Goal: Task Accomplishment & Management: Complete application form

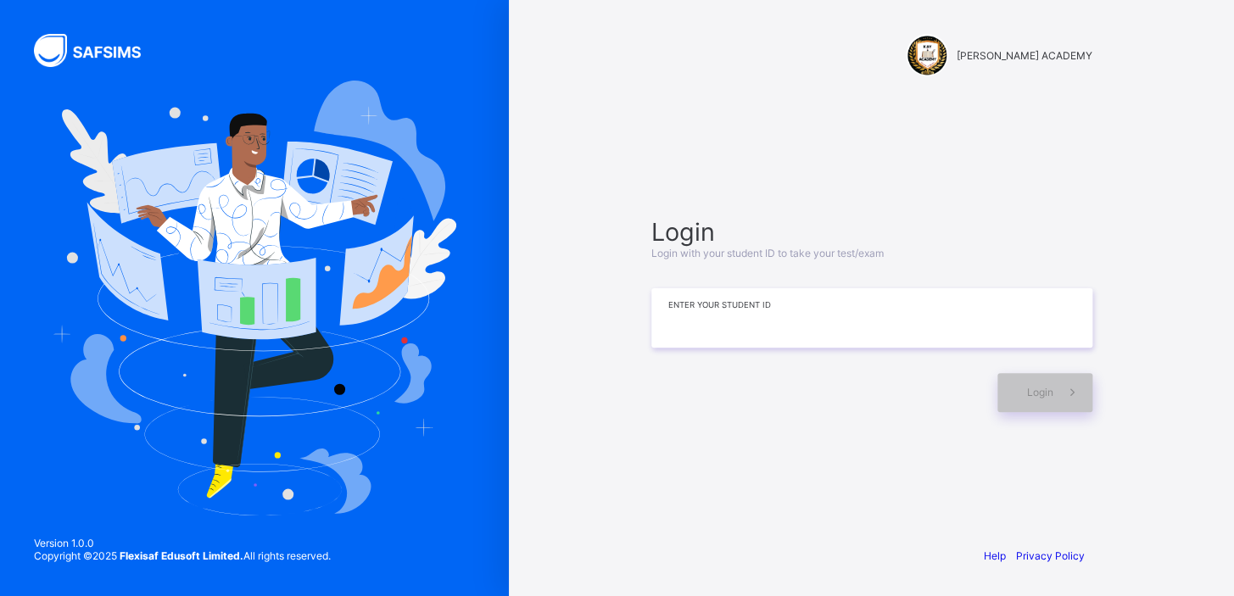
click at [783, 326] on input at bounding box center [871, 317] width 441 height 59
click at [777, 337] on input "*******" at bounding box center [871, 317] width 441 height 59
type input "**********"
click at [1040, 392] on span "Login" at bounding box center [1040, 392] width 26 height 13
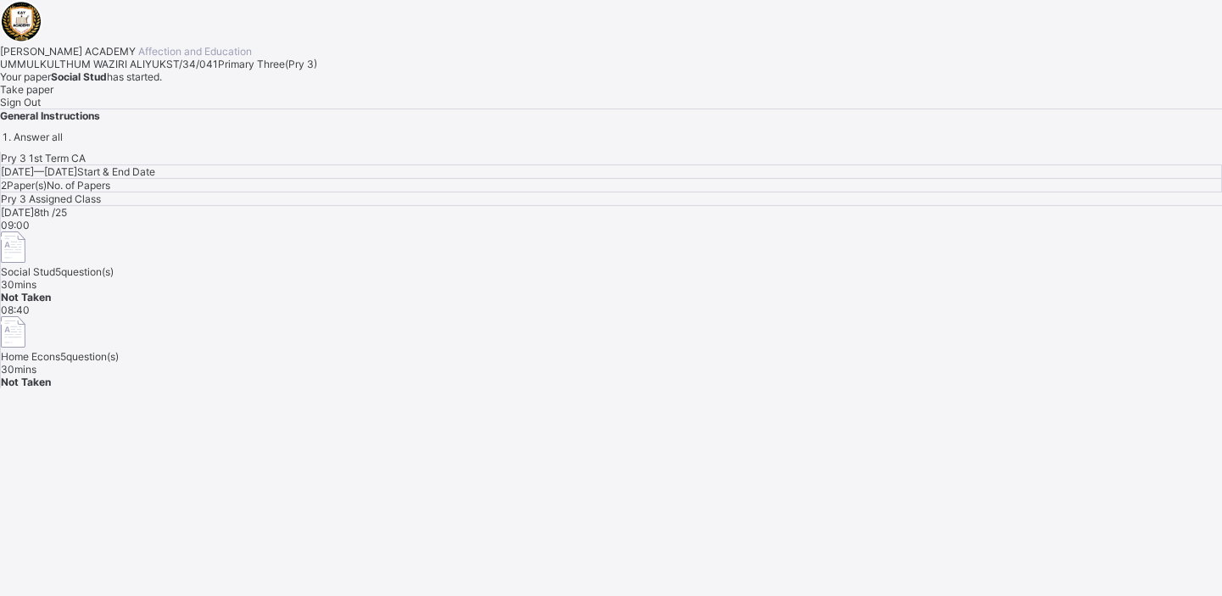
click at [222, 96] on div "Take paper" at bounding box center [611, 89] width 1222 height 13
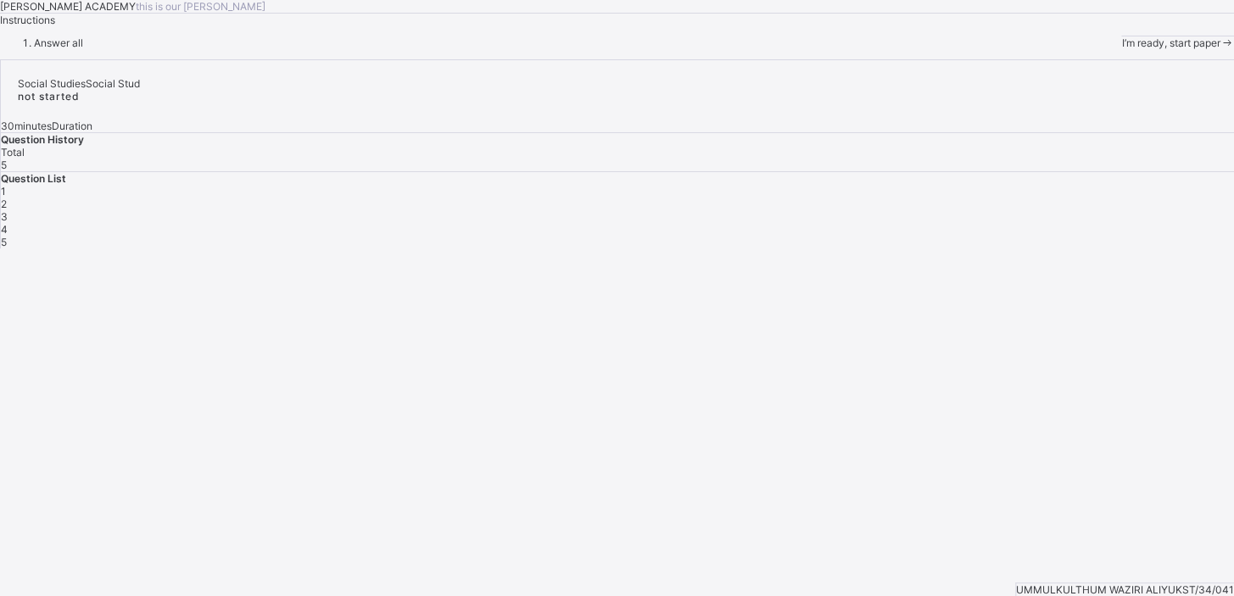
click at [1121, 49] on div "I’m ready, start paper" at bounding box center [1177, 42] width 113 height 13
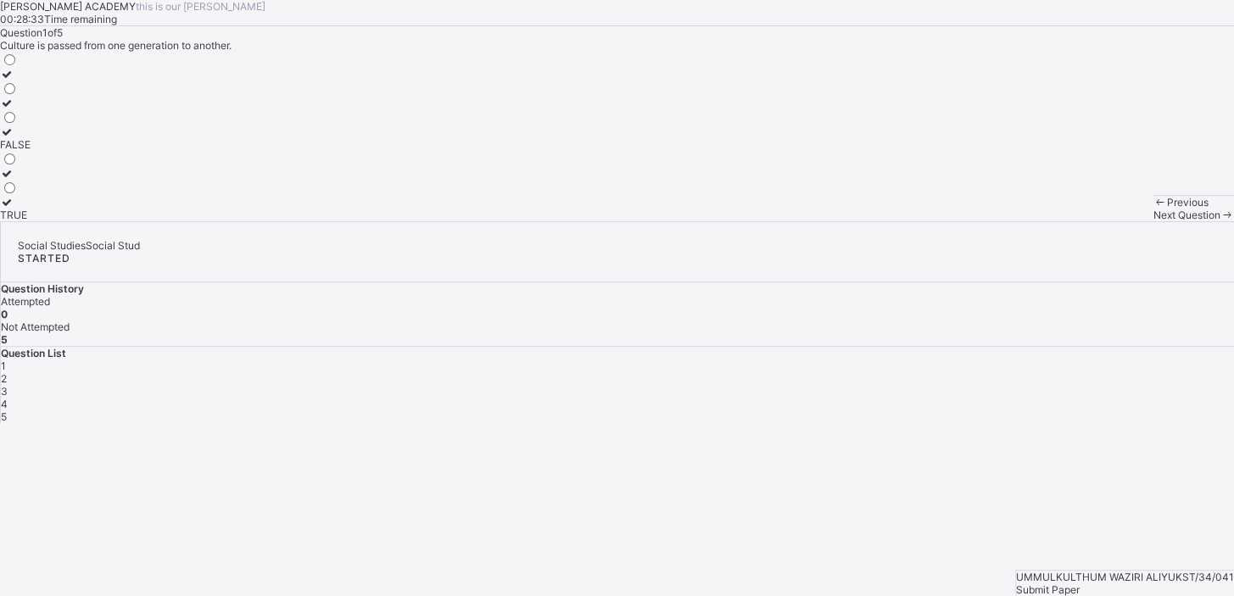
click at [1152, 209] on div "Previous" at bounding box center [1192, 202] width 81 height 13
click at [31, 221] on div "TRUE" at bounding box center [15, 215] width 31 height 13
click at [1219, 221] on span at bounding box center [1226, 215] width 14 height 13
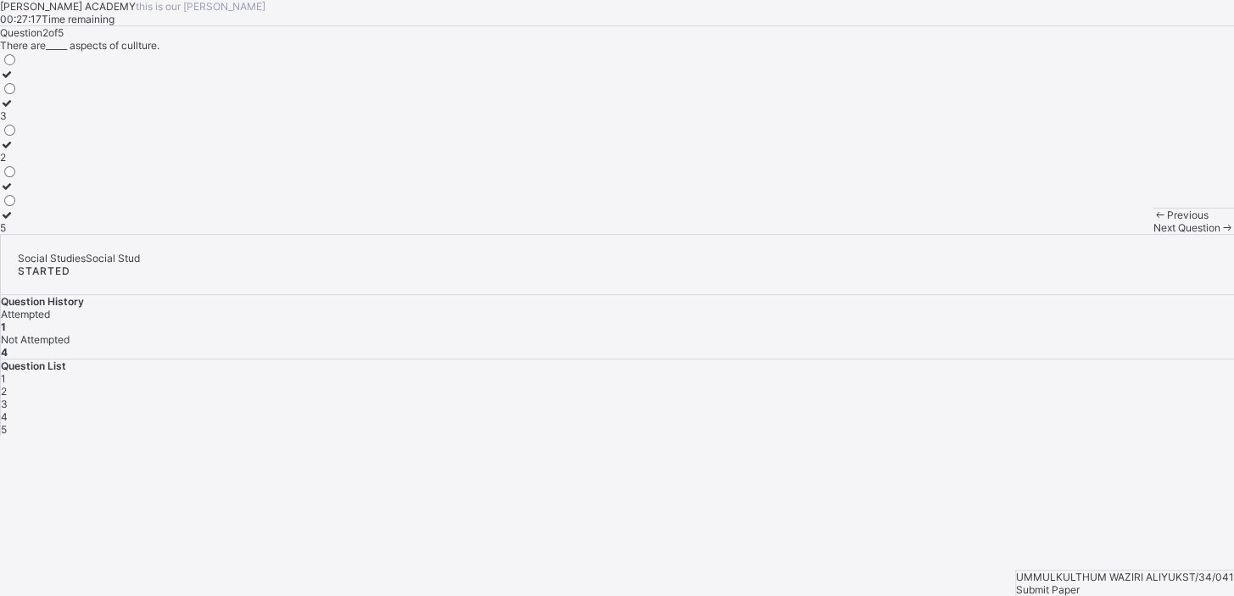
click at [18, 164] on div "2" at bounding box center [9, 157] width 18 height 13
click at [1152, 234] on span "Next Question" at bounding box center [1185, 227] width 67 height 13
click at [39, 135] on label "life" at bounding box center [19, 121] width 39 height 25
click at [1152, 234] on div "Next Question" at bounding box center [1192, 227] width 81 height 13
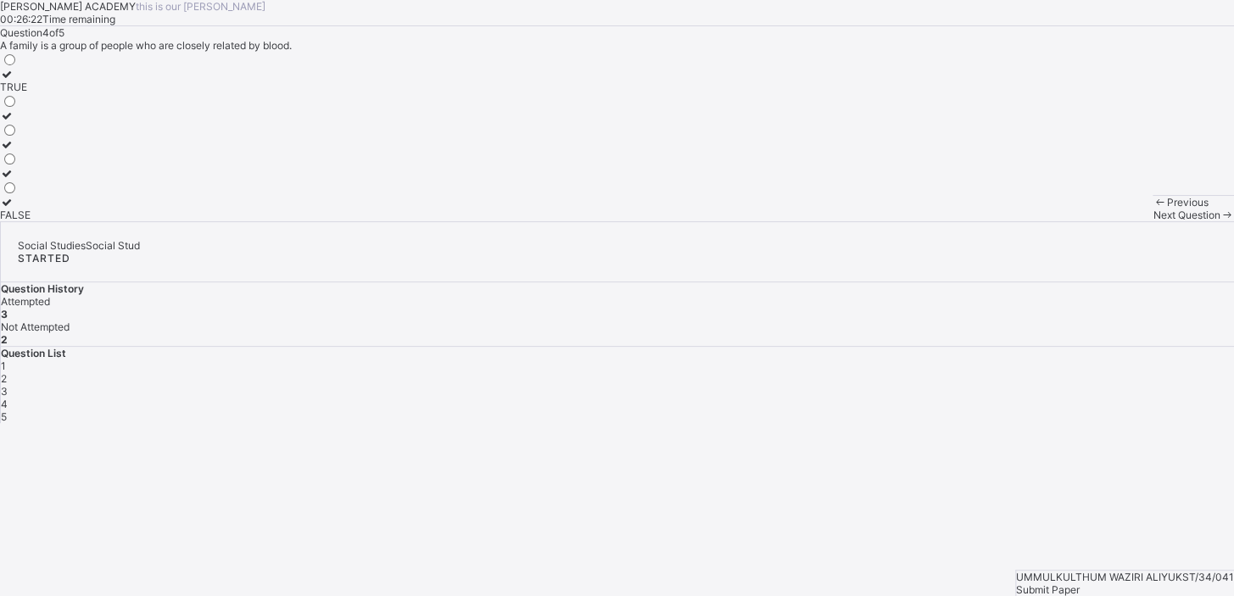
click at [31, 93] on label "TRUE" at bounding box center [15, 80] width 31 height 25
drag, startPoint x: 212, startPoint y: 261, endPoint x: 761, endPoint y: 415, distance: 570.4
click at [761, 221] on div "Question 4 of 5 A family is a group of people who are closely related by blood.…" at bounding box center [617, 123] width 1234 height 195
click at [1219, 221] on span at bounding box center [1226, 215] width 14 height 13
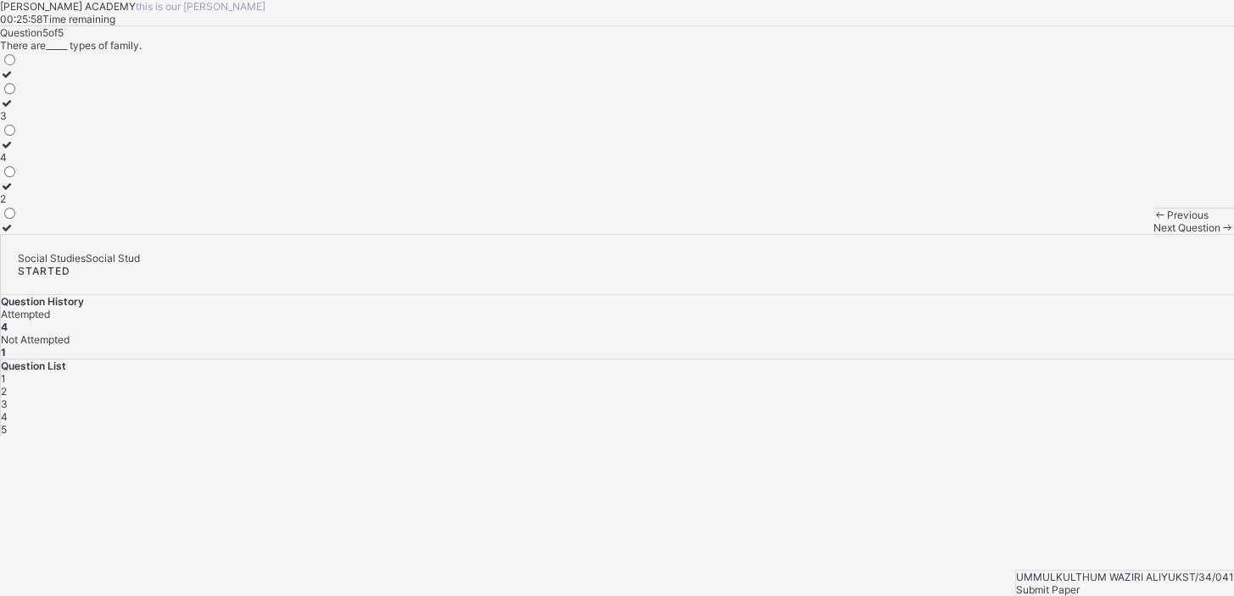
click at [1152, 221] on div "Previous" at bounding box center [1192, 215] width 81 height 13
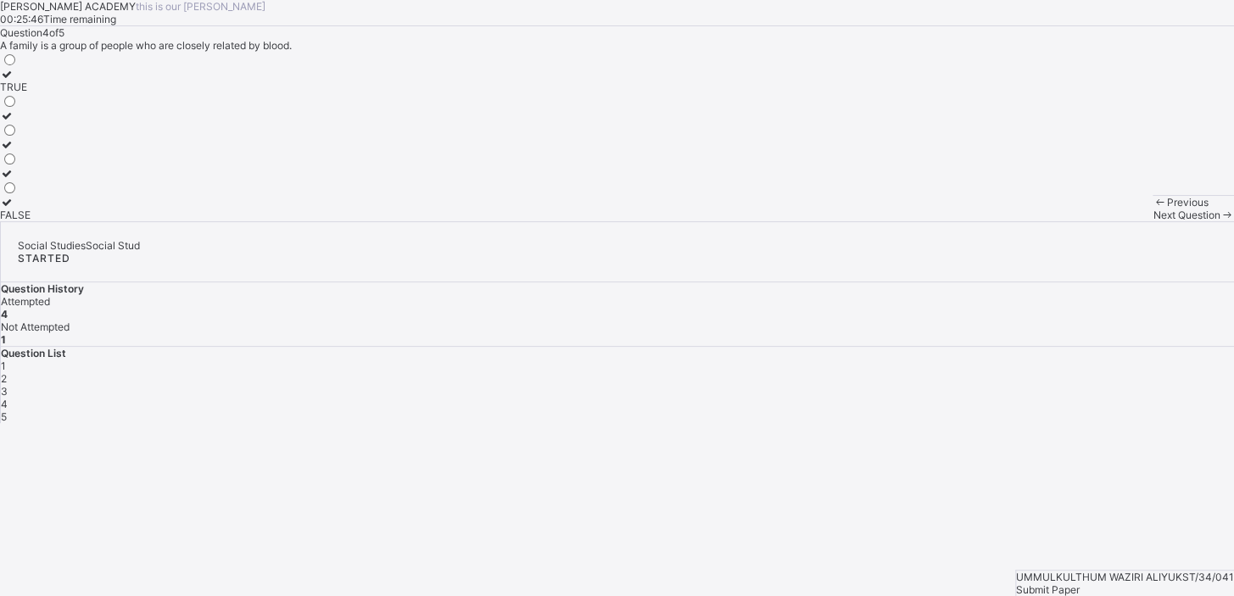
click at [1152, 221] on span "Next Question" at bounding box center [1185, 215] width 67 height 13
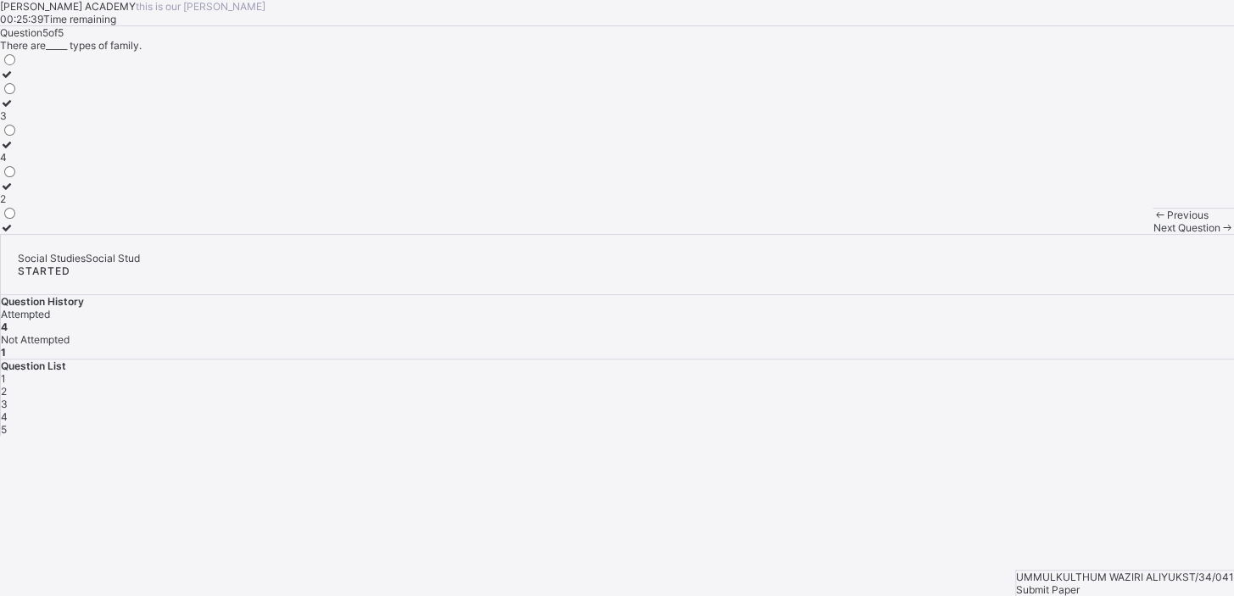
click at [18, 205] on div "2" at bounding box center [9, 198] width 18 height 13
click at [1109, 423] on div "5" at bounding box center [617, 429] width 1233 height 13
click at [1193, 583] on div "Submit Paper" at bounding box center [1125, 589] width 218 height 13
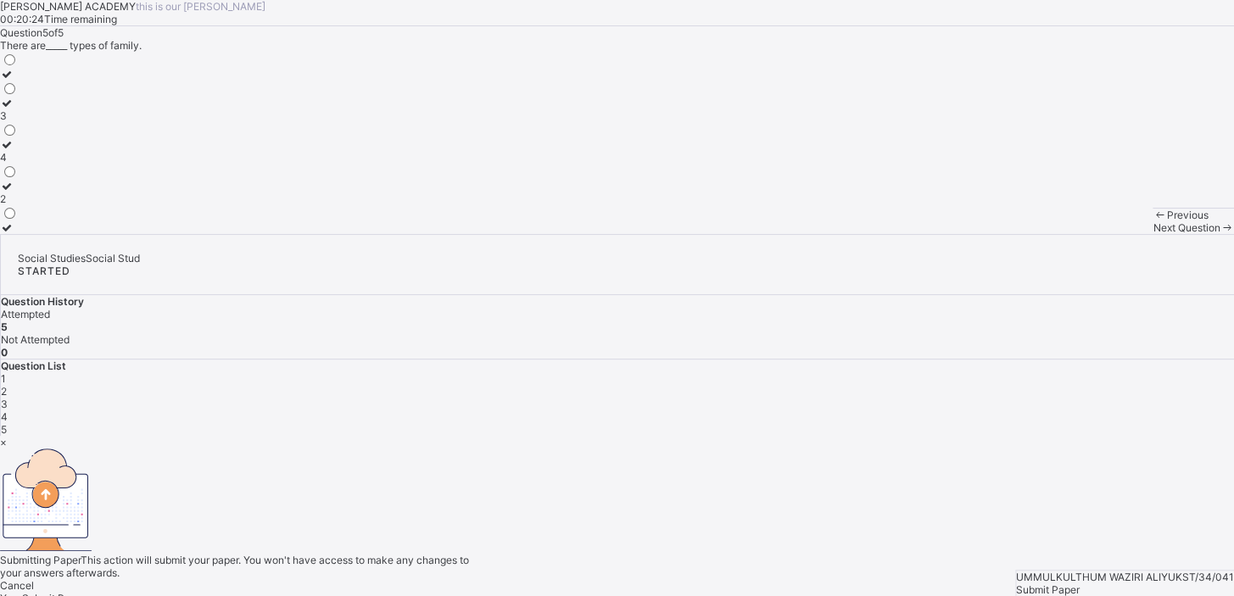
click at [86, 592] on span "Yes, Submit Paper" at bounding box center [43, 598] width 86 height 13
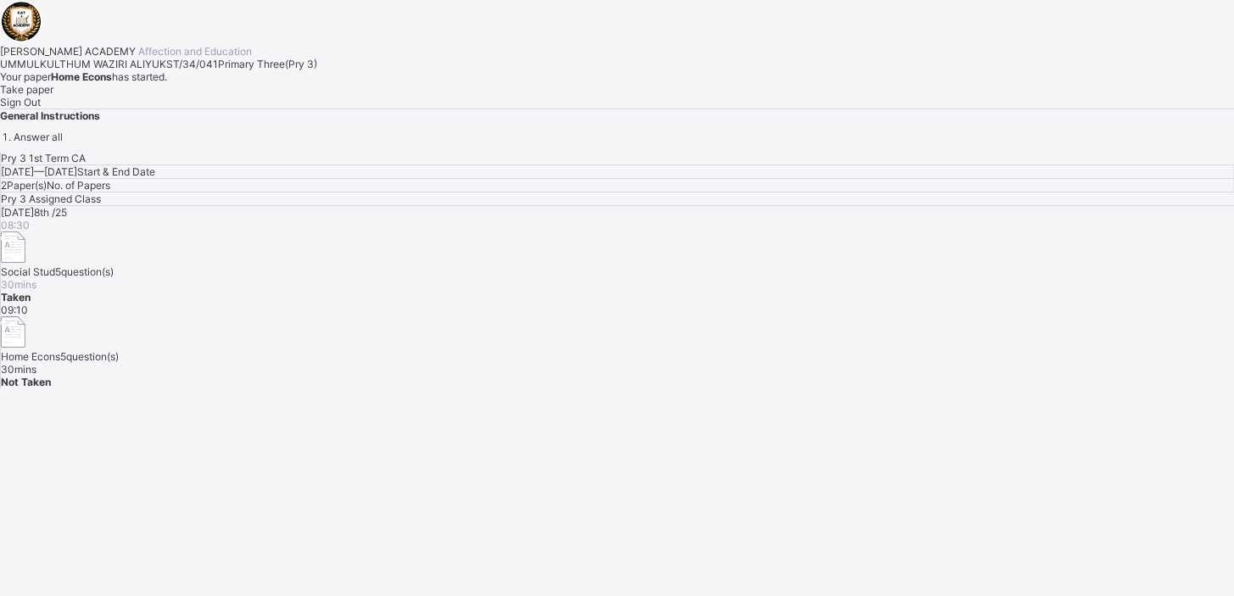
click at [701, 388] on div "Pry 3 1st Term CA [DATE] — [DATE] Start & End Date 2 Paper(s) No. of Papers Pry…" at bounding box center [617, 270] width 1234 height 237
click at [198, 96] on div "Take paper" at bounding box center [617, 89] width 1234 height 13
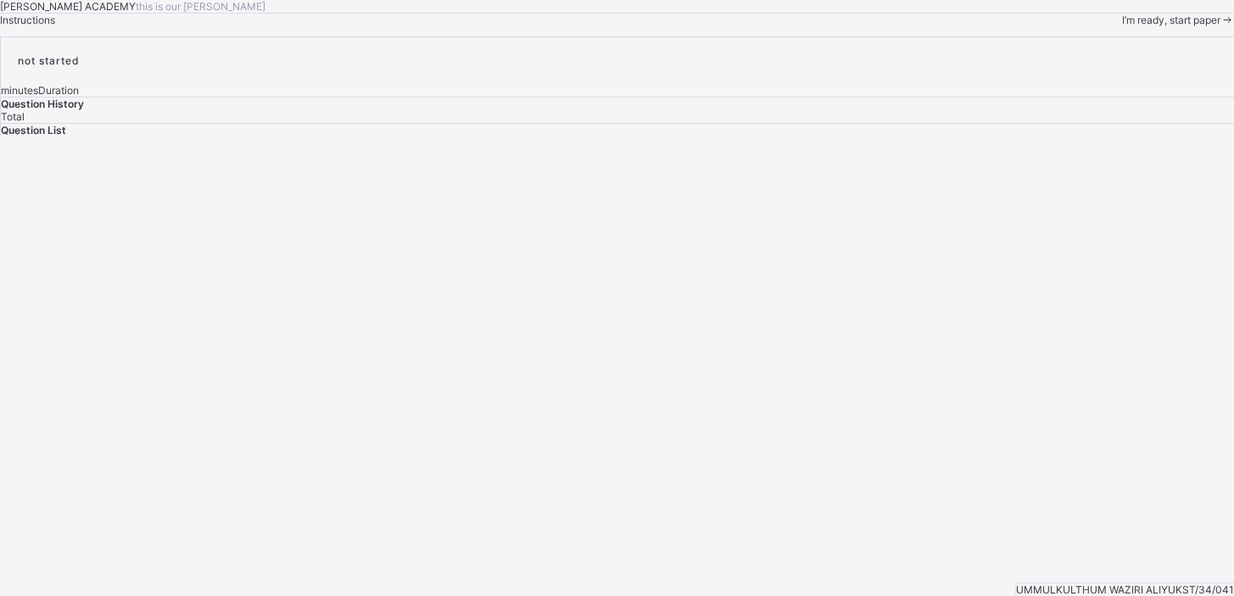
click at [1121, 26] on div "I’m ready, start paper" at bounding box center [1177, 20] width 113 height 13
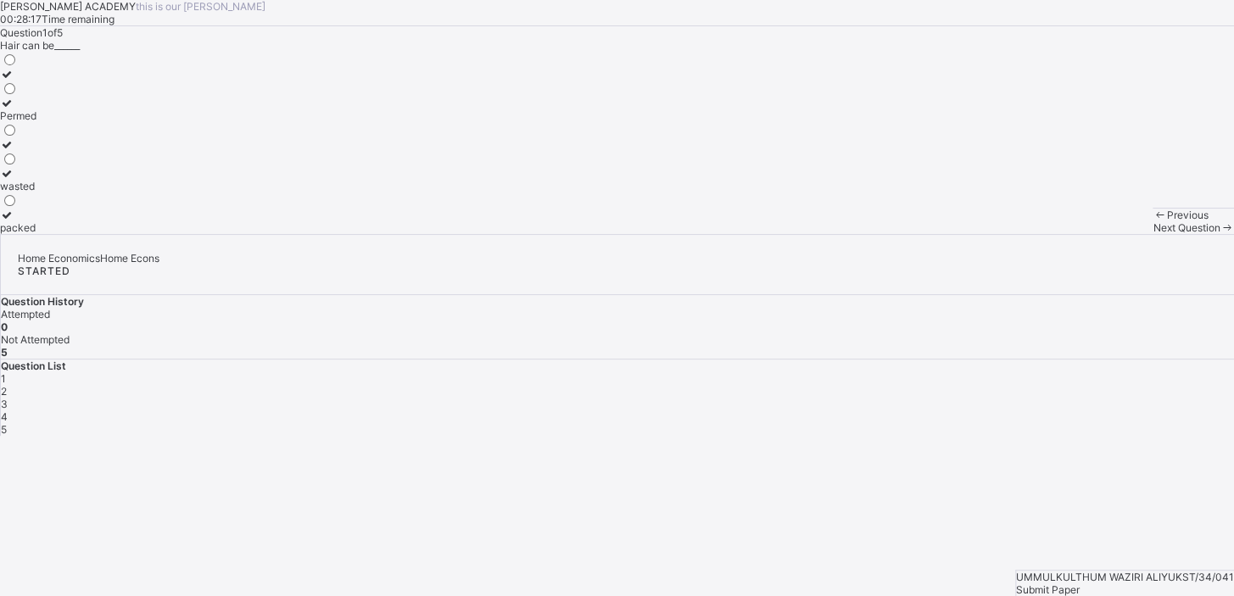
click at [36, 192] on div "wasted" at bounding box center [18, 186] width 36 height 13
click at [1152, 234] on span "Next Question" at bounding box center [1185, 227] width 67 height 13
click at [36, 135] on div "Sponge" at bounding box center [18, 128] width 36 height 13
click at [1152, 234] on span "Next Question" at bounding box center [1185, 227] width 67 height 13
click at [485, 234] on div "Question 3 of 5 _____ is the process of cleaning and maintaining ones body or a…" at bounding box center [617, 130] width 1234 height 208
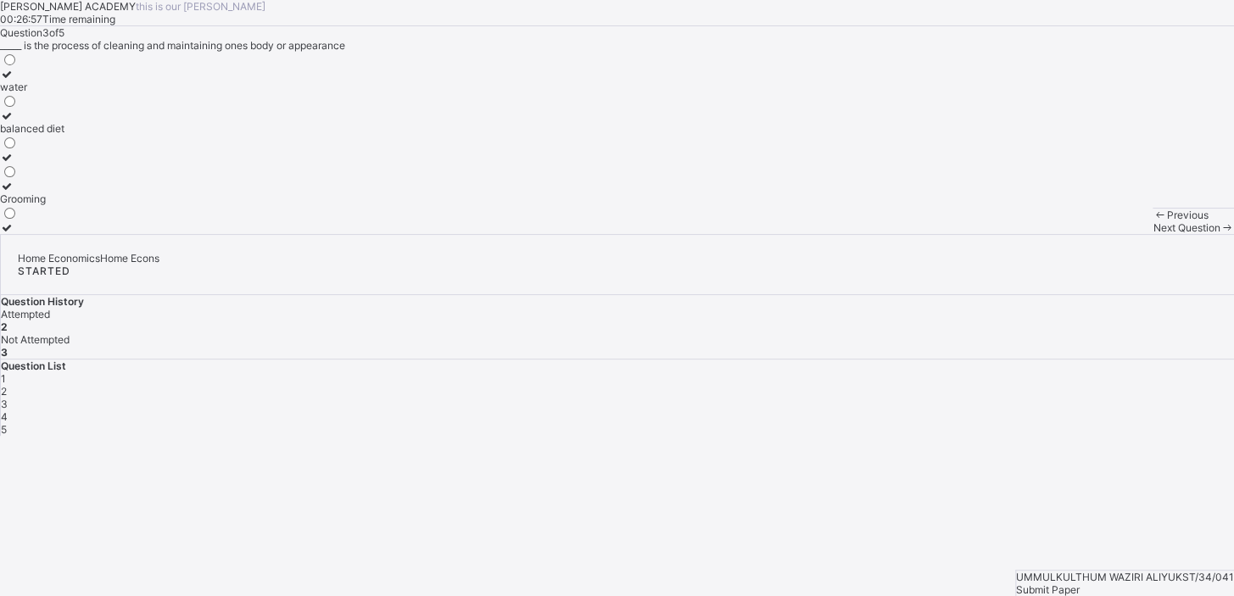
click at [64, 93] on div "water" at bounding box center [32, 87] width 64 height 13
click at [1152, 234] on span "Next Question" at bounding box center [1185, 227] width 67 height 13
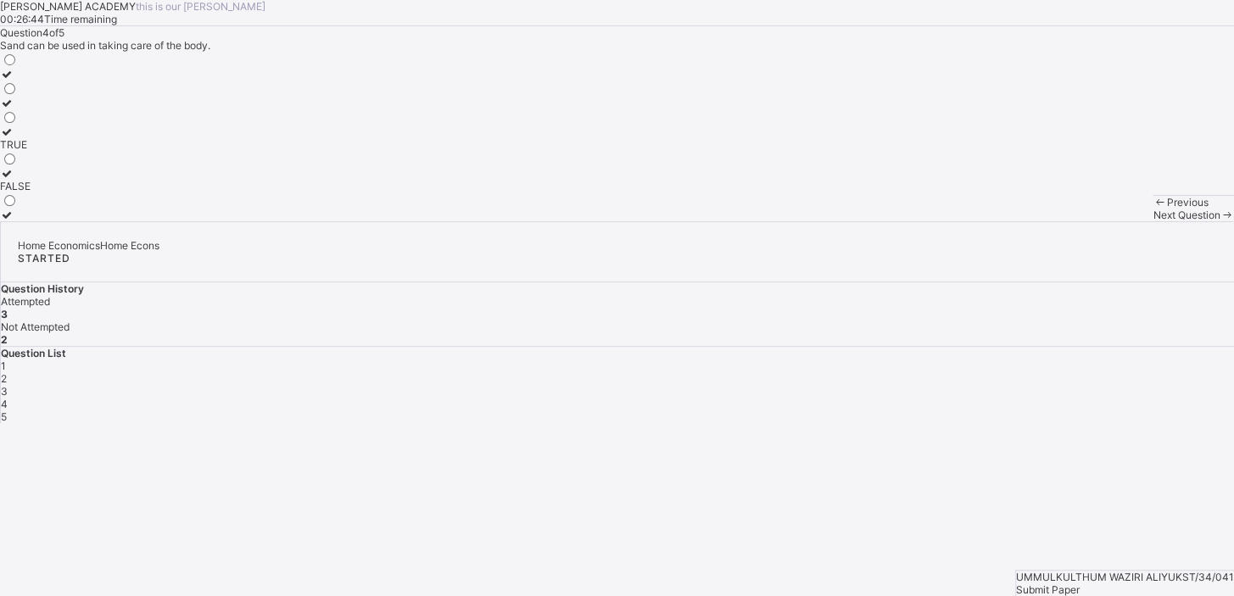
click at [31, 151] on div "TRUE" at bounding box center [15, 144] width 31 height 13
click at [1152, 221] on span "Next Question" at bounding box center [1185, 215] width 67 height 13
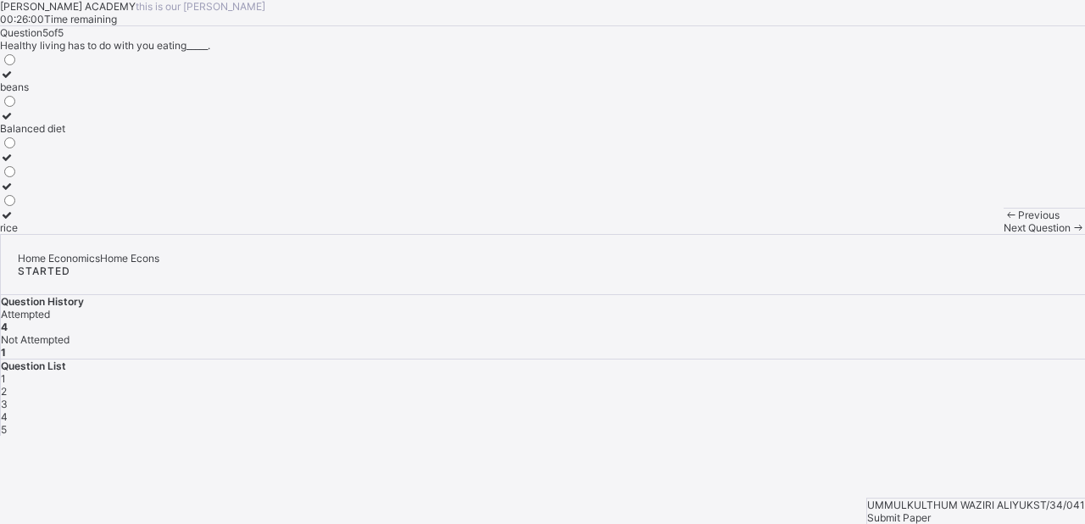
click at [65, 135] on div "Balanced diet" at bounding box center [32, 128] width 65 height 13
click at [931, 511] on span "Submit Paper" at bounding box center [899, 517] width 64 height 13
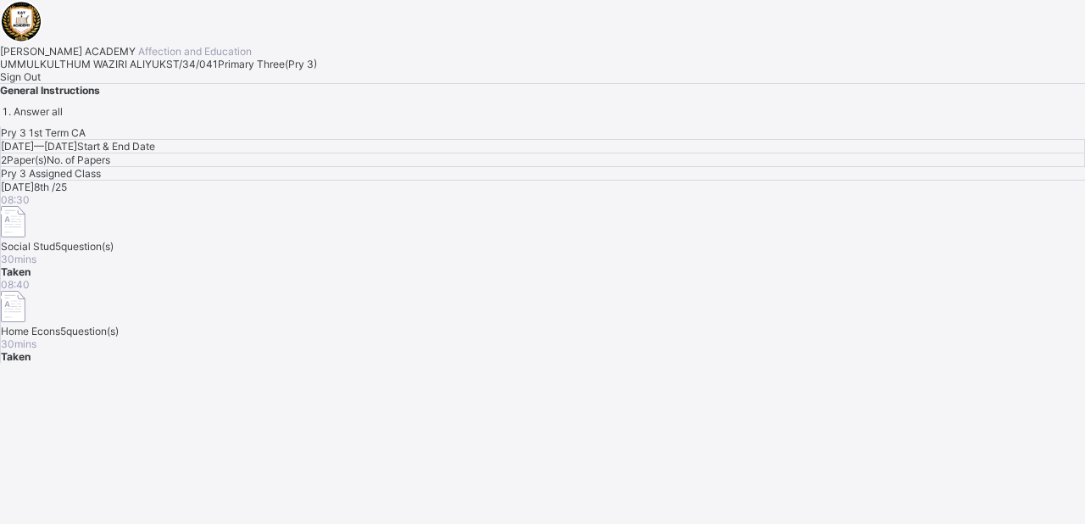
click at [41, 83] on span "Sign Out" at bounding box center [20, 76] width 41 height 13
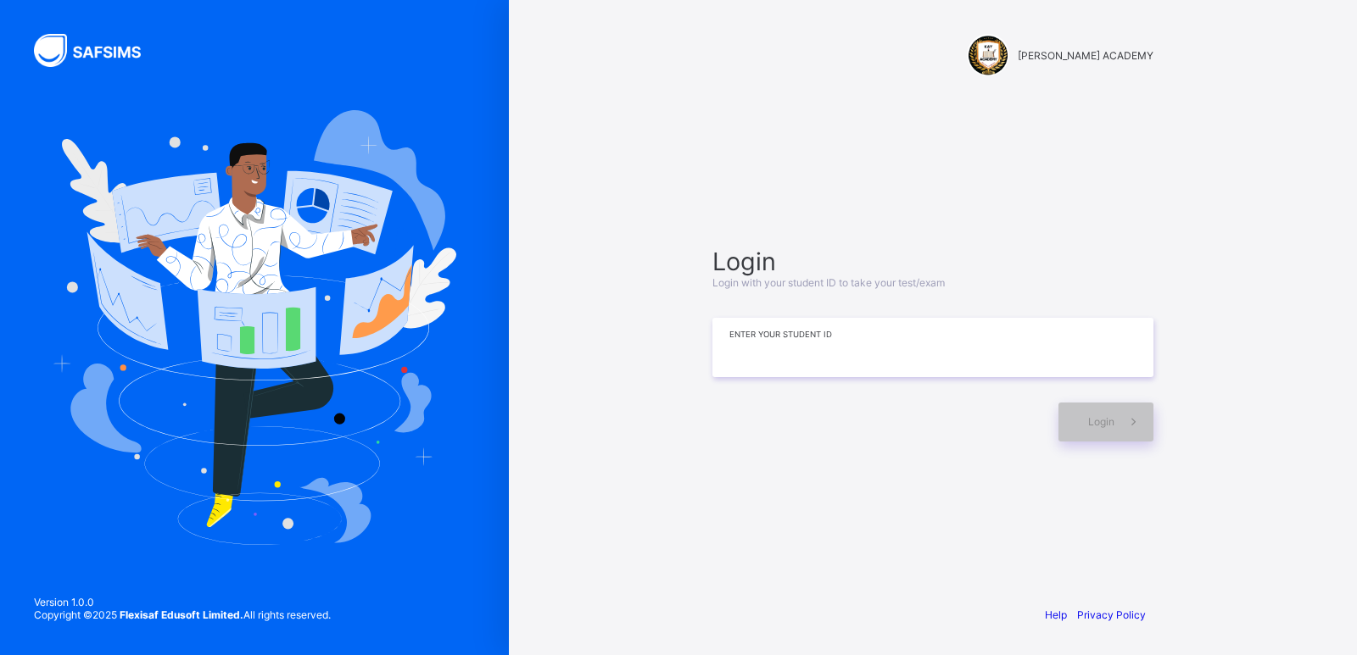
click at [787, 359] on input at bounding box center [932, 347] width 441 height 59
drag, startPoint x: 802, startPoint y: 380, endPoint x: 804, endPoint y: 354, distance: 25.5
click at [804, 354] on div "Login Login with your student ID to take your test/exam ******* Enter your Stud…" at bounding box center [932, 344] width 441 height 195
click at [804, 355] on input "*******" at bounding box center [932, 347] width 441 height 59
type input "**********"
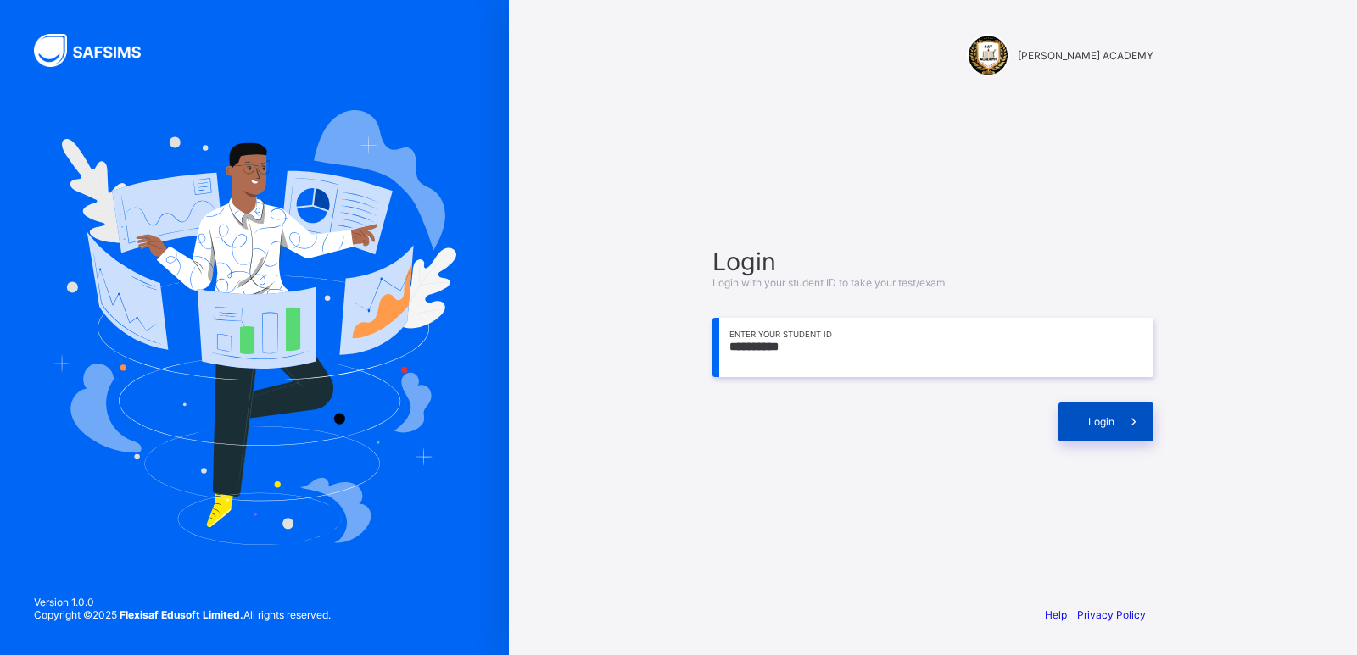
click at [1106, 416] on span "Login" at bounding box center [1101, 421] width 26 height 13
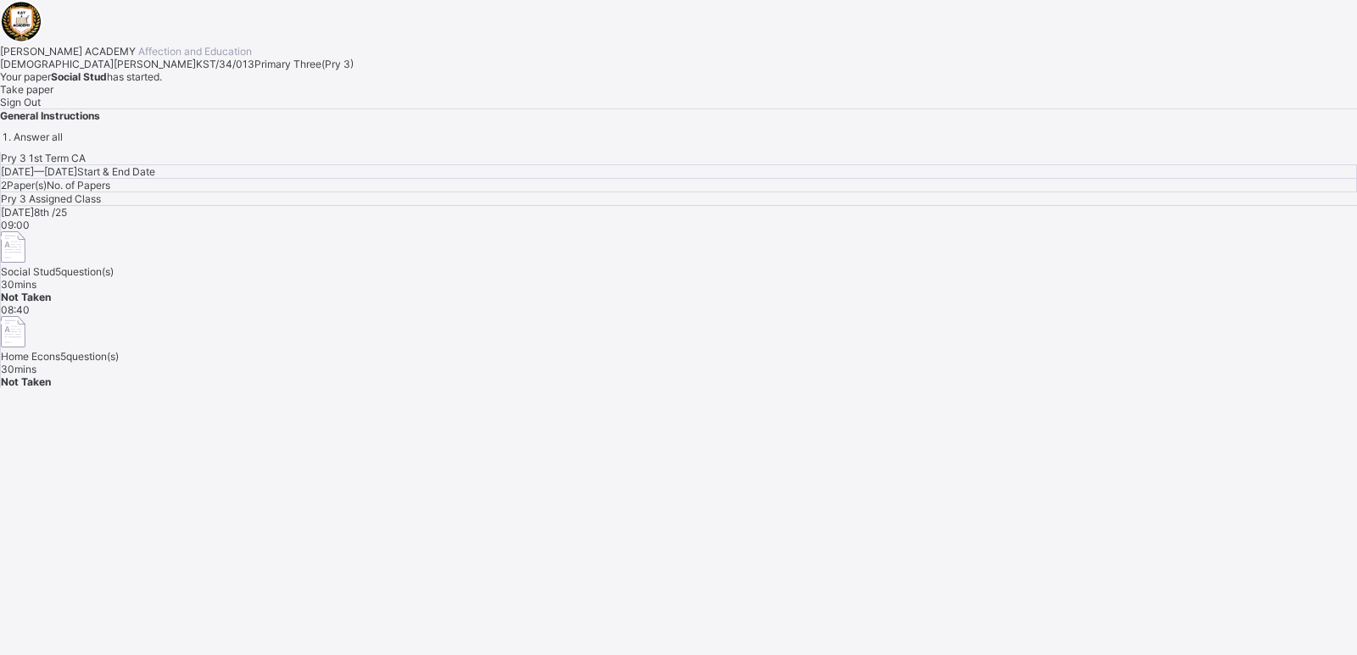
click at [101, 192] on span "Assigned Class" at bounding box center [65, 198] width 72 height 13
click at [53, 96] on span "Take paper" at bounding box center [26, 89] width 53 height 13
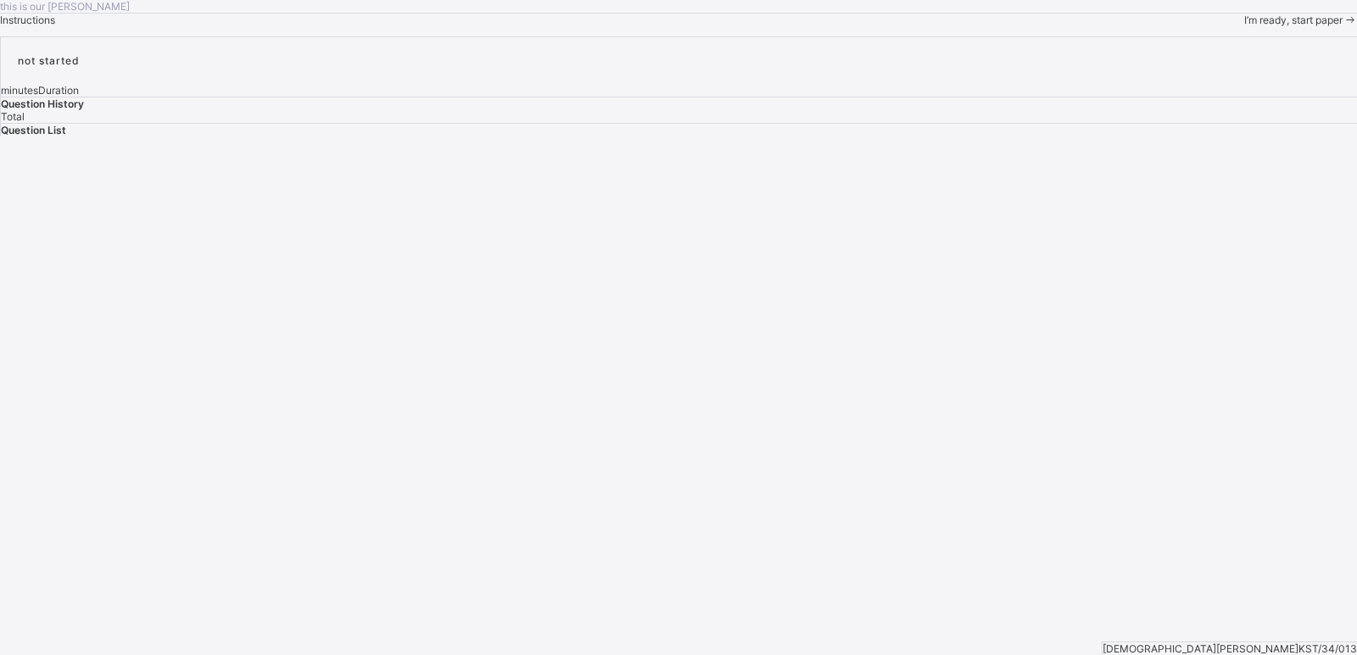
click at [226, 26] on div "this is our [PERSON_NAME] Instructions I’m ready, start paper" at bounding box center [678, 13] width 1357 height 26
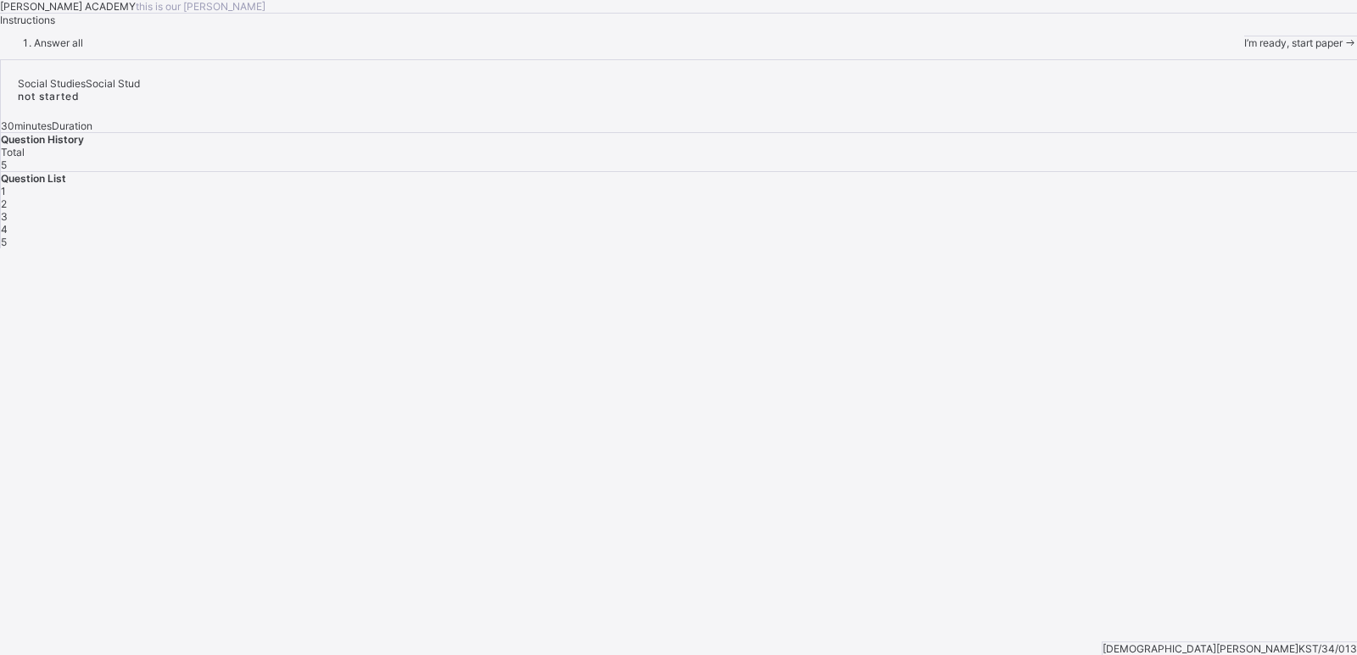
click at [1039, 198] on div "1" at bounding box center [679, 191] width 1356 height 13
click at [1035, 248] on div "1 2 3 4 5" at bounding box center [679, 217] width 1356 height 64
click at [6, 198] on span "1" at bounding box center [3, 191] width 5 height 13
click at [1233, 49] on span "I’m ready, start paper" at bounding box center [1293, 42] width 98 height 13
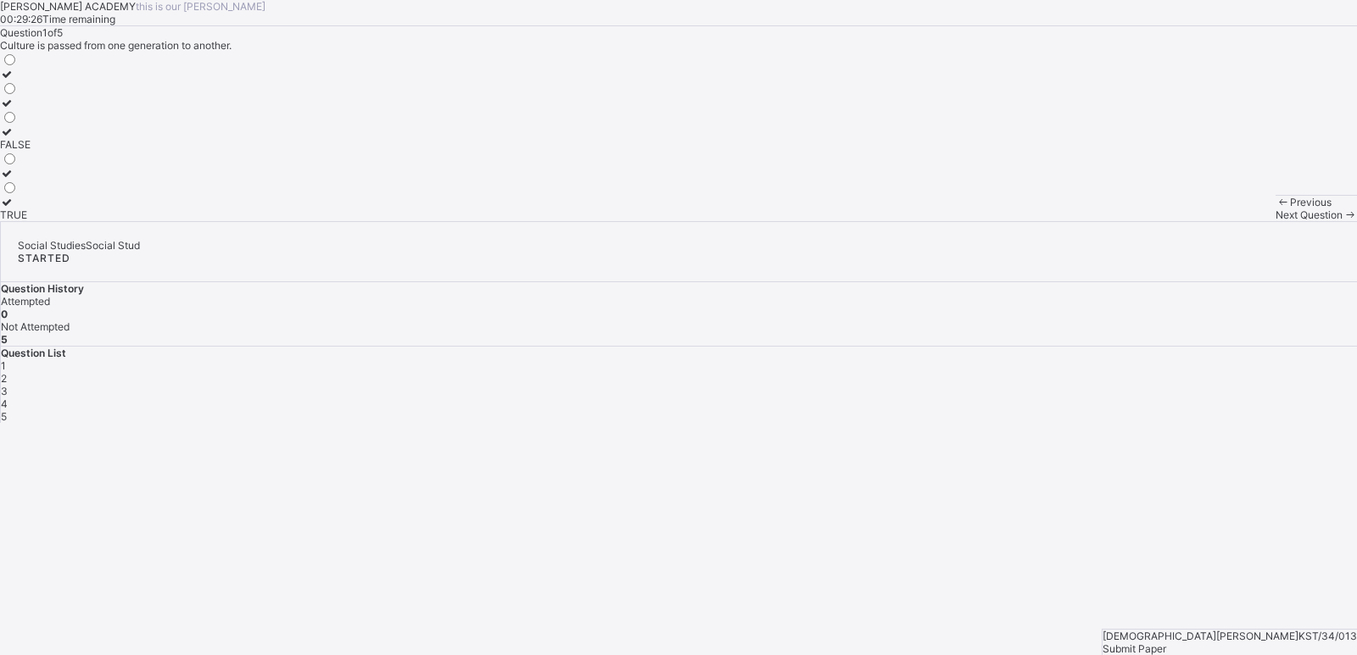
click at [31, 221] on label "TRUE" at bounding box center [15, 208] width 31 height 25
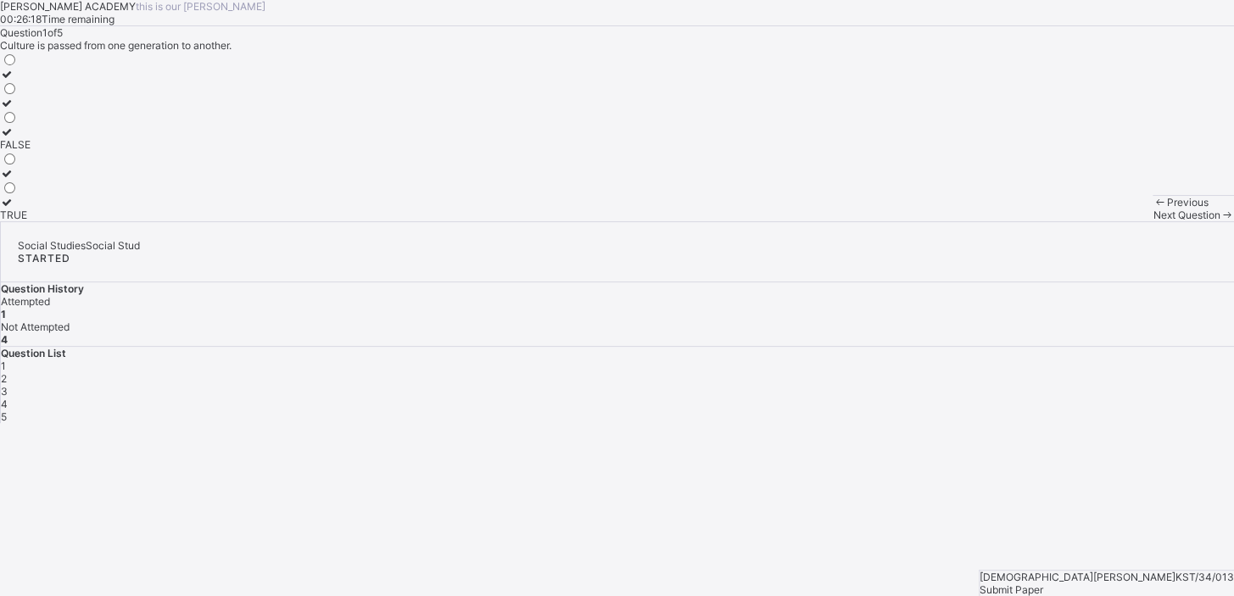
click at [1152, 221] on span "Next Question" at bounding box center [1185, 215] width 67 height 13
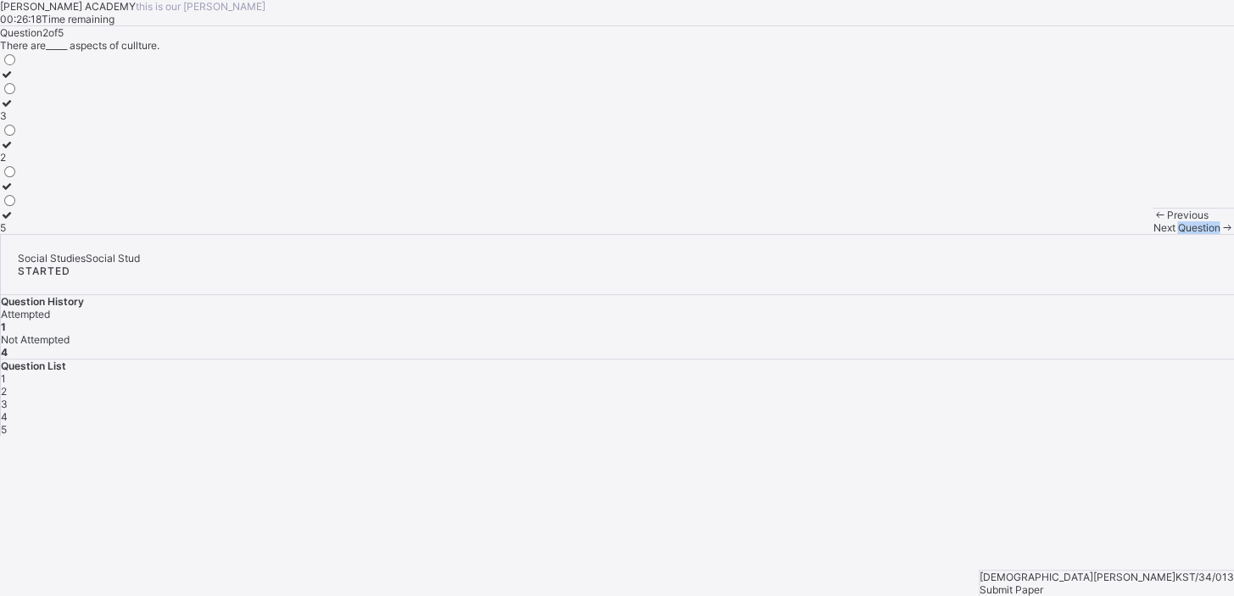
click at [1152, 234] on span "Next Question" at bounding box center [1185, 227] width 67 height 13
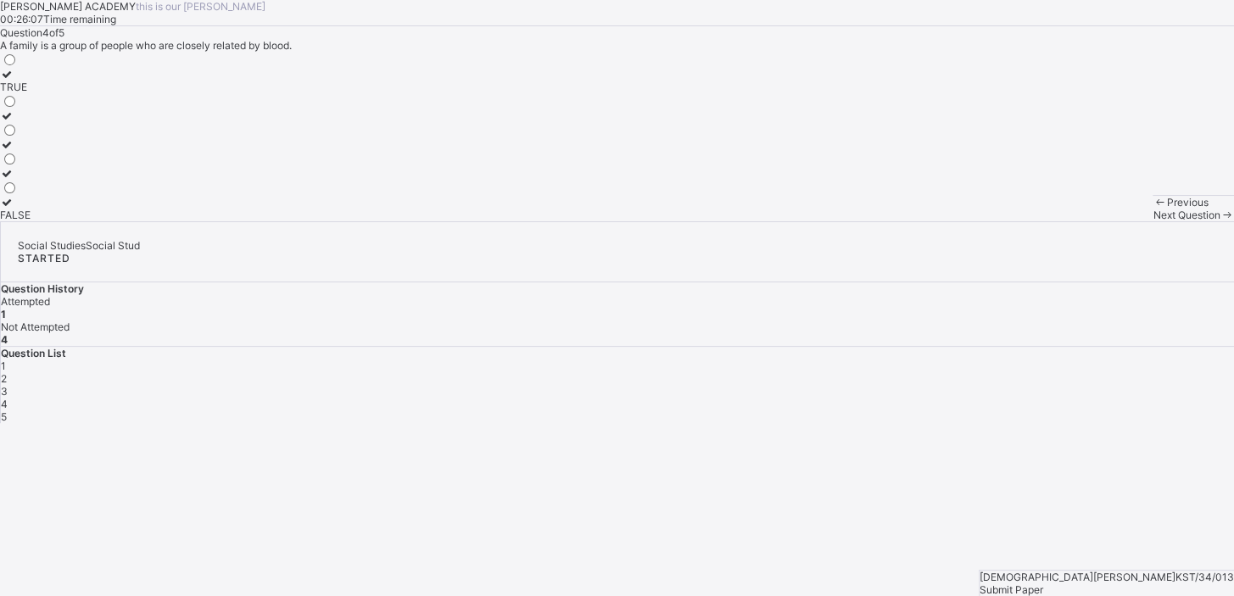
click at [7, 372] on span "2" at bounding box center [4, 378] width 6 height 13
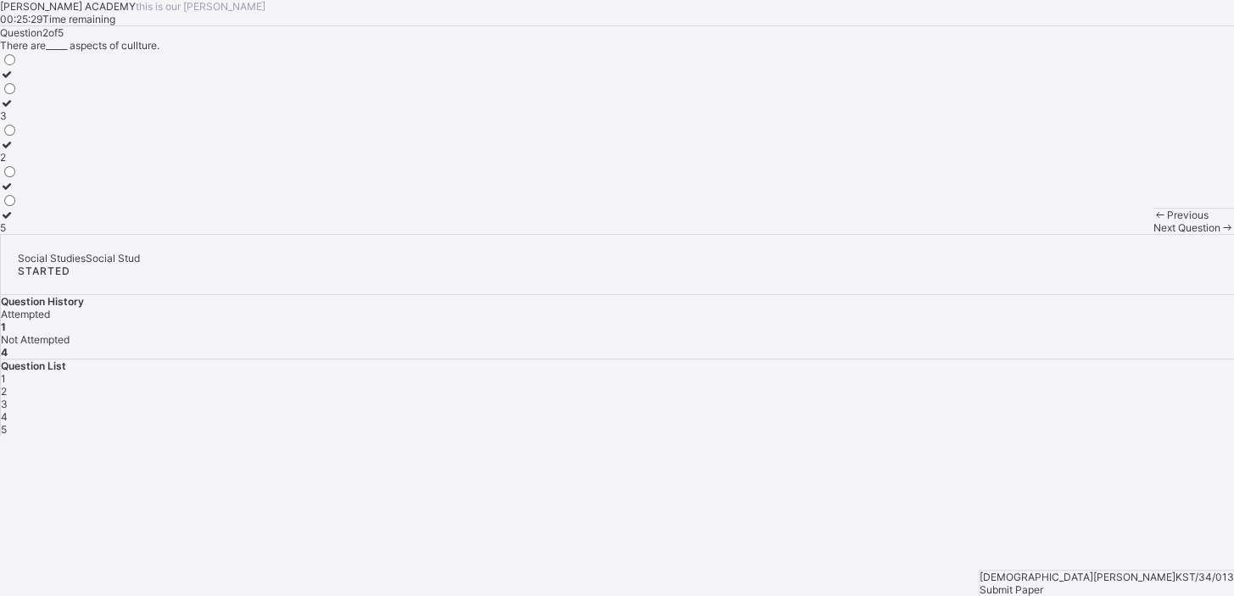
click at [18, 164] on div "2" at bounding box center [9, 157] width 18 height 13
click at [1152, 234] on span "Next Question" at bounding box center [1185, 227] width 67 height 13
click at [39, 135] on label "life" at bounding box center [19, 121] width 39 height 25
click at [1152, 234] on div "Next Question" at bounding box center [1192, 227] width 81 height 13
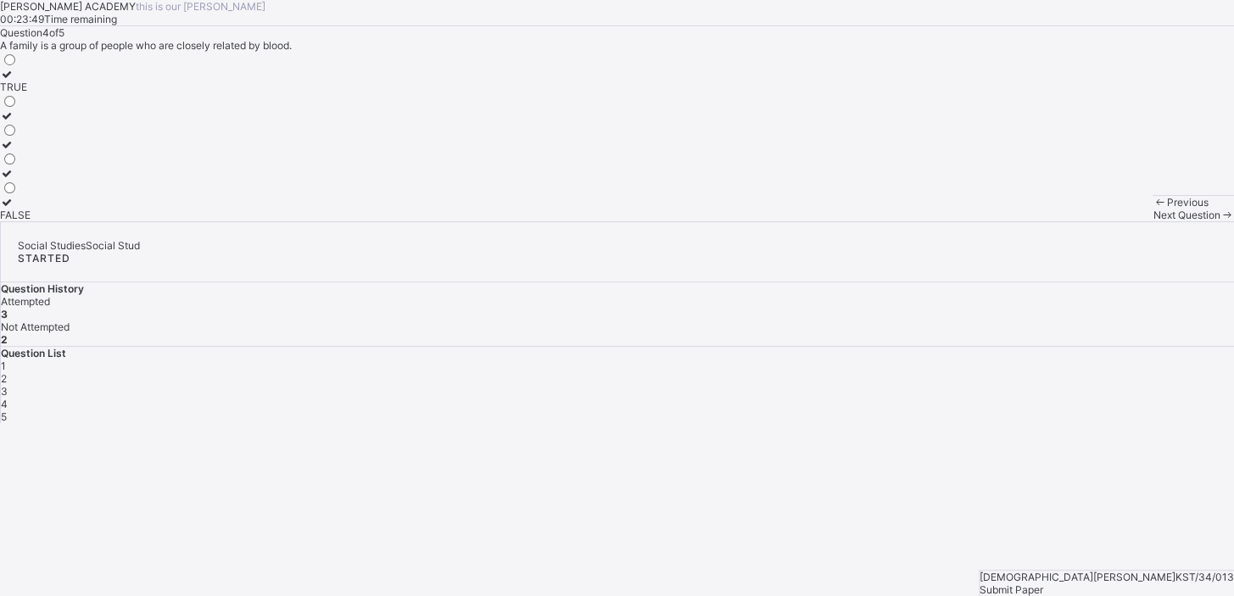
click at [31, 81] on div at bounding box center [15, 74] width 31 height 13
click at [1152, 221] on div "Next Question" at bounding box center [1192, 215] width 81 height 13
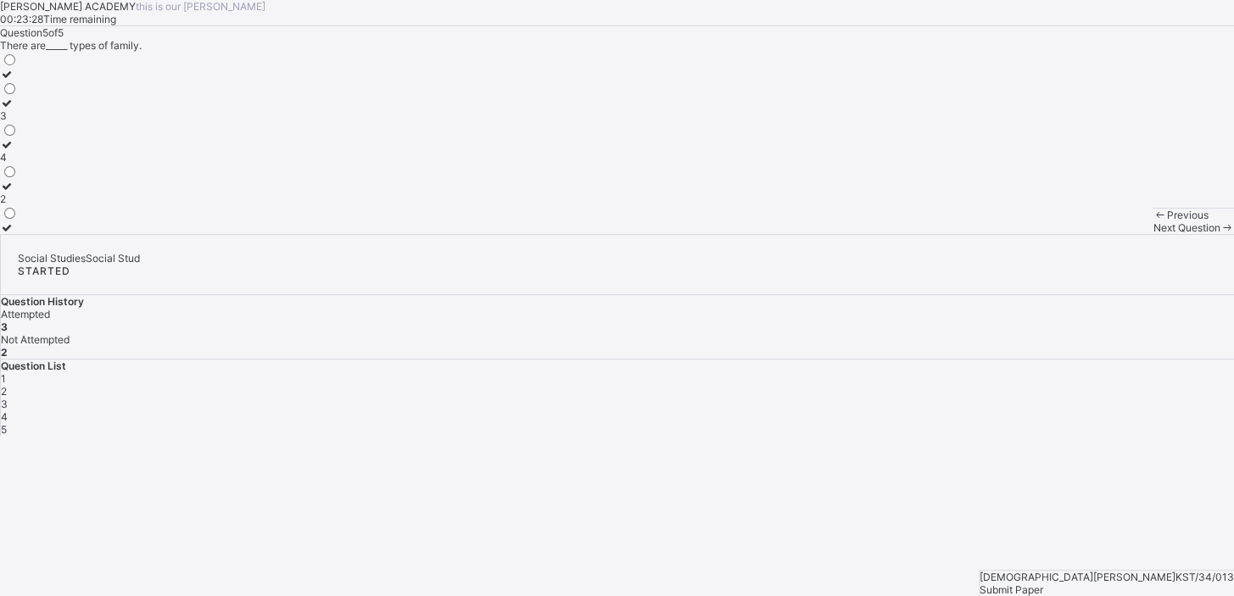
click at [18, 205] on div "2" at bounding box center [9, 198] width 18 height 13
click at [1043, 583] on span "Submit Paper" at bounding box center [1011, 589] width 64 height 13
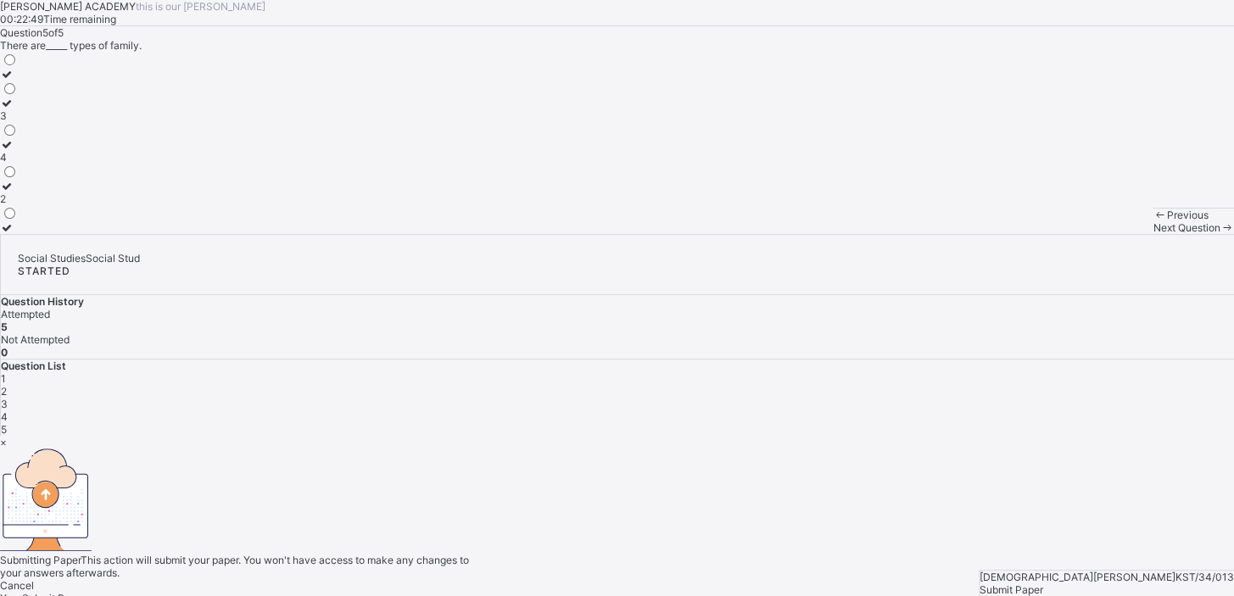
click at [1187, 570] on div "× Submitting Paper This action will submit your paper. You won't have access to…" at bounding box center [617, 520] width 1234 height 169
click at [667, 592] on div "Yes, Submit Paper" at bounding box center [617, 598] width 1234 height 13
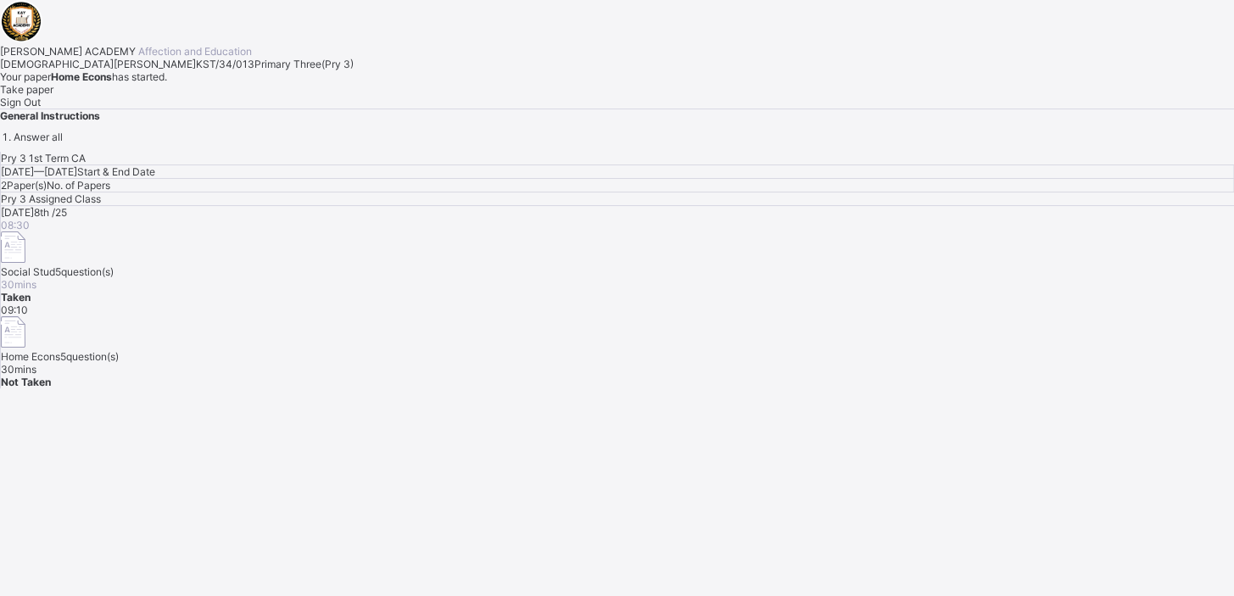
drag, startPoint x: 378, startPoint y: 393, endPoint x: 192, endPoint y: 440, distance: 191.6
click at [53, 96] on span "Take paper" at bounding box center [26, 89] width 53 height 13
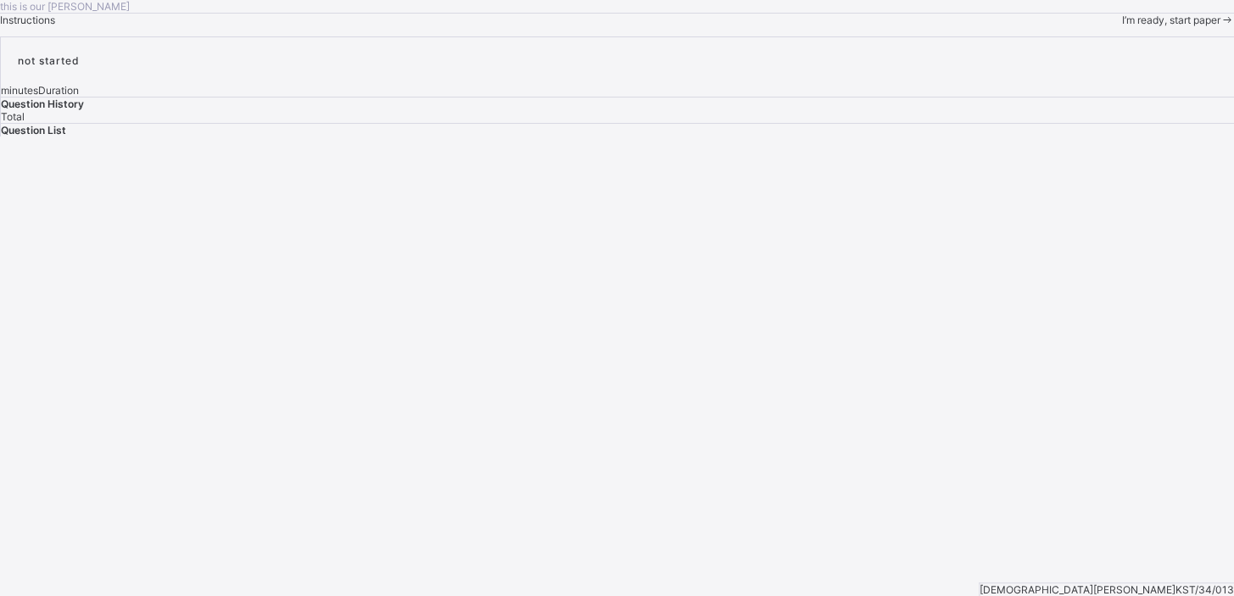
click at [1121, 26] on span "I’m ready, start paper" at bounding box center [1170, 20] width 98 height 13
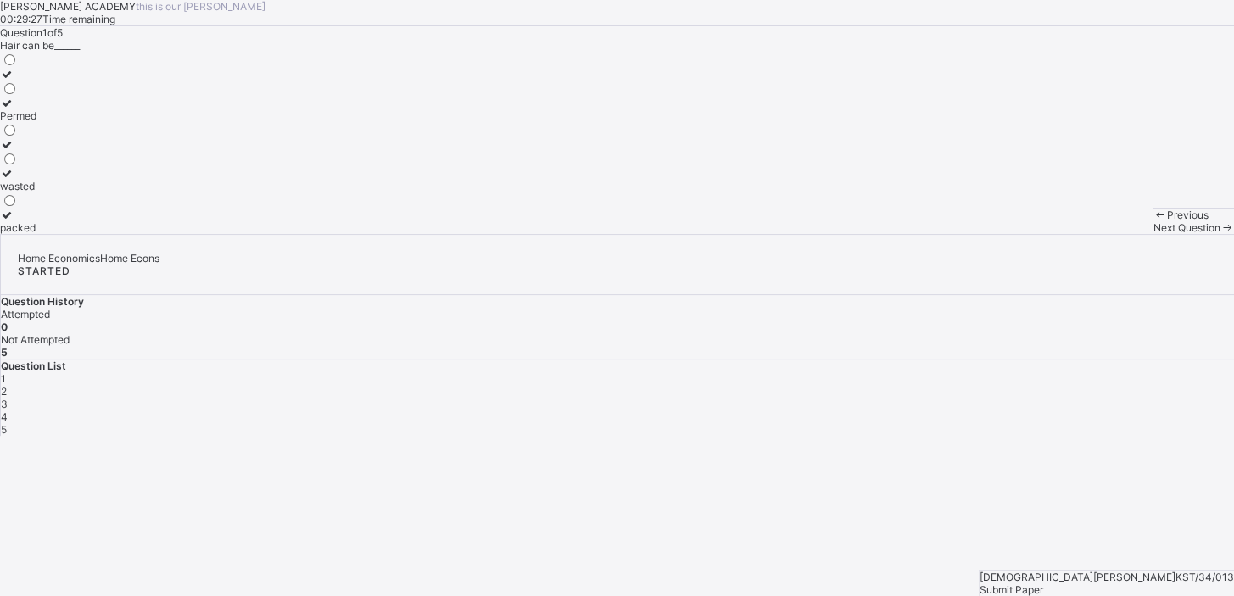
click at [398, 234] on div "[PERSON_NAME] ACADEMY this is our [PERSON_NAME] 00:29:27 Time remaining Questio…" at bounding box center [617, 117] width 1234 height 234
click at [36, 234] on div "packed" at bounding box center [18, 227] width 36 height 13
click at [1152, 234] on span "Next Question" at bounding box center [1185, 227] width 67 height 13
click at [36, 135] on div "Sponge" at bounding box center [18, 128] width 36 height 13
click at [1152, 234] on div "Next Question" at bounding box center [1192, 227] width 81 height 13
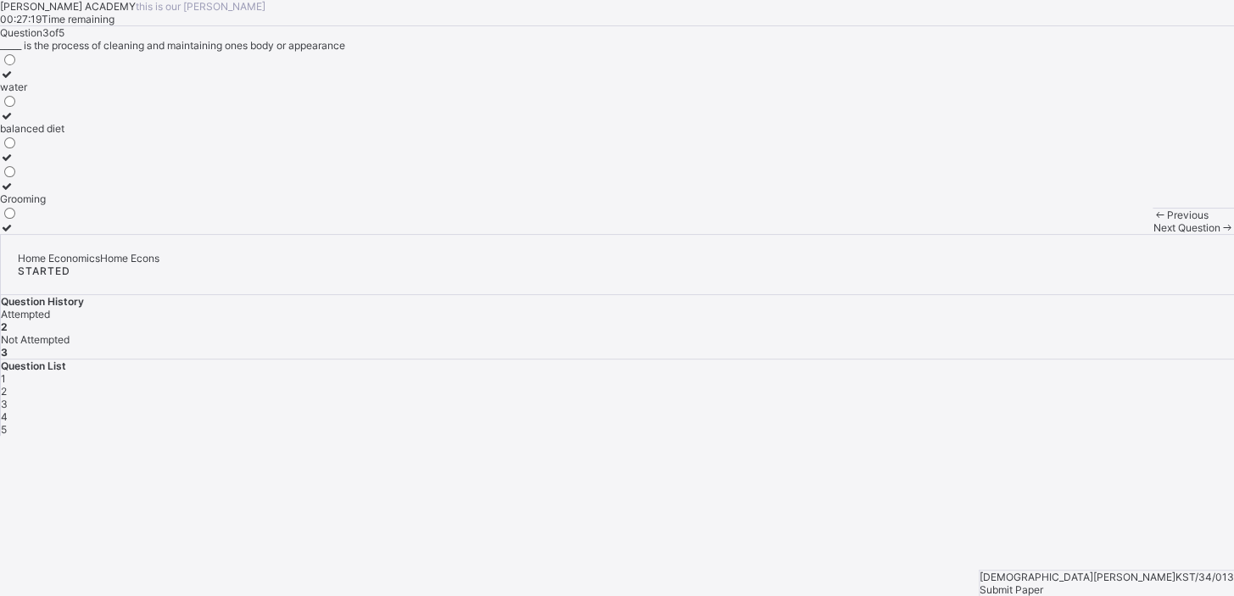
click at [64, 205] on div "Grooming" at bounding box center [32, 198] width 64 height 13
click at [1152, 234] on span "Next Question" at bounding box center [1185, 227] width 67 height 13
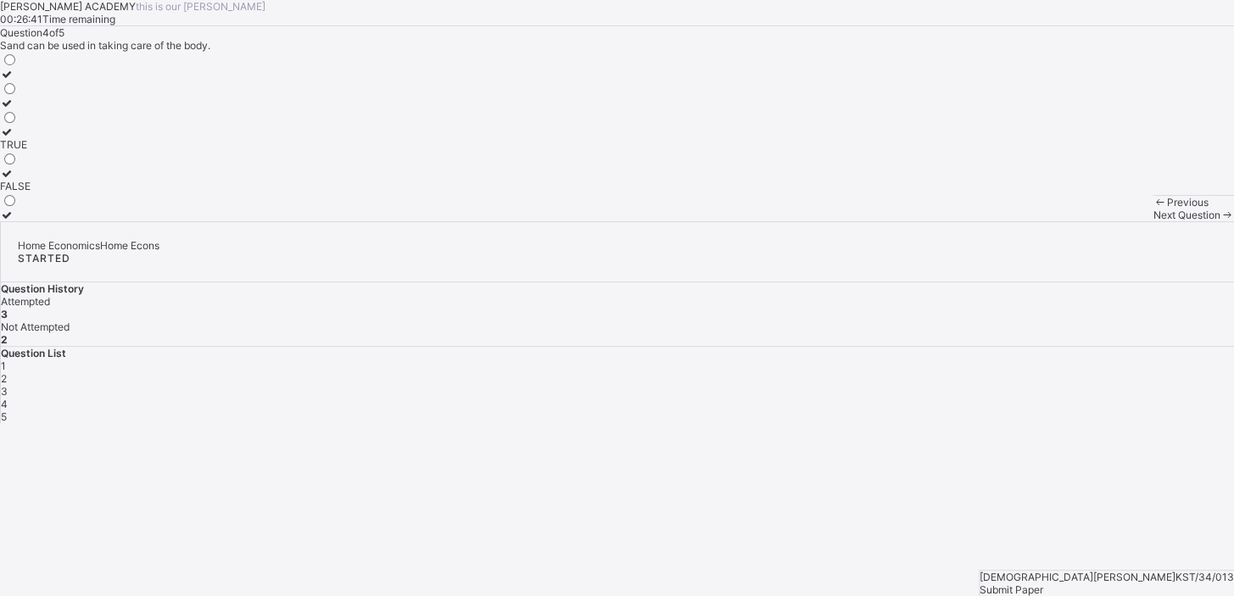
click at [1152, 221] on span "Next Question" at bounding box center [1185, 215] width 67 height 13
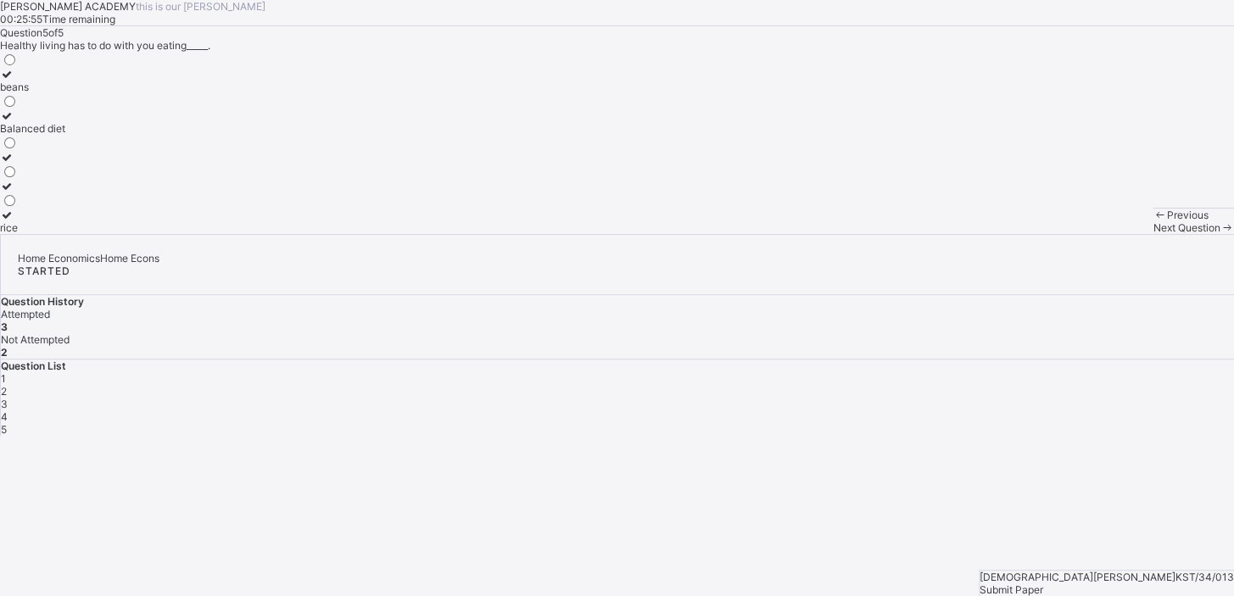
click at [65, 135] on label "Balanced diet" at bounding box center [32, 121] width 65 height 25
click at [8, 410] on span "4" at bounding box center [4, 416] width 7 height 13
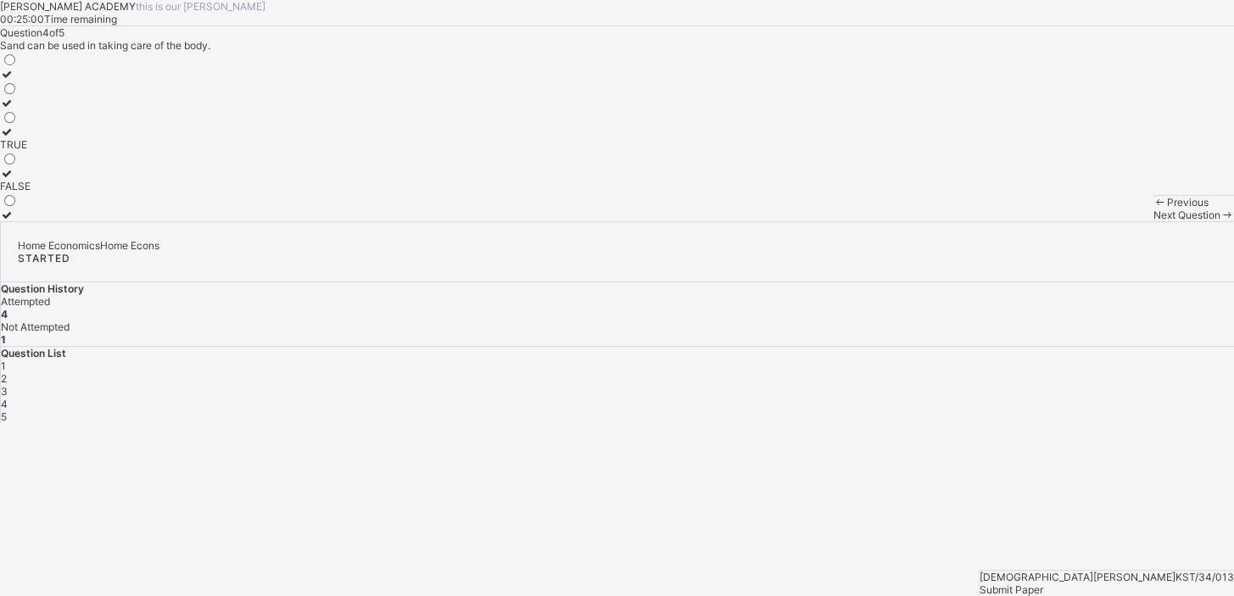
click at [31, 192] on label "FALSE" at bounding box center [15, 179] width 31 height 25
click at [1152, 221] on span "Next Question" at bounding box center [1185, 215] width 67 height 13
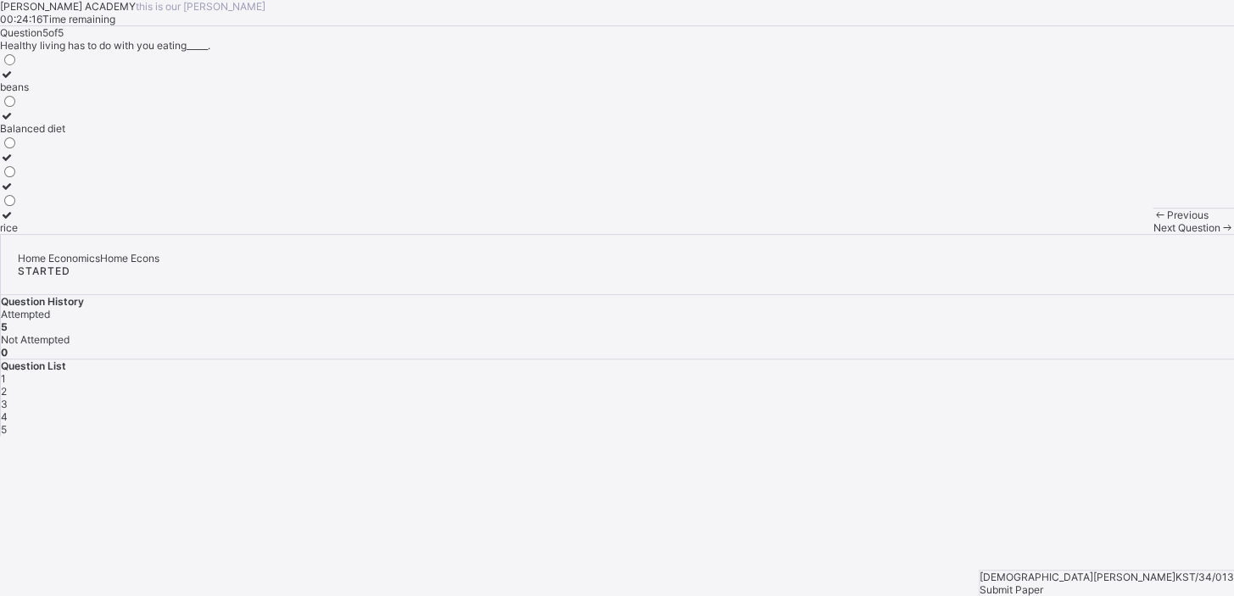
click at [1043, 583] on span "Submit Paper" at bounding box center [1011, 589] width 64 height 13
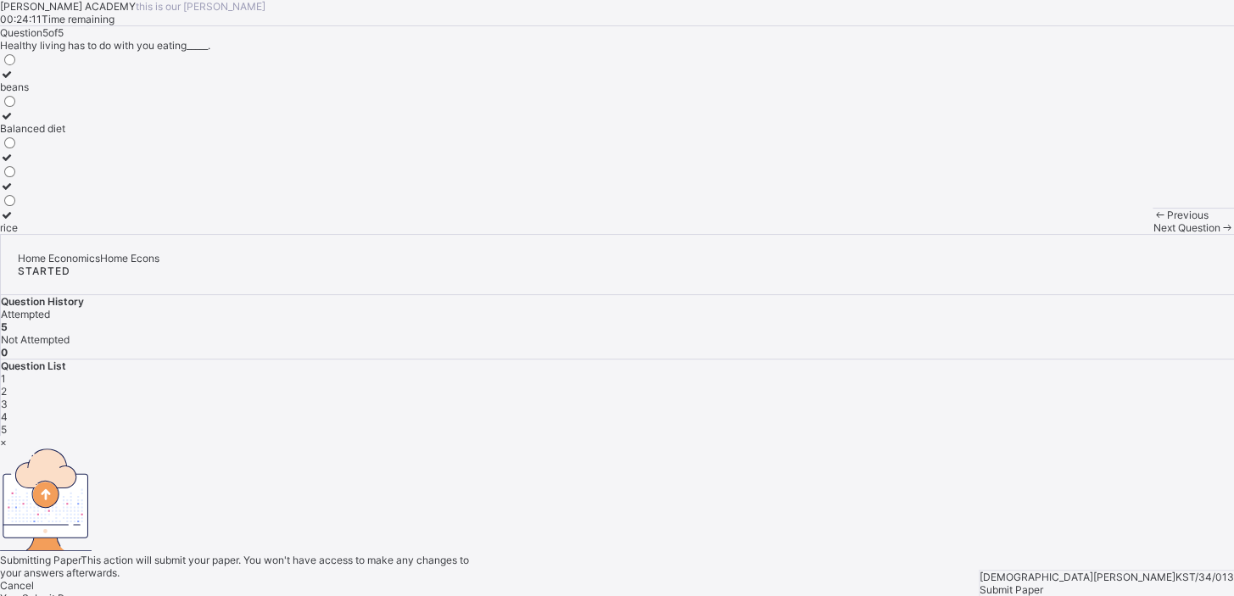
click at [86, 592] on span "Yes, Submit Paper" at bounding box center [43, 598] width 86 height 13
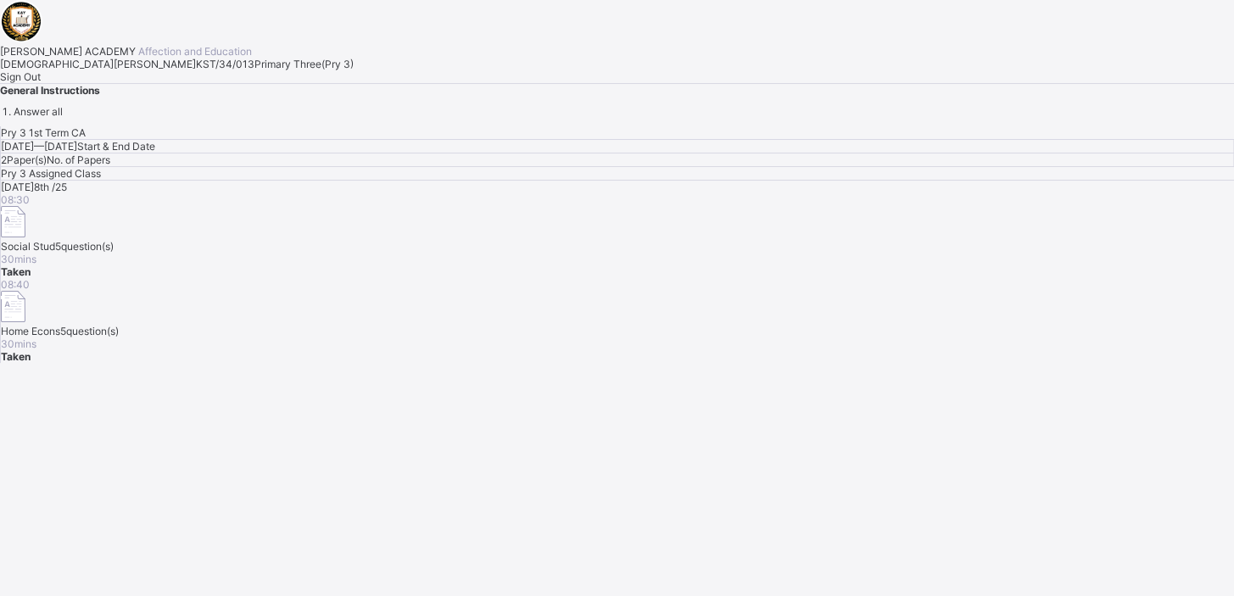
click at [180, 83] on div "Sign Out" at bounding box center [617, 76] width 1234 height 13
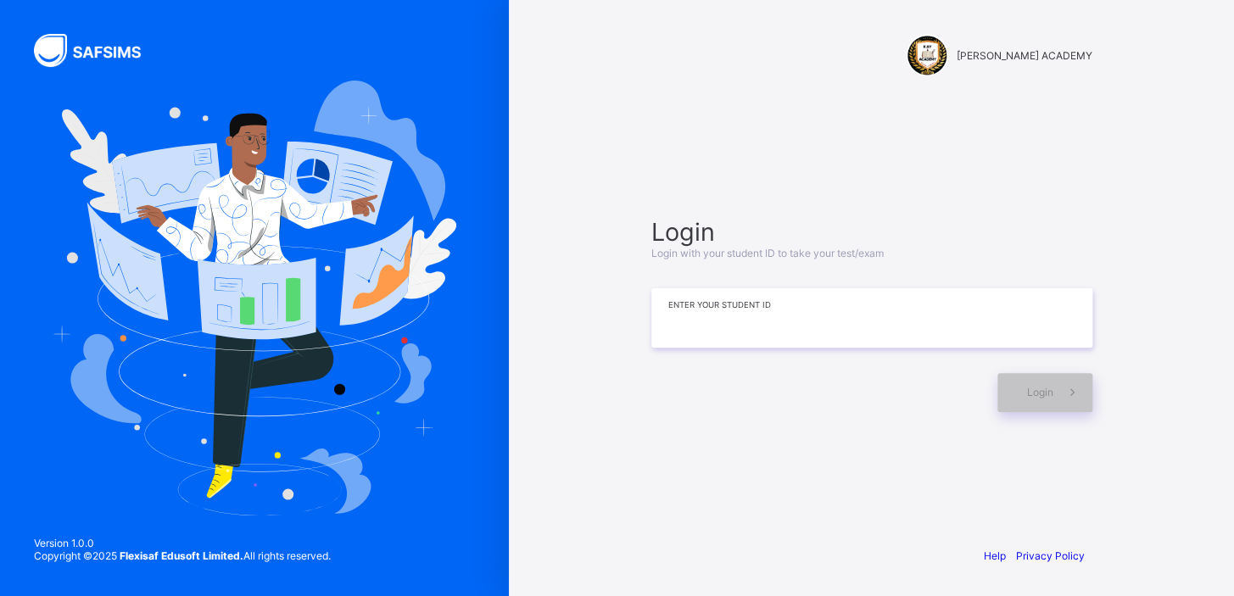
click at [808, 331] on input at bounding box center [871, 317] width 441 height 59
type input "**********"
click at [1053, 387] on span at bounding box center [1072, 392] width 39 height 39
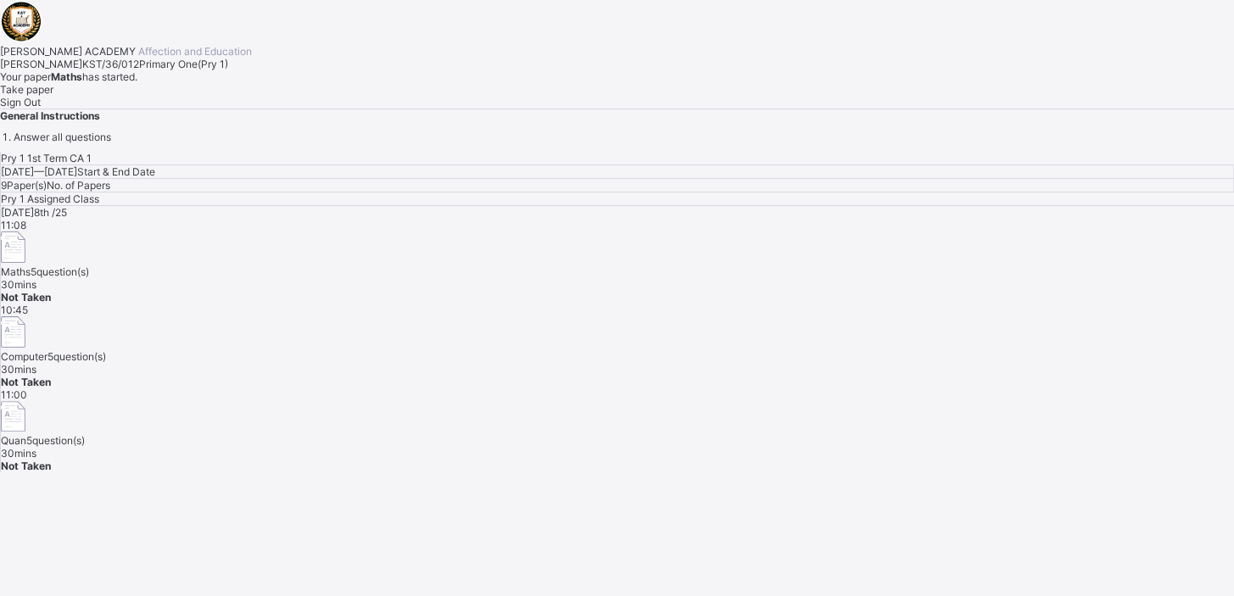
click at [1052, 387] on div "[DATE] 8th /25 11:08 Maths 5 question(s) 30 mins Not Taken 10:45 Computer 5 que…" at bounding box center [617, 339] width 1233 height 266
click at [53, 96] on span "Take paper" at bounding box center [26, 89] width 53 height 13
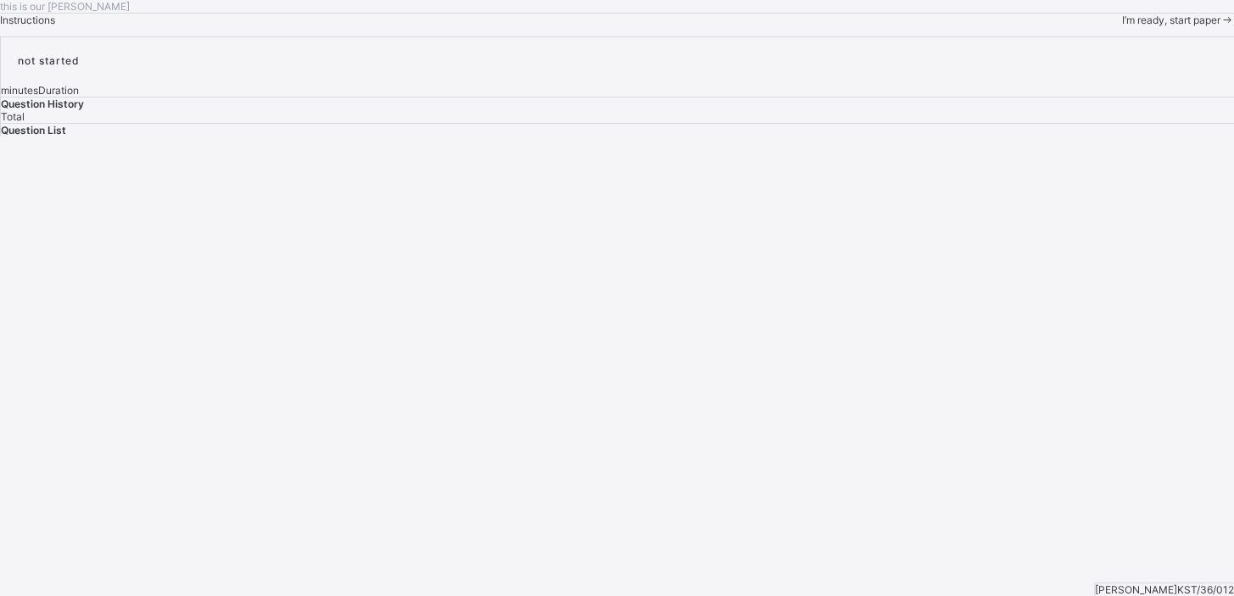
click at [869, 26] on div "this is our [PERSON_NAME] Instructions I’m ready, start paper" at bounding box center [617, 13] width 1234 height 26
click at [868, 26] on div "this is our [PERSON_NAME] Instructions I’m ready, start paper" at bounding box center [617, 13] width 1234 height 26
click at [1121, 26] on span "I’m ready, start paper" at bounding box center [1170, 20] width 98 height 13
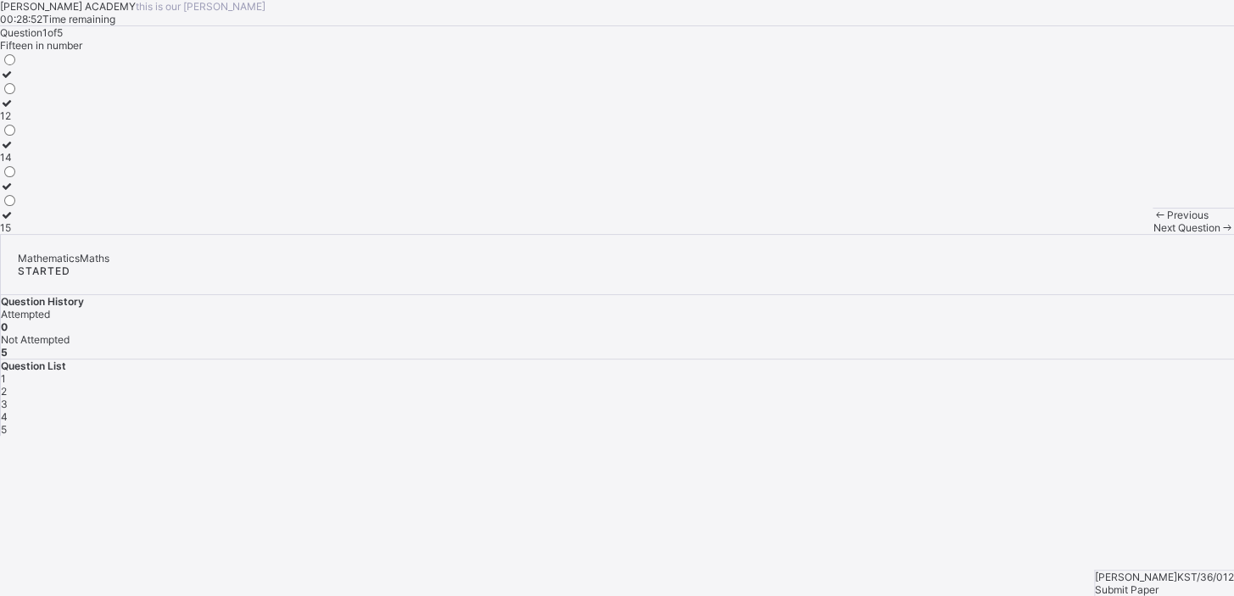
click at [18, 122] on label "12" at bounding box center [9, 109] width 18 height 25
click at [1152, 234] on div "Previous Next Question" at bounding box center [1192, 221] width 81 height 26
click at [1152, 234] on span "Next Question" at bounding box center [1185, 227] width 67 height 13
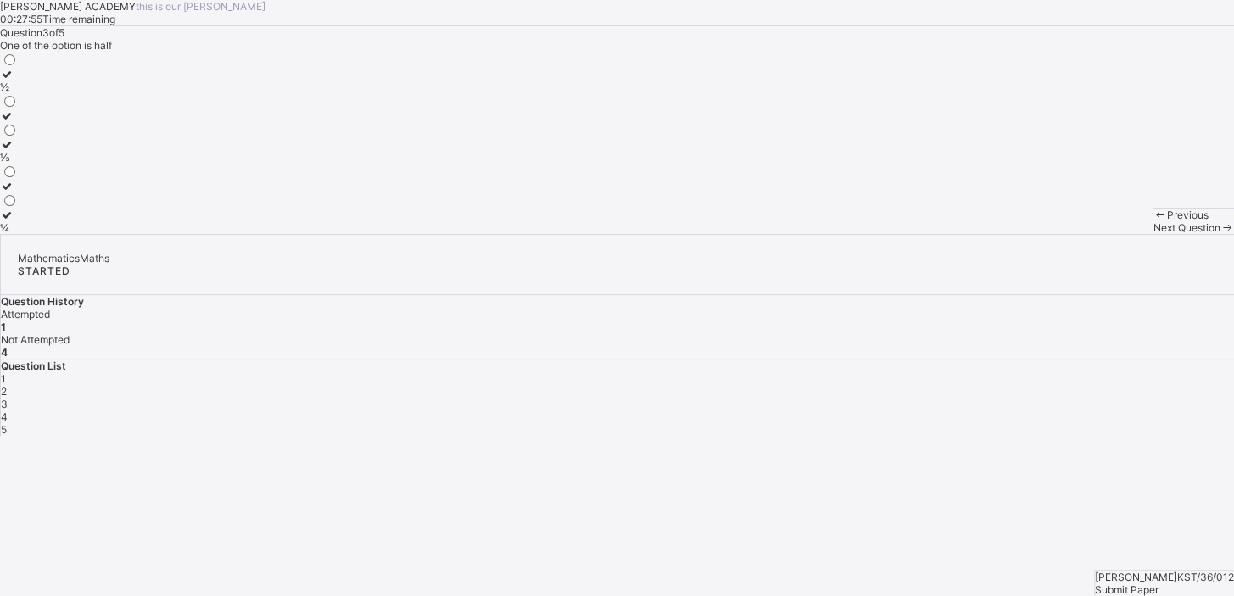
click at [18, 93] on div "½" at bounding box center [9, 87] width 18 height 13
click at [1152, 234] on span "Next Question" at bounding box center [1185, 227] width 67 height 13
click at [67, 192] on div "THIRTY FIVE" at bounding box center [33, 186] width 67 height 13
click at [1152, 234] on span "Next Question" at bounding box center [1185, 227] width 67 height 13
click at [18, 93] on div "35" at bounding box center [9, 87] width 18 height 13
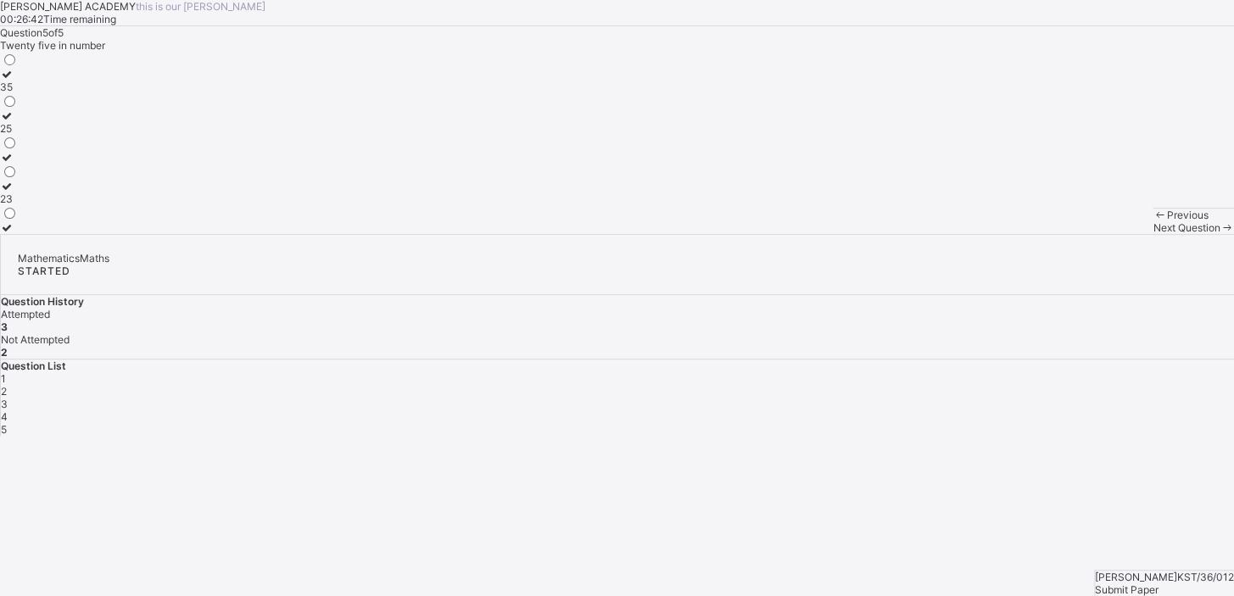
click at [1152, 234] on span "Next Question" at bounding box center [1185, 227] width 67 height 13
click at [1152, 234] on div "Previous Next Question" at bounding box center [1192, 221] width 81 height 26
click at [1152, 234] on span "Next Question" at bounding box center [1185, 227] width 67 height 13
click at [18, 93] on div "35" at bounding box center [9, 87] width 18 height 13
click at [1152, 234] on span "Next Question" at bounding box center [1185, 227] width 67 height 13
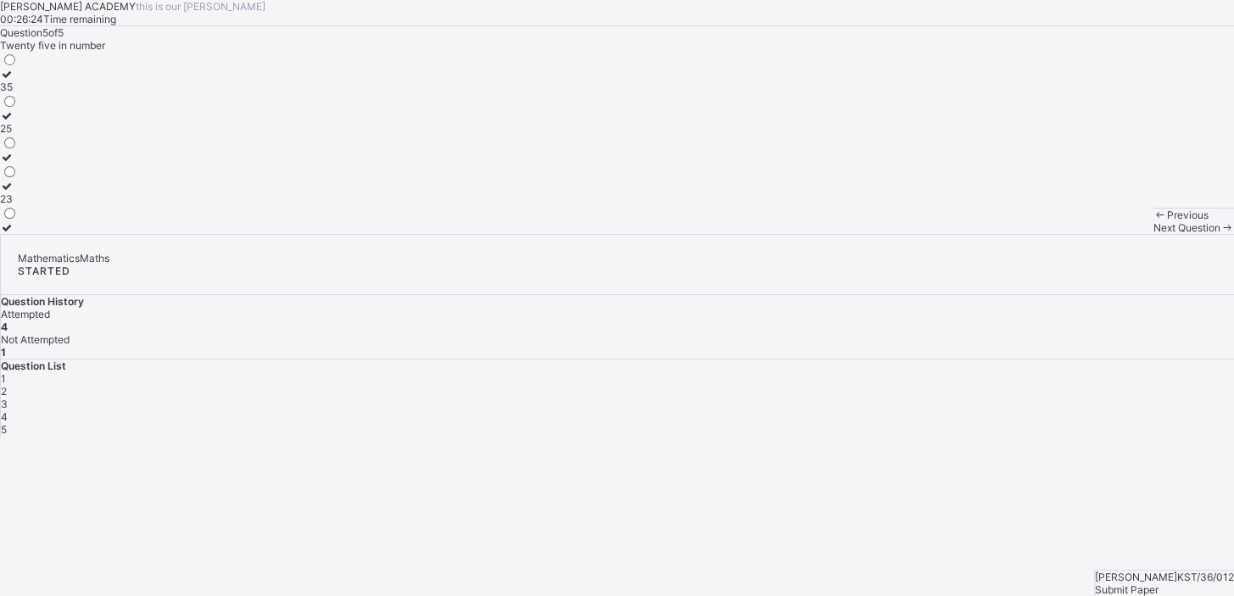
click at [1152, 234] on span "Next Question" at bounding box center [1185, 227] width 67 height 13
click at [1158, 583] on span "Submit Paper" at bounding box center [1127, 589] width 64 height 13
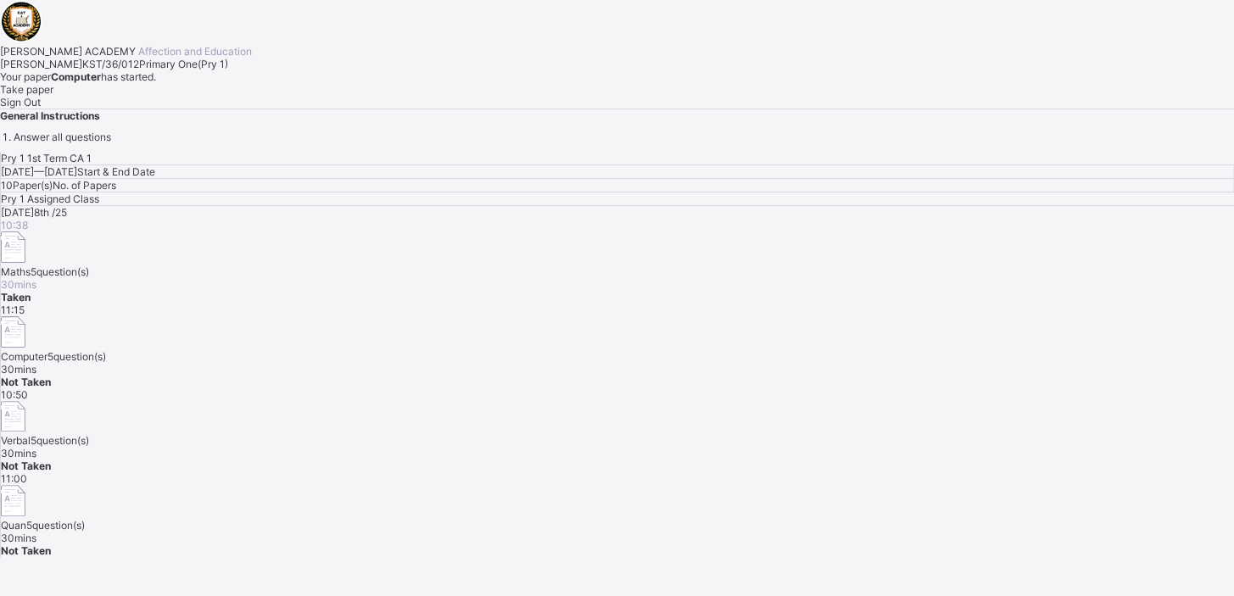
click at [229, 96] on div "Take paper" at bounding box center [617, 89] width 1234 height 13
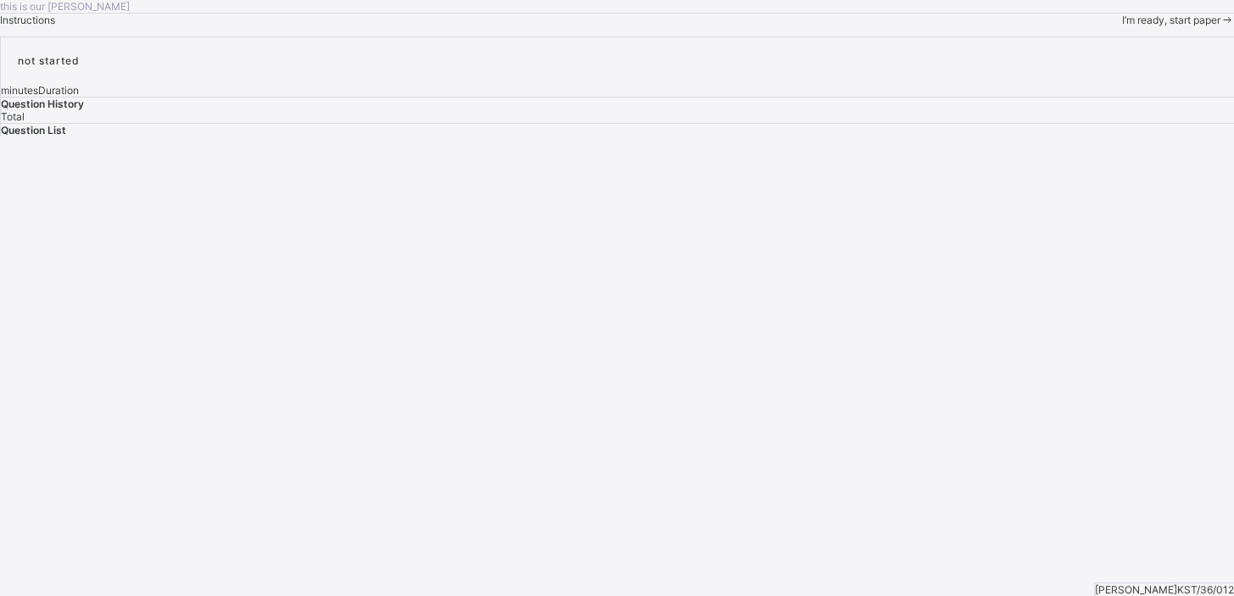
click at [1121, 26] on span "I’m ready, start paper" at bounding box center [1170, 20] width 98 height 13
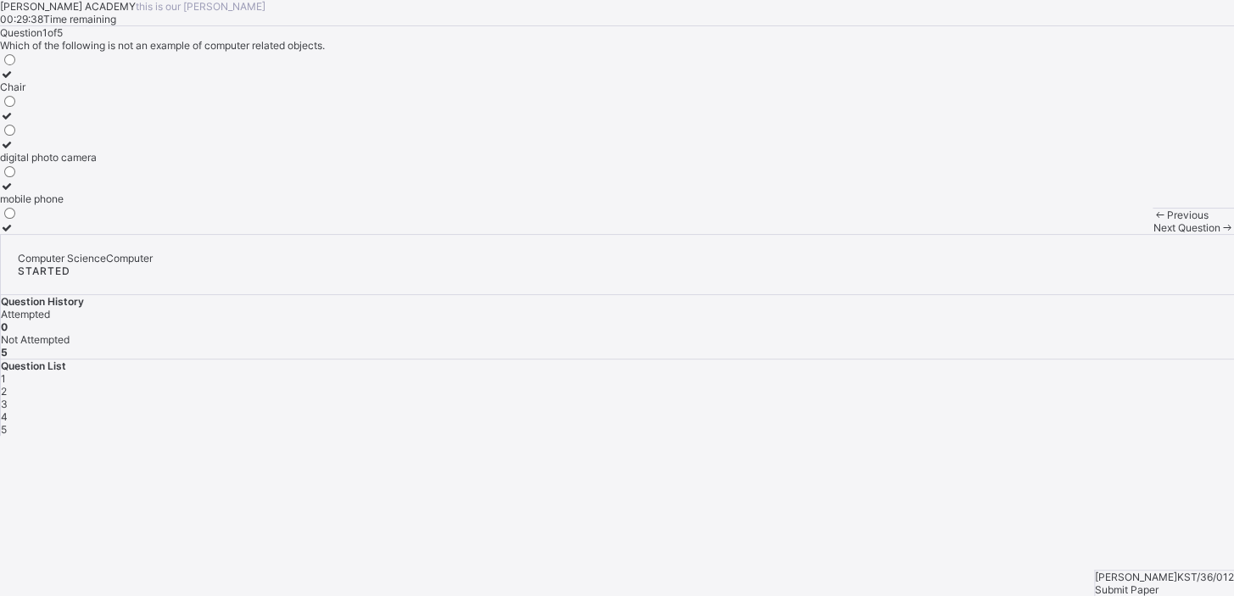
click at [97, 205] on div "mobile phone" at bounding box center [48, 198] width 97 height 13
click at [1152, 234] on span "Next Question" at bounding box center [1185, 227] width 67 height 13
click at [39, 164] on div "Pictures" at bounding box center [19, 157] width 39 height 13
click at [1152, 234] on div "Next Question" at bounding box center [1192, 227] width 81 height 13
click at [70, 93] on div "Mobile phones" at bounding box center [35, 87] width 70 height 13
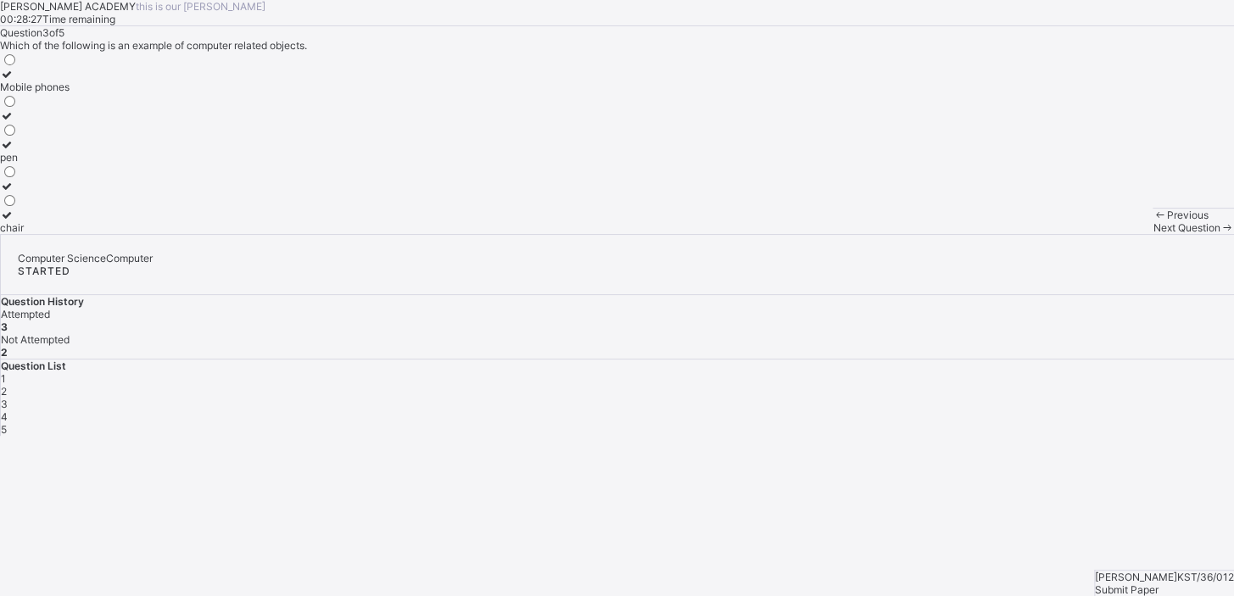
click at [1152, 234] on span "Next Question" at bounding box center [1185, 227] width 67 height 13
click at [68, 164] on div "Calls" at bounding box center [34, 157] width 68 height 13
click at [1152, 234] on div "Next Question" at bounding box center [1192, 227] width 81 height 13
click at [42, 234] on div "studies" at bounding box center [21, 227] width 42 height 13
click at [1158, 583] on span "Submit Paper" at bounding box center [1127, 589] width 64 height 13
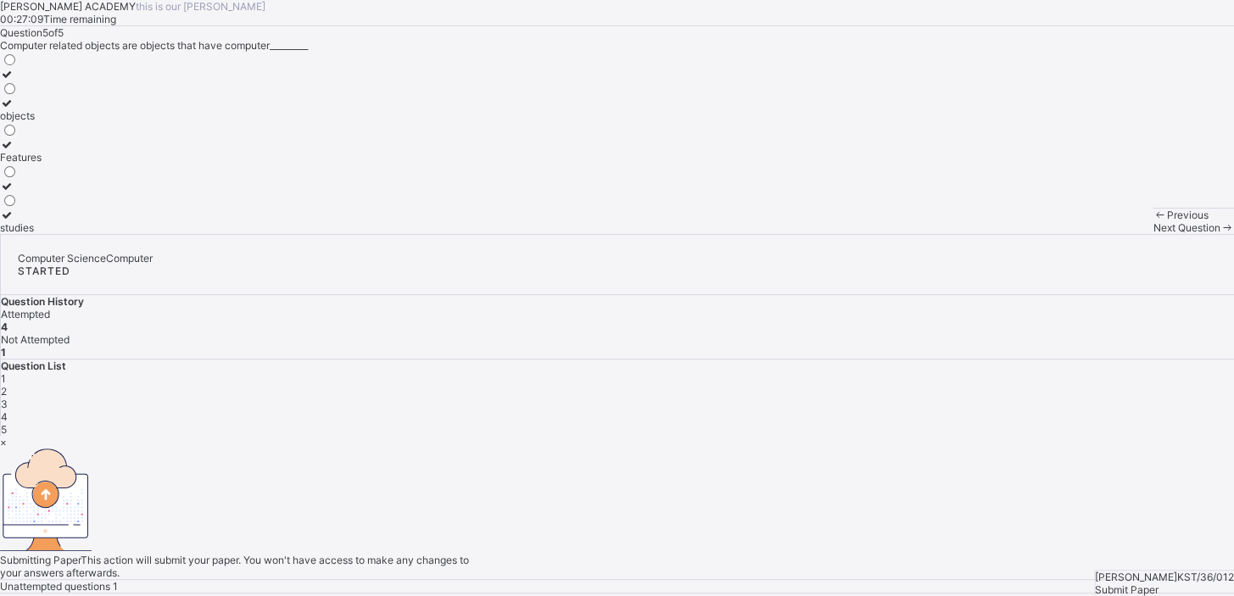
click at [86, 592] on span "Yes, Submit Paper" at bounding box center [43, 598] width 86 height 13
click at [636, 592] on div "Yes, Submit Paper" at bounding box center [617, 598] width 1234 height 13
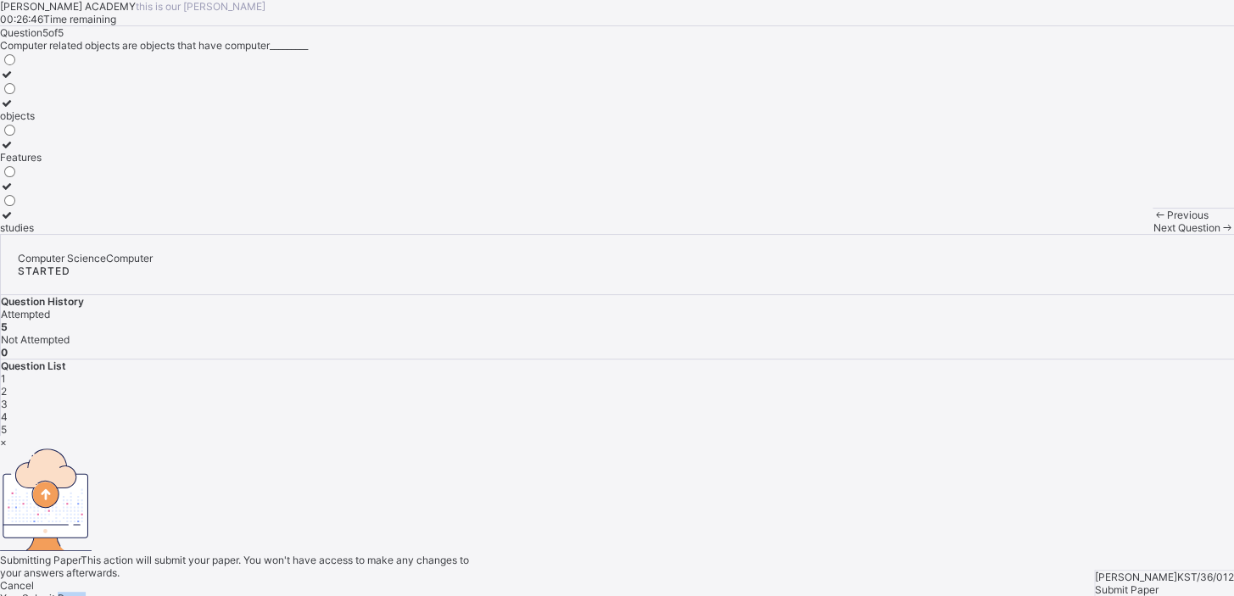
click at [636, 592] on div "Yes, Submit Paper" at bounding box center [617, 598] width 1234 height 13
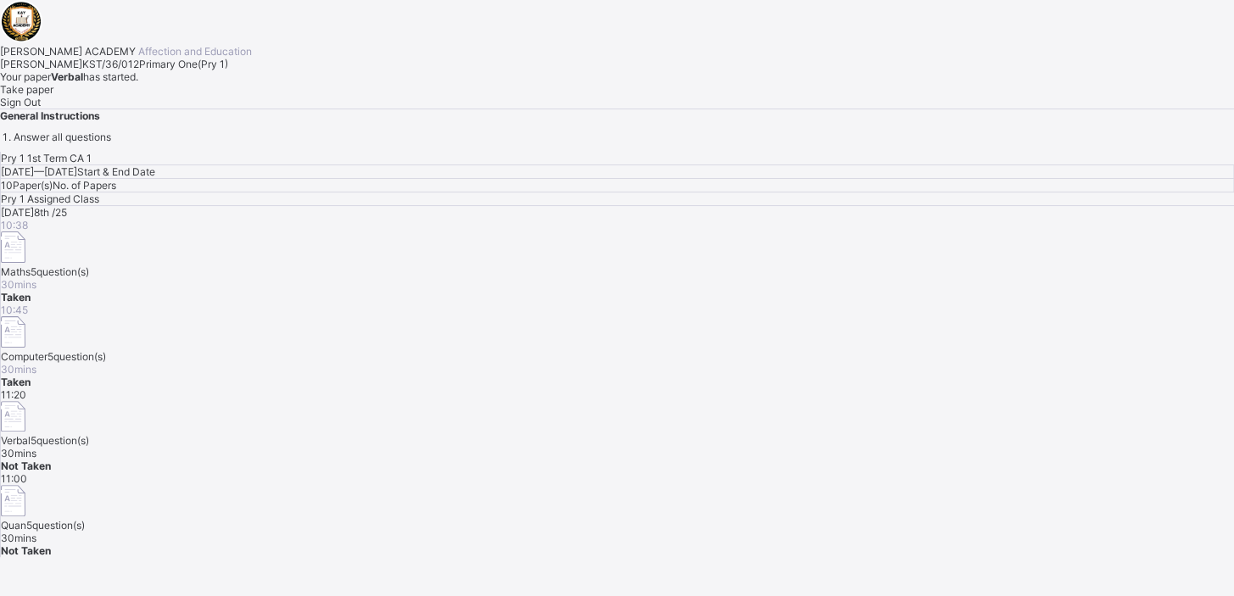
click at [53, 96] on span "Take paper" at bounding box center [26, 89] width 53 height 13
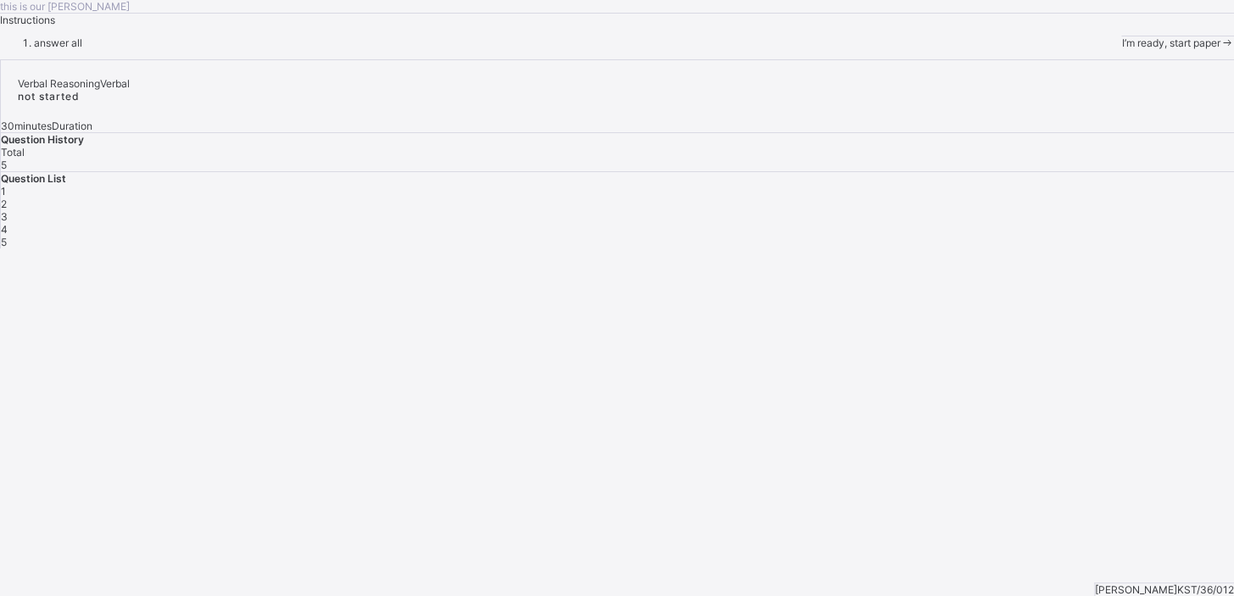
click at [1121, 49] on span "I’m ready, start paper" at bounding box center [1170, 42] width 98 height 13
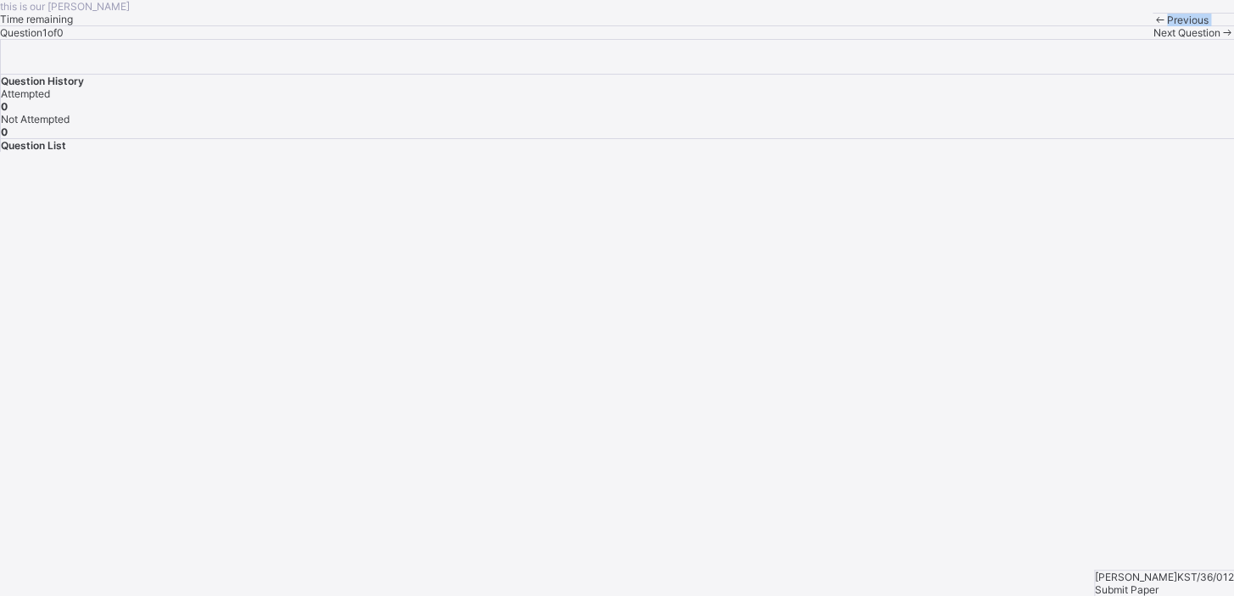
click at [1152, 26] on div "Previous" at bounding box center [1192, 20] width 81 height 13
click at [1152, 39] on span "Next Question" at bounding box center [1185, 32] width 67 height 13
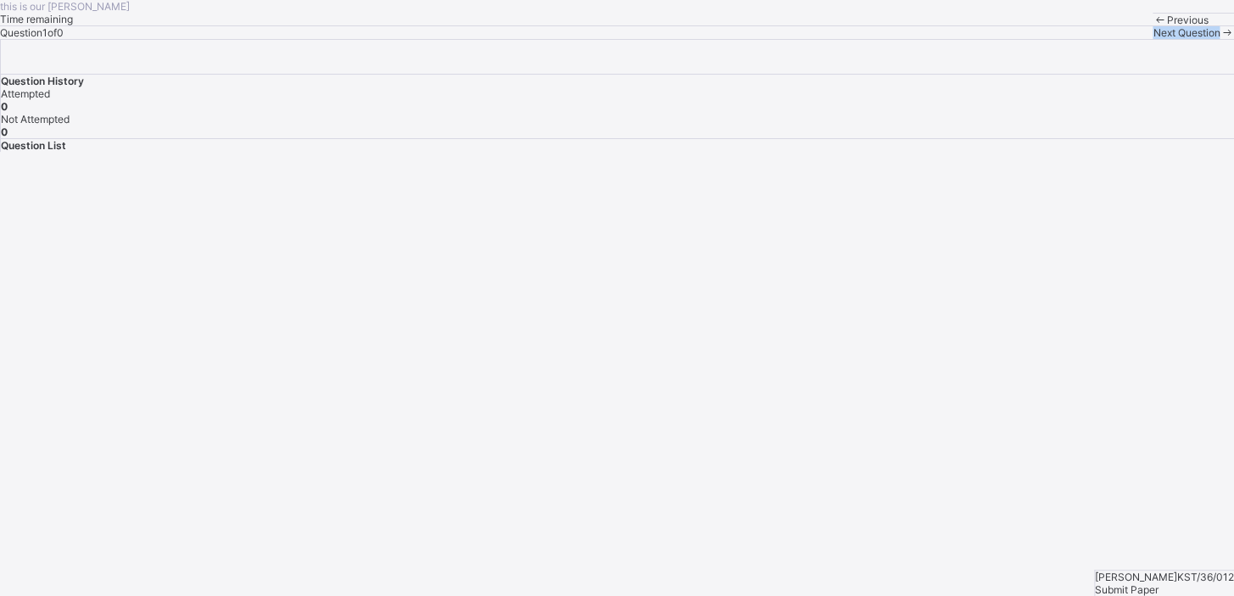
click at [1152, 39] on span "Next Question" at bounding box center [1185, 32] width 67 height 13
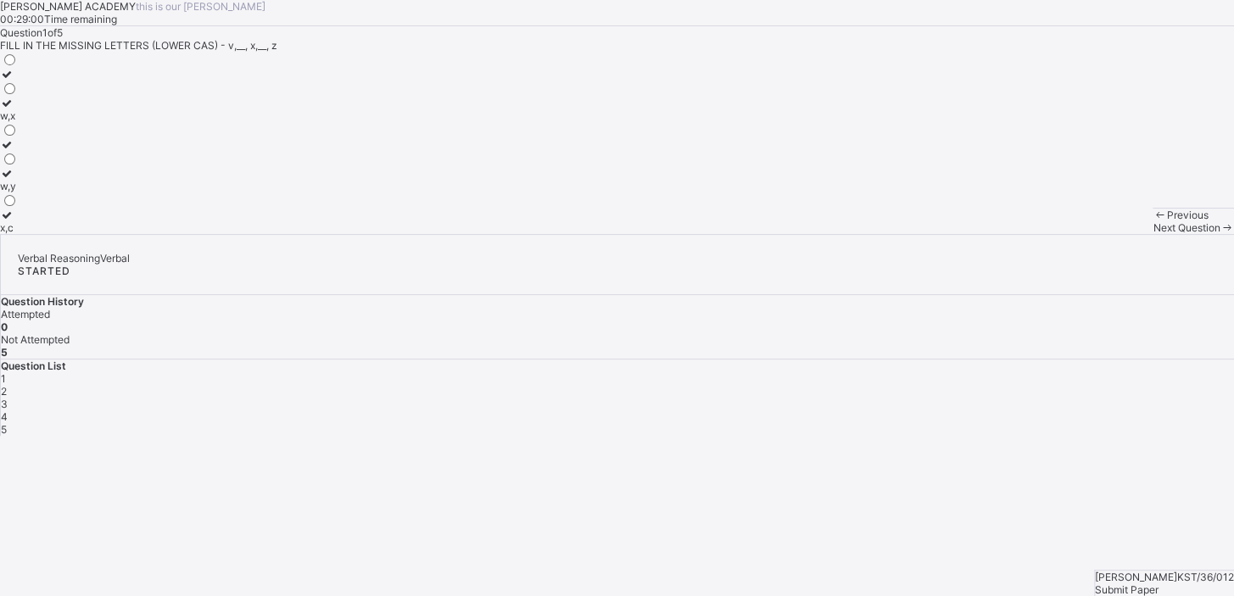
click at [18, 234] on div "x,c" at bounding box center [9, 227] width 18 height 13
click at [1152, 234] on div "Next Question" at bounding box center [1192, 227] width 81 height 13
click at [18, 176] on label "t,r" at bounding box center [9, 163] width 18 height 25
click at [1152, 234] on div "Next Question" at bounding box center [1192, 227] width 81 height 13
click at [18, 164] on div "N,O" at bounding box center [9, 157] width 18 height 13
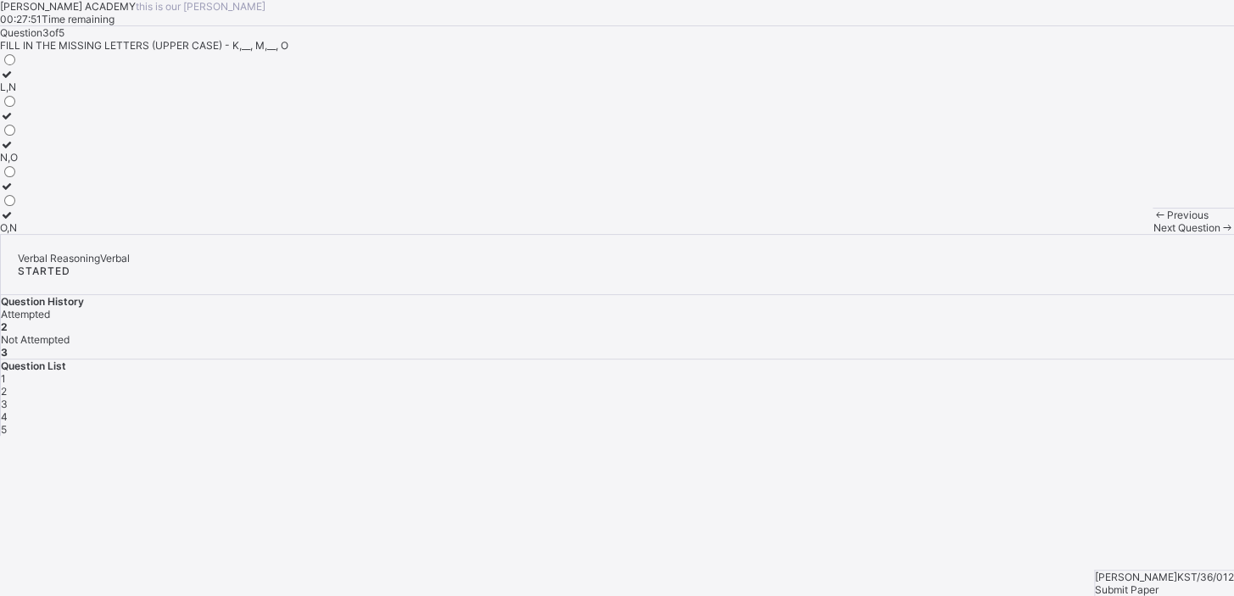
click at [1152, 234] on div "Next Question" at bounding box center [1192, 227] width 81 height 13
click at [18, 93] on label "C,C" at bounding box center [9, 80] width 18 height 25
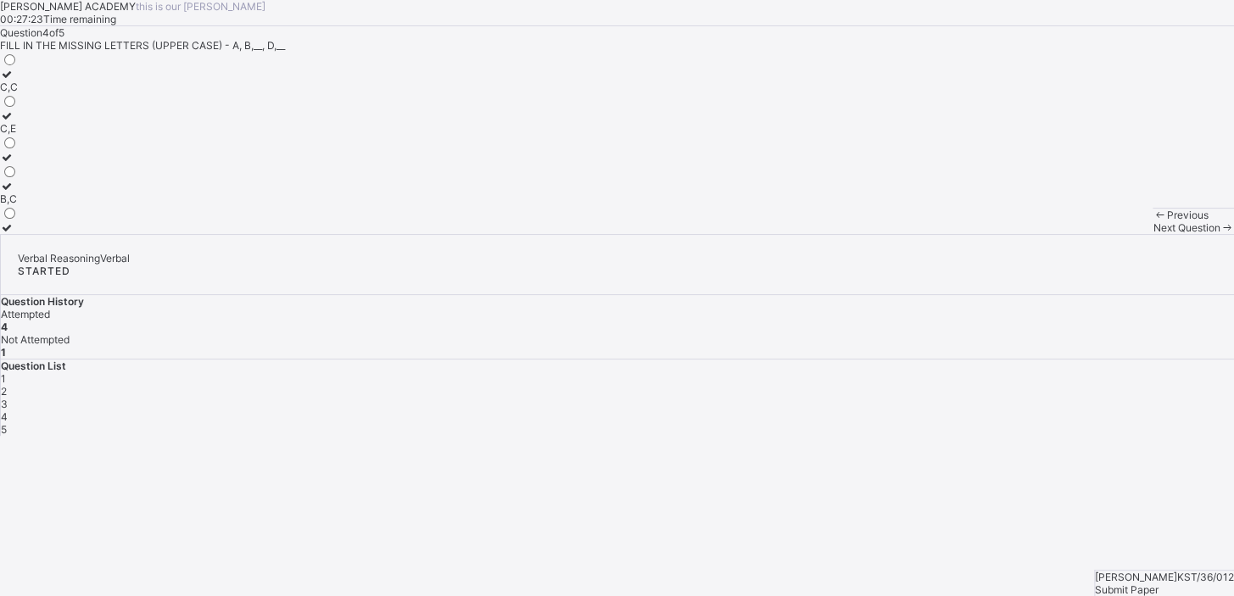
click at [18, 93] on label "C,C" at bounding box center [9, 80] width 18 height 25
click at [1152, 234] on span "Next Question" at bounding box center [1185, 227] width 67 height 13
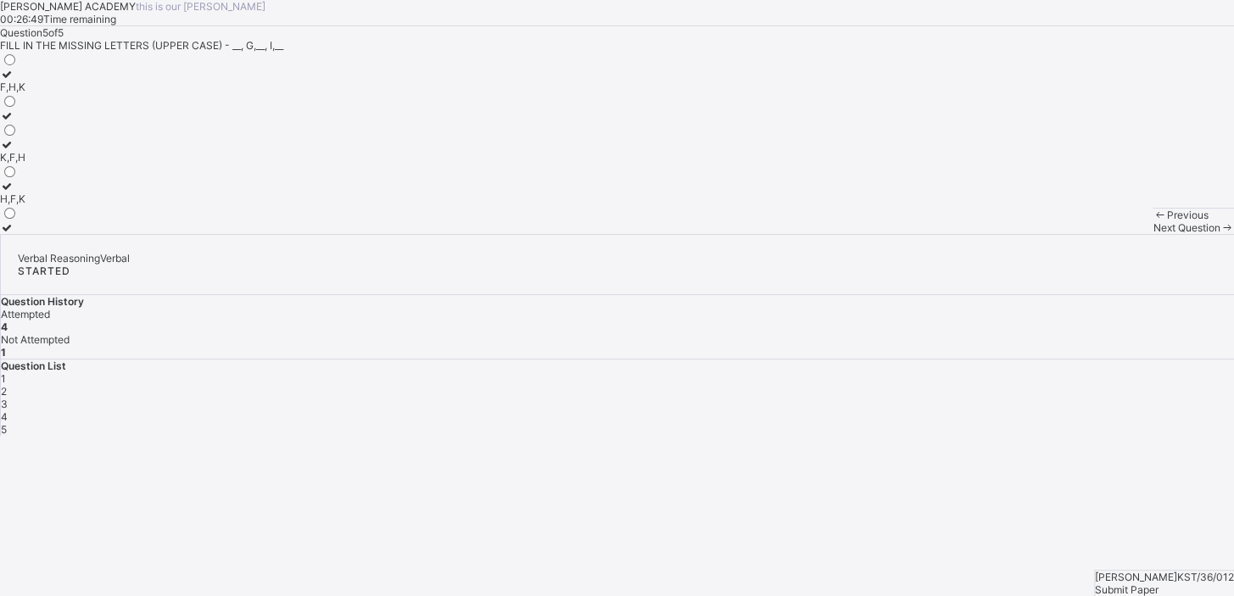
click at [25, 164] on div "K,F,H" at bounding box center [12, 157] width 25 height 13
click at [1178, 583] on div "Submit Paper" at bounding box center [1164, 589] width 139 height 13
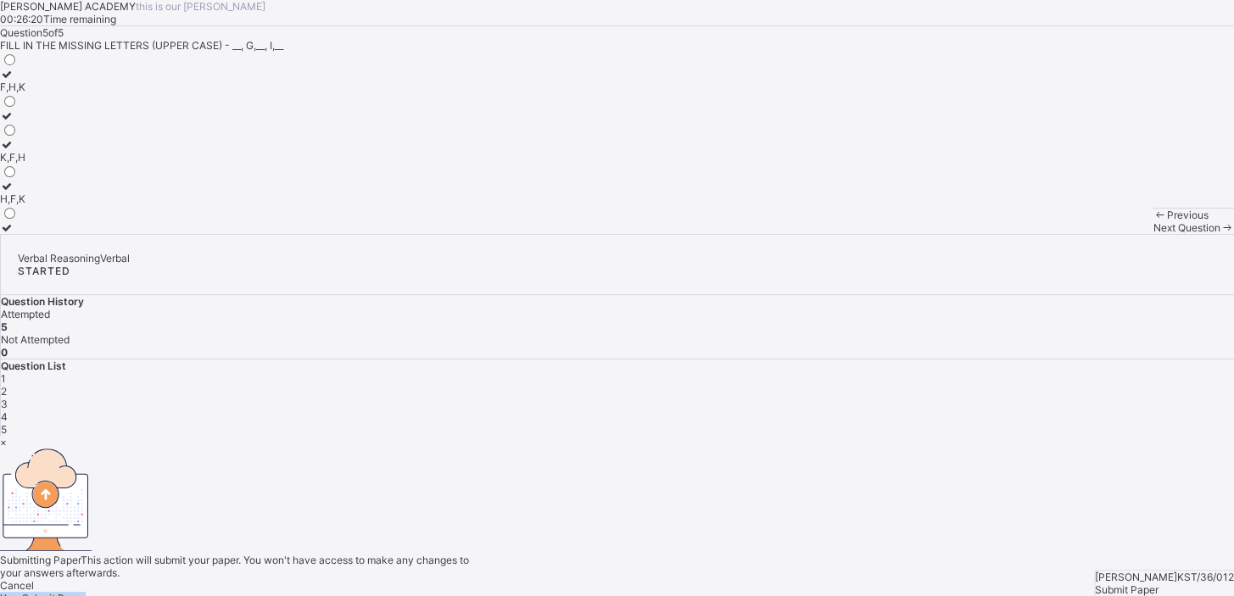
click at [642, 592] on div "Yes, Submit Paper" at bounding box center [617, 598] width 1234 height 13
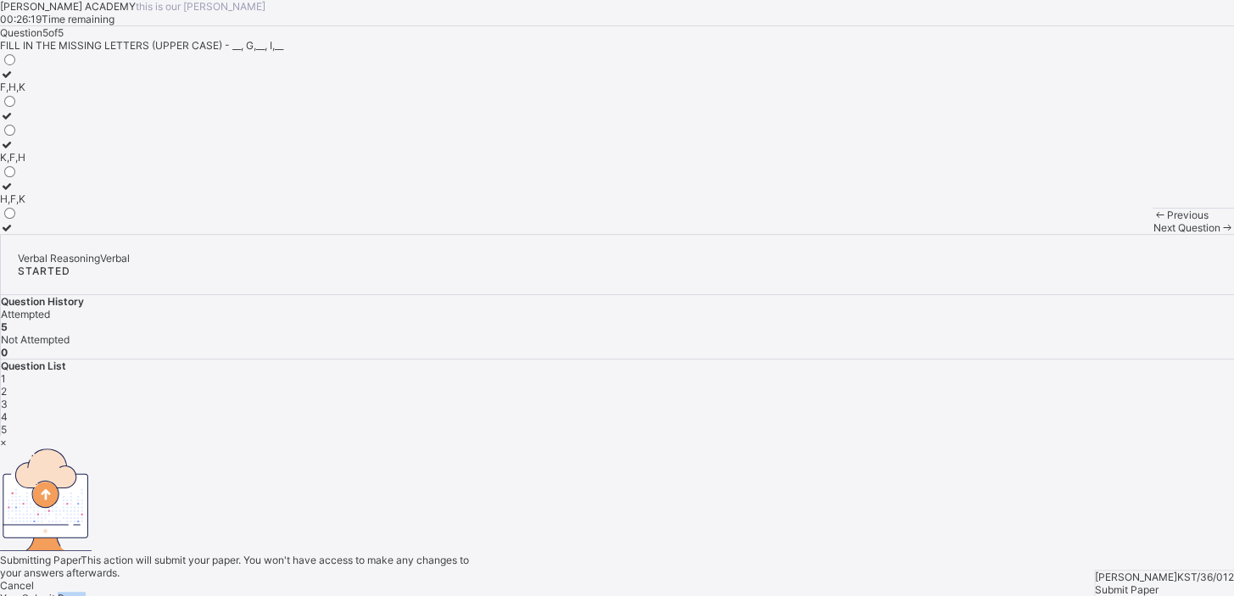
click at [642, 592] on div "Yes, Submit Paper" at bounding box center [617, 598] width 1234 height 13
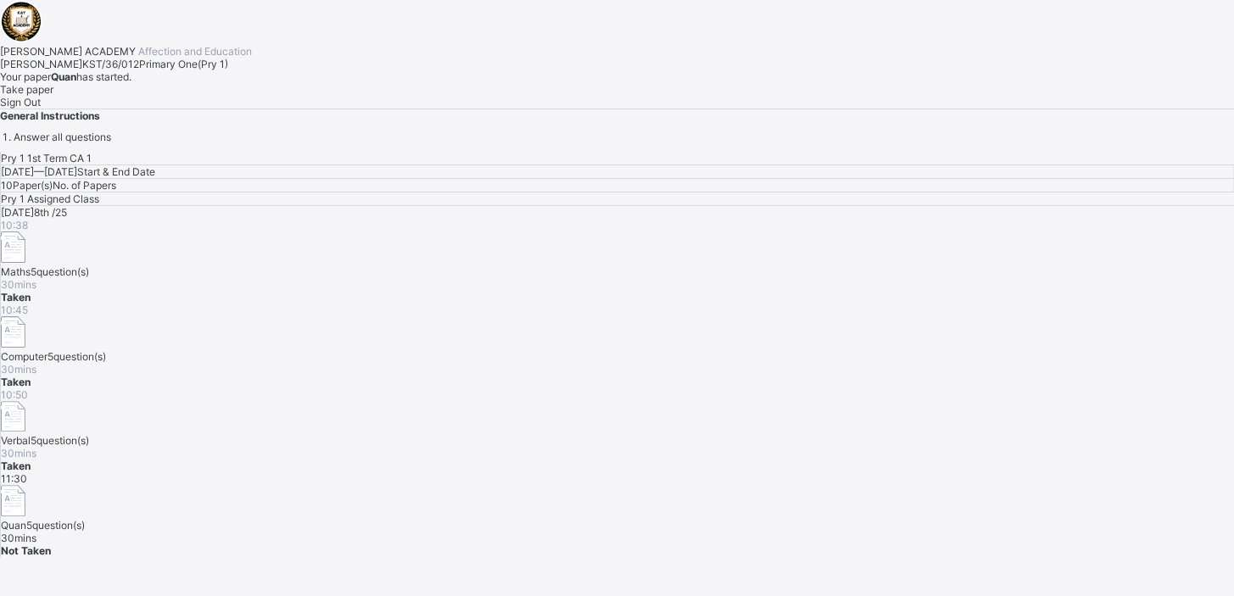
click at [220, 96] on div "Take paper" at bounding box center [617, 89] width 1234 height 13
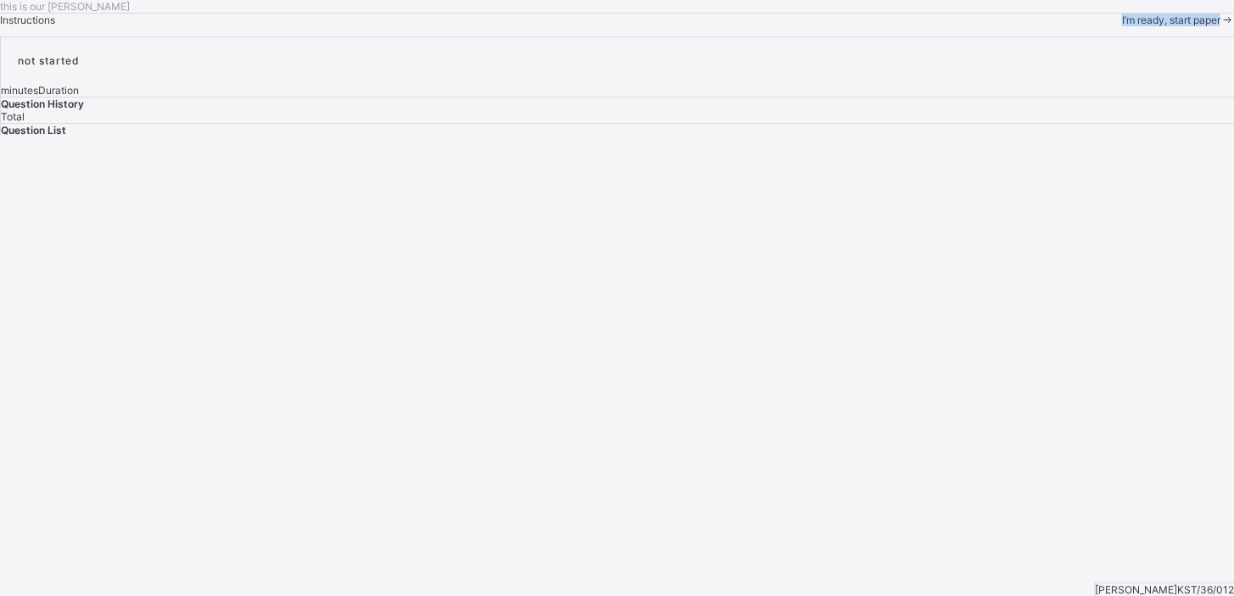
click at [220, 26] on div "this is our [PERSON_NAME] Instructions I’m ready, start paper" at bounding box center [617, 13] width 1234 height 26
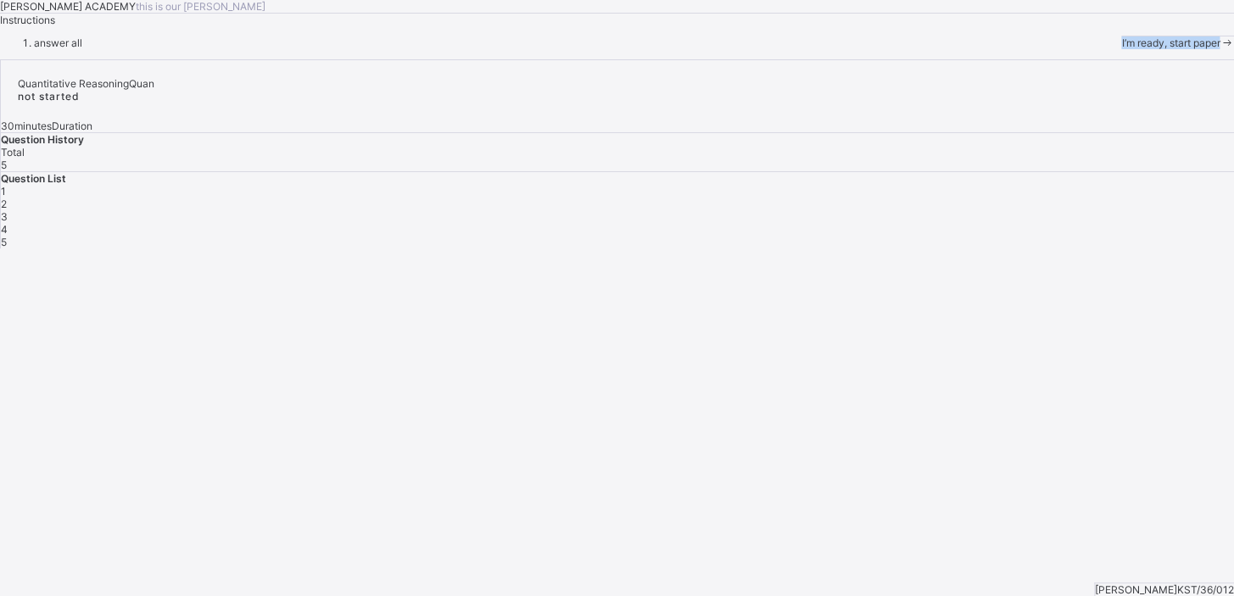
click at [1121, 49] on div "I’m ready, start paper" at bounding box center [1177, 42] width 113 height 13
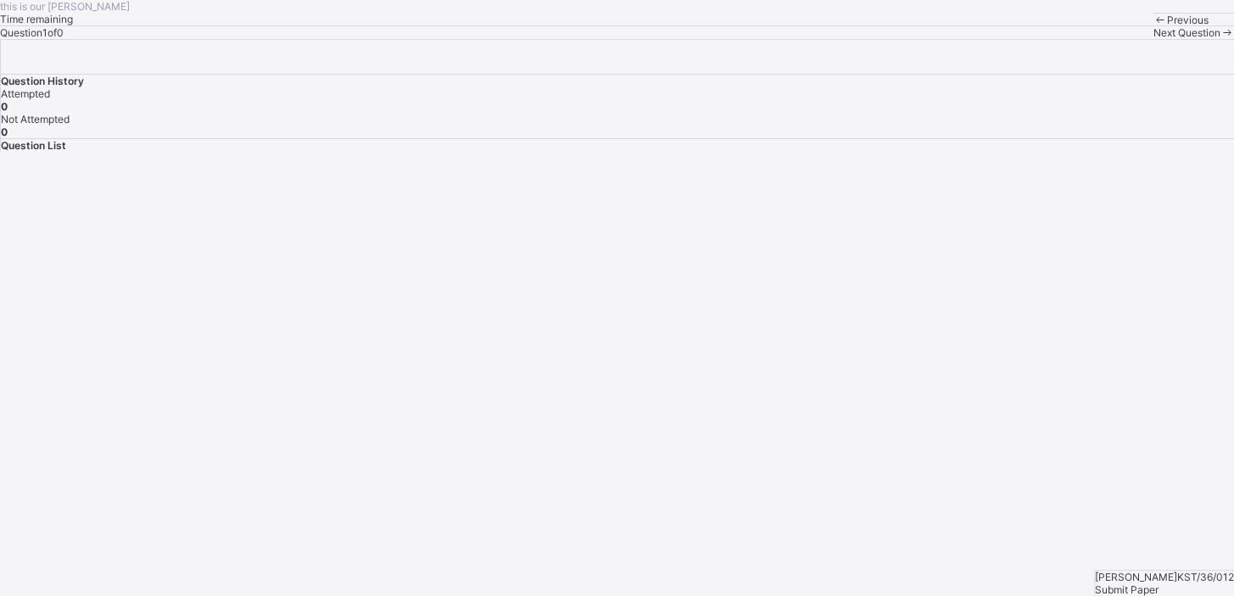
click at [142, 152] on div "this is our [PERSON_NAME] Time remaining Question 1 of 0 Previous Next Question…" at bounding box center [617, 76] width 1234 height 152
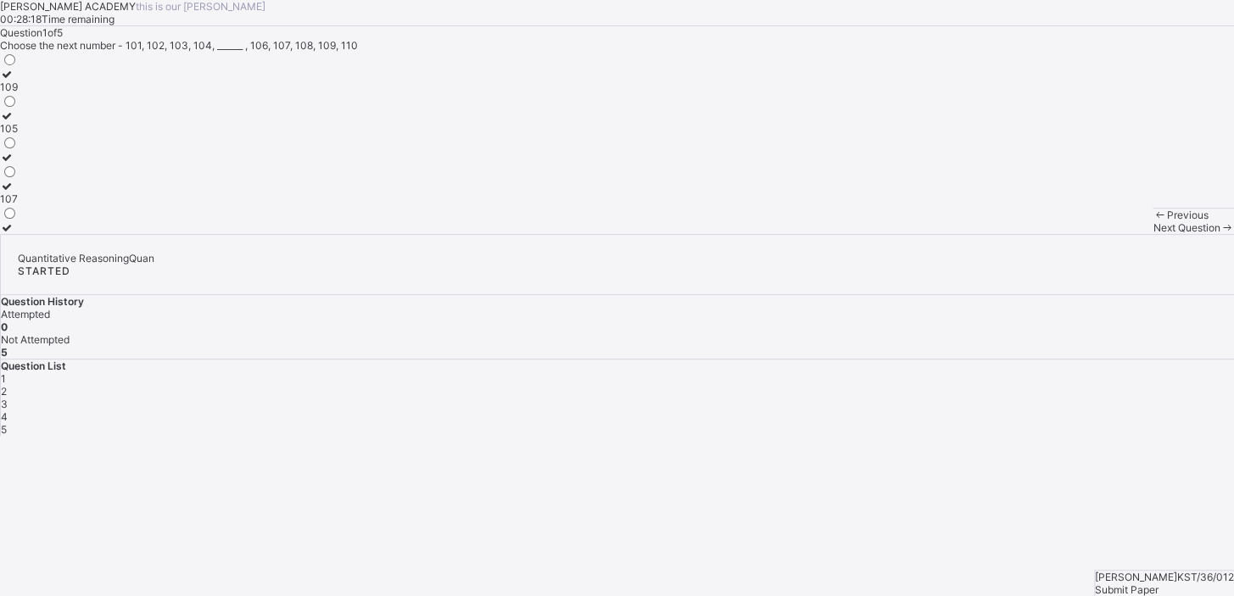
click at [18, 135] on label "105" at bounding box center [9, 121] width 18 height 25
click at [1152, 234] on div "Next Question" at bounding box center [1192, 227] width 81 height 13
click at [18, 234] on div "8" at bounding box center [9, 227] width 18 height 13
click at [1152, 234] on span "Next Question" at bounding box center [1185, 227] width 67 height 13
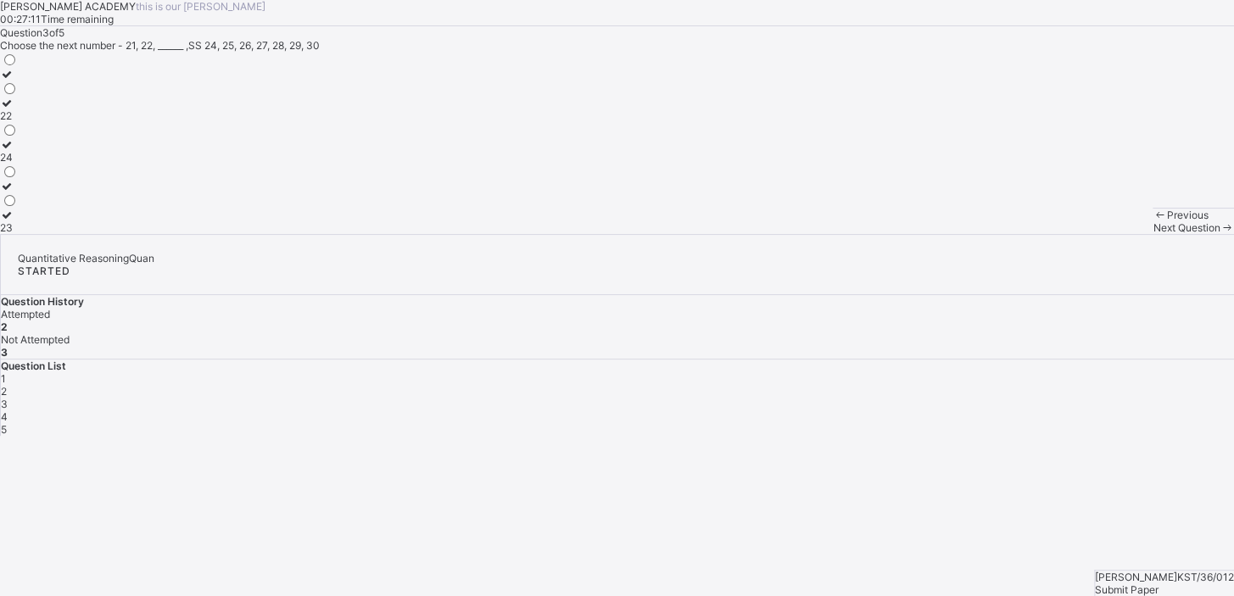
click at [18, 234] on div "23" at bounding box center [9, 227] width 18 height 13
click at [1152, 234] on div "Next Question" at bounding box center [1192, 227] width 81 height 13
click at [18, 93] on div "15" at bounding box center [9, 87] width 18 height 13
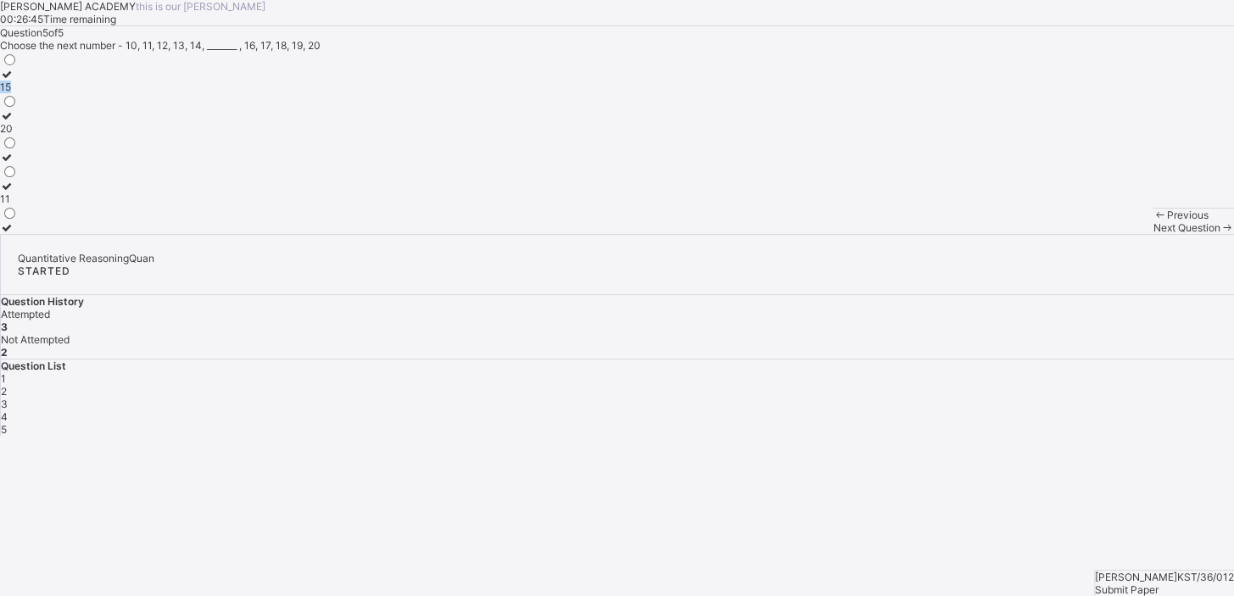
click at [18, 93] on div "15" at bounding box center [9, 87] width 18 height 13
click at [1188, 583] on div "Submit Paper" at bounding box center [1164, 589] width 139 height 13
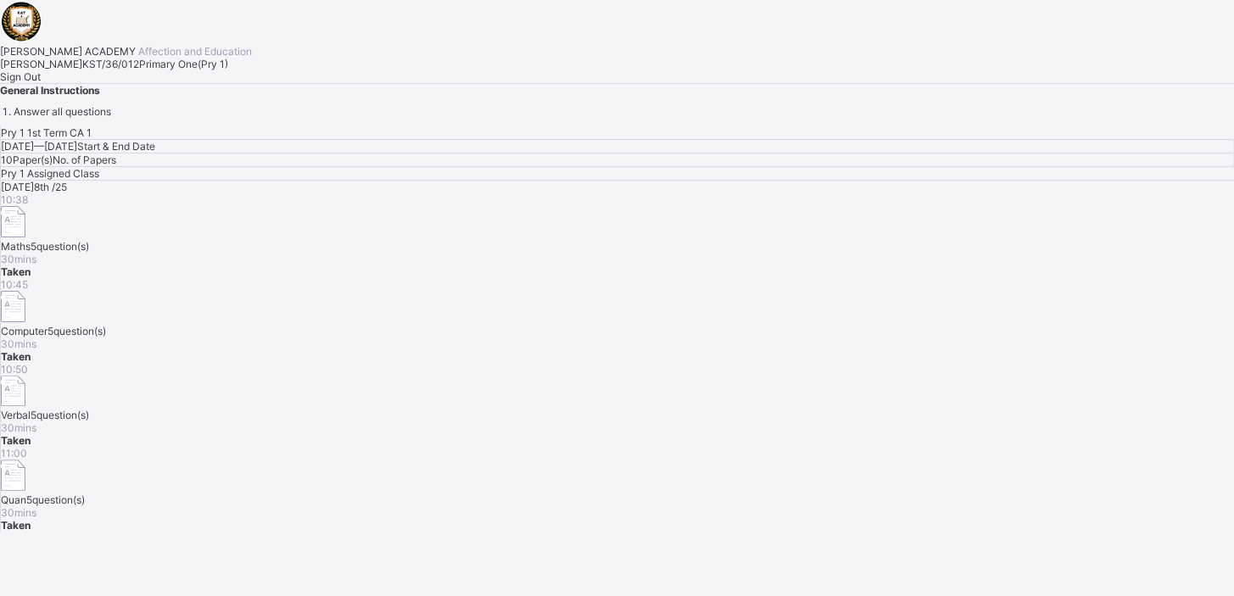
click at [192, 83] on div "Sign Out" at bounding box center [617, 76] width 1234 height 13
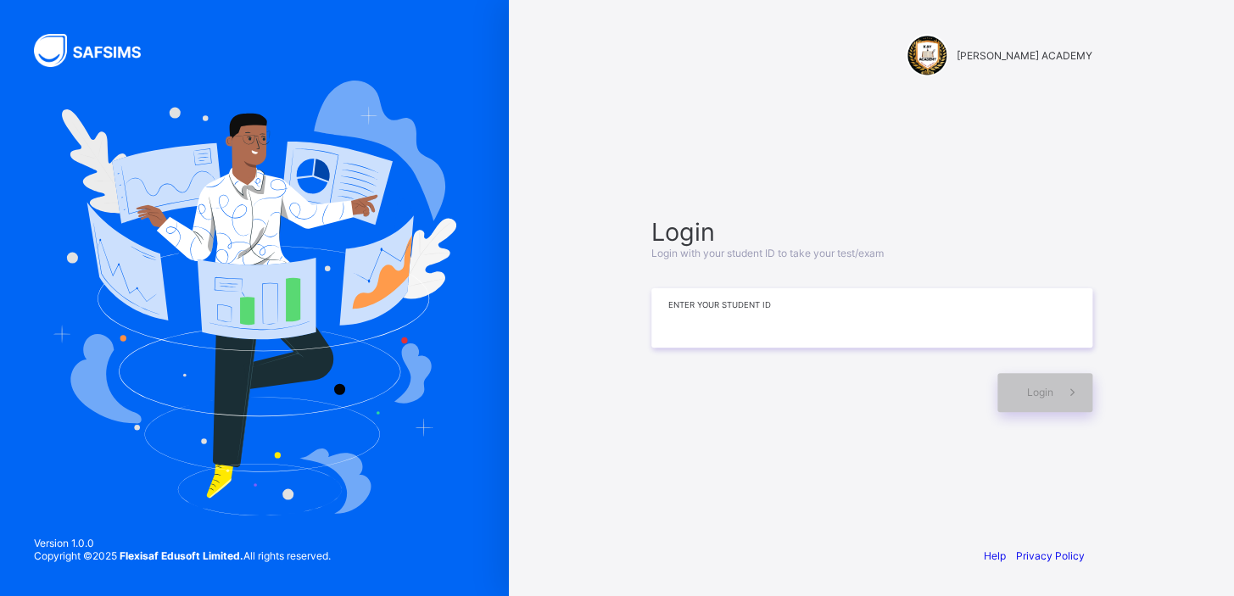
click at [795, 329] on input at bounding box center [871, 317] width 441 height 59
type input "**********"
click at [1023, 394] on div "Login" at bounding box center [1044, 392] width 95 height 39
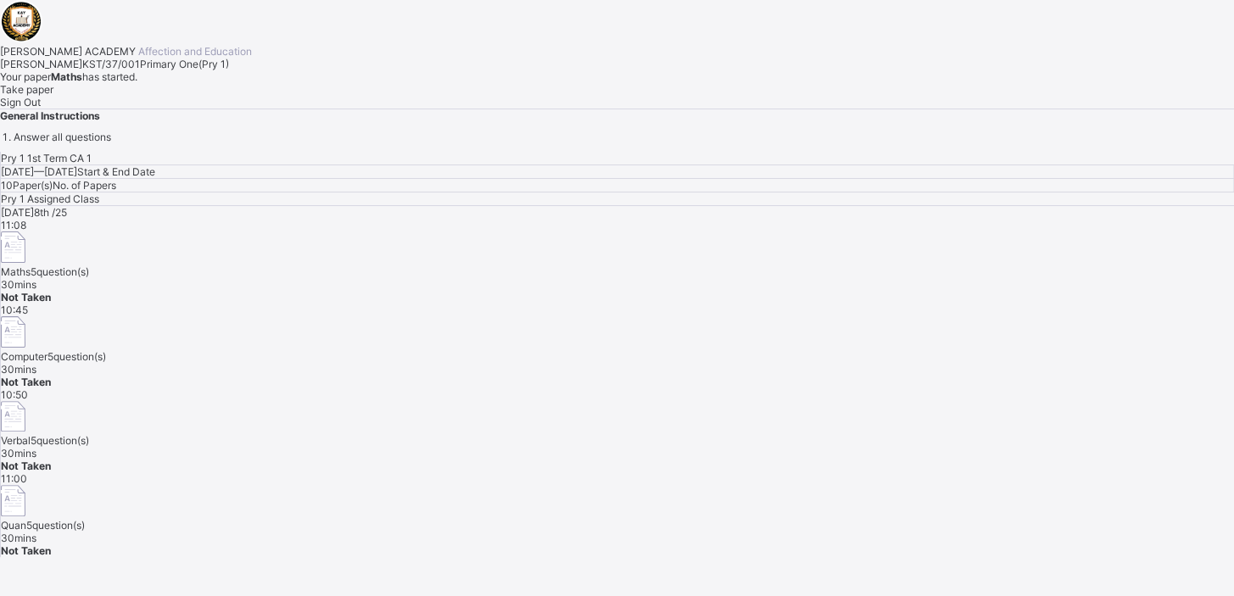
click at [53, 96] on span "Take paper" at bounding box center [26, 89] width 53 height 13
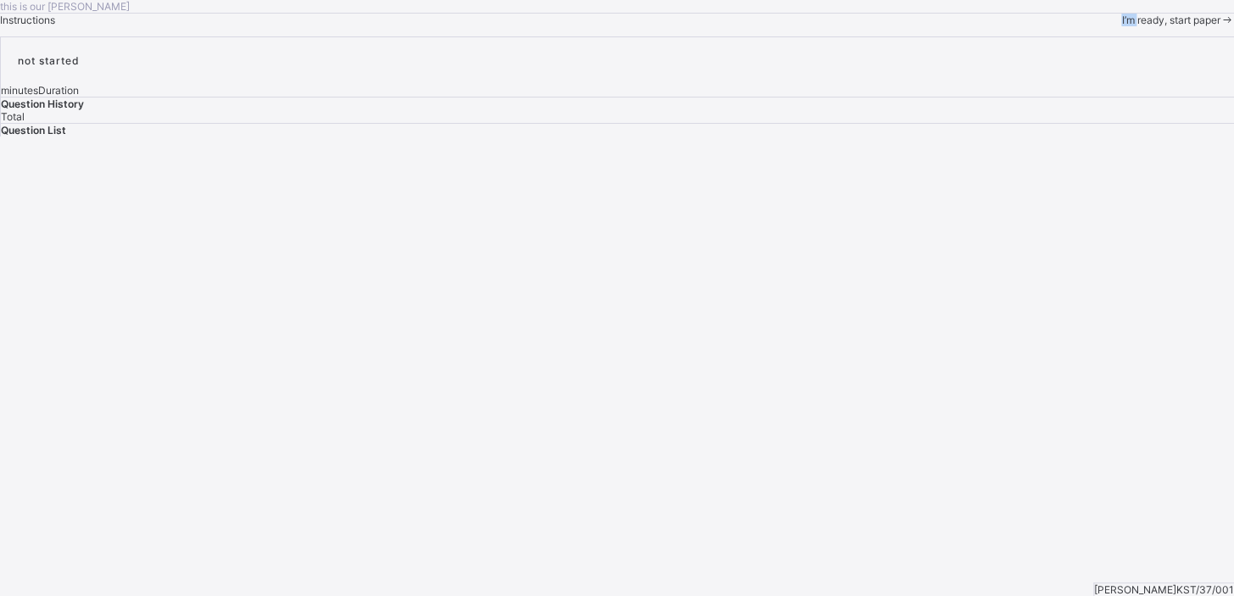
click at [228, 26] on div "this is our [PERSON_NAME] Instructions I’m ready, start paper" at bounding box center [617, 13] width 1234 height 26
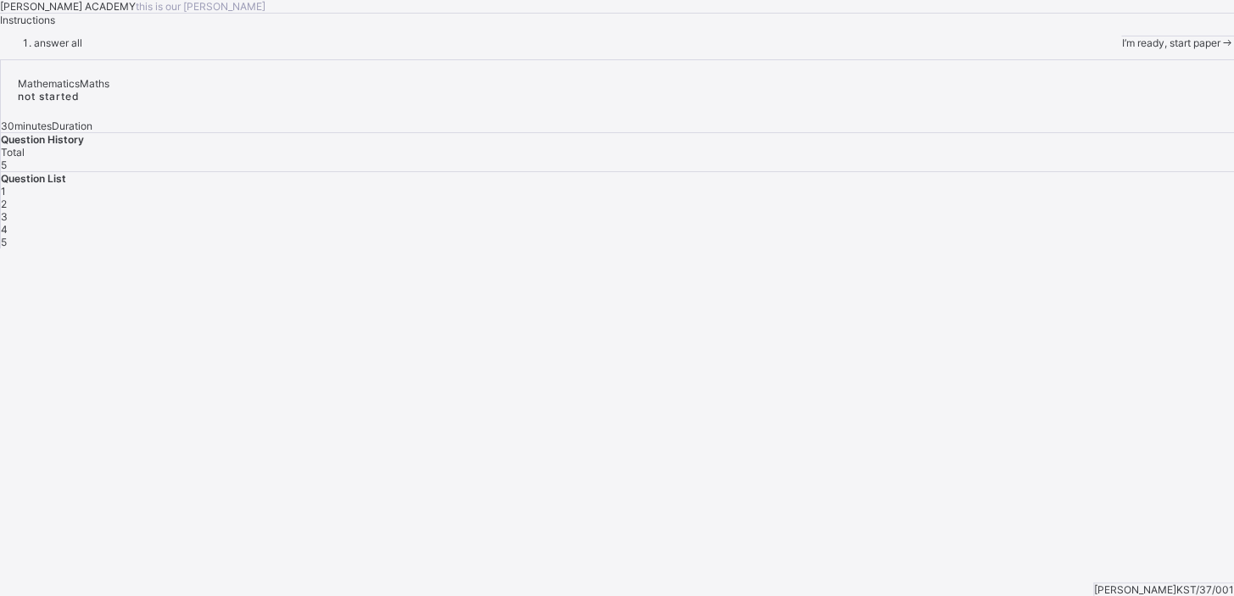
click at [1121, 49] on span "I’m ready, start paper" at bounding box center [1170, 42] width 98 height 13
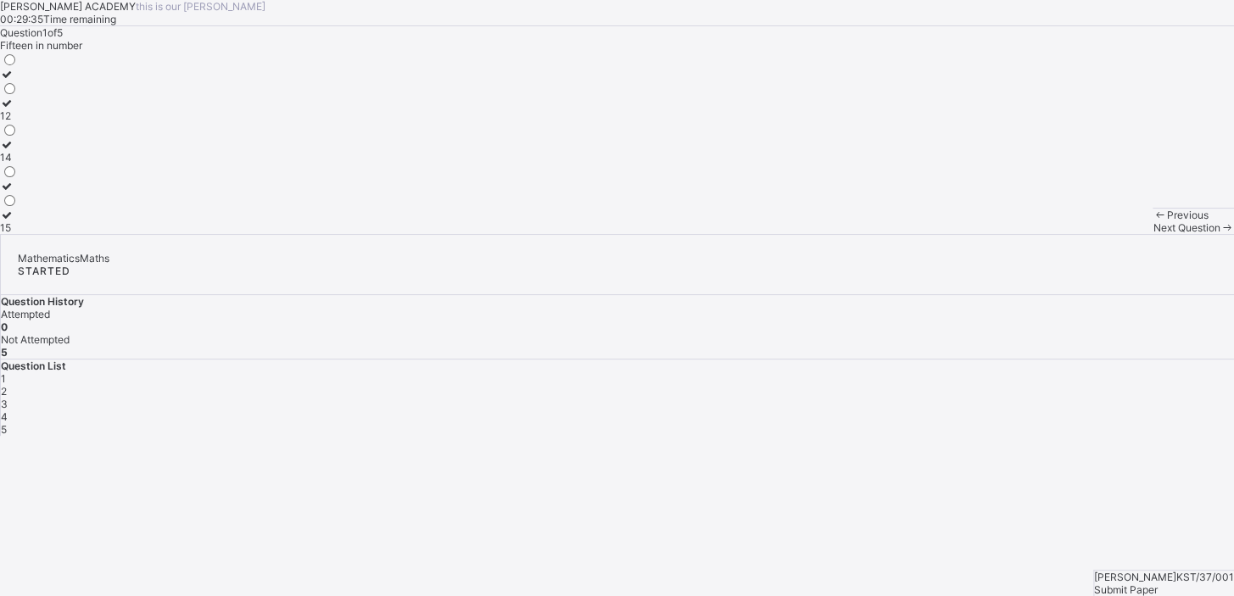
click at [18, 164] on label "14" at bounding box center [9, 150] width 18 height 25
click at [1152, 234] on span "Next Question" at bounding box center [1185, 227] width 67 height 13
click at [79, 192] on div "TWENTY SEVEN" at bounding box center [39, 186] width 79 height 13
click at [1152, 234] on span "Next Question" at bounding box center [1185, 227] width 67 height 13
click at [18, 164] on div "⅓" at bounding box center [9, 157] width 18 height 13
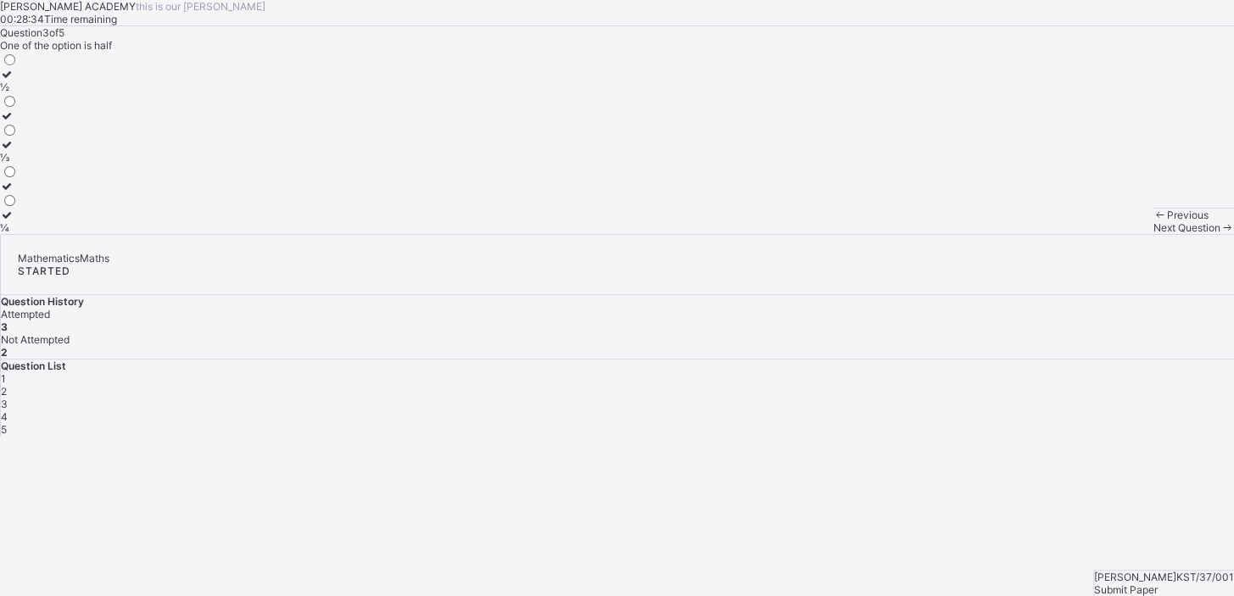
click at [1152, 234] on span "Next Question" at bounding box center [1185, 227] width 67 height 13
click at [18, 135] on label "25" at bounding box center [9, 121] width 18 height 25
click at [18, 135] on div "25" at bounding box center [9, 128] width 18 height 13
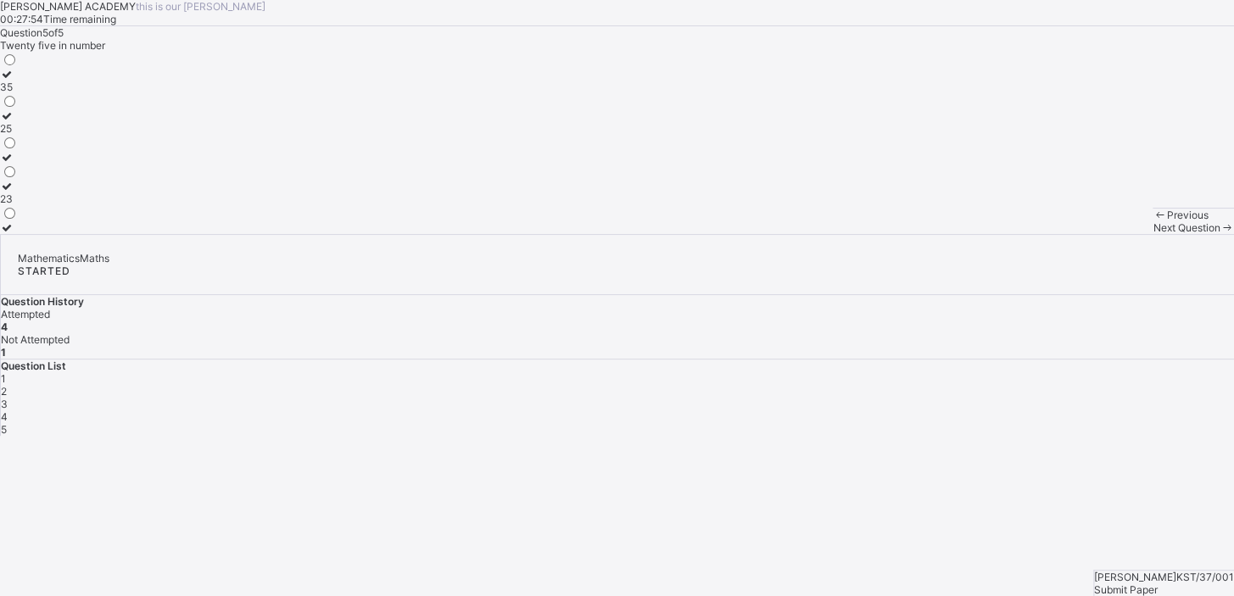
click at [1157, 583] on span "Submit Paper" at bounding box center [1126, 589] width 64 height 13
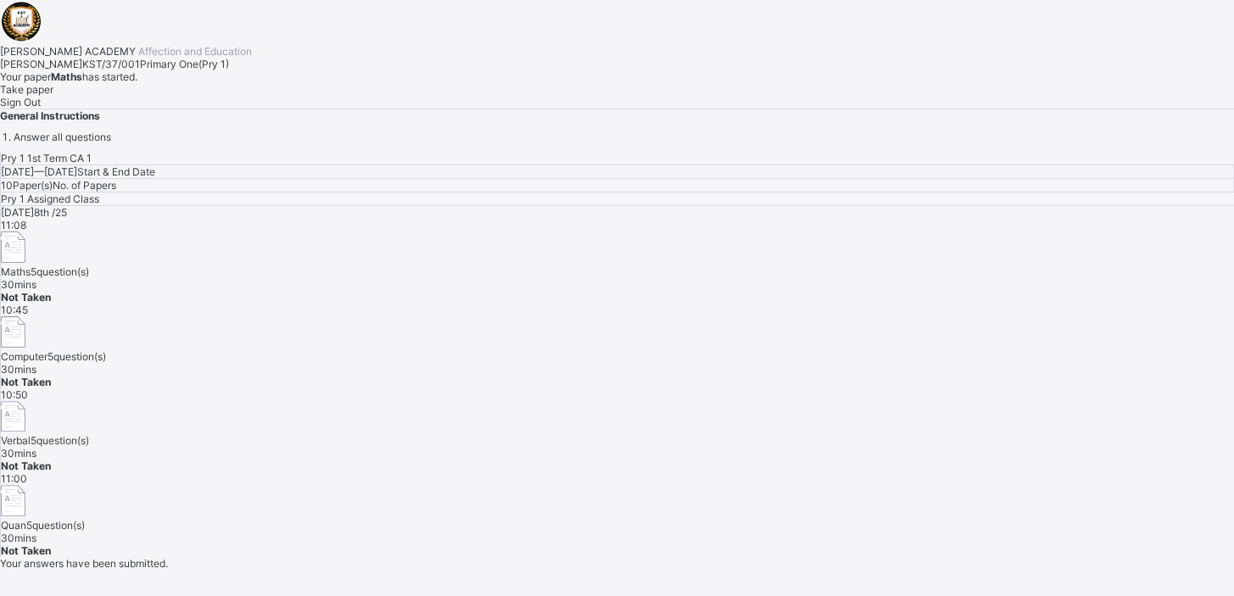
click at [661, 458] on div "[DATE] 8th /25 11:08 Maths 5 question(s) 30 mins Not Taken 10:45 Computer 5 que…" at bounding box center [617, 381] width 1233 height 351
click at [189, 96] on div "Take paper" at bounding box center [617, 89] width 1234 height 13
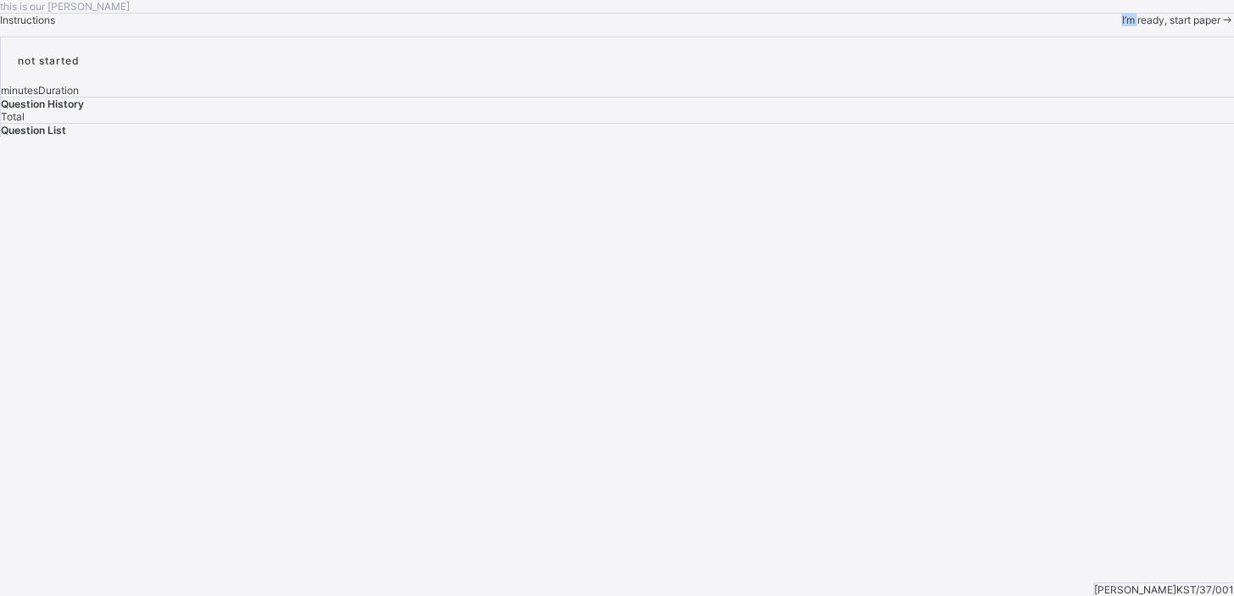
click at [189, 26] on div "this is our [PERSON_NAME] Instructions I’m ready, start paper" at bounding box center [617, 13] width 1234 height 26
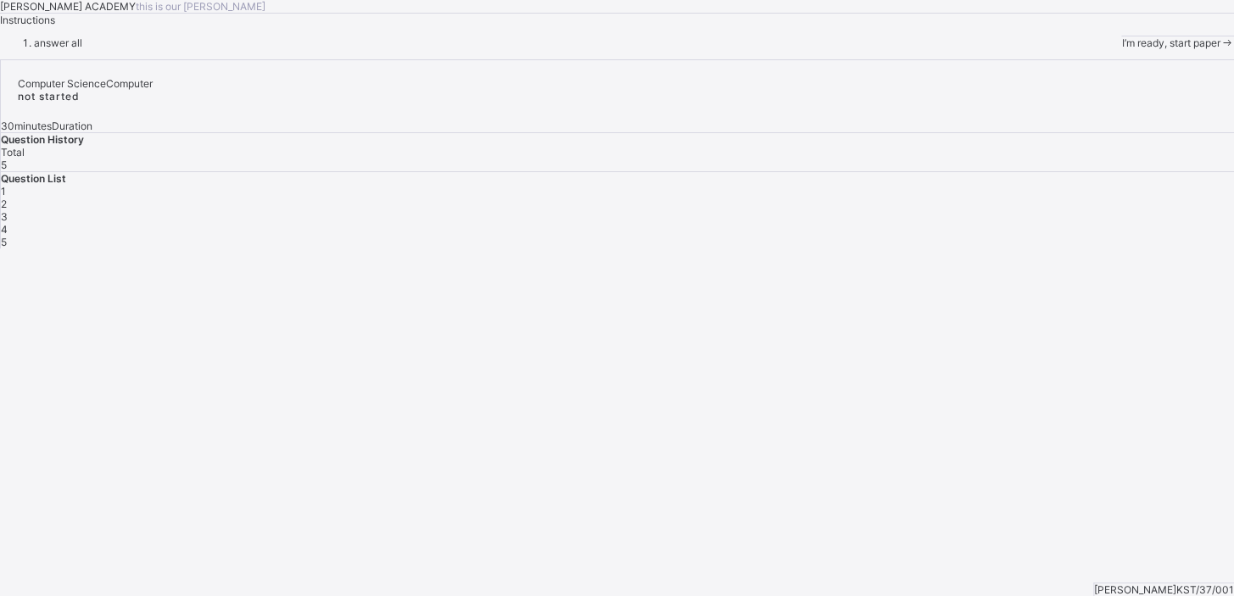
click at [1121, 49] on span "I’m ready, start paper" at bounding box center [1170, 42] width 98 height 13
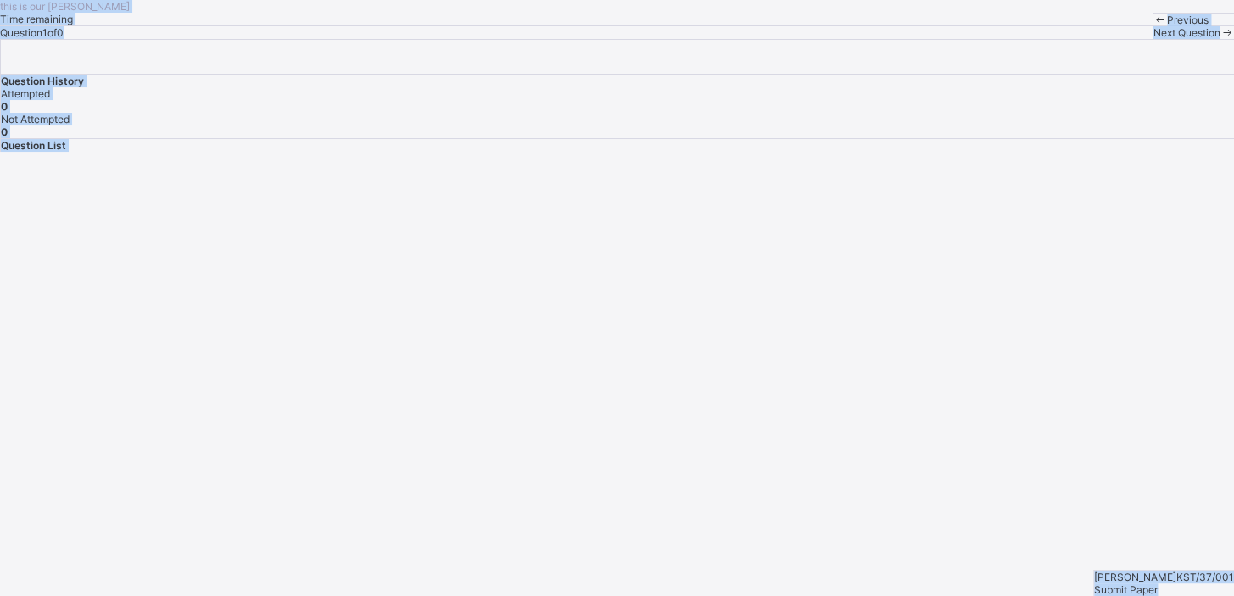
click at [174, 152] on div "this is our [PERSON_NAME] Time remaining Question 1 of 0 Previous Next Question…" at bounding box center [617, 76] width 1234 height 152
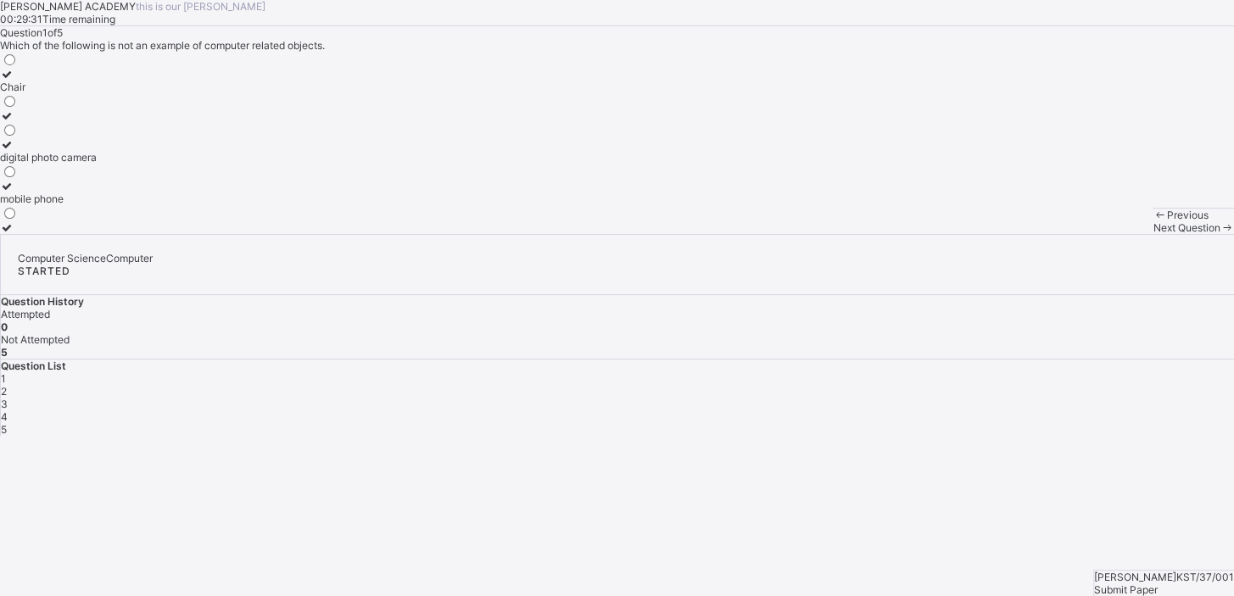
click at [97, 205] on div "mobile phone" at bounding box center [48, 198] width 97 height 13
click at [1152, 234] on div "Next Question" at bounding box center [1192, 227] width 81 height 13
click at [39, 164] on div "Pictures" at bounding box center [19, 157] width 39 height 13
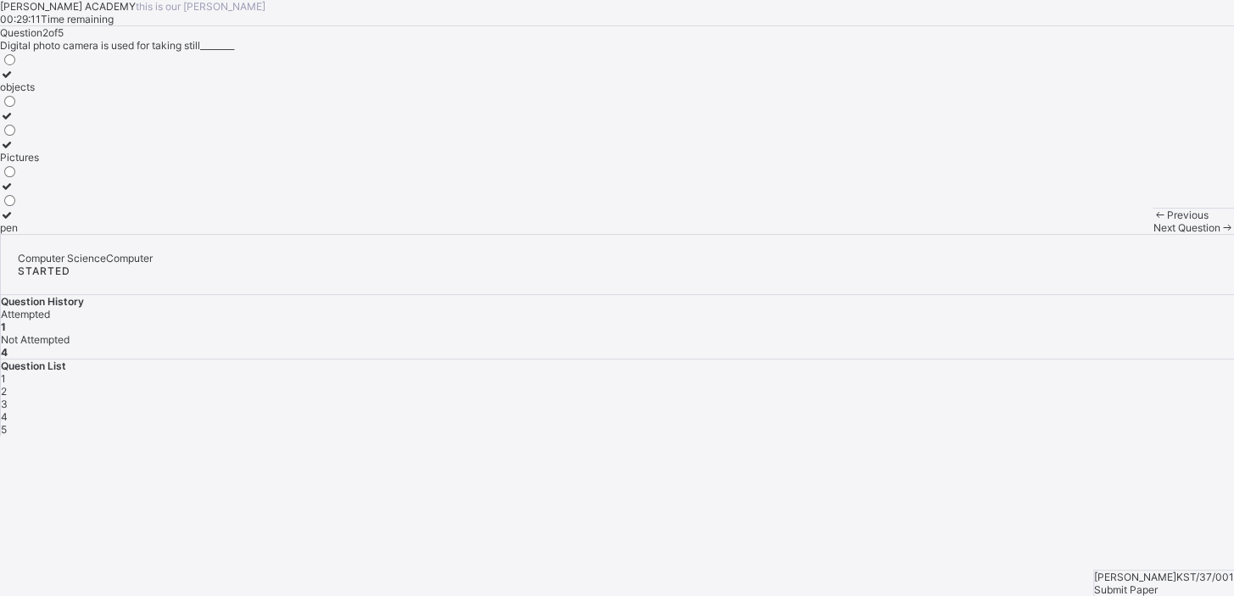
click at [39, 164] on div "Pictures" at bounding box center [19, 157] width 39 height 13
click at [1152, 234] on span "Next Question" at bounding box center [1185, 227] width 67 height 13
click at [70, 164] on div "pen" at bounding box center [35, 157] width 70 height 13
click at [1152, 234] on span "Next Question" at bounding box center [1185, 227] width 67 height 13
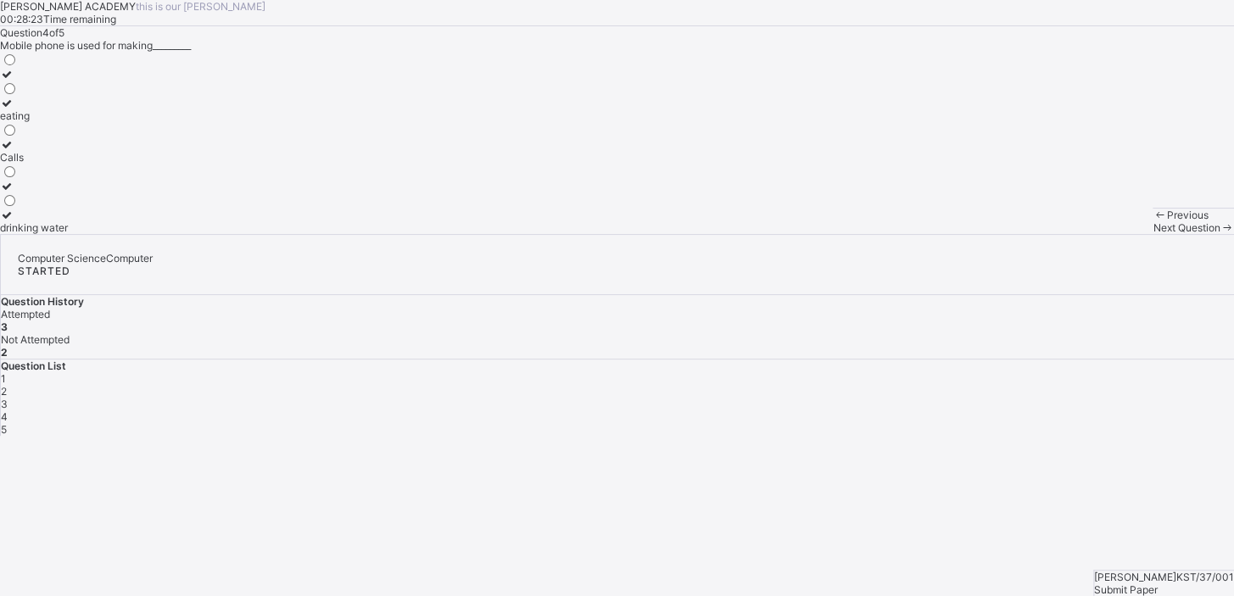
click at [68, 122] on div "eating" at bounding box center [34, 115] width 68 height 13
click at [1152, 234] on div "Next Question" at bounding box center [1192, 227] width 81 height 13
click at [42, 234] on div "studies" at bounding box center [21, 227] width 42 height 13
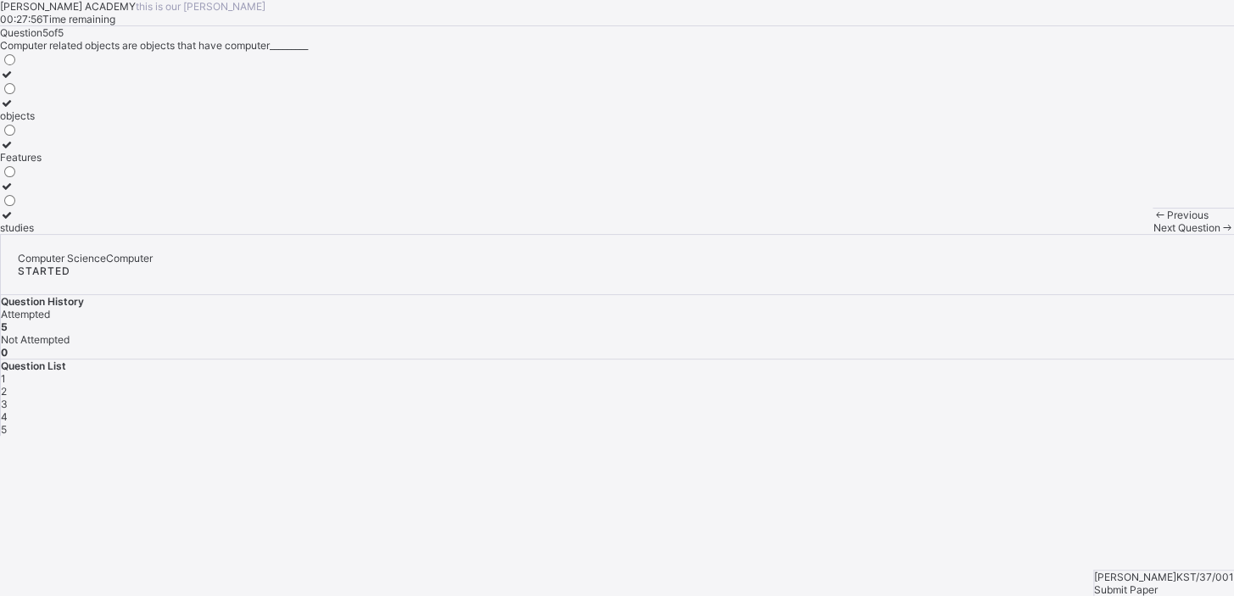
click at [1157, 583] on span "Submit Paper" at bounding box center [1126, 589] width 64 height 13
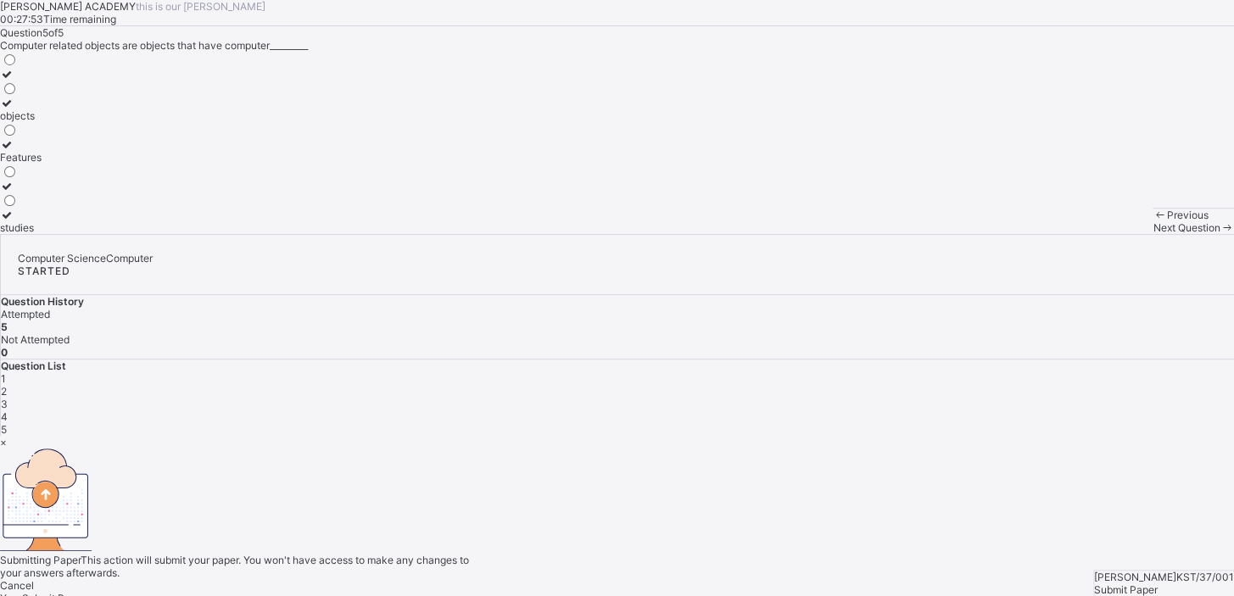
click at [665, 592] on div "Yes, Submit Paper" at bounding box center [617, 598] width 1234 height 13
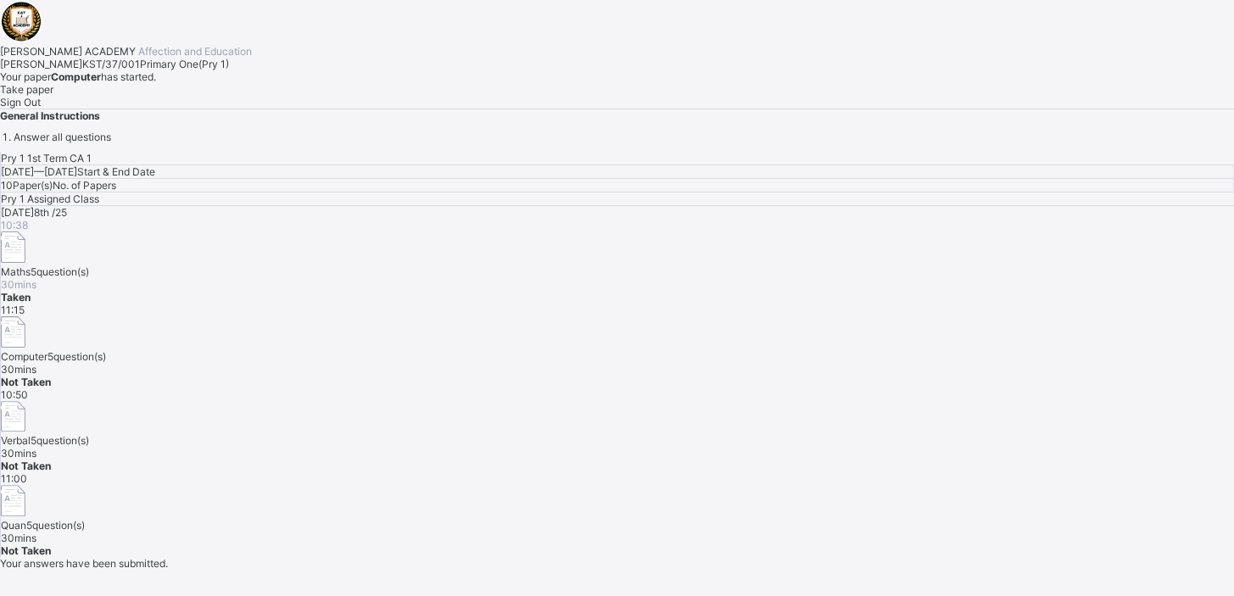
click at [27, 472] on span "11:00" at bounding box center [14, 478] width 26 height 13
click at [53, 96] on span "Take paper" at bounding box center [26, 89] width 53 height 13
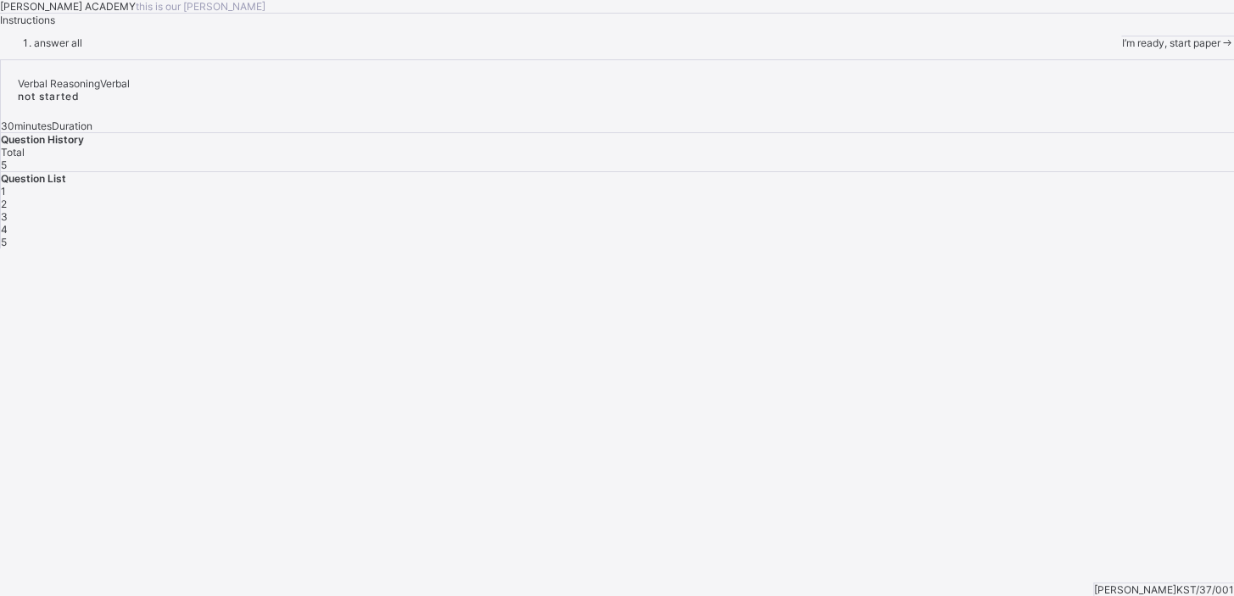
click at [1121, 49] on span "I’m ready, start paper" at bounding box center [1170, 42] width 98 height 13
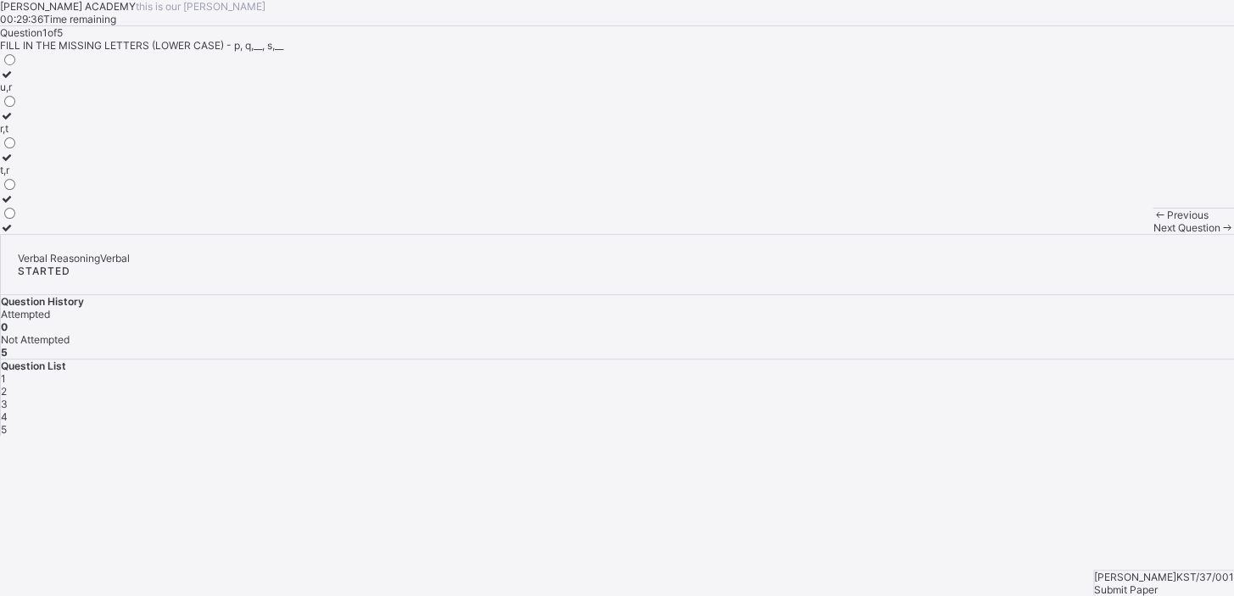
click at [18, 176] on div "t,r" at bounding box center [9, 170] width 18 height 13
click at [1152, 234] on span "Next Question" at bounding box center [1185, 227] width 67 height 13
click at [18, 234] on div "x,c" at bounding box center [9, 227] width 18 height 13
click at [1152, 234] on span "Next Question" at bounding box center [1185, 227] width 67 height 13
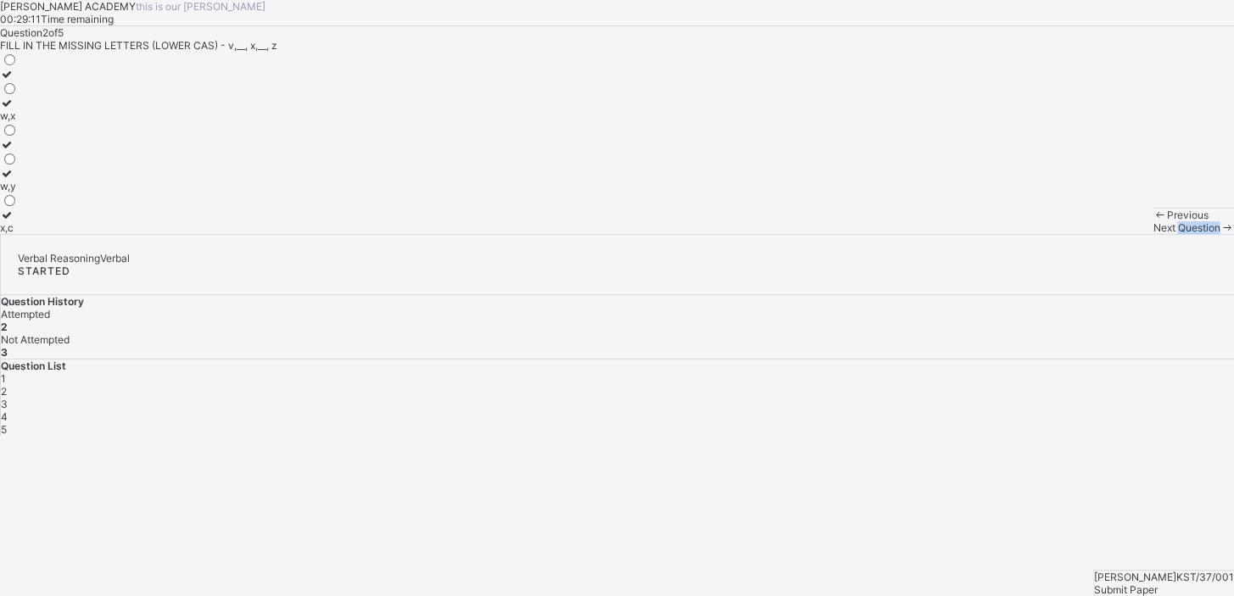
click at [1152, 234] on span "Next Question" at bounding box center [1185, 227] width 67 height 13
click at [18, 205] on label "B,C" at bounding box center [9, 192] width 18 height 25
click at [1152, 234] on div "Next Question" at bounding box center [1192, 227] width 81 height 13
click at [25, 205] on div "H,F,K" at bounding box center [12, 198] width 25 height 13
click at [1156, 583] on span "Submit Paper" at bounding box center [1126, 589] width 64 height 13
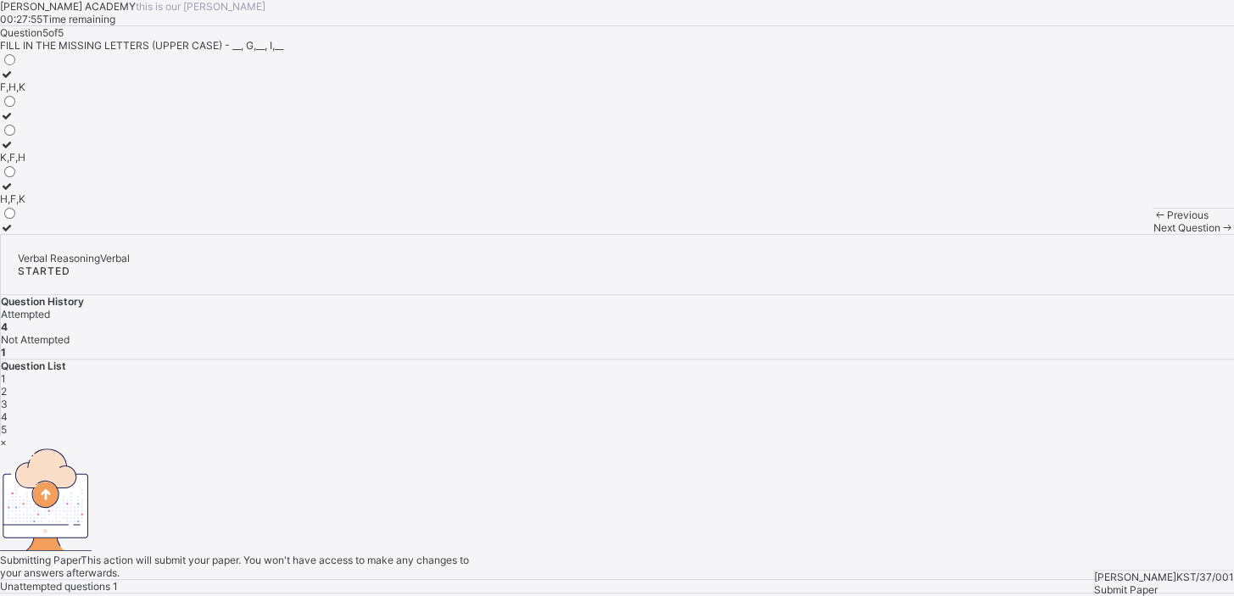
click at [642, 593] on div "Cancel Yes, Submit Paper" at bounding box center [617, 605] width 1234 height 25
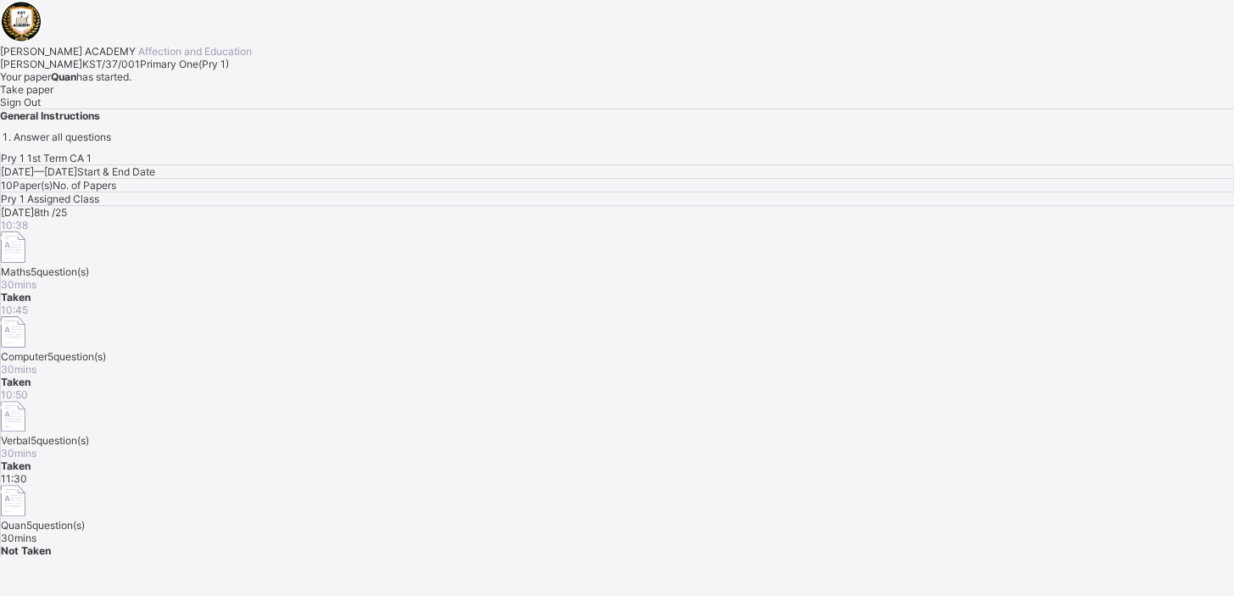
click at [53, 96] on span "Take paper" at bounding box center [26, 89] width 53 height 13
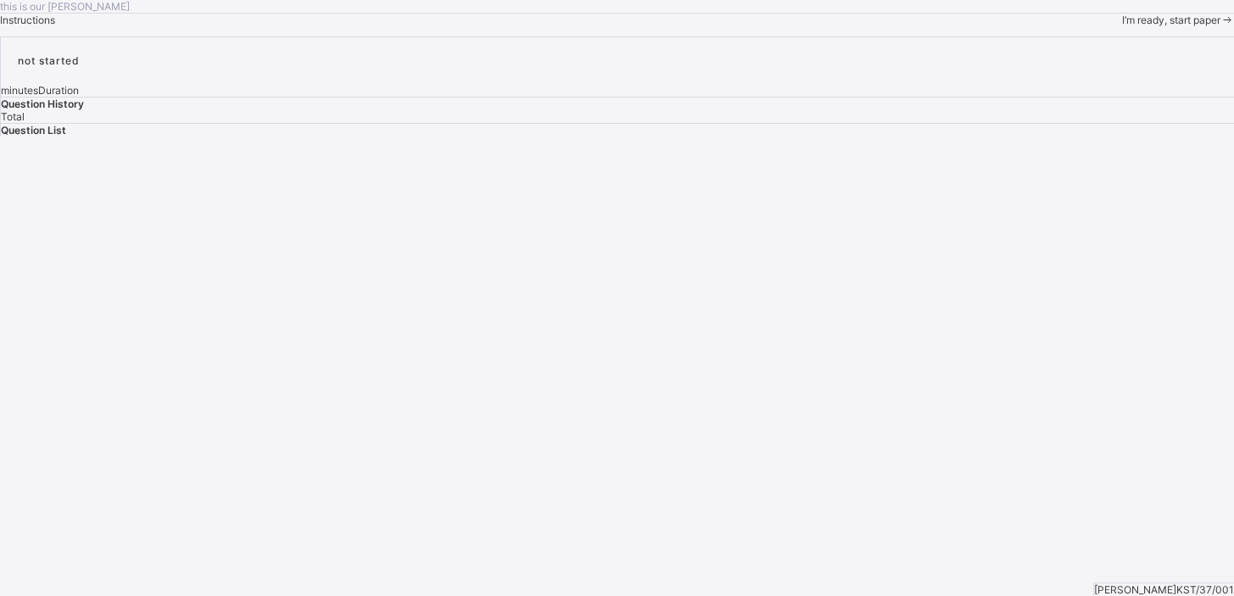
click at [213, 26] on div "this is our [PERSON_NAME] Instructions I’m ready, start paper" at bounding box center [617, 13] width 1234 height 26
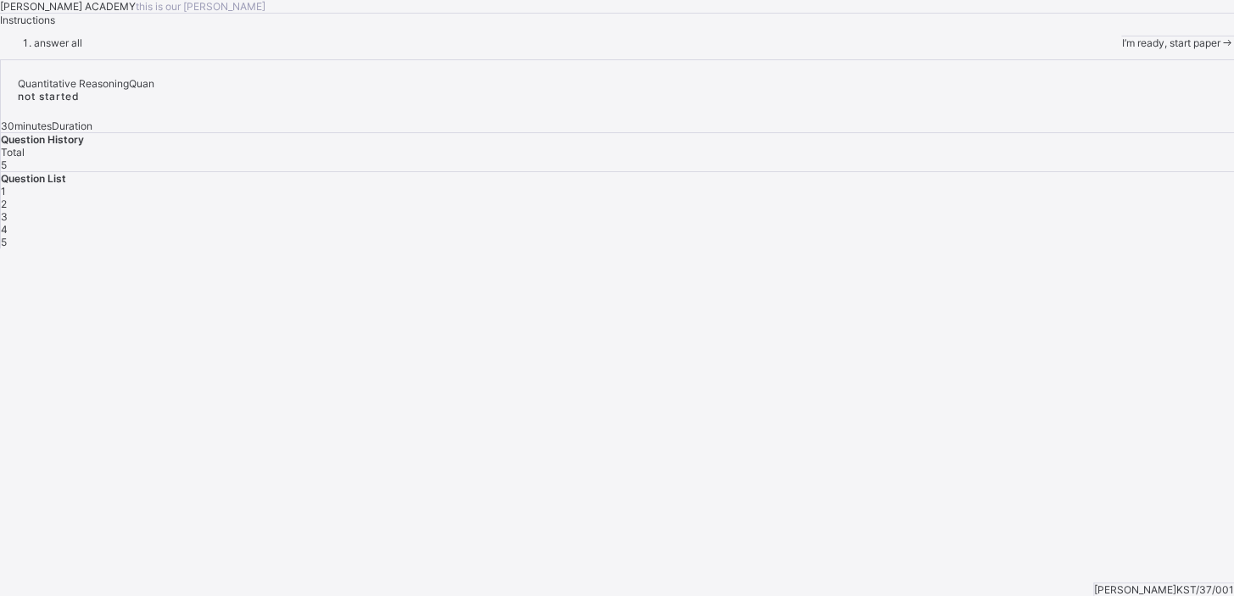
click at [1121, 49] on span "I’m ready, start paper" at bounding box center [1170, 42] width 98 height 13
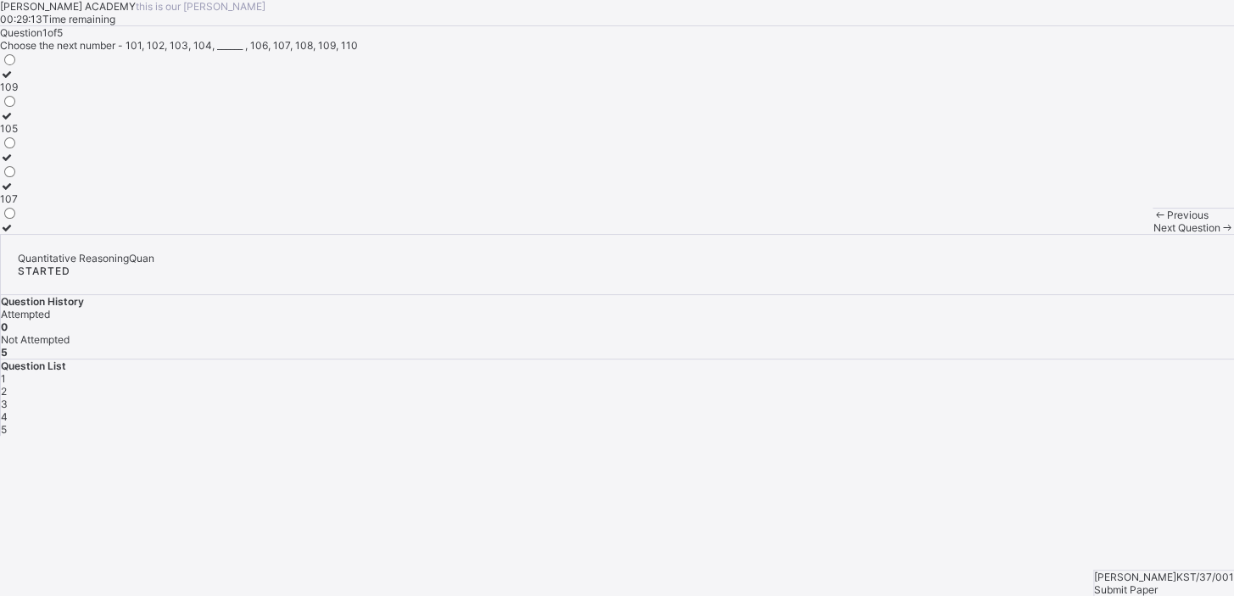
click at [18, 135] on div "105" at bounding box center [9, 128] width 18 height 13
click at [1152, 234] on div "Next Question" at bounding box center [1192, 227] width 81 height 13
click at [18, 234] on label "8" at bounding box center [9, 221] width 18 height 25
click at [1152, 234] on span "Next Question" at bounding box center [1185, 227] width 67 height 13
click at [18, 234] on label "23" at bounding box center [9, 221] width 18 height 25
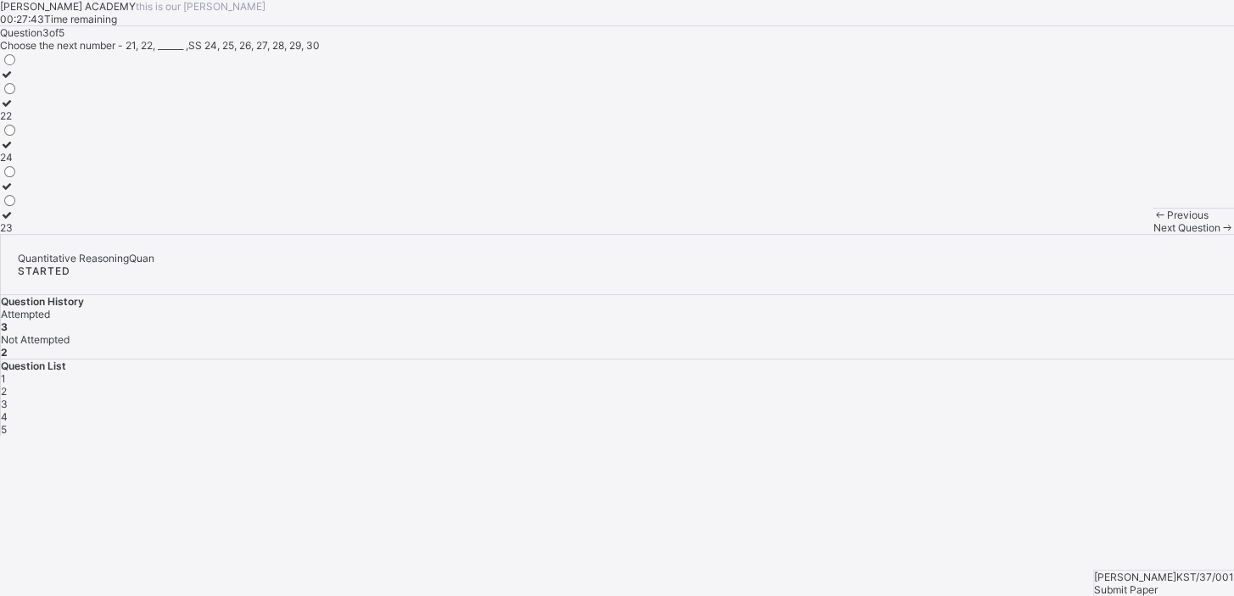
click at [1152, 234] on div "Next Question" at bounding box center [1192, 227] width 81 height 13
click at [18, 93] on div "15" at bounding box center [9, 87] width 18 height 13
click at [1186, 583] on div "Submit Paper" at bounding box center [1164, 589] width 140 height 13
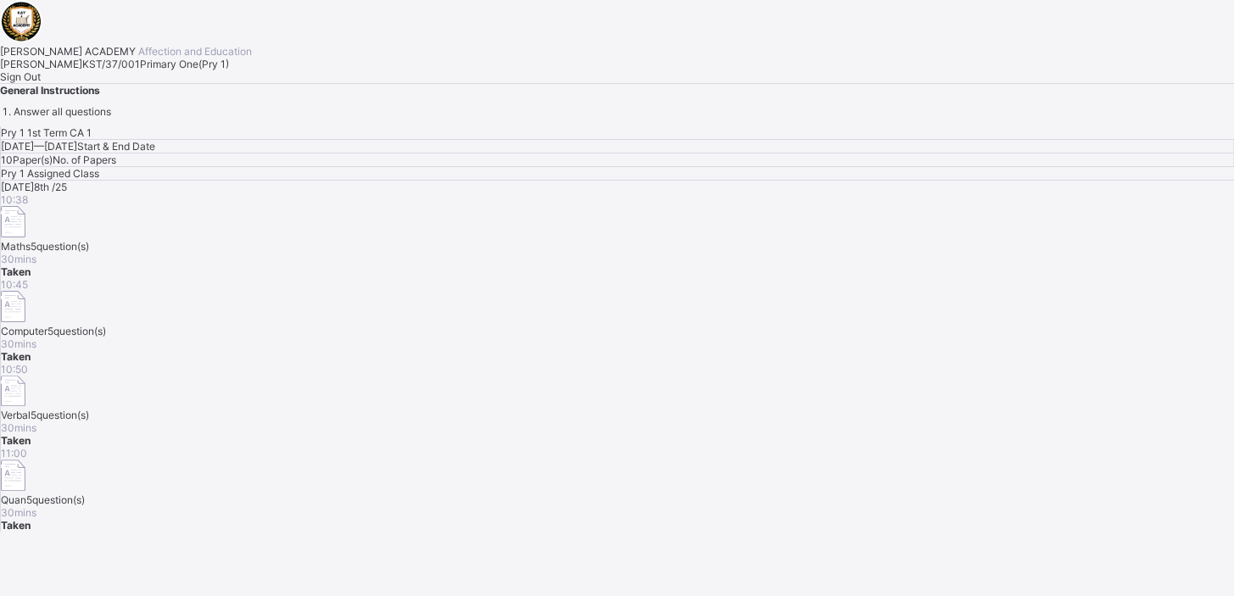
click at [203, 83] on div "Sign Out" at bounding box center [617, 76] width 1234 height 13
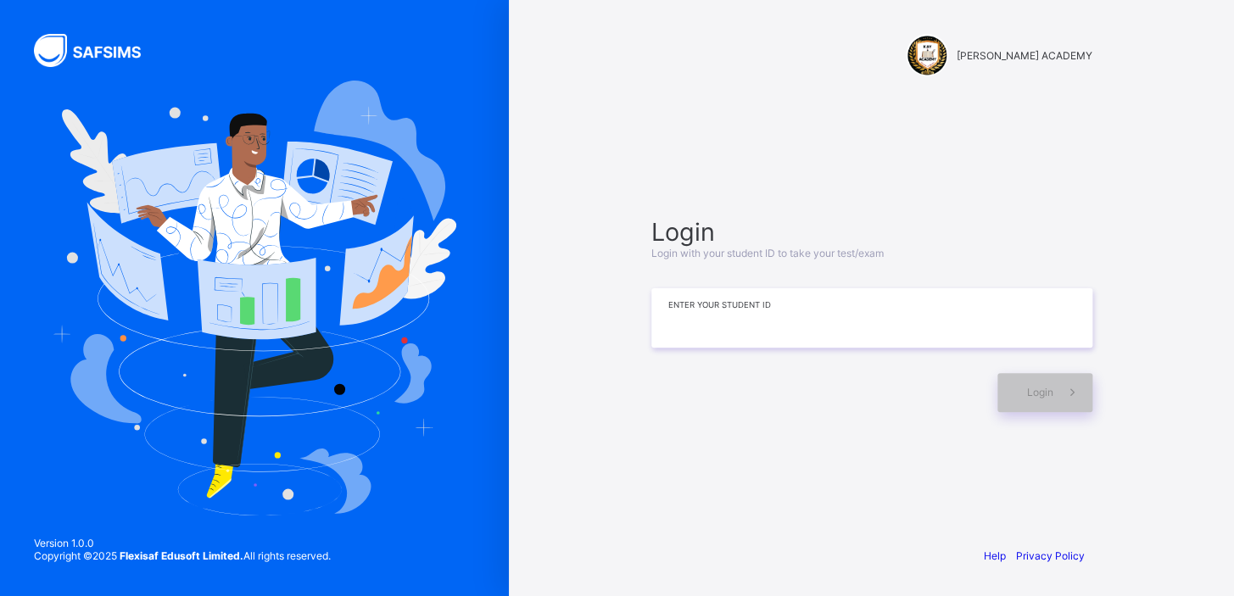
click at [745, 322] on input at bounding box center [871, 317] width 441 height 59
type input "**********"
click at [1054, 383] on span at bounding box center [1072, 392] width 39 height 39
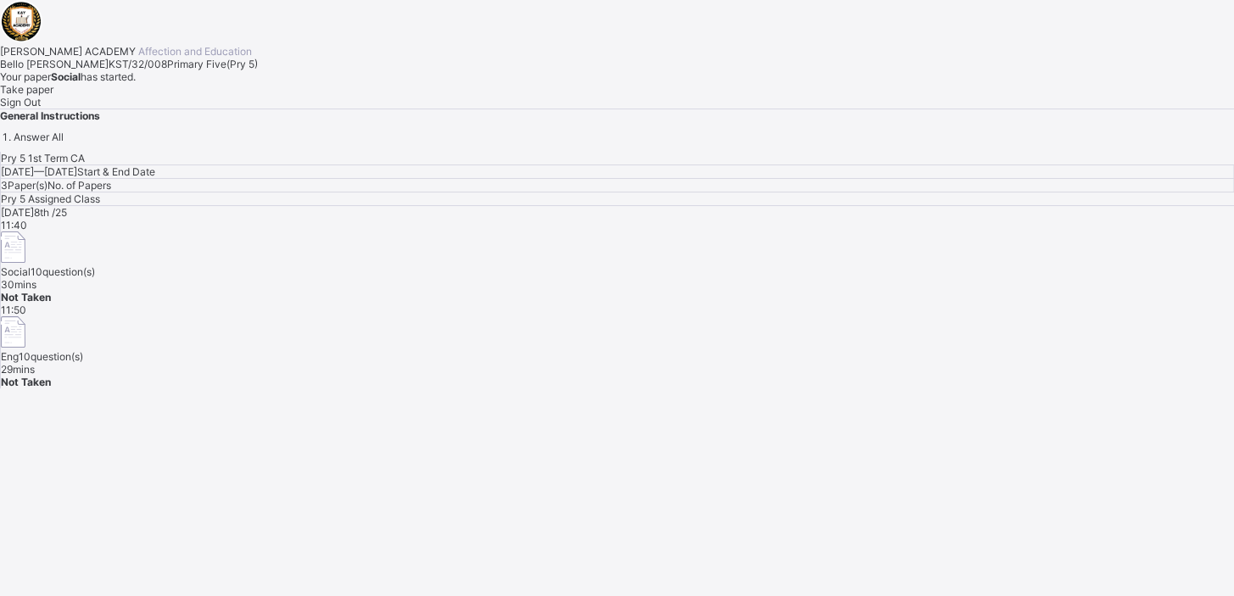
click at [220, 96] on div "Take paper" at bounding box center [617, 89] width 1234 height 13
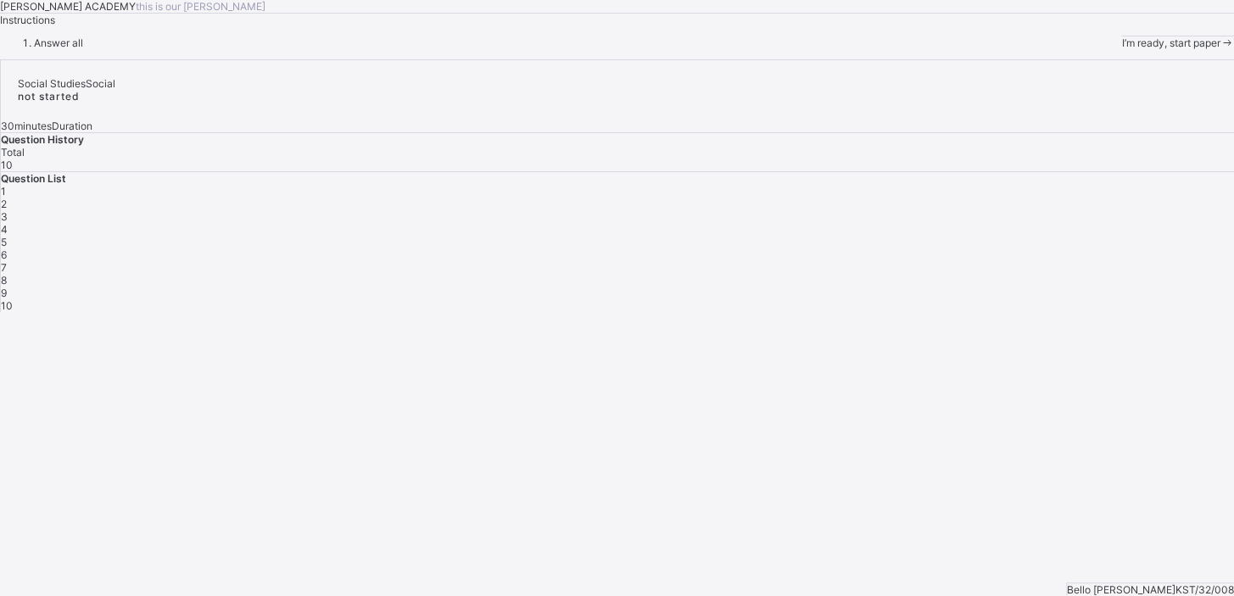
click at [1121, 49] on span "I’m ready, start paper" at bounding box center [1170, 42] width 98 height 13
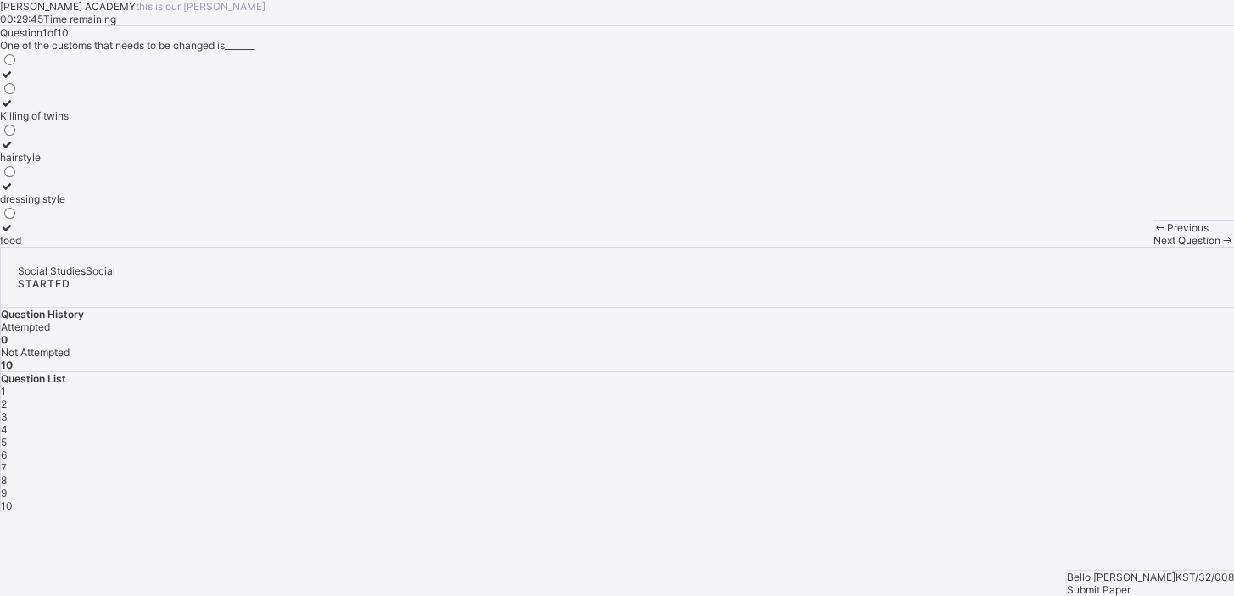
click at [14, 109] on icon at bounding box center [7, 103] width 14 height 13
click at [973, 398] on div "2" at bounding box center [617, 404] width 1233 height 13
click at [34, 122] on label "English" at bounding box center [17, 109] width 34 height 25
click at [1008, 410] on div "3" at bounding box center [617, 416] width 1233 height 13
click at [89, 135] on label "[DEMOGRAPHIC_DATA][MEDICAL_DATA]" at bounding box center [98, 121] width 197 height 25
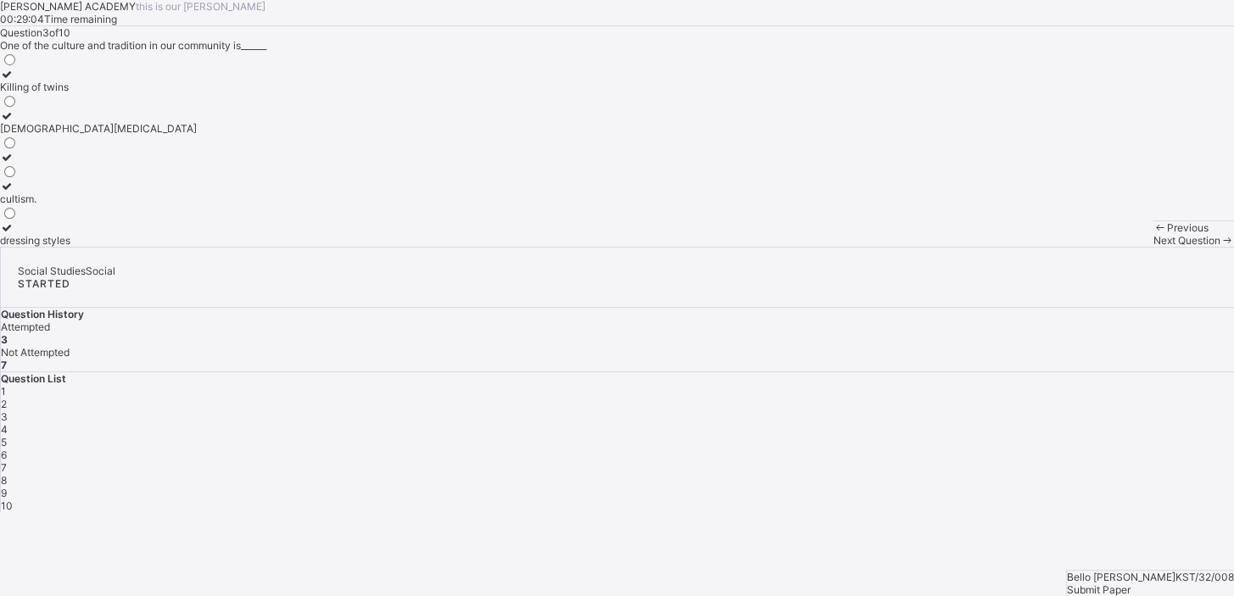
click at [1053, 423] on div "4" at bounding box center [617, 429] width 1233 height 13
click at [14, 81] on icon at bounding box center [7, 74] width 14 height 13
click at [7, 436] on span "5" at bounding box center [4, 442] width 6 height 13
click at [41, 135] on div "culture" at bounding box center [20, 128] width 41 height 13
click at [7, 448] on span "6" at bounding box center [4, 454] width 6 height 13
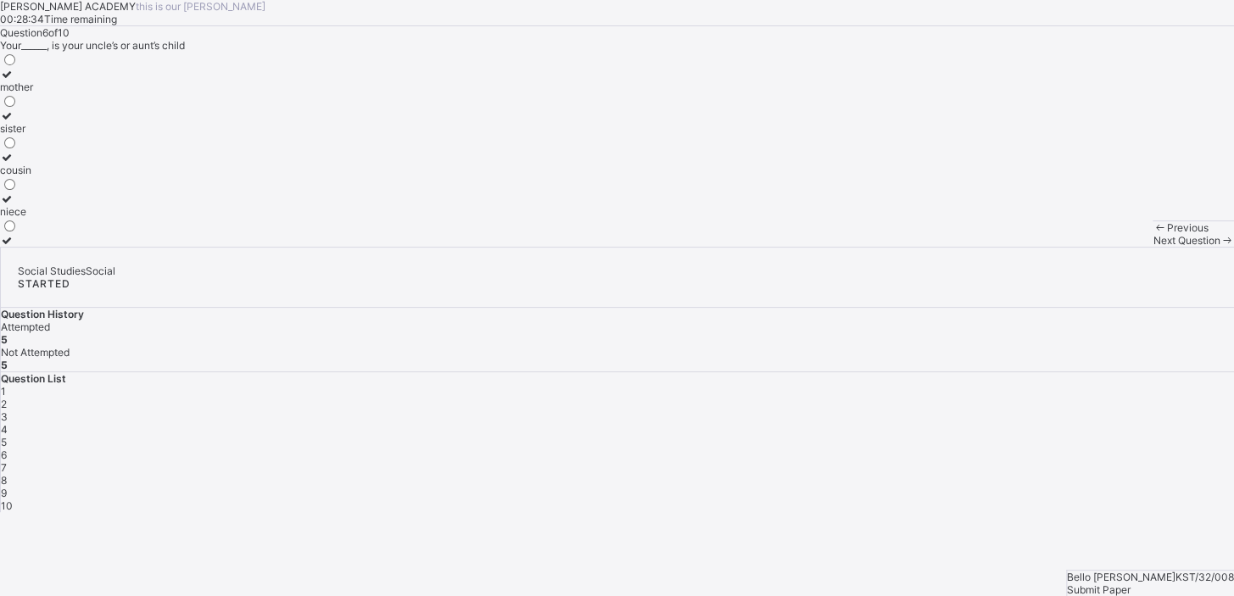
click at [33, 176] on div "cousin" at bounding box center [16, 170] width 33 height 13
click at [1192, 461] on div "7" at bounding box center [617, 467] width 1233 height 13
click at [14, 192] on icon at bounding box center [7, 186] width 14 height 13
click at [920, 474] on div "8" at bounding box center [617, 480] width 1233 height 13
click at [42, 93] on div "Tradition" at bounding box center [21, 87] width 42 height 13
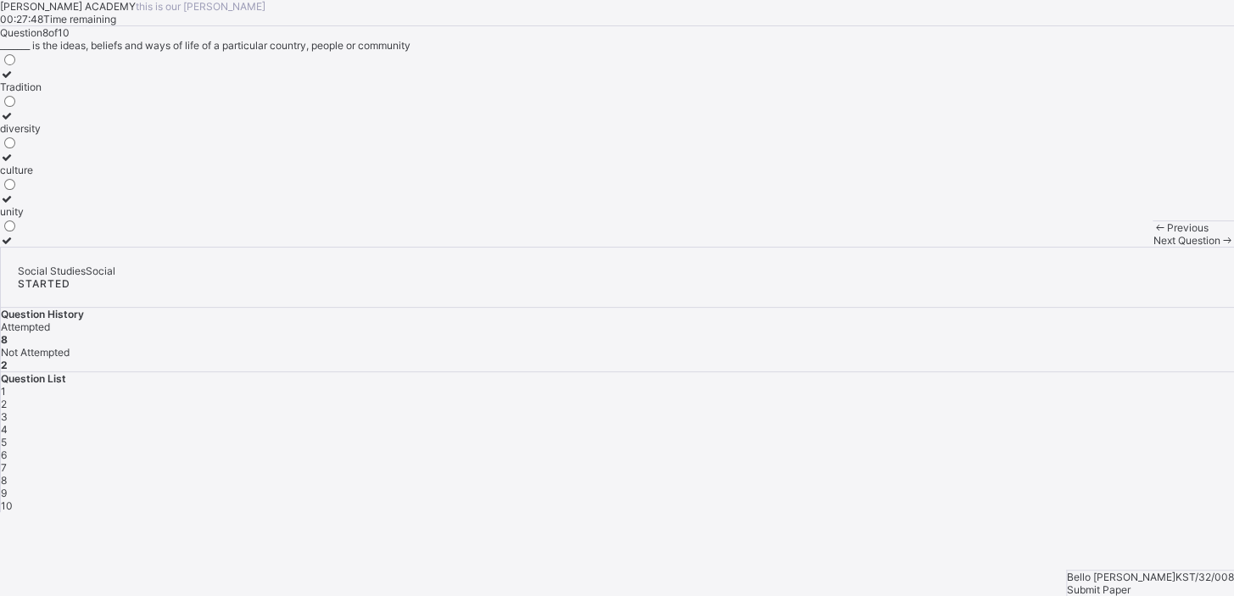
click at [965, 487] on div "9" at bounding box center [617, 493] width 1233 height 13
click at [75, 205] on div "nuclear family." at bounding box center [37, 198] width 75 height 13
click at [1006, 499] on div "10" at bounding box center [617, 505] width 1233 height 13
click at [39, 247] on div "family" at bounding box center [19, 240] width 39 height 13
click at [1176, 583] on div "Submit Paper" at bounding box center [1150, 589] width 167 height 13
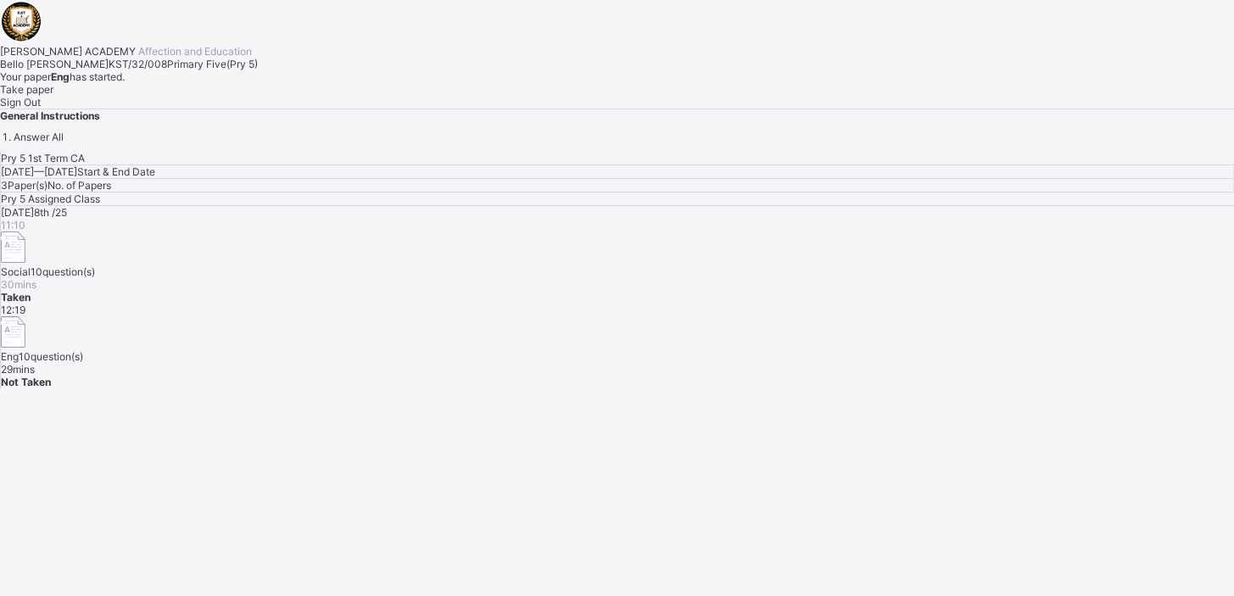
click at [214, 96] on div "Take paper" at bounding box center [617, 89] width 1234 height 13
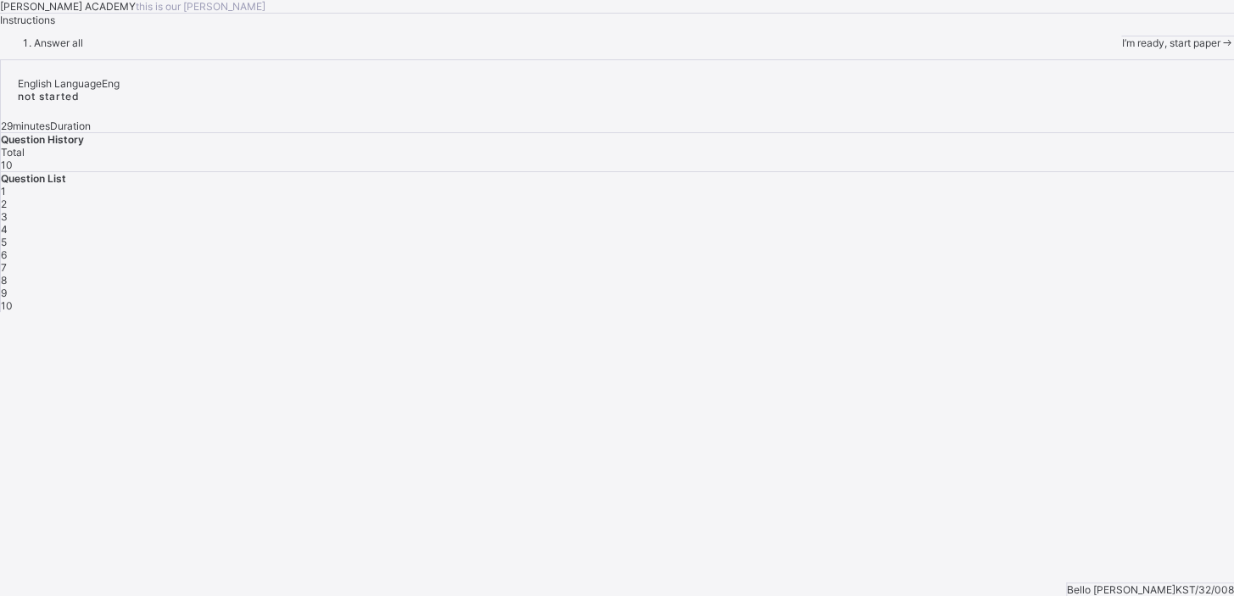
click at [1121, 49] on div "I’m ready, start paper" at bounding box center [1177, 42] width 113 height 13
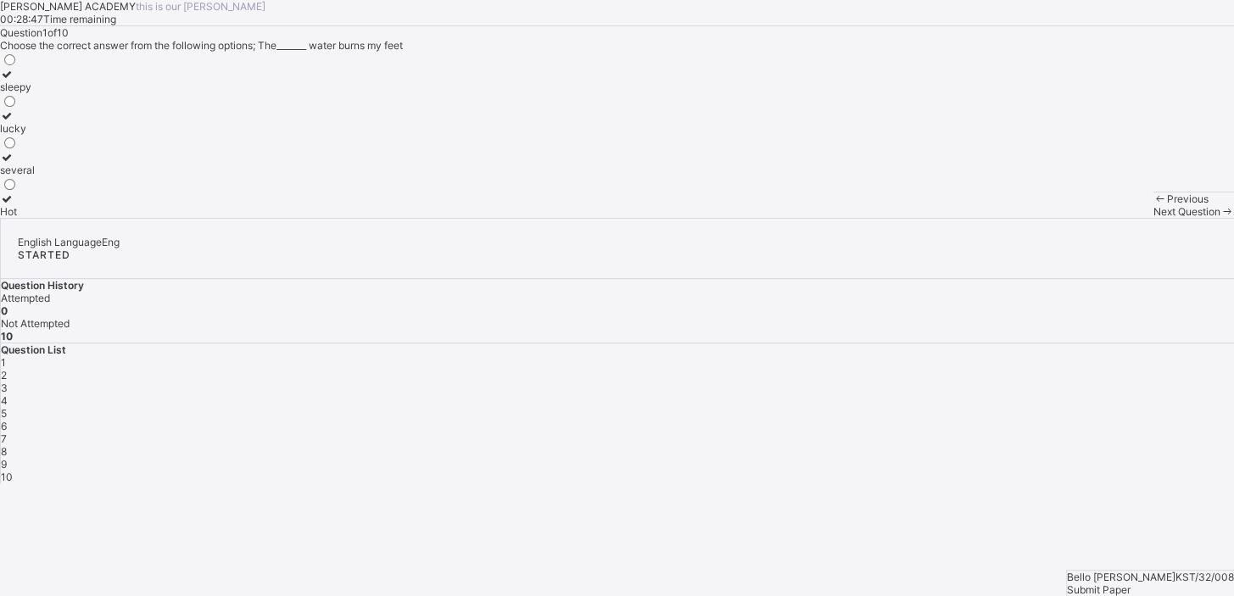
click at [35, 218] on div "Hot" at bounding box center [17, 211] width 35 height 13
click at [964, 369] on div "2" at bounding box center [617, 375] width 1233 height 13
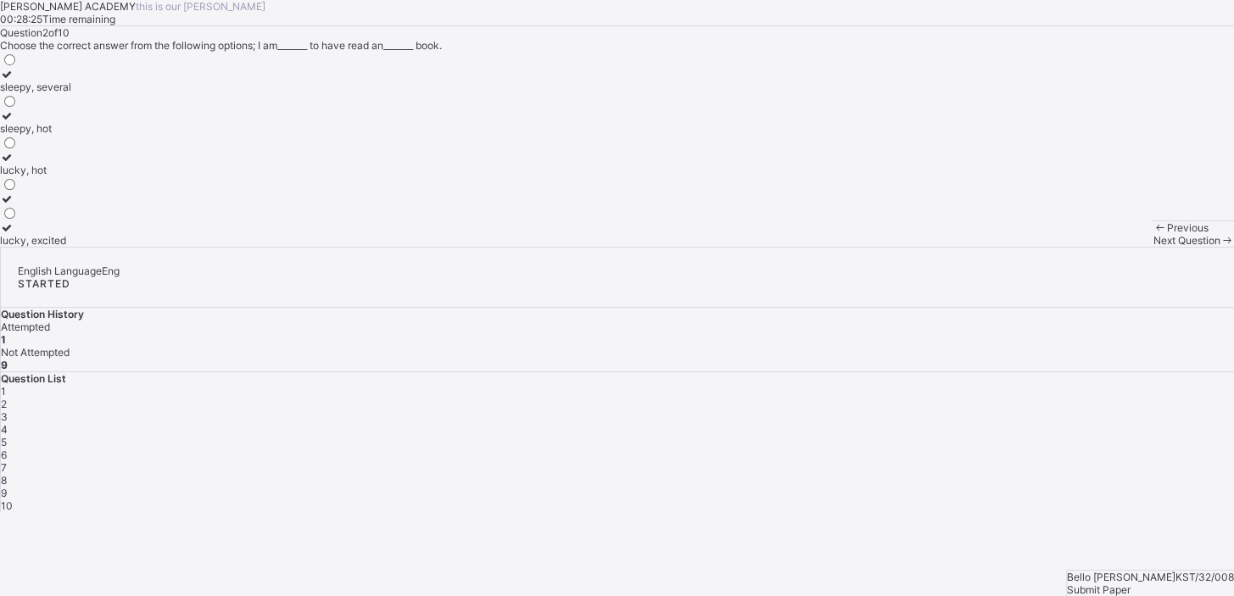
click at [71, 247] on label "lucky, excited" at bounding box center [35, 233] width 71 height 25
click at [1012, 410] on div "3" at bounding box center [617, 416] width 1233 height 13
click at [32, 93] on div "sleepy" at bounding box center [16, 87] width 32 height 13
click at [8, 423] on span "4" at bounding box center [4, 429] width 7 height 13
click at [35, 247] on label "severel" at bounding box center [17, 233] width 35 height 25
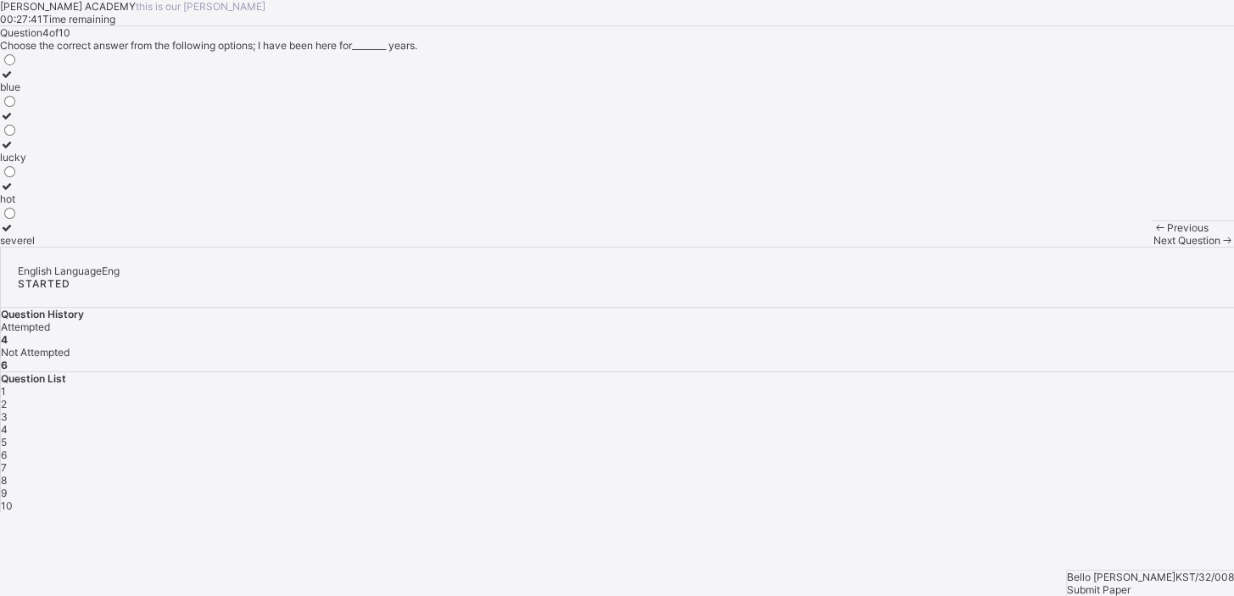
click at [1100, 436] on div "5" at bounding box center [617, 442] width 1233 height 13
click at [47, 93] on div "choice" at bounding box center [23, 87] width 47 height 13
click at [7, 448] on span "6" at bounding box center [4, 454] width 6 height 13
click at [51, 122] on div "heed" at bounding box center [25, 115] width 51 height 13
click at [1188, 372] on div "Question List 1 2 3 4 5 6 7 8 9 10" at bounding box center [617, 442] width 1233 height 140
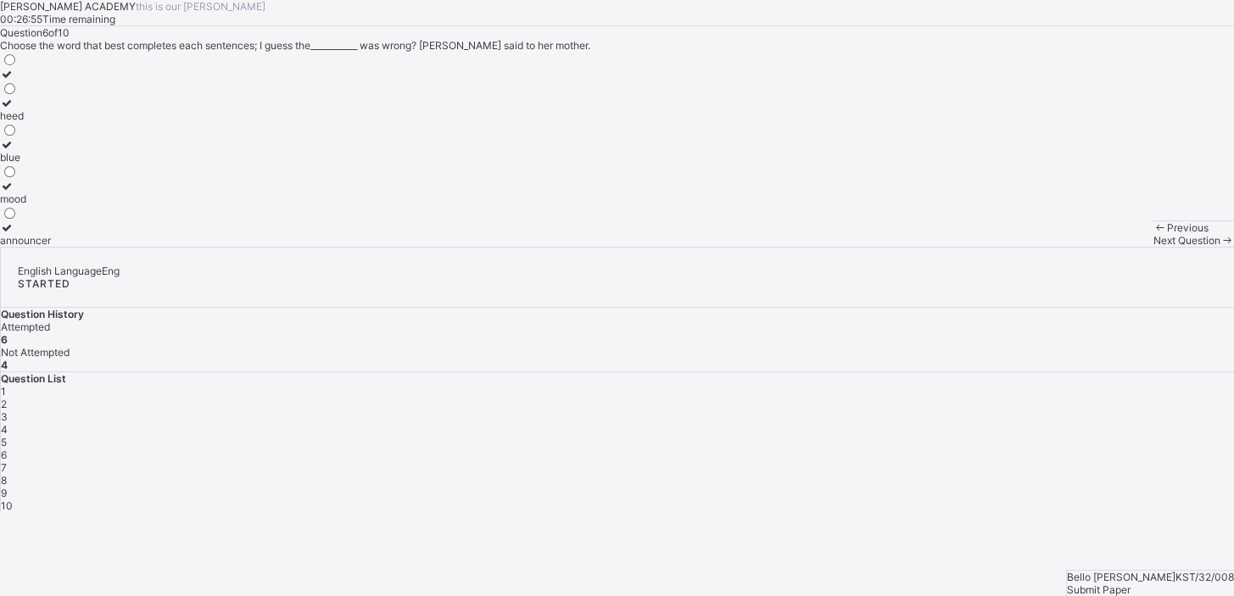
click at [1188, 372] on div "Question List 1 2 3 4 5 6 7 8 9 10" at bounding box center [617, 442] width 1233 height 140
click at [1179, 385] on div "1 2 3 4 5 6 7 8 9 10" at bounding box center [617, 448] width 1233 height 127
click at [7, 461] on span "7" at bounding box center [4, 467] width 6 height 13
click at [51, 122] on label "announcer" at bounding box center [25, 109] width 51 height 25
click at [918, 474] on div "8" at bounding box center [617, 480] width 1233 height 13
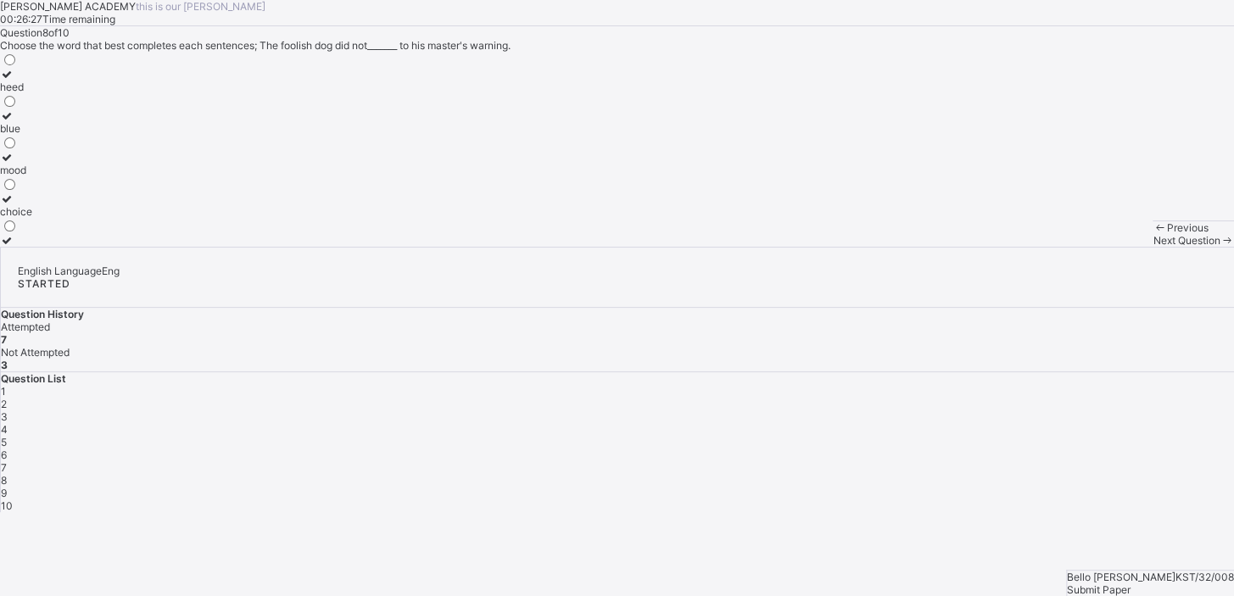
click at [32, 93] on div "heed" at bounding box center [16, 87] width 32 height 13
click at [7, 487] on span "9" at bounding box center [4, 493] width 6 height 13
click at [47, 176] on div "choice" at bounding box center [23, 170] width 47 height 13
click at [1008, 499] on div "10" at bounding box center [617, 505] width 1233 height 13
click at [47, 205] on label "downpour" at bounding box center [23, 192] width 47 height 25
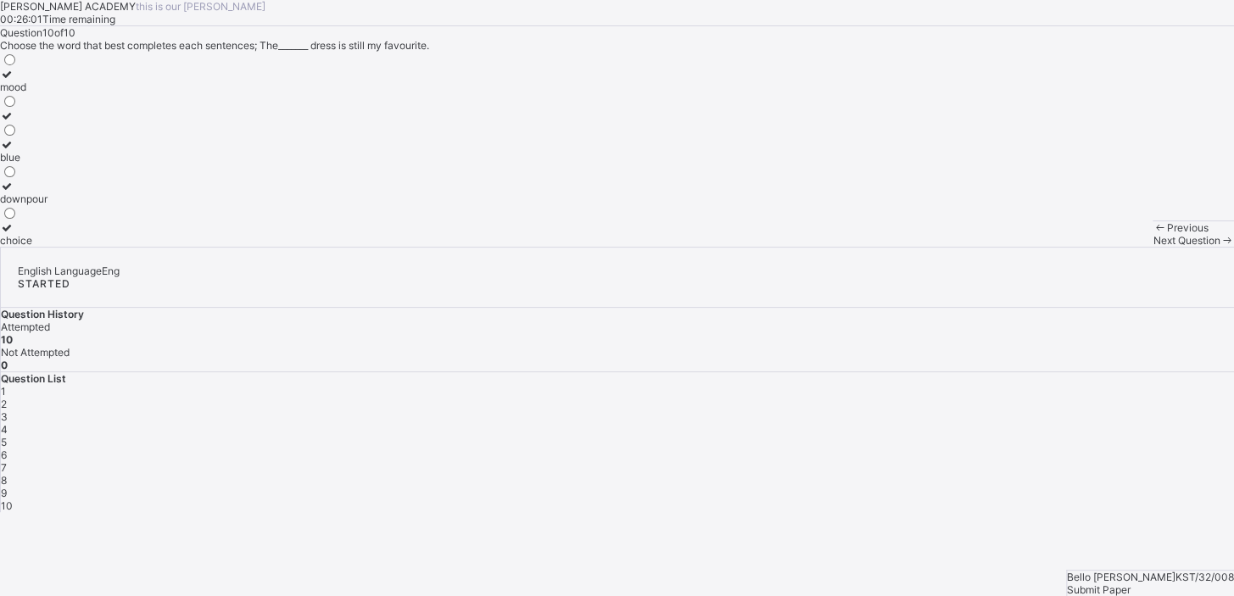
click at [1130, 583] on span "Submit Paper" at bounding box center [1099, 589] width 64 height 13
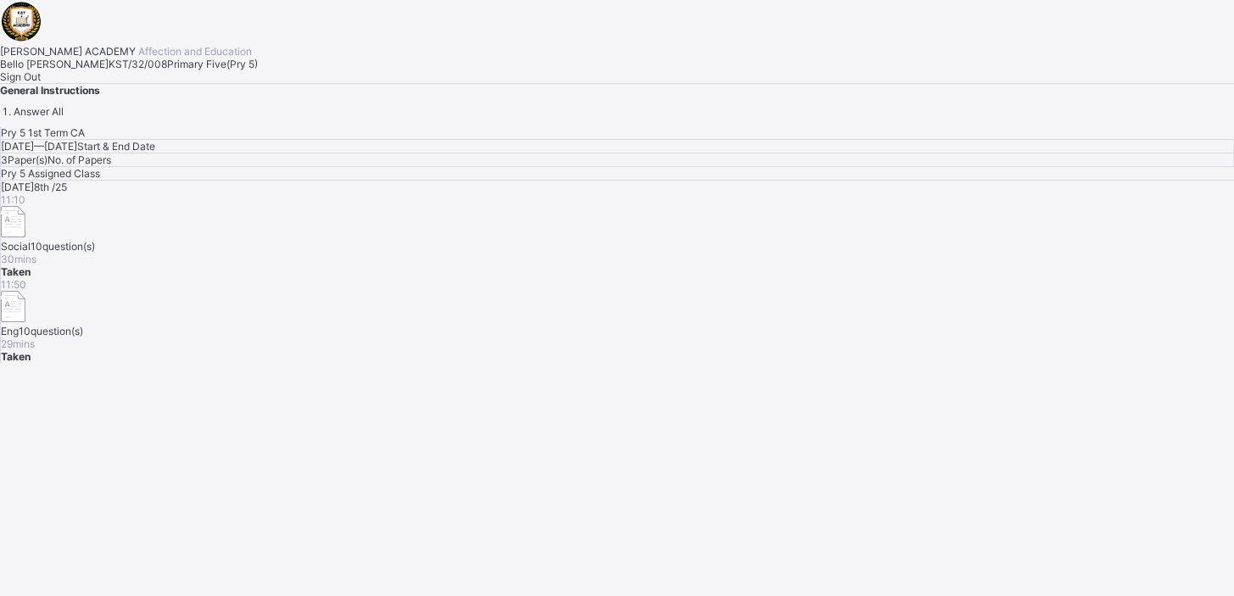
click at [214, 83] on div "Sign Out" at bounding box center [617, 76] width 1234 height 13
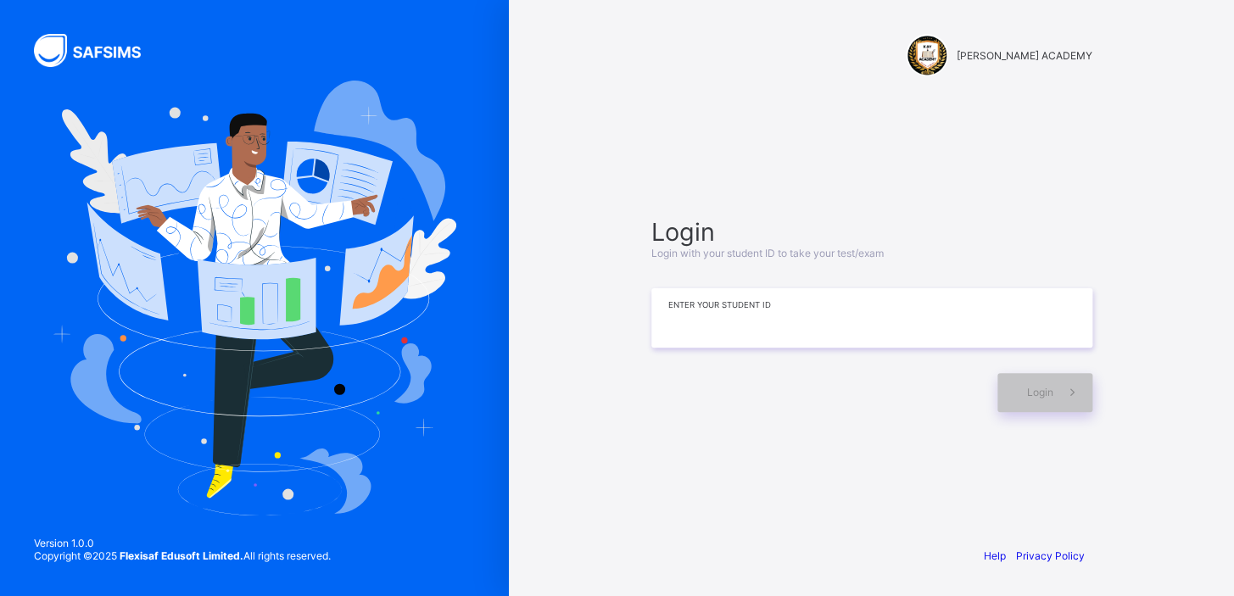
click at [924, 308] on input at bounding box center [871, 317] width 441 height 59
type input "**********"
click at [1036, 394] on span "Login" at bounding box center [1040, 392] width 26 height 13
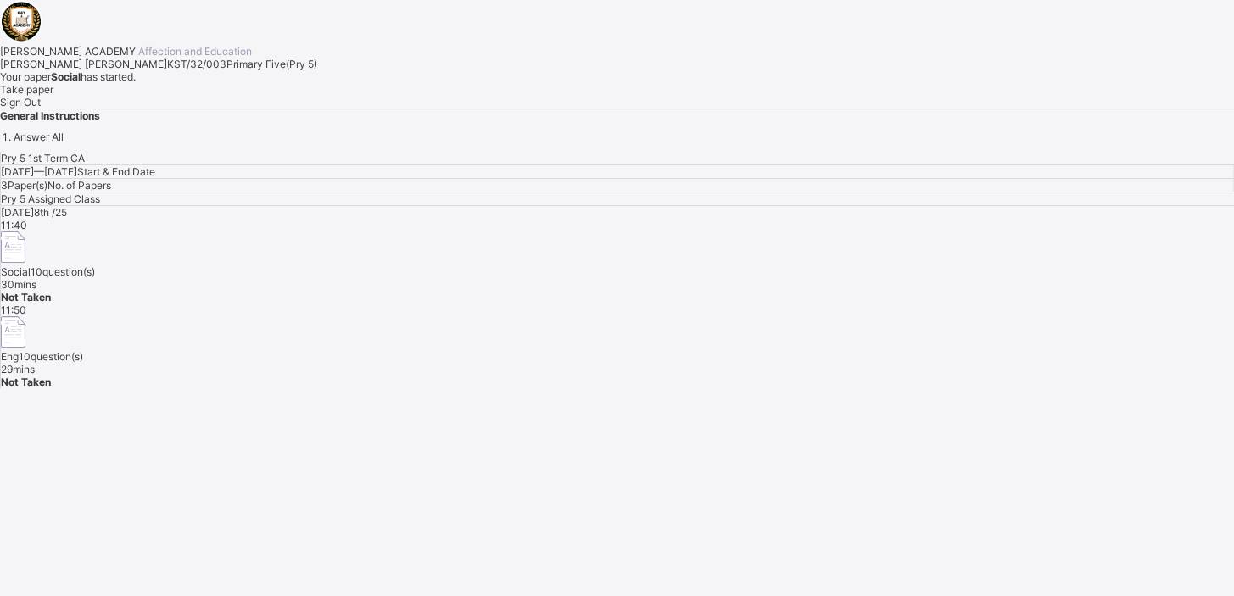
click at [199, 96] on div "Take paper" at bounding box center [617, 89] width 1234 height 13
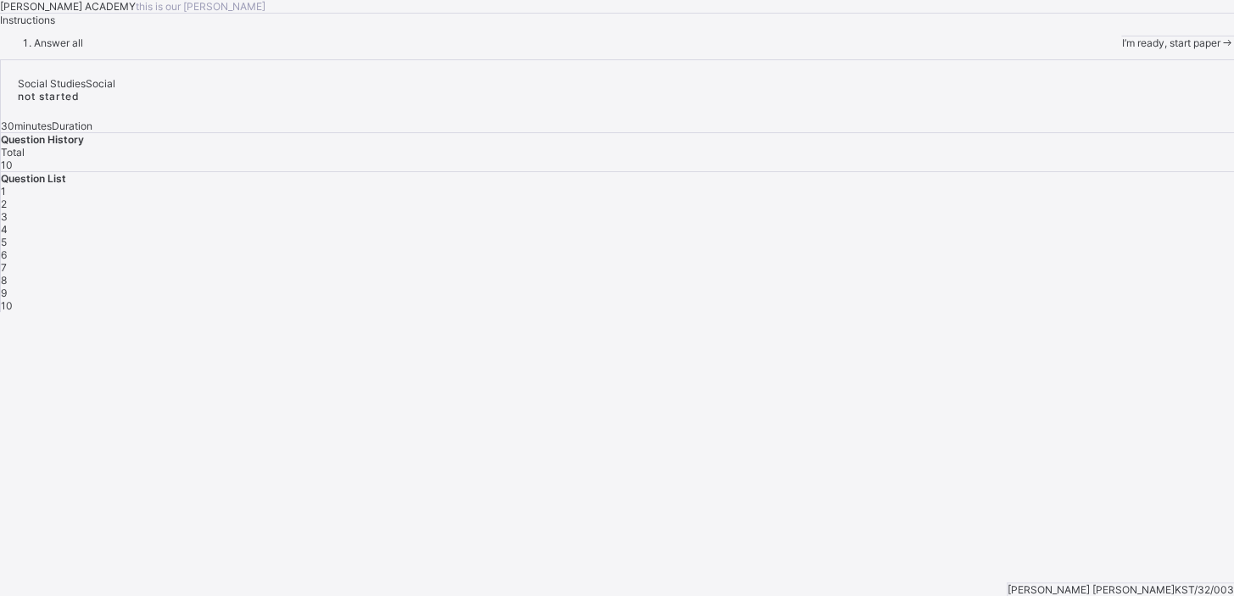
click at [1121, 49] on span "I’m ready, start paper" at bounding box center [1170, 42] width 98 height 13
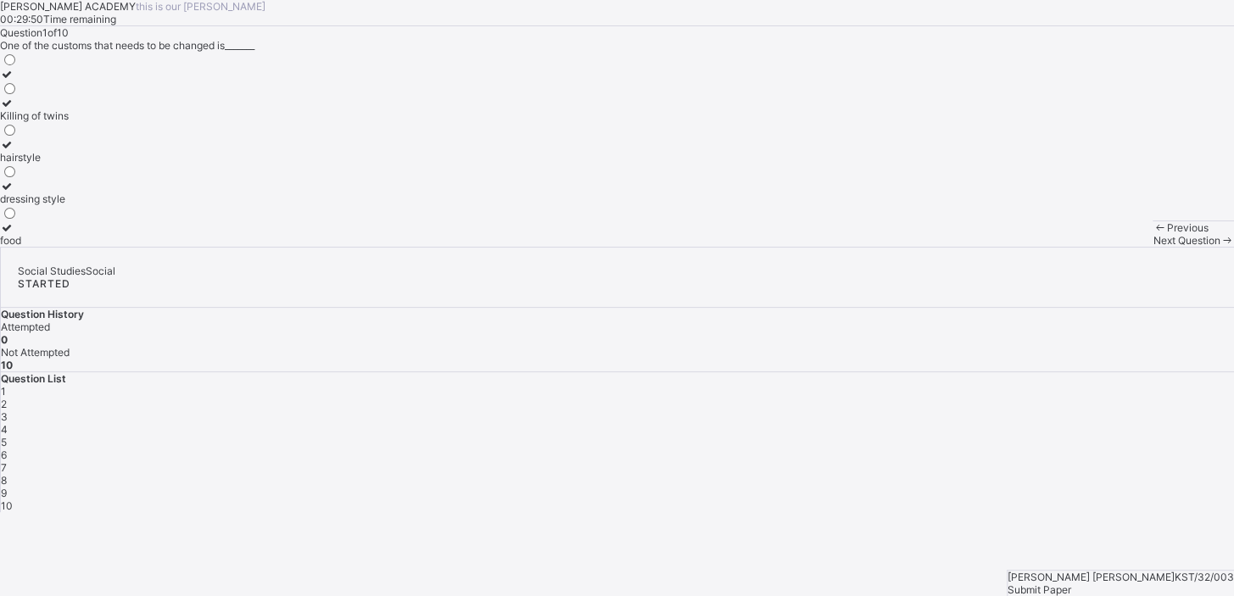
click at [69, 122] on div "Killing of twins" at bounding box center [34, 115] width 69 height 13
click at [924, 385] on div "1" at bounding box center [617, 391] width 1233 height 13
click at [1152, 247] on span "Next Question" at bounding box center [1185, 240] width 67 height 13
click at [34, 122] on div "English" at bounding box center [17, 115] width 34 height 13
click at [1152, 247] on span "Next Question" at bounding box center [1185, 240] width 67 height 13
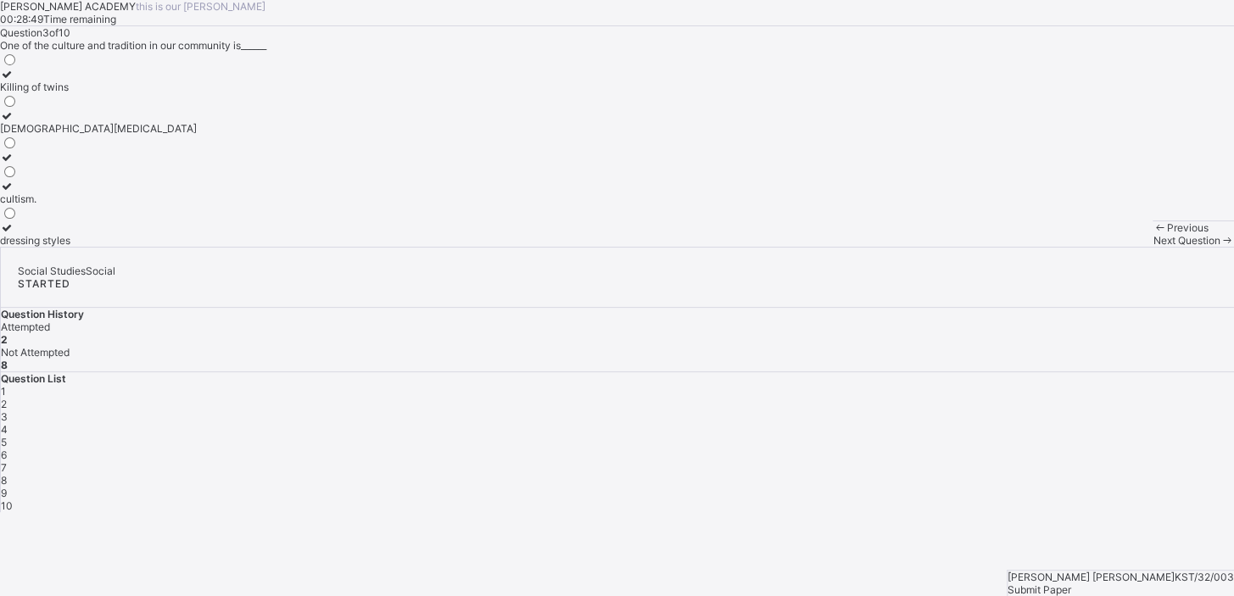
click at [197, 135] on div "[DEMOGRAPHIC_DATA][MEDICAL_DATA]" at bounding box center [98, 128] width 197 height 13
click at [1152, 247] on div "Next Question" at bounding box center [1192, 240] width 81 height 13
click at [42, 93] on div "diversity" at bounding box center [21, 87] width 42 height 13
click at [1152, 247] on span "Next Question" at bounding box center [1185, 240] width 67 height 13
click at [41, 93] on div "diversity" at bounding box center [20, 87] width 41 height 13
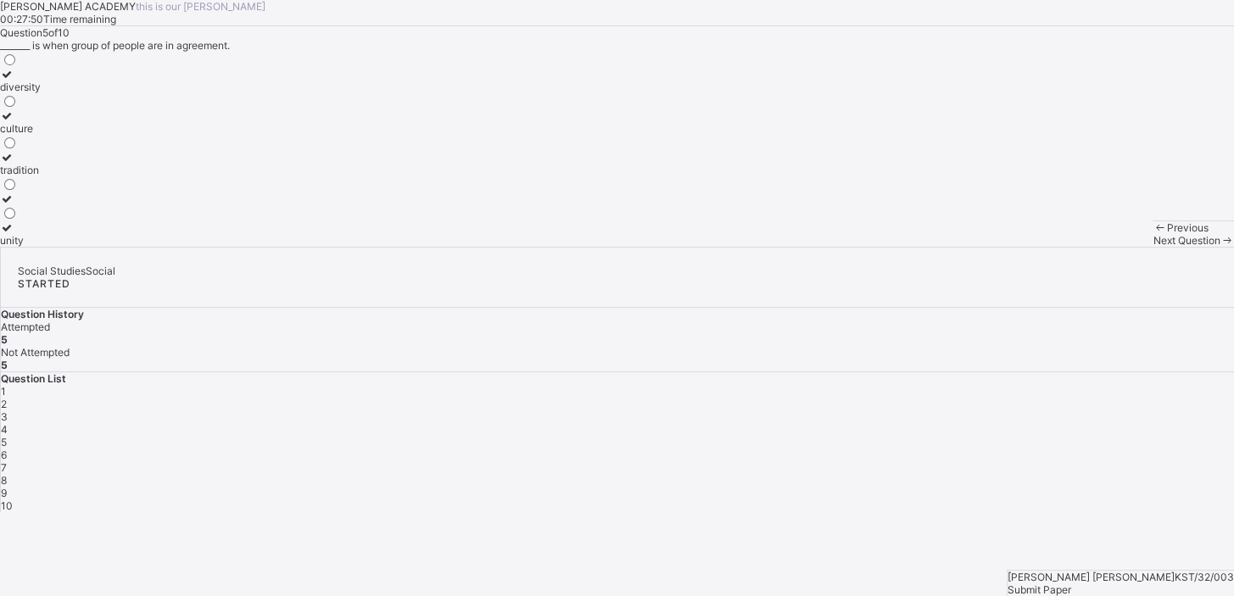
click at [1152, 247] on div "Next Question" at bounding box center [1192, 240] width 81 height 13
click at [33, 135] on label "sister" at bounding box center [16, 121] width 33 height 25
click at [1152, 247] on div "Next Question" at bounding box center [1192, 240] width 81 height 13
click at [24, 164] on div "one" at bounding box center [12, 157] width 24 height 13
click at [24, 205] on div "two" at bounding box center [12, 198] width 24 height 13
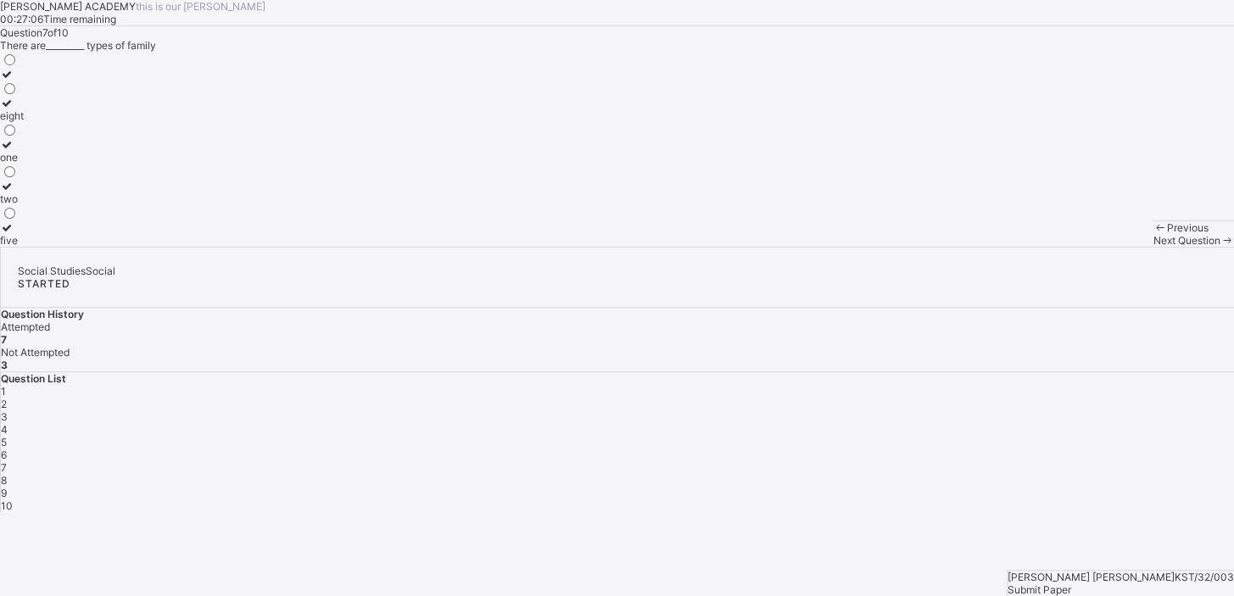
click at [1152, 247] on div "Previous Next Question" at bounding box center [1192, 233] width 81 height 26
click at [1152, 247] on div "Next Question" at bounding box center [1192, 240] width 81 height 13
click at [42, 176] on div "culture" at bounding box center [21, 170] width 42 height 13
click at [1152, 247] on div "Next Question" at bounding box center [1192, 240] width 81 height 13
click at [75, 164] on label "extended family" at bounding box center [37, 150] width 75 height 25
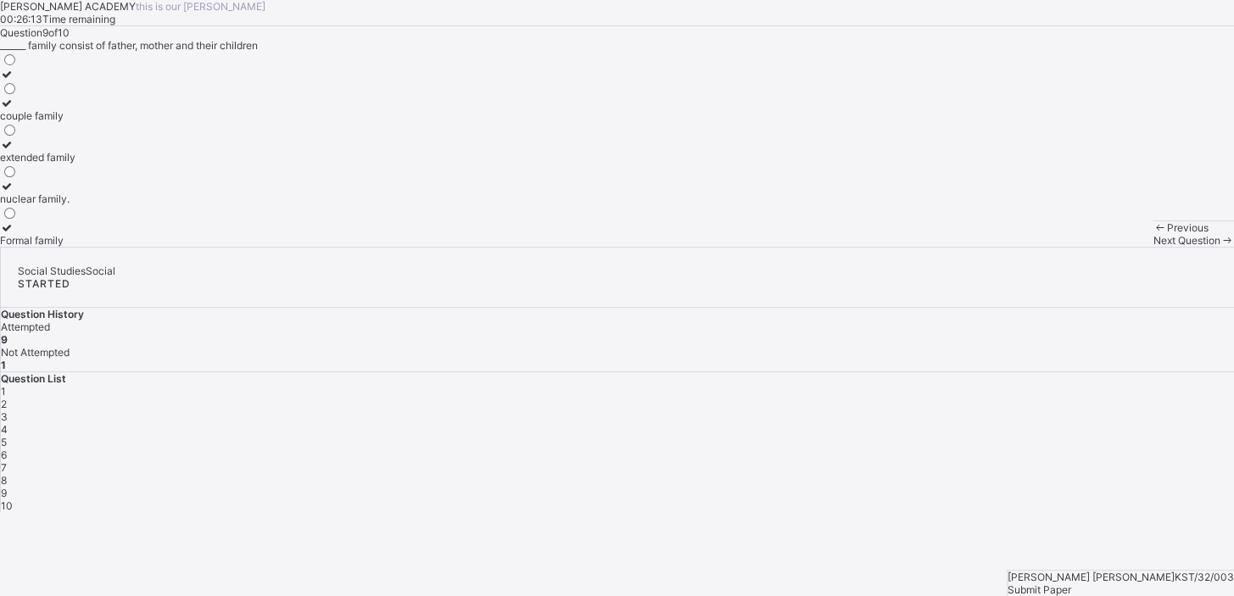
click at [75, 205] on div "nuclear family." at bounding box center [37, 198] width 75 height 13
click at [1152, 247] on div "Next Question" at bounding box center [1192, 240] width 81 height 13
click at [39, 247] on div "family" at bounding box center [19, 240] width 39 height 13
click at [1152, 247] on div "Next Question" at bounding box center [1192, 240] width 81 height 13
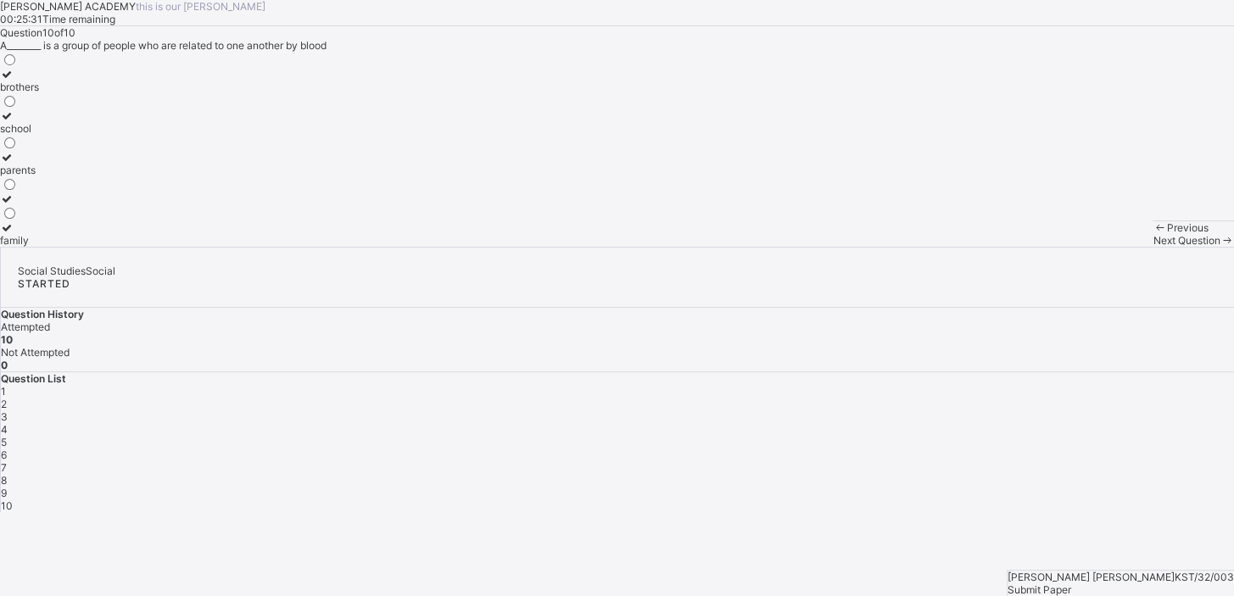
click at [1152, 247] on div "Next Question" at bounding box center [1192, 240] width 81 height 13
click at [1071, 583] on span "Submit Paper" at bounding box center [1039, 589] width 64 height 13
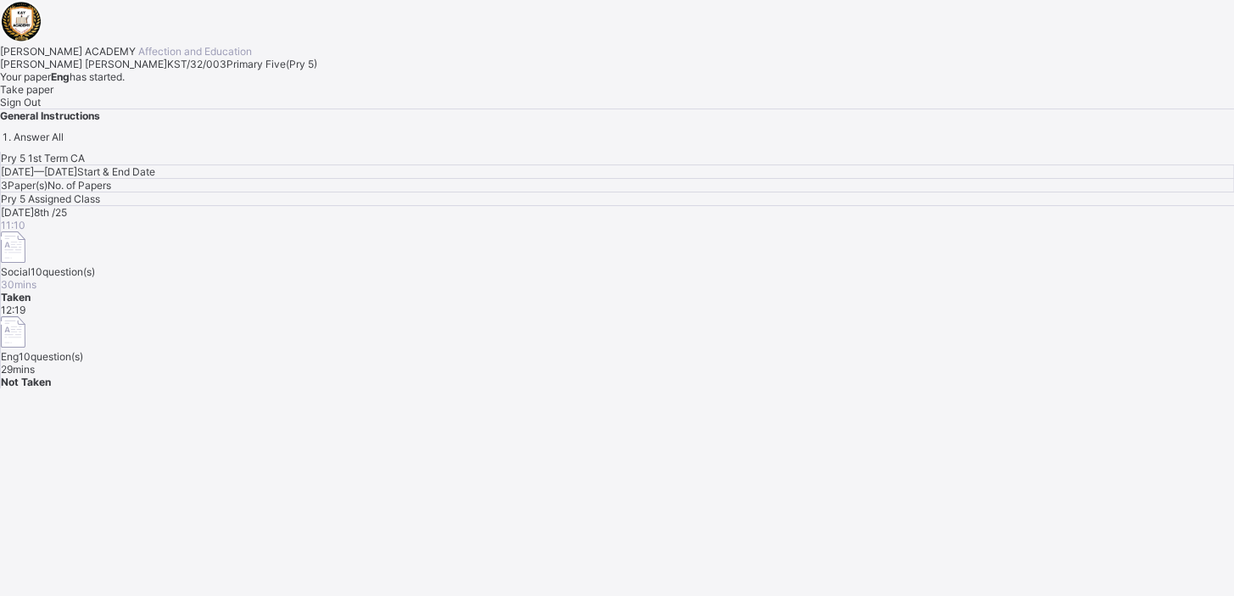
click at [207, 96] on div "Take paper" at bounding box center [617, 89] width 1234 height 13
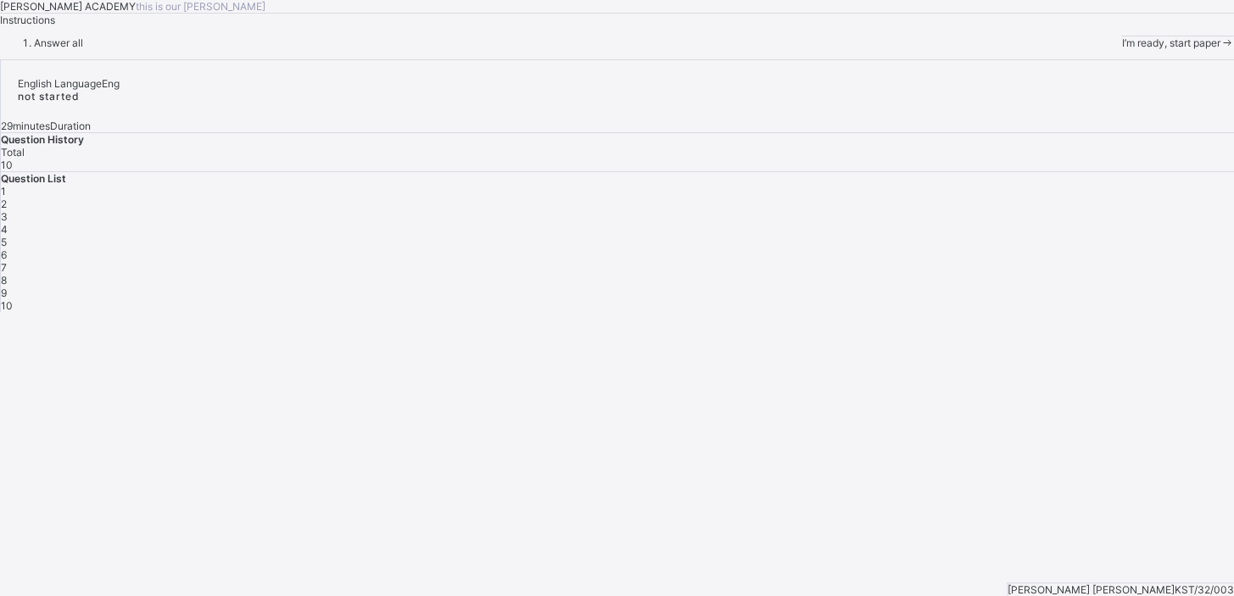
click at [1121, 49] on div "I’m ready, start paper" at bounding box center [1177, 42] width 113 height 13
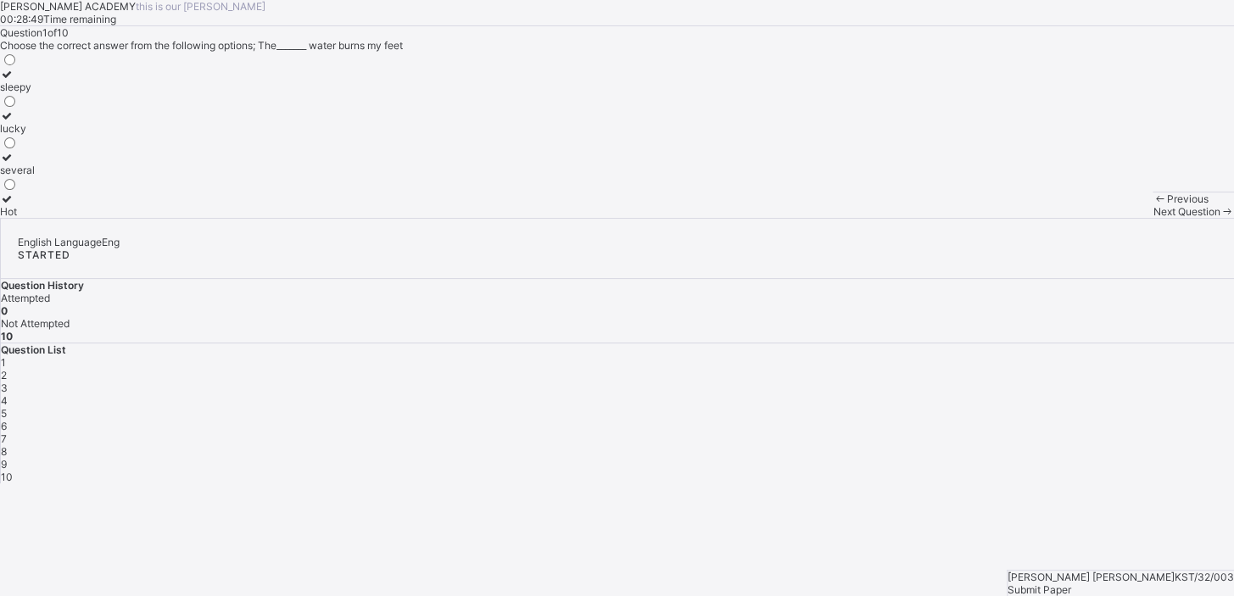
click at [35, 218] on div "Hot" at bounding box center [17, 211] width 35 height 13
click at [1152, 218] on div "Next Question" at bounding box center [1192, 211] width 81 height 13
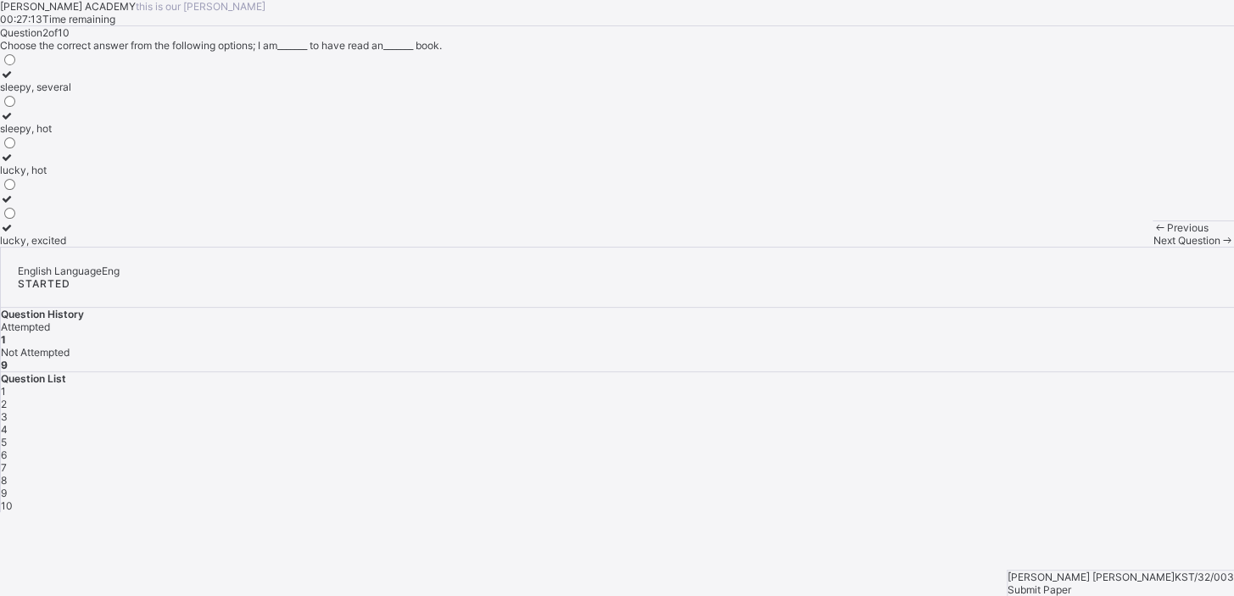
click at [71, 247] on div "lucky, excited" at bounding box center [35, 240] width 71 height 13
click at [1152, 247] on div "Next Question" at bounding box center [1192, 240] width 81 height 13
click at [32, 93] on label "sleepy" at bounding box center [16, 80] width 32 height 25
click at [1152, 247] on div "Next Question" at bounding box center [1192, 240] width 81 height 13
click at [35, 247] on div "severel" at bounding box center [17, 240] width 35 height 13
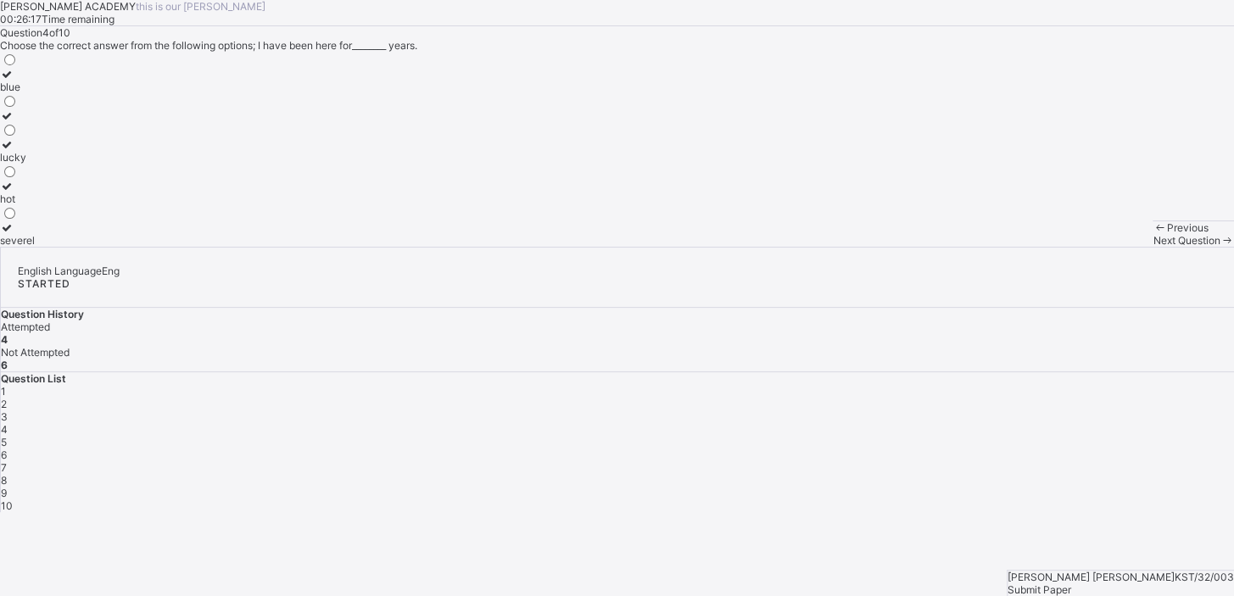
click at [1152, 247] on div "Next Question" at bounding box center [1192, 240] width 81 height 13
click at [47, 176] on div "mood" at bounding box center [23, 170] width 47 height 13
click at [1152, 247] on div "Next Question" at bounding box center [1192, 240] width 81 height 13
click at [51, 247] on div "announcer" at bounding box center [25, 240] width 51 height 13
click at [1152, 247] on div "Next Question" at bounding box center [1192, 240] width 81 height 13
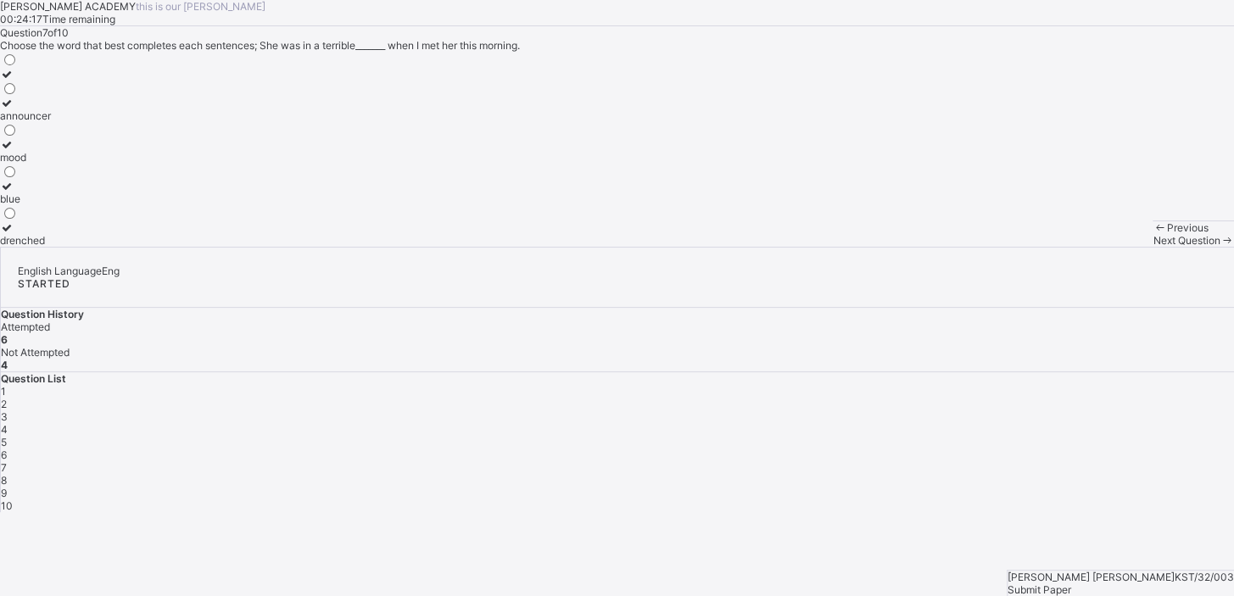
click at [51, 164] on div "mood" at bounding box center [25, 157] width 51 height 13
click at [1152, 247] on div "Next Question" at bounding box center [1192, 240] width 81 height 13
click at [32, 93] on div "heed" at bounding box center [16, 87] width 32 height 13
click at [1152, 247] on div "Next Question" at bounding box center [1192, 240] width 81 height 13
click at [47, 135] on div "downpour" at bounding box center [23, 128] width 47 height 13
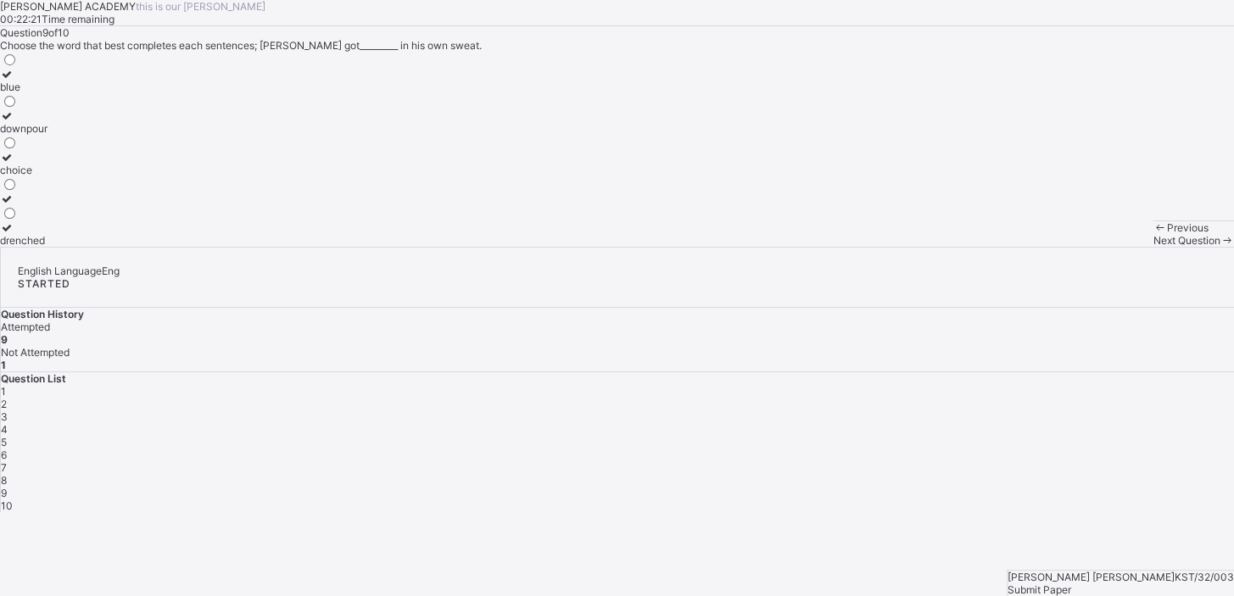
click at [1152, 247] on div "Next Question" at bounding box center [1192, 240] width 81 height 13
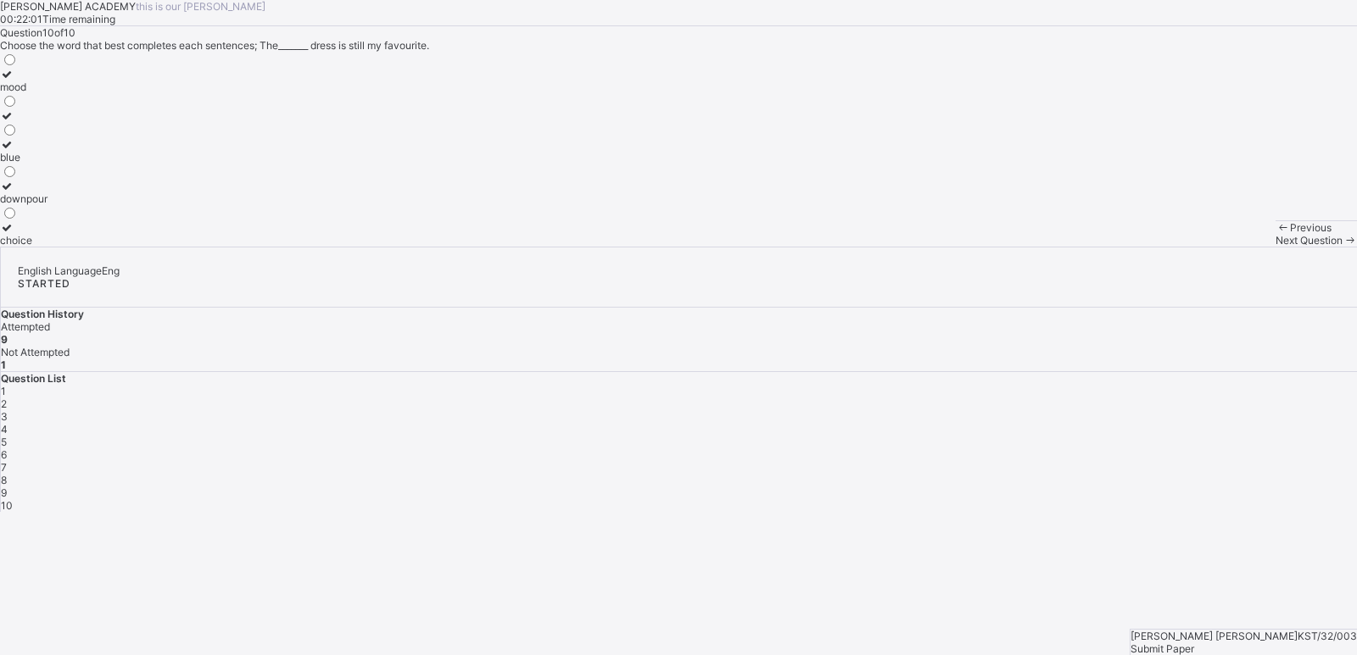
click at [47, 205] on label "downpour" at bounding box center [23, 192] width 47 height 25
click at [1233, 595] on div "Submit Paper" at bounding box center [1243, 649] width 226 height 13
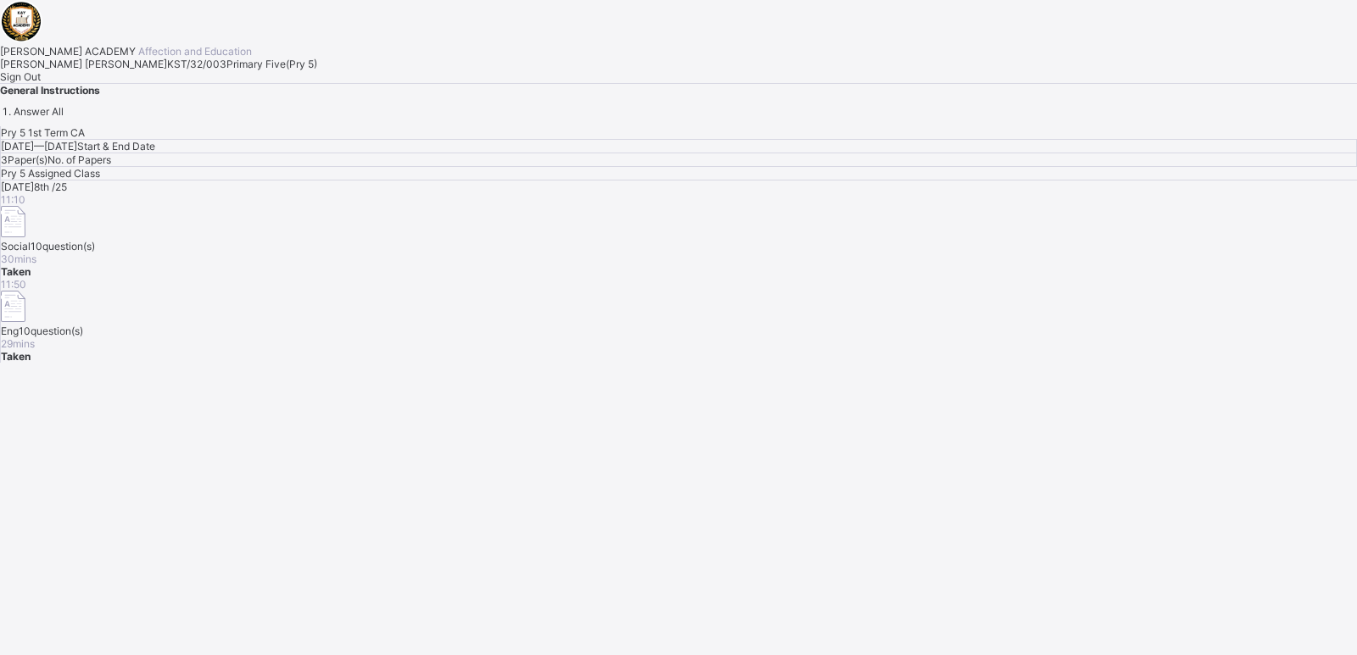
click at [196, 83] on div "Sign Out" at bounding box center [678, 76] width 1357 height 13
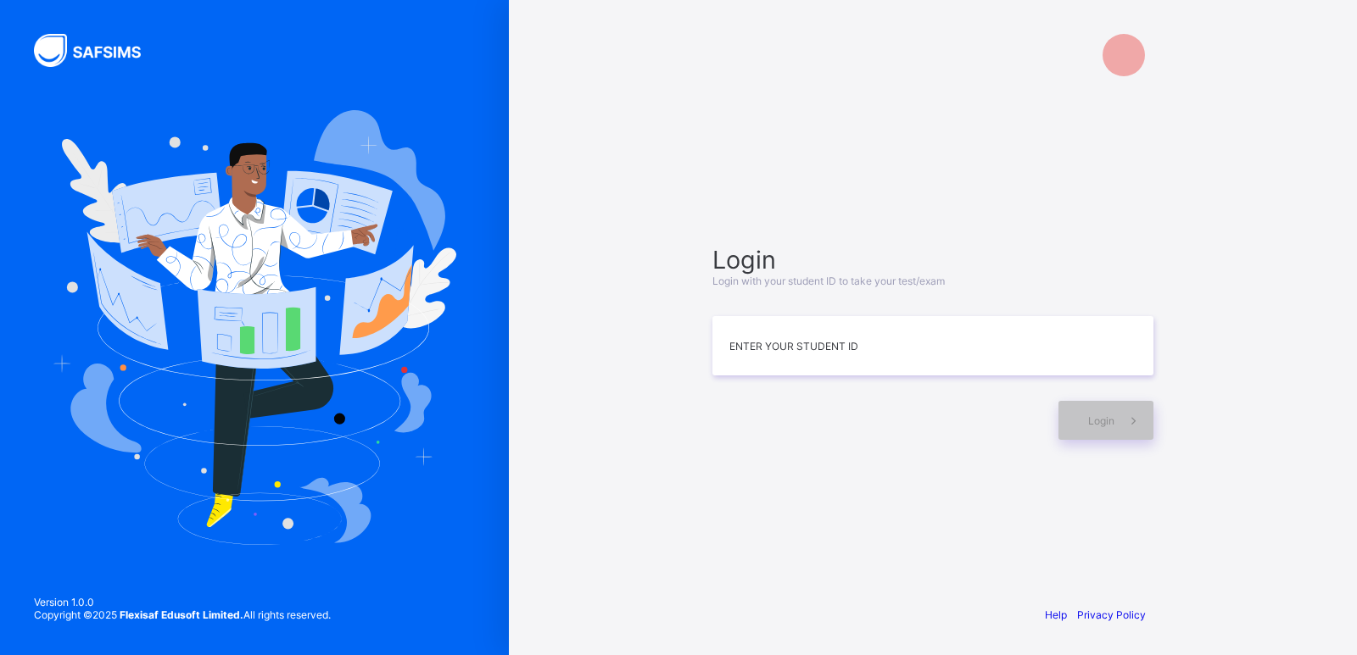
drag, startPoint x: 196, startPoint y: 438, endPoint x: 328, endPoint y: 60, distance: 400.6
click at [328, 60] on div at bounding box center [254, 327] width 509 height 655
click at [828, 365] on input at bounding box center [932, 347] width 441 height 59
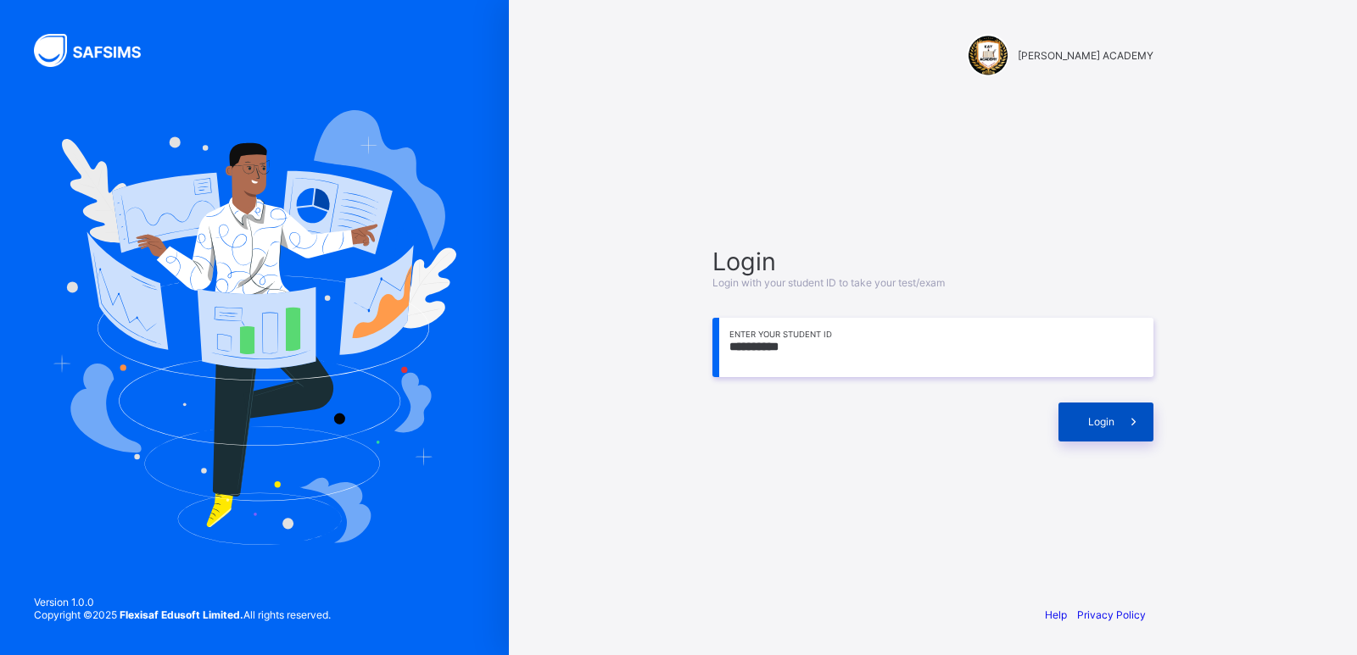
type input "**********"
click at [1145, 426] on span at bounding box center [1133, 422] width 39 height 39
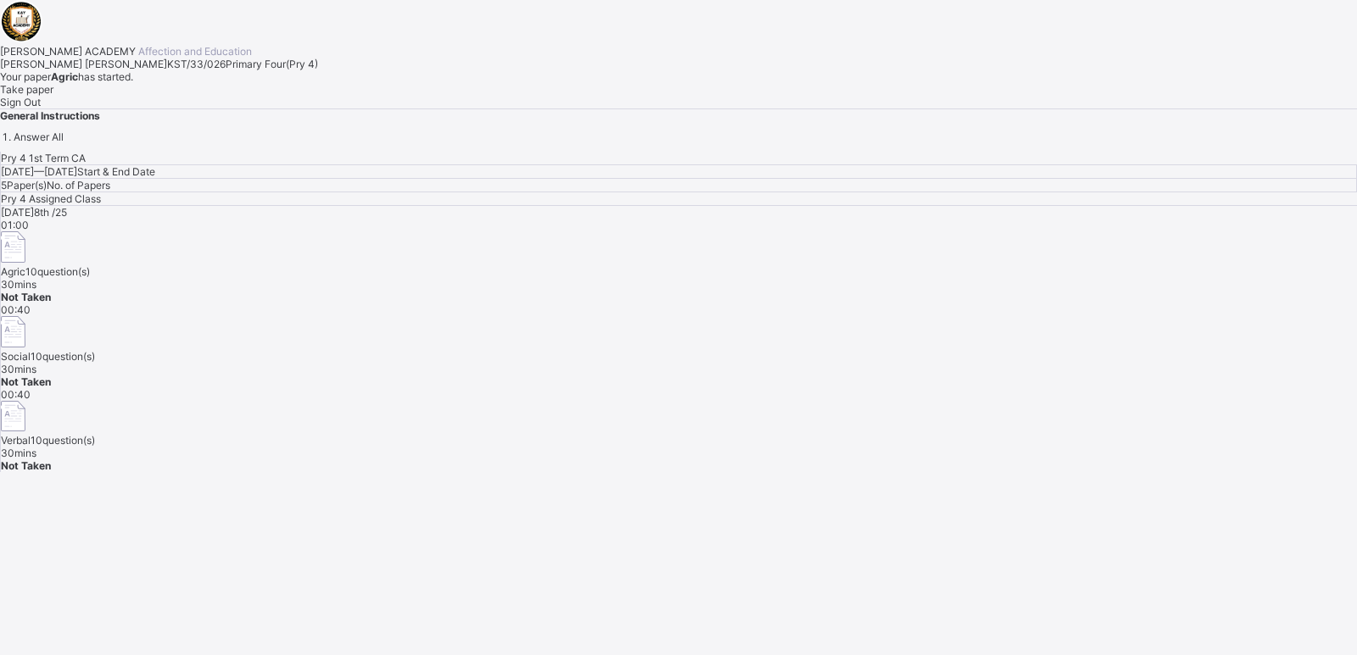
click at [1145, 426] on div "Pry 4 1st Term CA [DATE] — [DATE] Start & End Date 5 Paper(s) No. of Papers Pry…" at bounding box center [678, 312] width 1357 height 320
click at [53, 96] on span "Take paper" at bounding box center [26, 89] width 53 height 13
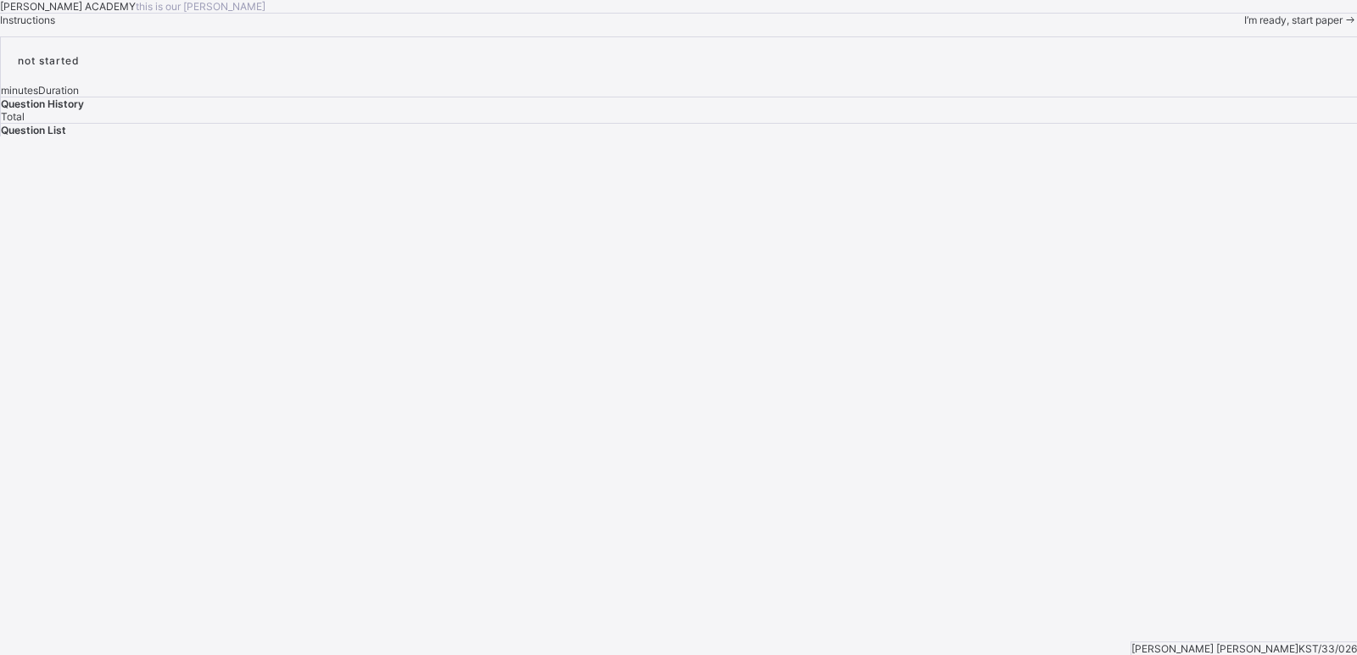
click at [1128, 136] on div "not started minutes Duration Question History Total Question List [PERSON_NAME]…" at bounding box center [678, 86] width 1357 height 100
click at [1233, 26] on span "I’m ready, start paper" at bounding box center [1293, 20] width 98 height 13
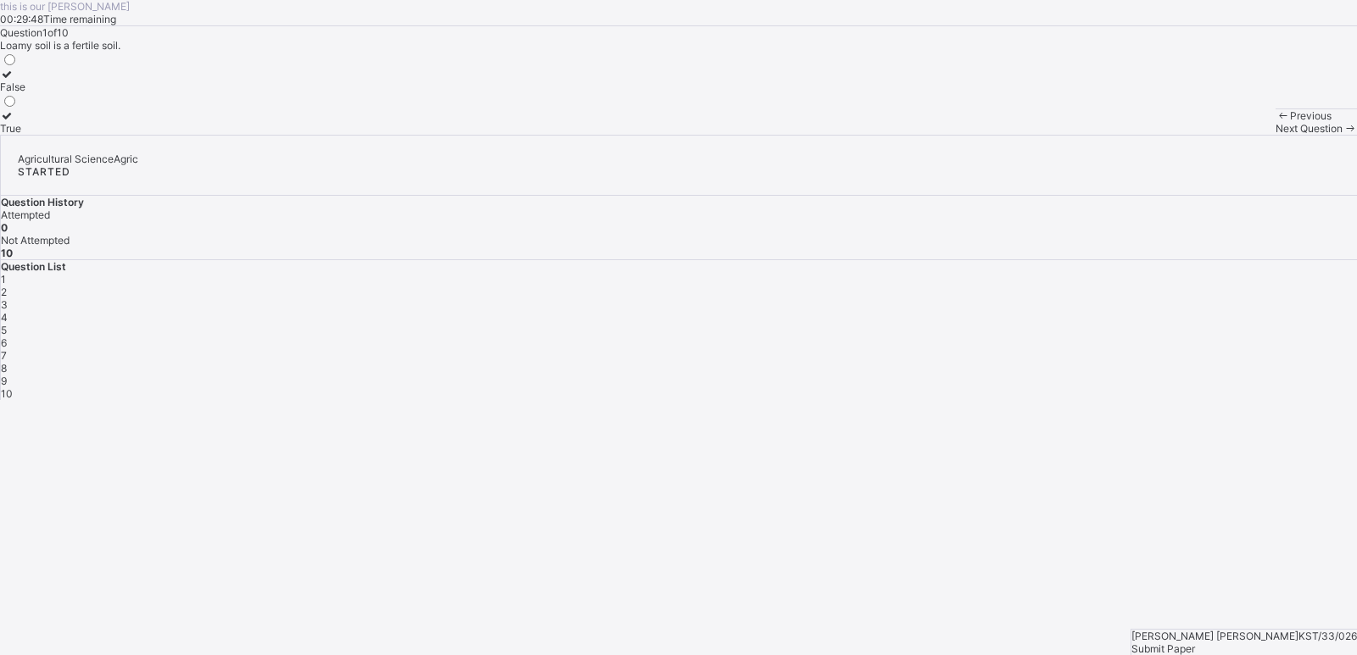
click at [25, 135] on div "True" at bounding box center [12, 128] width 25 height 13
click at [1233, 135] on div "Next Question" at bounding box center [1315, 128] width 81 height 13
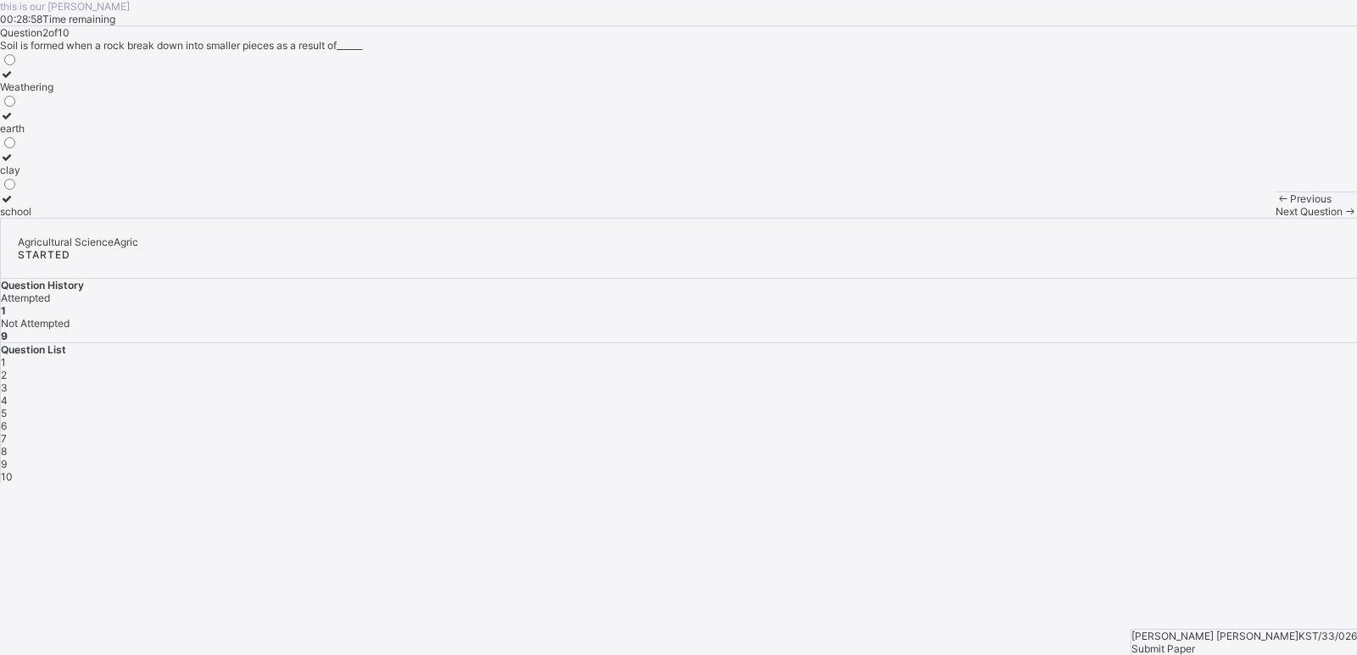
click at [53, 176] on div "clay" at bounding box center [26, 170] width 53 height 13
click at [1233, 218] on div "Next Question" at bounding box center [1315, 211] width 81 height 13
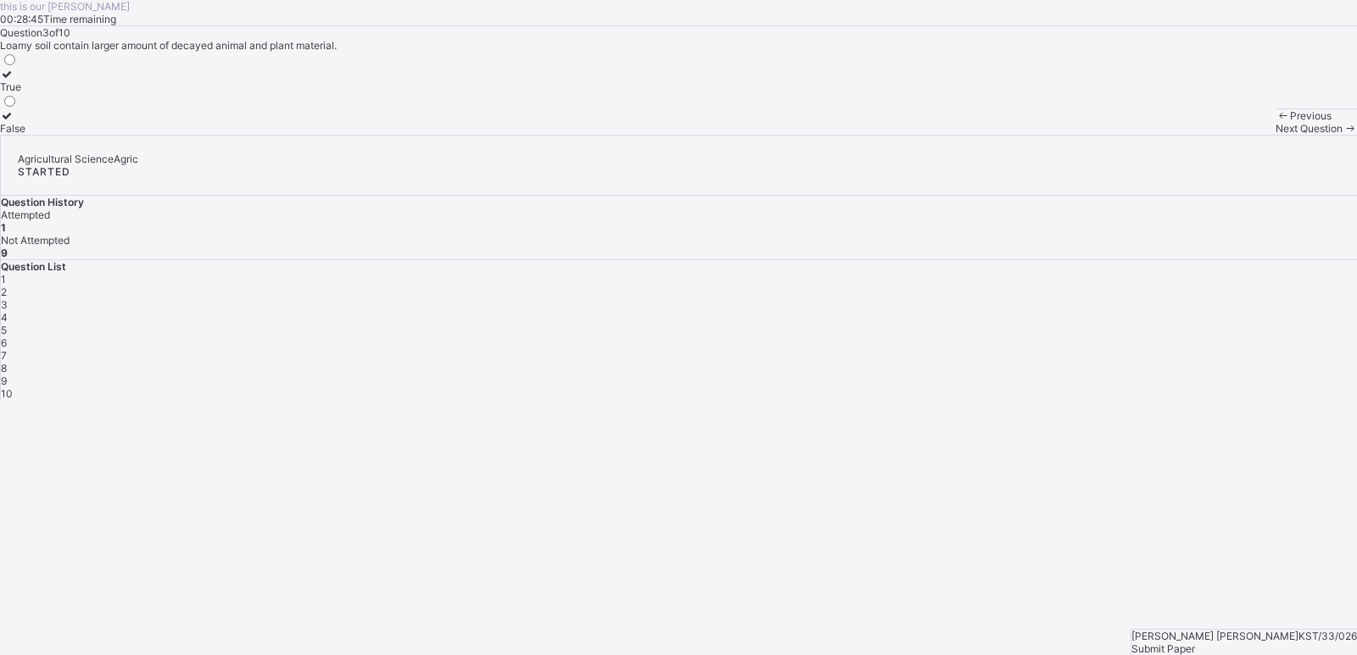
click at [7, 298] on span "2" at bounding box center [4, 292] width 6 height 13
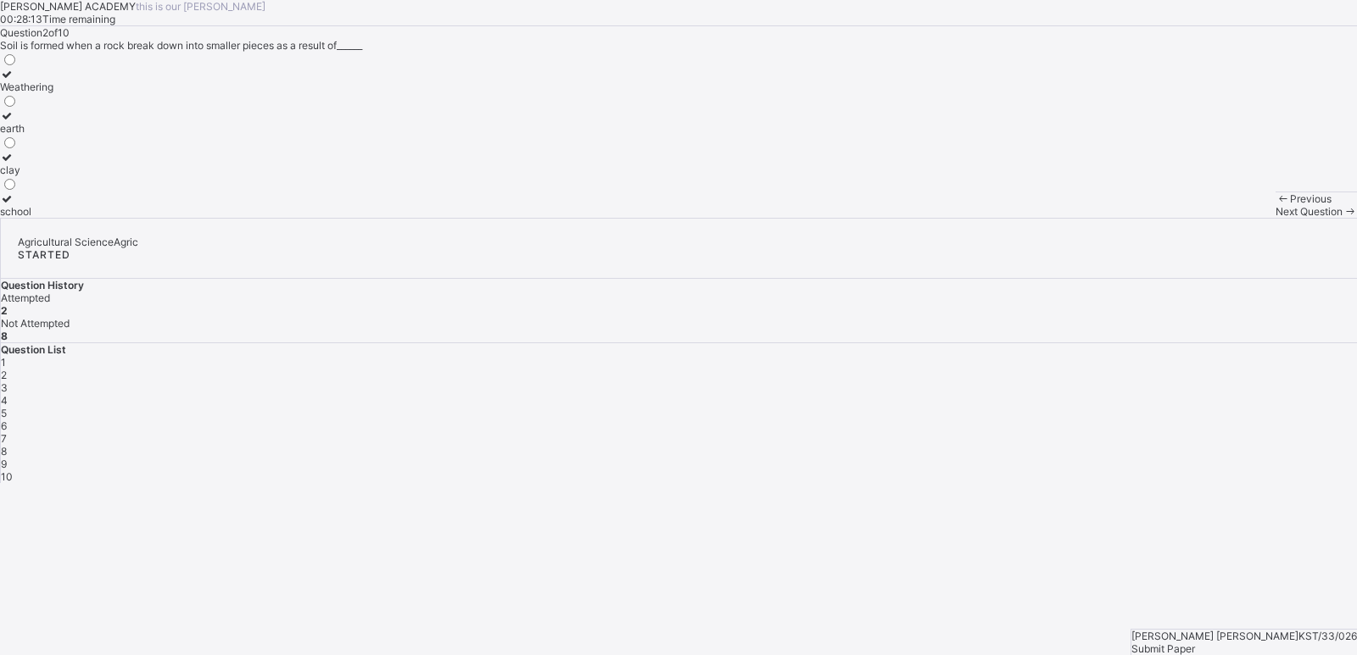
click at [53, 176] on div "clay" at bounding box center [26, 170] width 53 height 13
click at [1233, 218] on div "Previous Next Question" at bounding box center [1315, 205] width 81 height 26
click at [1233, 218] on div "Next Question" at bounding box center [1315, 211] width 81 height 13
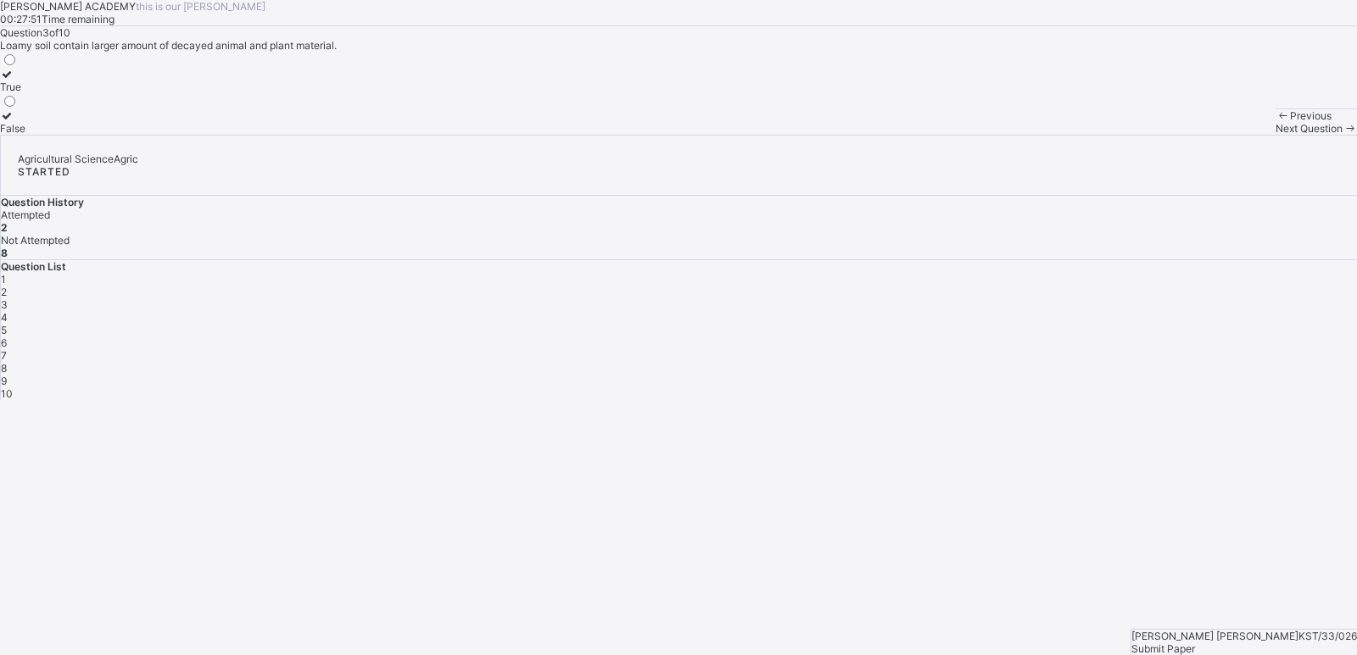
click at [25, 93] on div "True" at bounding box center [12, 87] width 25 height 13
click at [1233, 135] on div "Next Question" at bounding box center [1315, 128] width 81 height 13
click at [25, 135] on div "True" at bounding box center [12, 128] width 25 height 13
click at [1233, 135] on div "Next Question" at bounding box center [1315, 128] width 81 height 13
click at [23, 93] on div "True" at bounding box center [11, 87] width 23 height 13
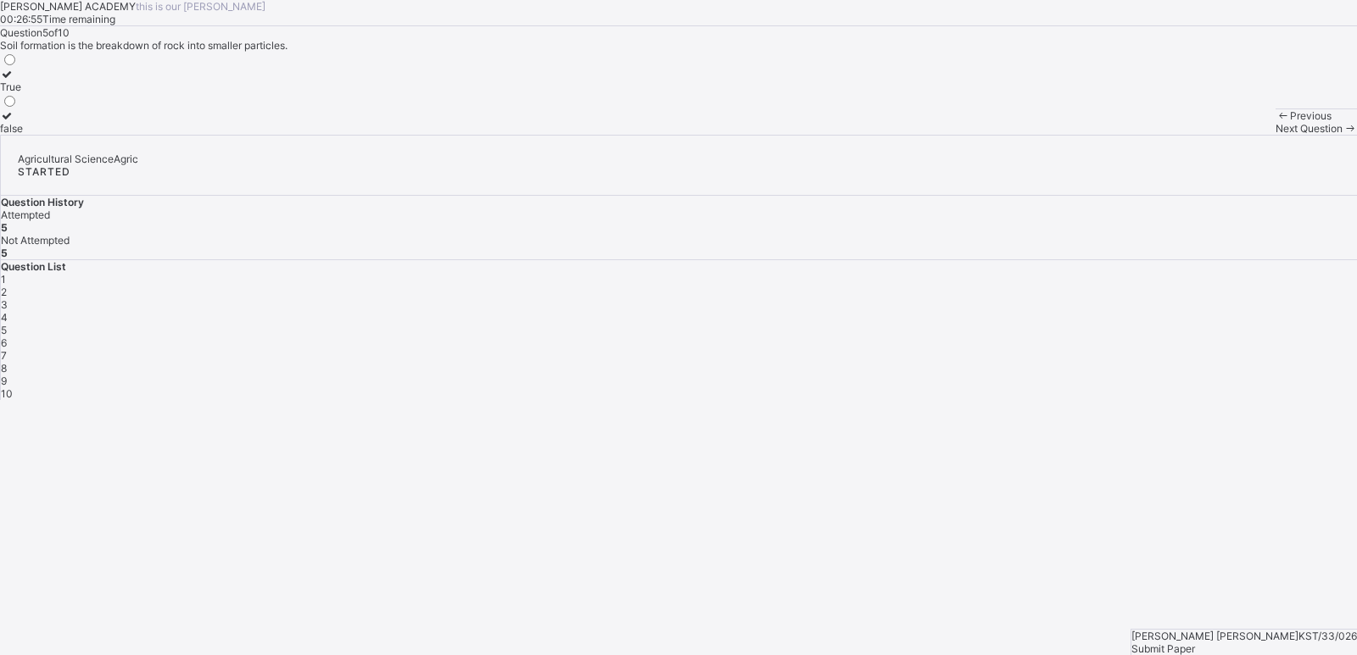
click at [1233, 135] on div "Next Question" at bounding box center [1315, 128] width 81 height 13
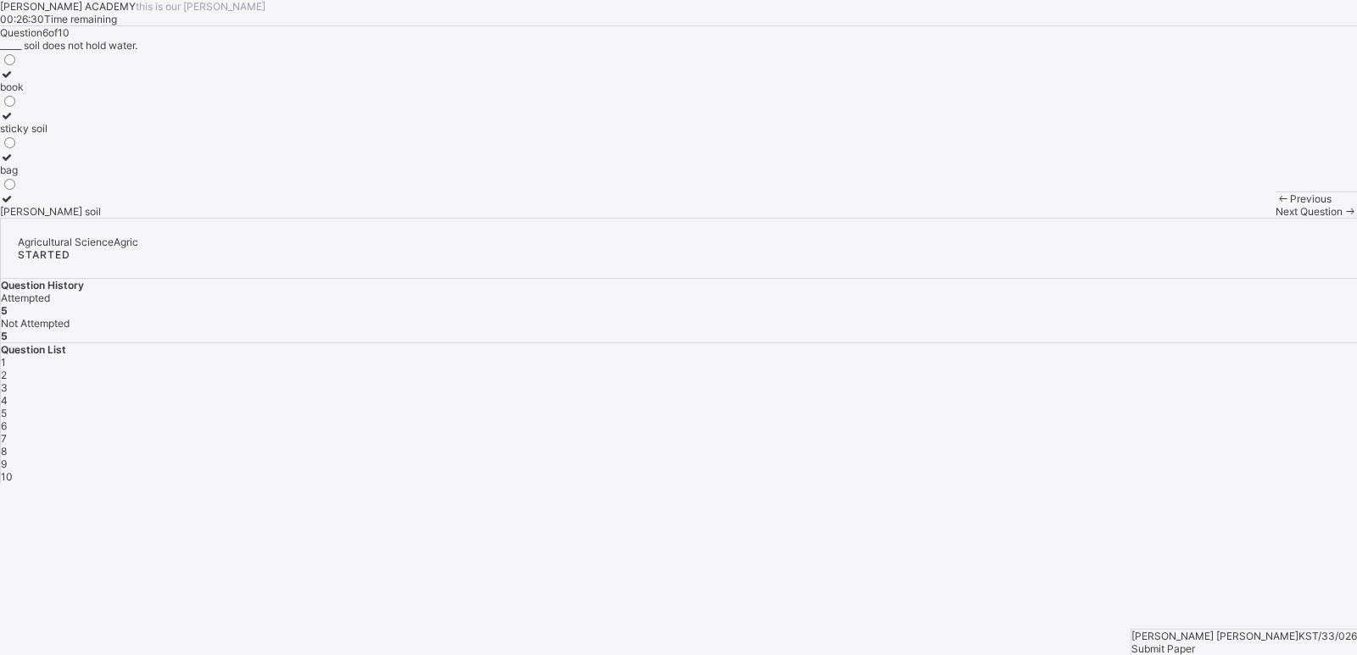
click at [101, 218] on div "[PERSON_NAME] soil" at bounding box center [50, 211] width 101 height 13
click at [1233, 218] on div "Next Question" at bounding box center [1315, 211] width 81 height 13
click at [7, 420] on span "6" at bounding box center [4, 426] width 6 height 13
click at [1233, 218] on div "Next Question" at bounding box center [1315, 211] width 81 height 13
click at [647, 218] on div "Question 7 of 10 _____ is the best soil for growing crops. house soil school so…" at bounding box center [678, 122] width 1357 height 192
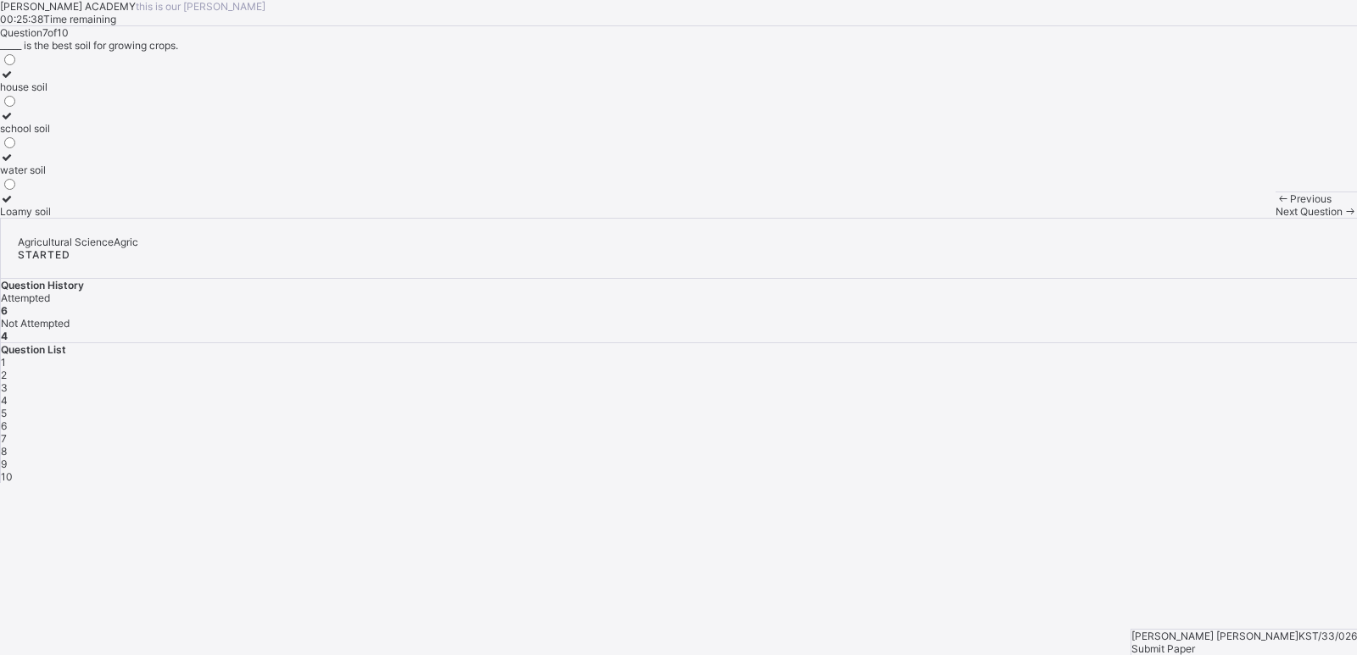
click at [51, 218] on div "Loamy soil" at bounding box center [25, 211] width 51 height 13
click at [1233, 218] on div "Next Question" at bounding box center [1315, 211] width 81 height 13
click at [1233, 432] on div "7" at bounding box center [679, 438] width 1356 height 13
click at [51, 218] on div "Loamy soil" at bounding box center [25, 211] width 51 height 13
click at [1233, 218] on div "Next Question" at bounding box center [1315, 211] width 81 height 13
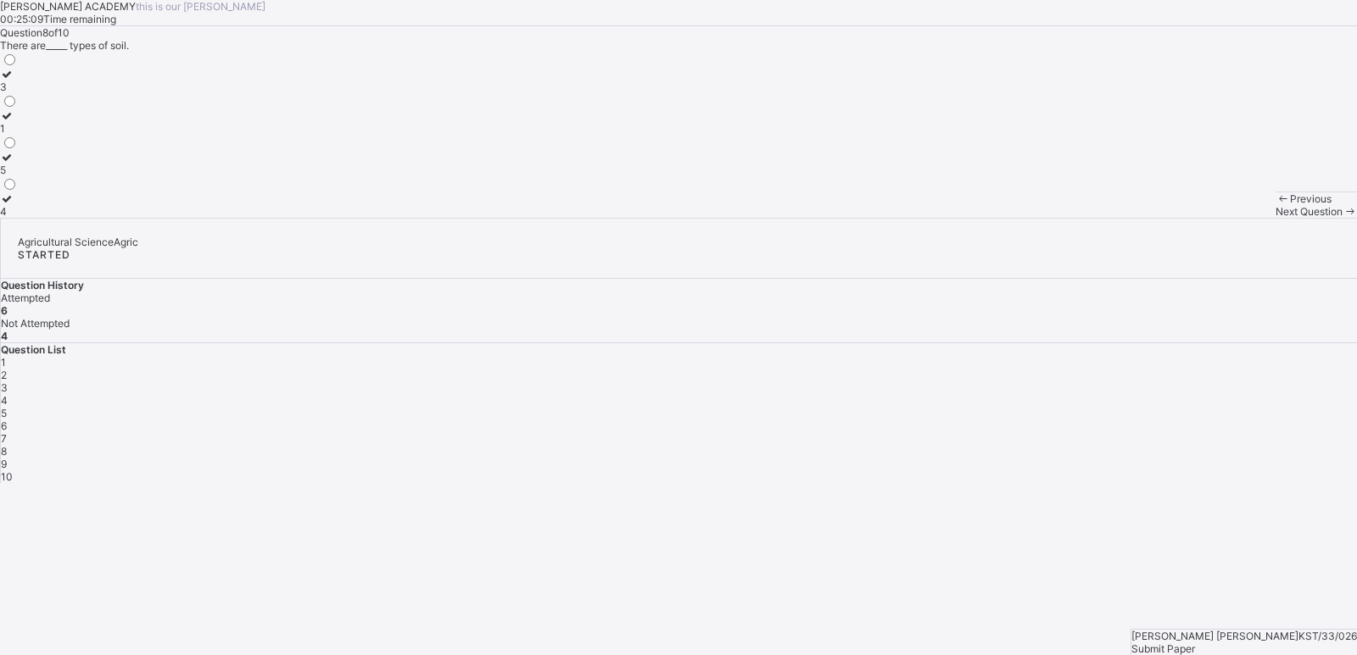
click at [1233, 432] on div "7" at bounding box center [679, 438] width 1356 height 13
click at [51, 218] on div "Loamy soil" at bounding box center [25, 211] width 51 height 13
click at [1233, 218] on div "Next Question" at bounding box center [1315, 211] width 81 height 13
click at [18, 93] on div "3" at bounding box center [9, 87] width 18 height 13
click at [1233, 218] on div "Next Question" at bounding box center [1315, 211] width 81 height 13
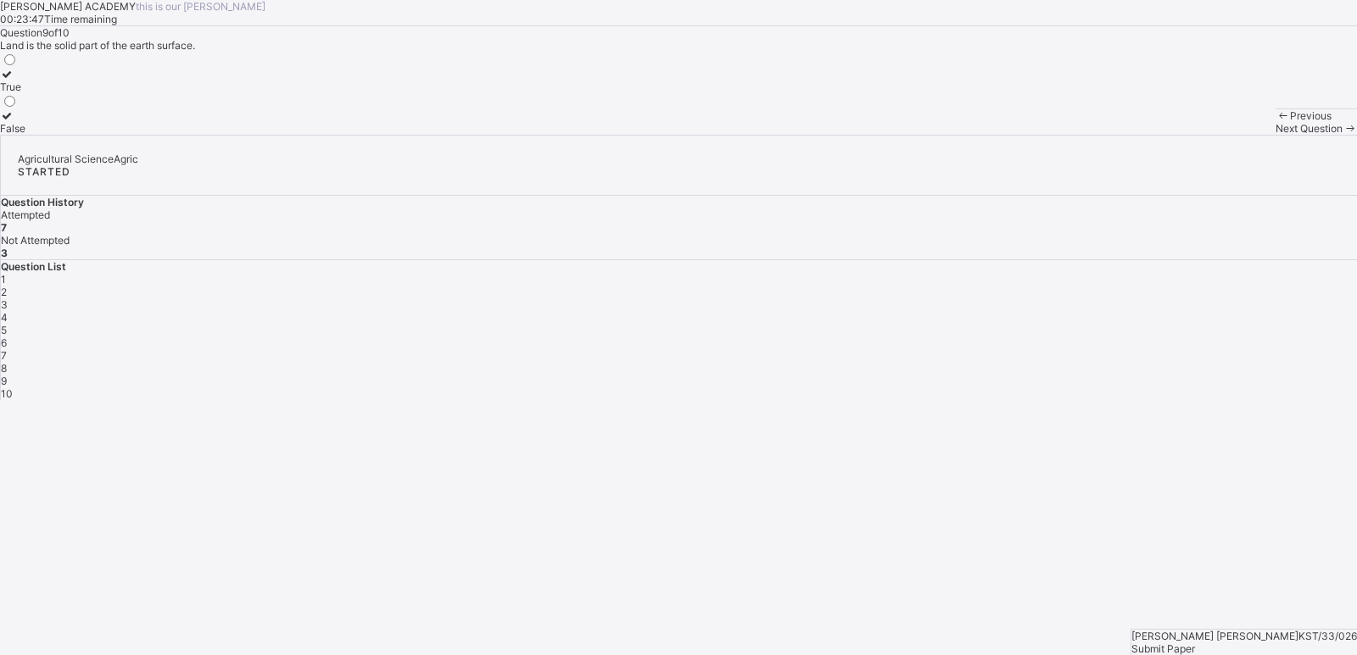
click at [1044, 369] on div "8" at bounding box center [679, 368] width 1356 height 13
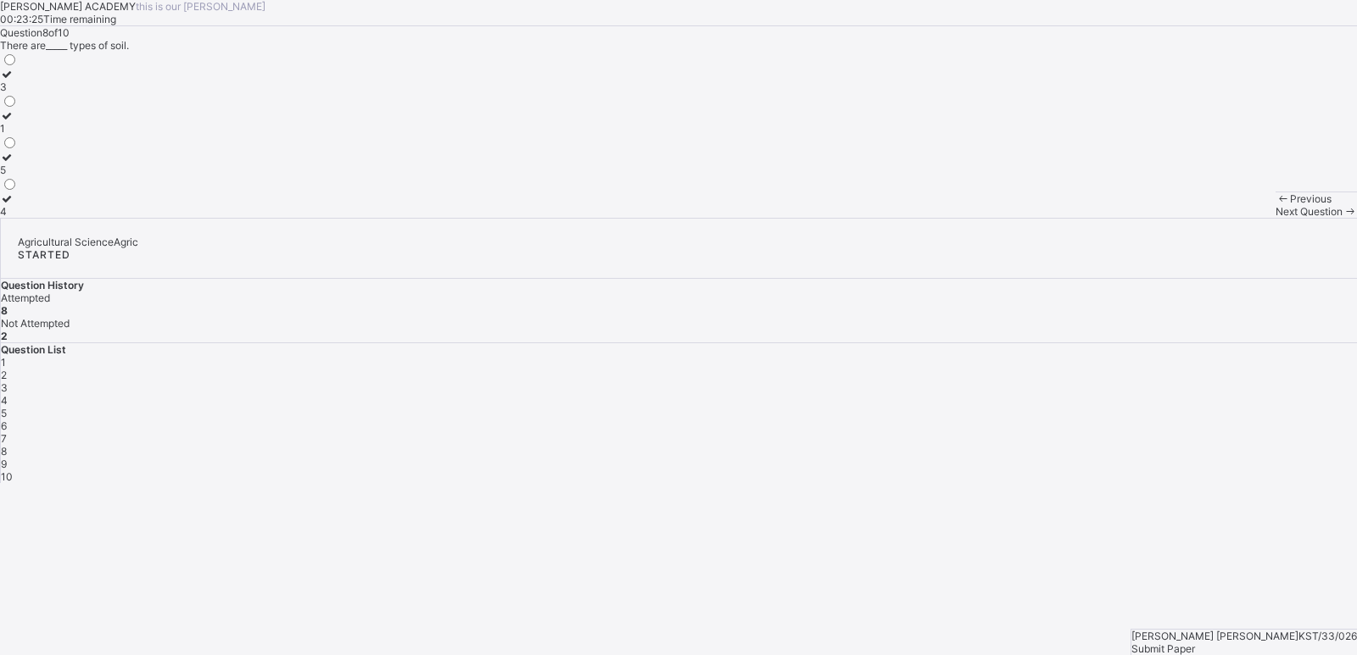
click at [18, 93] on div "3" at bounding box center [9, 87] width 18 height 13
click at [1233, 218] on div "Next Question" at bounding box center [1315, 211] width 81 height 13
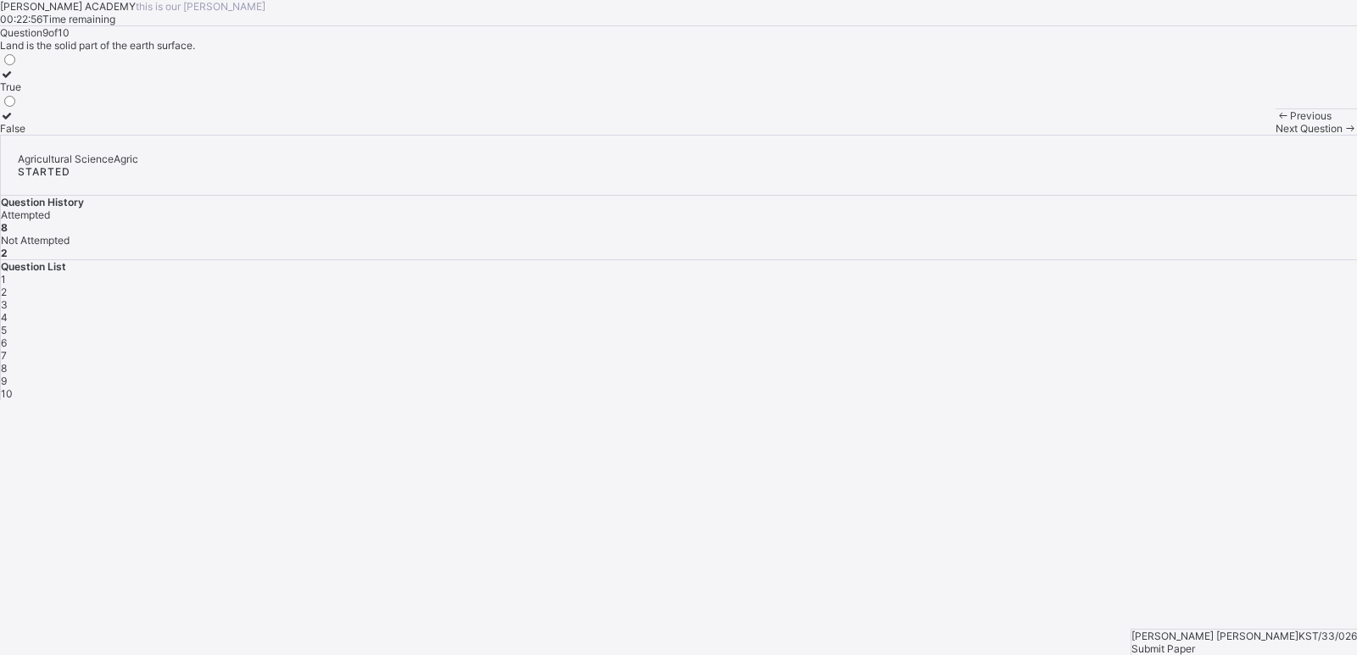
click at [25, 93] on div "True" at bounding box center [12, 87] width 25 height 13
click at [1233, 135] on div "Next Question" at bounding box center [1315, 128] width 81 height 13
click at [25, 135] on div "True" at bounding box center [12, 128] width 25 height 13
click at [1233, 135] on span "Next Question" at bounding box center [1308, 128] width 67 height 13
click at [1233, 595] on div "Submit Paper" at bounding box center [1244, 649] width 226 height 13
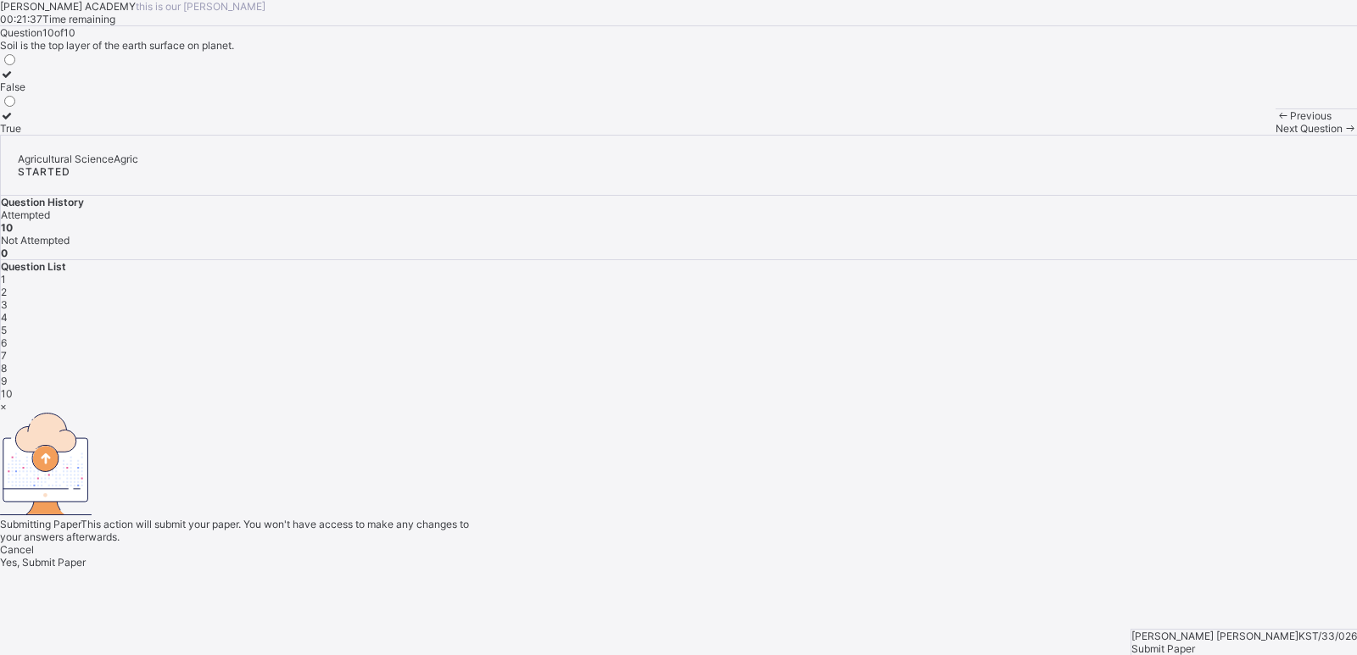
click at [735, 482] on div "× Submitting Paper This action will submit your paper. You won't have access to…" at bounding box center [678, 484] width 1357 height 169
click at [86, 556] on span "Yes, Submit Paper" at bounding box center [43, 562] width 86 height 13
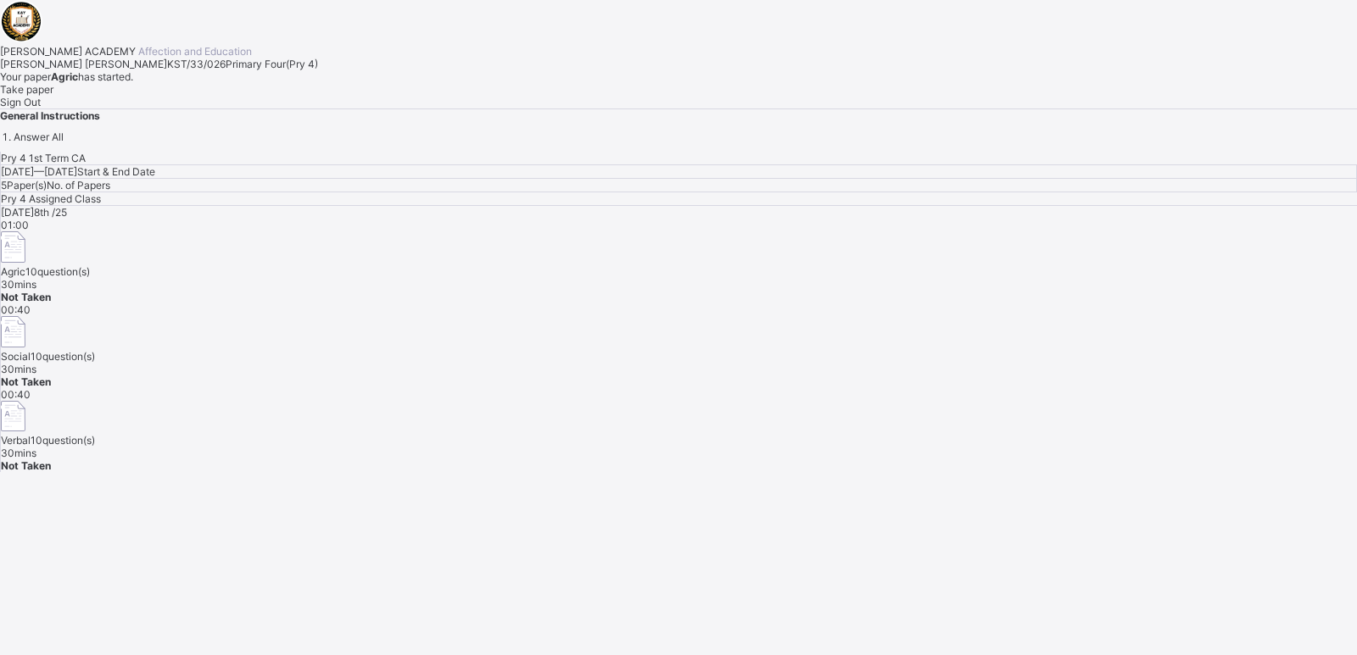
click at [198, 96] on div "Take paper" at bounding box center [678, 89] width 1357 height 13
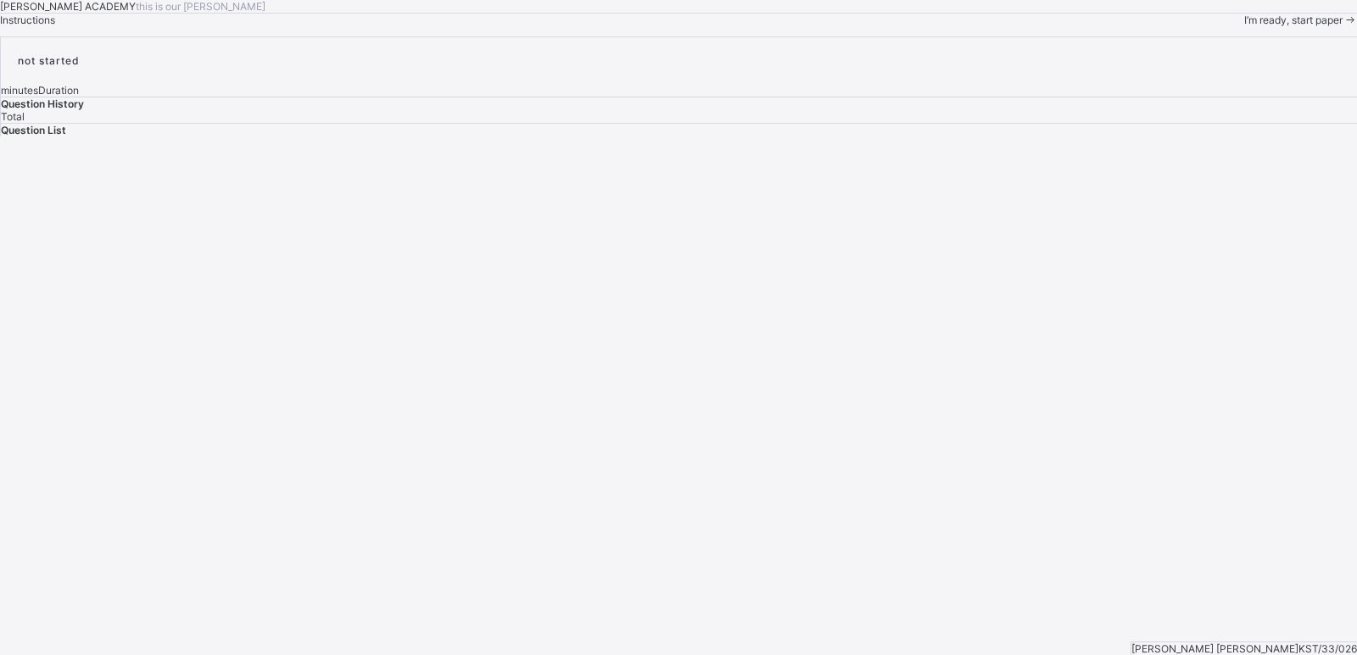
click at [1233, 26] on span at bounding box center [1349, 20] width 14 height 13
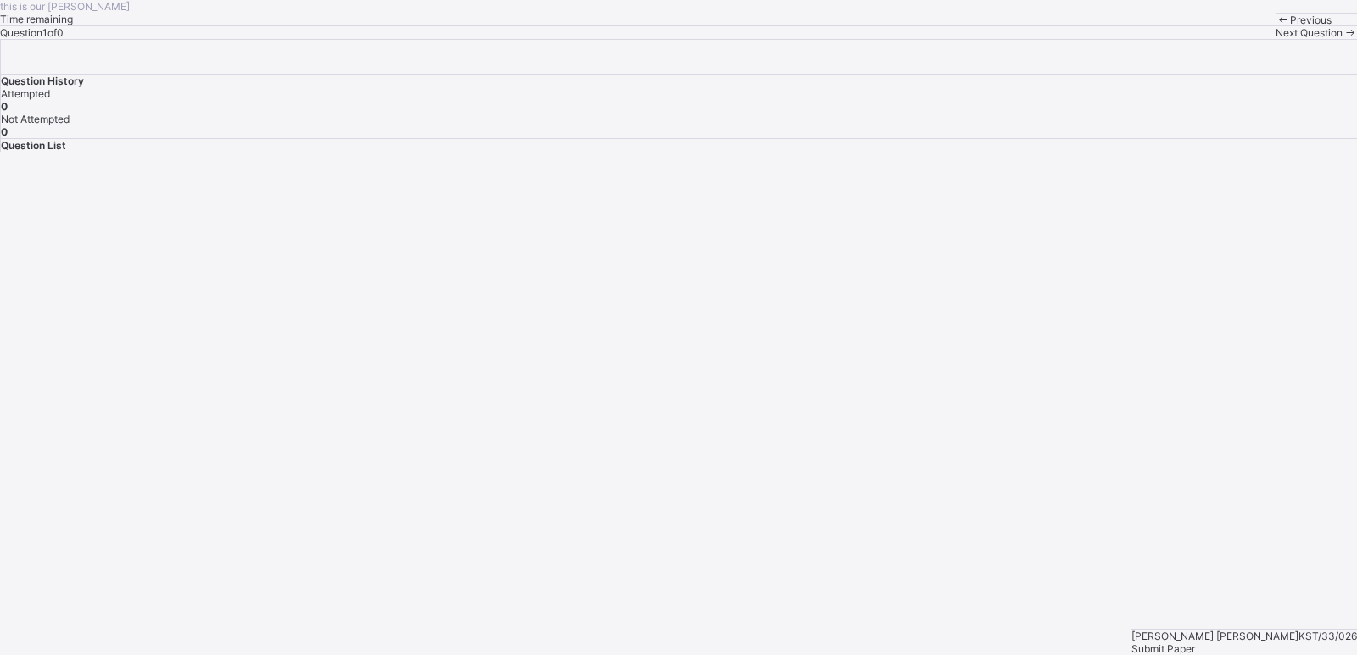
drag, startPoint x: 365, startPoint y: 443, endPoint x: 518, endPoint y: 394, distance: 161.1
click at [518, 39] on div "this is our [PERSON_NAME] Time remaining Question 1 of 0 Previous Next Question" at bounding box center [678, 19] width 1357 height 39
click at [1055, 152] on div "Question List" at bounding box center [679, 145] width 1356 height 13
drag, startPoint x: 1044, startPoint y: 296, endPoint x: 846, endPoint y: 358, distance: 207.0
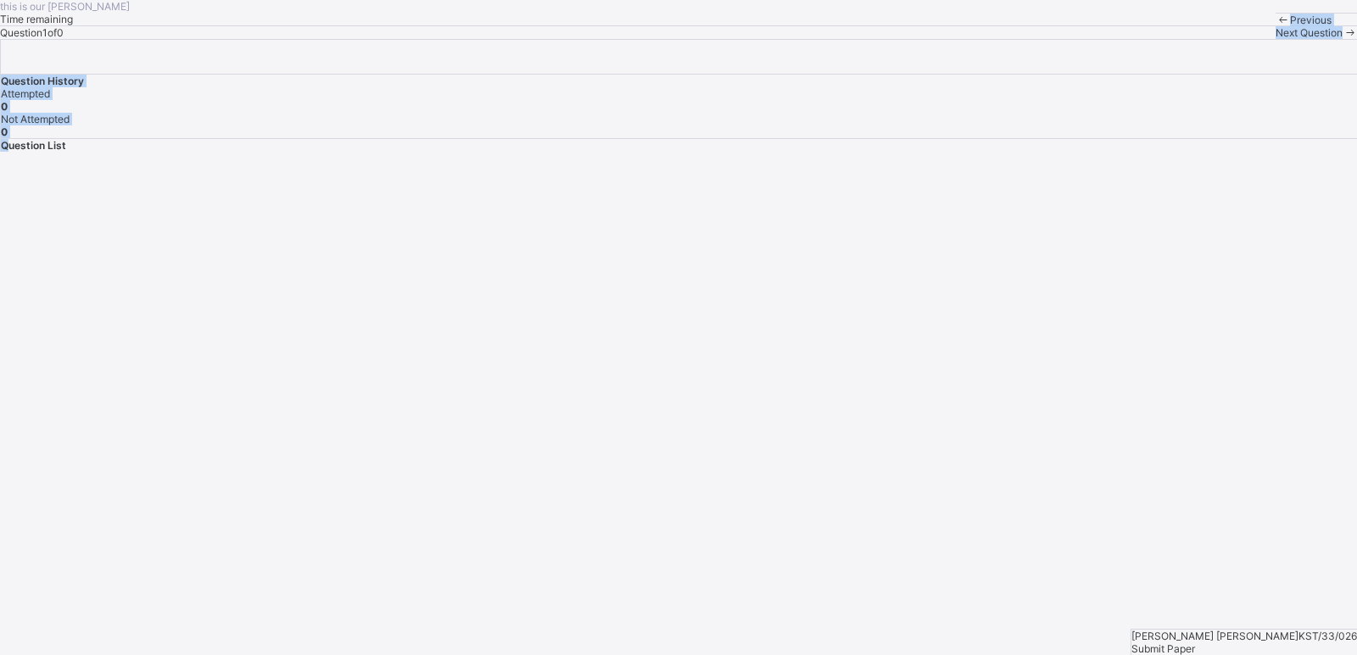
click at [846, 152] on div "this is our [PERSON_NAME] Time remaining Question 1 of 0 Previous Next Question…" at bounding box center [678, 76] width 1357 height 152
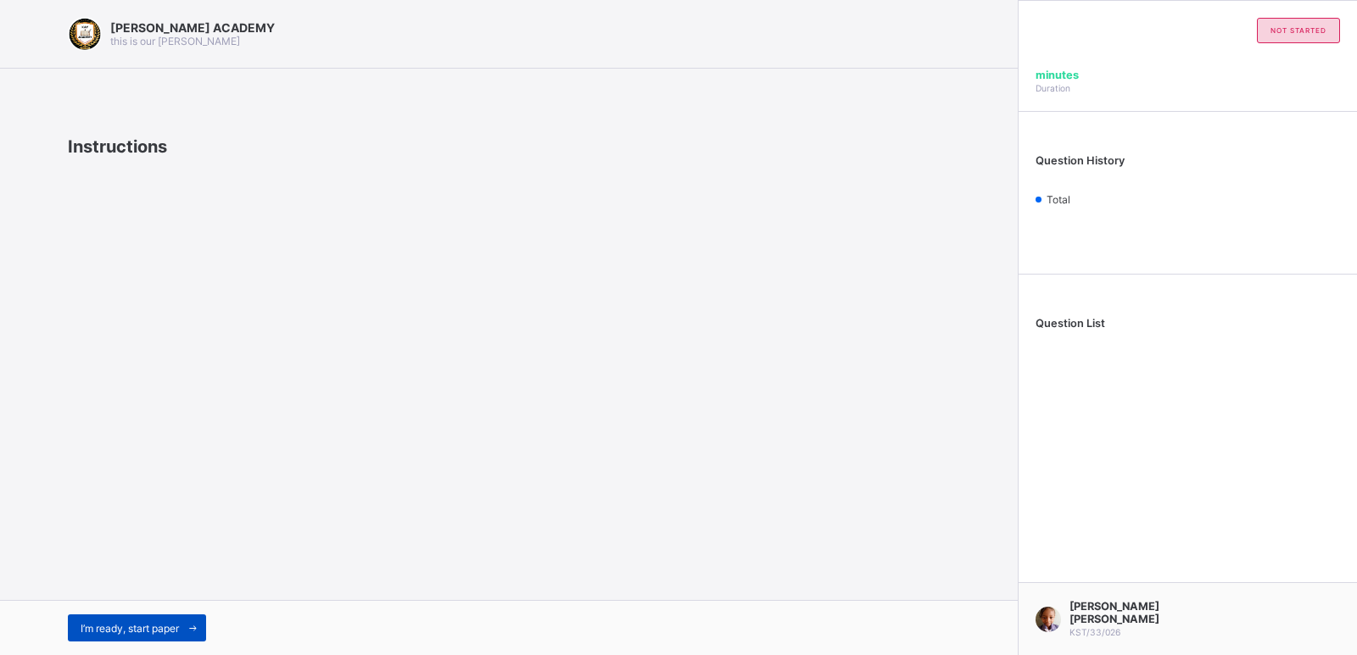
click at [157, 622] on span "I’m ready, start paper" at bounding box center [130, 628] width 98 height 13
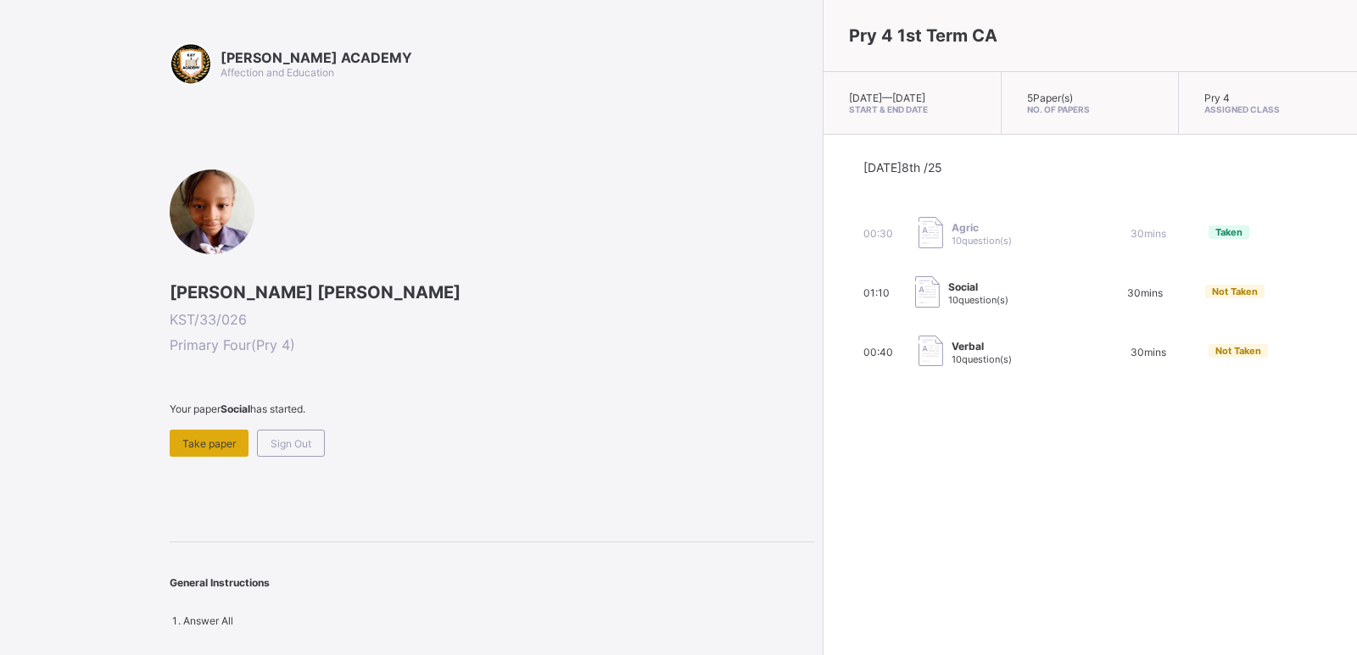
click at [209, 444] on span "Take paper" at bounding box center [208, 443] width 53 height 13
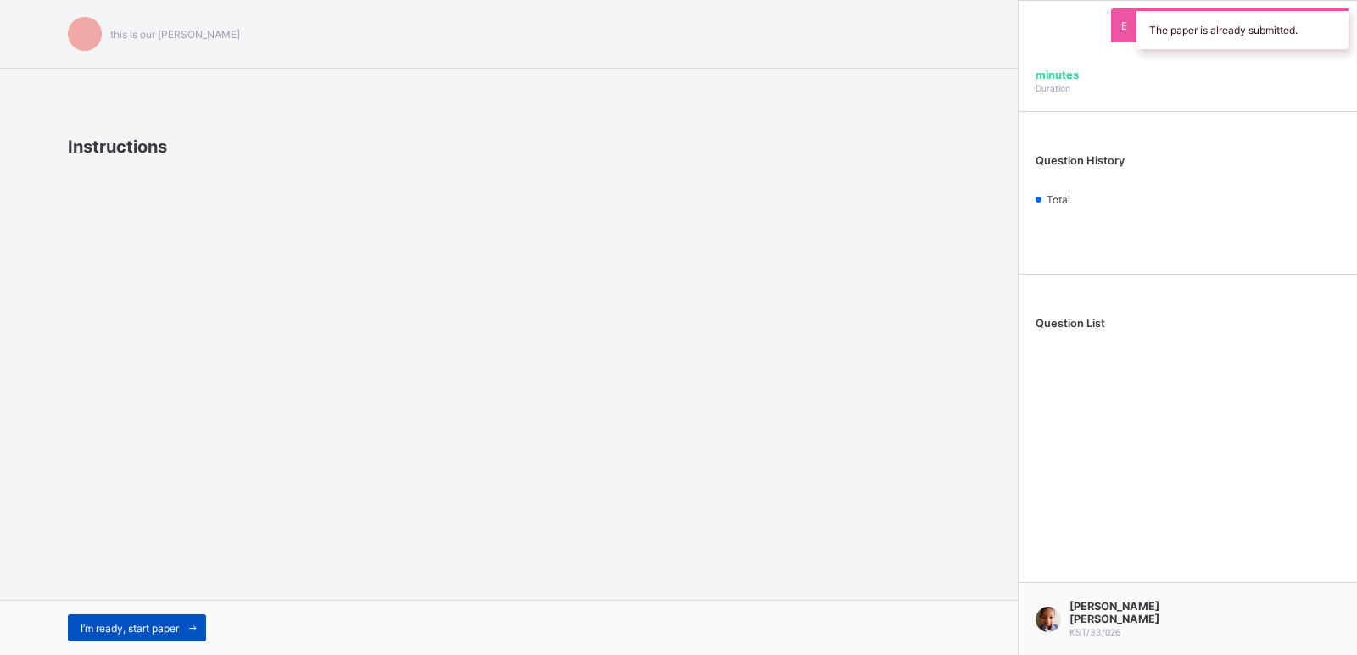
click at [85, 630] on span "I’m ready, start paper" at bounding box center [130, 628] width 98 height 13
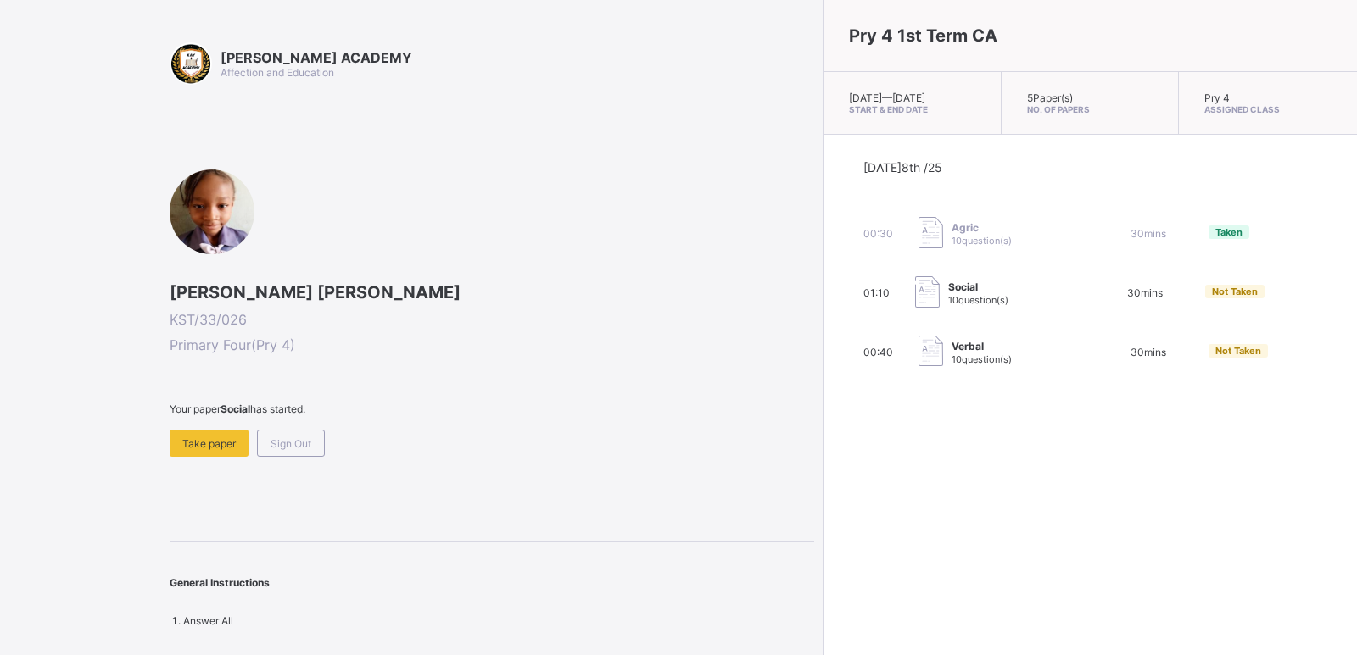
click at [469, 457] on div "KAY ACADEMY Affection and Education Amira Sambo Bello KST/33/026 Primary Four (…" at bounding box center [492, 334] width 644 height 585
click at [231, 450] on div "Take paper" at bounding box center [209, 443] width 79 height 27
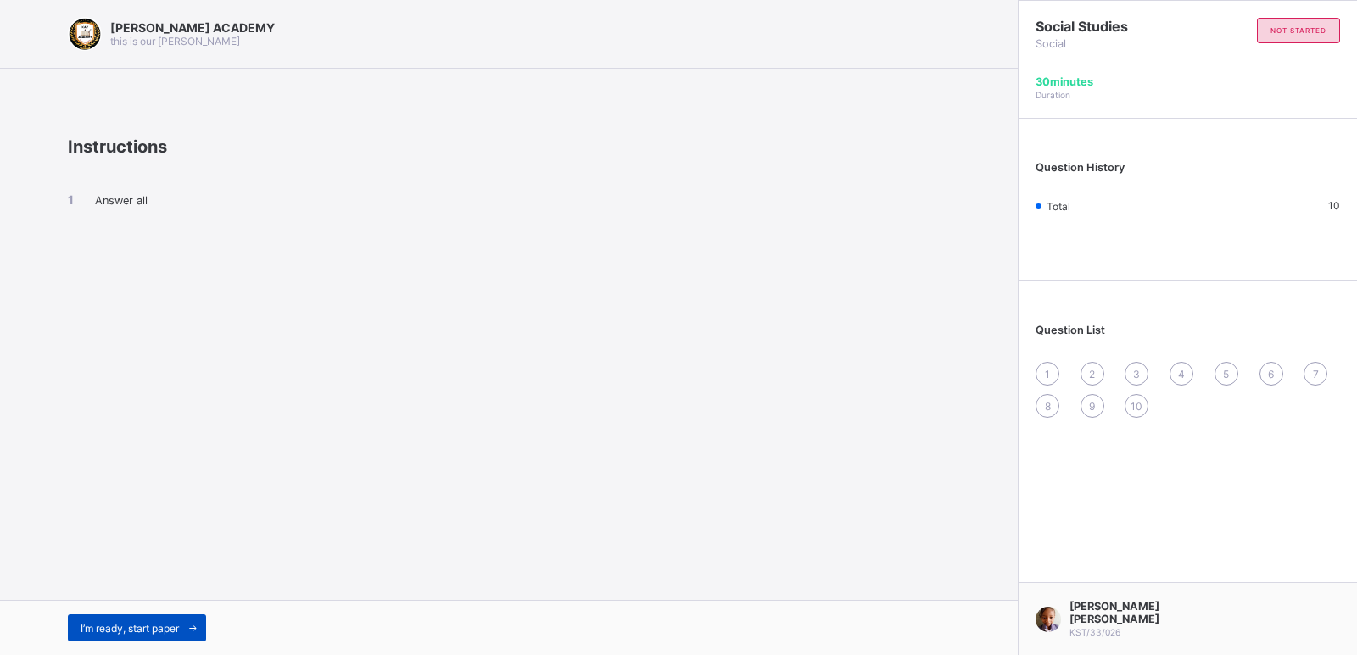
click at [136, 632] on span "I’m ready, start paper" at bounding box center [130, 628] width 98 height 13
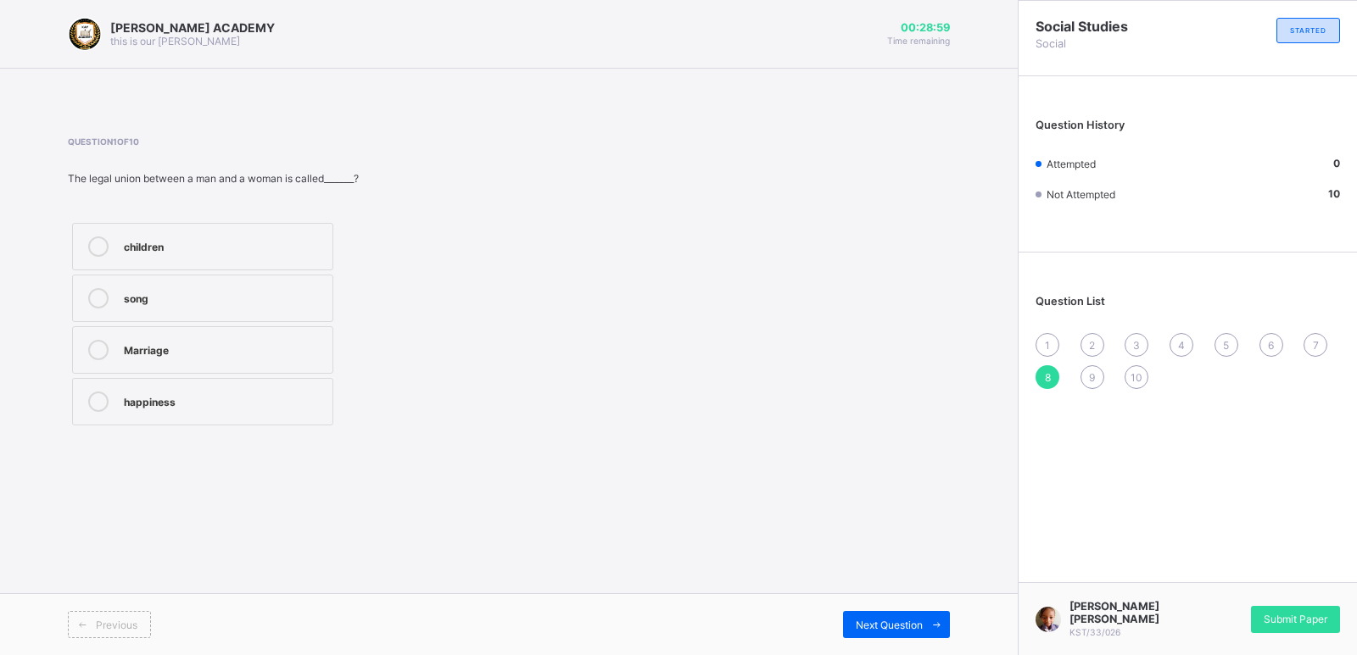
click at [296, 333] on label "Marriage" at bounding box center [202, 349] width 261 height 47
click at [871, 615] on div "Next Question" at bounding box center [896, 624] width 107 height 27
click at [1046, 333] on div "1" at bounding box center [1047, 345] width 24 height 24
click at [303, 244] on div "Nuclear Family" at bounding box center [224, 245] width 200 height 17
click at [905, 615] on div "Next Question" at bounding box center [896, 624] width 107 height 27
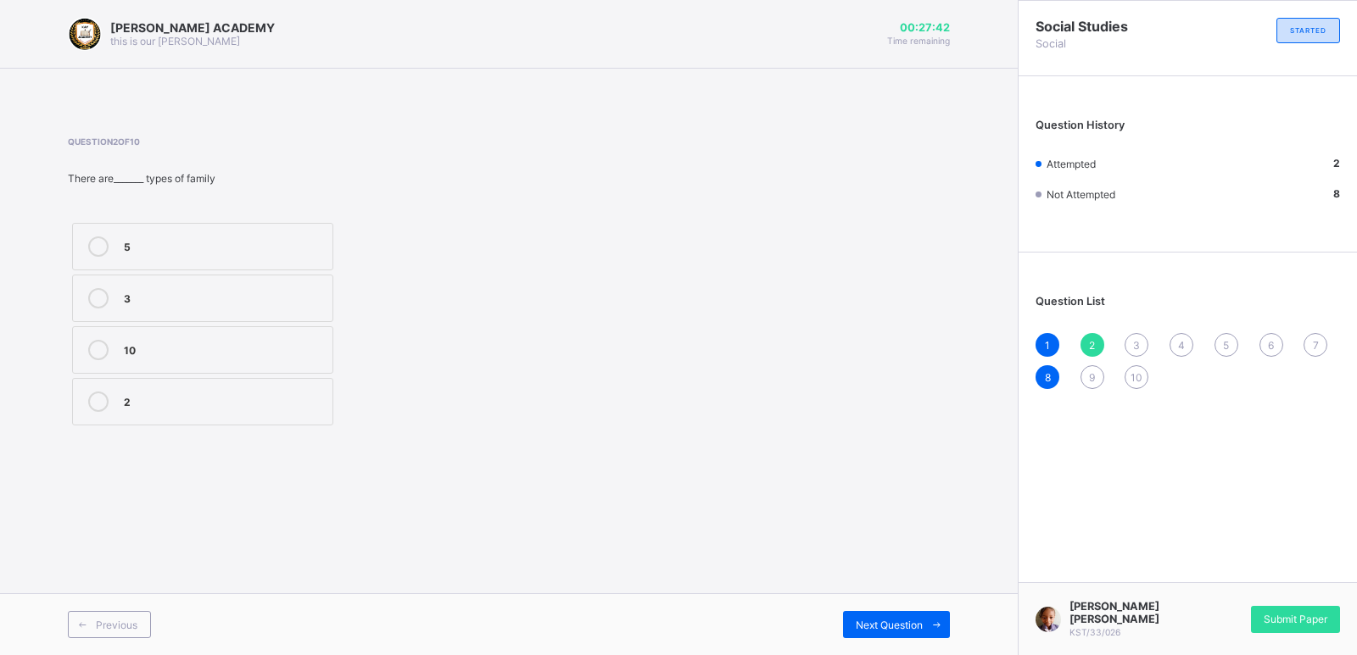
click at [242, 400] on div "2" at bounding box center [224, 400] width 200 height 17
click at [874, 613] on div "Next Question" at bounding box center [896, 624] width 107 height 27
click at [185, 399] on div "Mother's sister" at bounding box center [224, 400] width 200 height 17
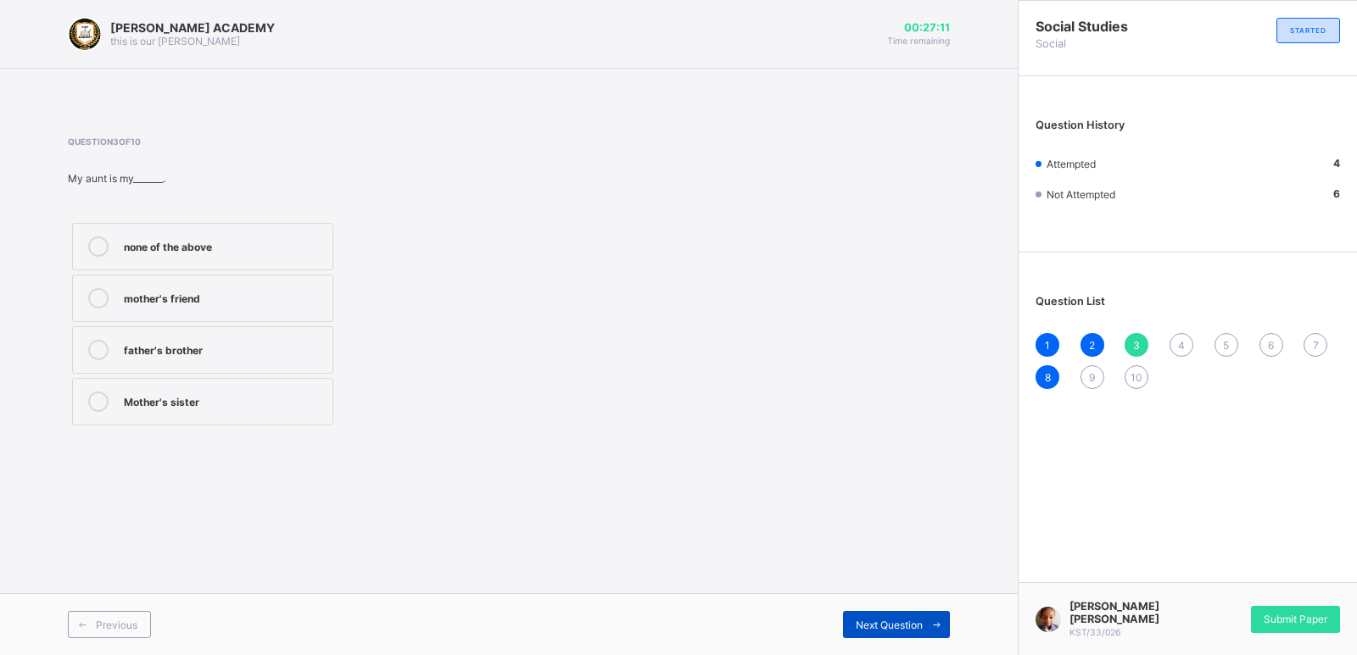
click at [879, 616] on div "Next Question" at bounding box center [896, 624] width 107 height 27
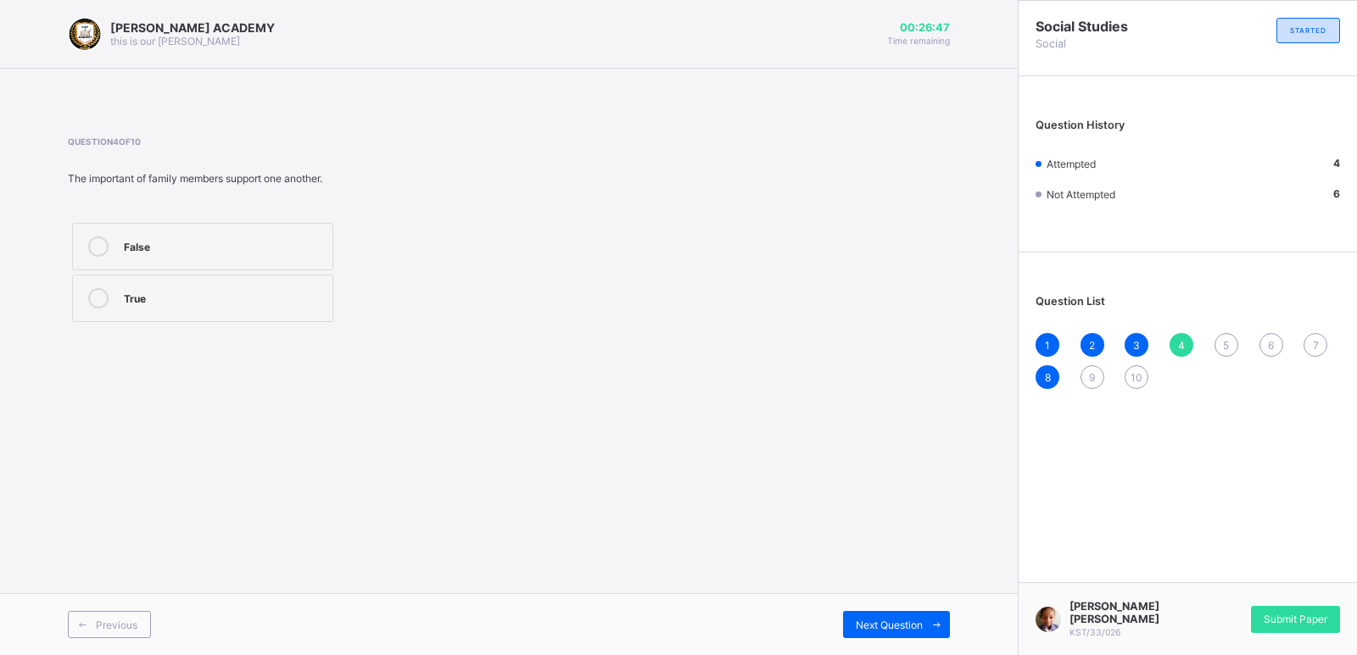
click at [287, 292] on div "True" at bounding box center [224, 296] width 200 height 17
click at [900, 615] on div "Next Question" at bounding box center [896, 624] width 107 height 27
click at [309, 233] on label "True" at bounding box center [202, 246] width 261 height 47
click at [889, 619] on span "Next Question" at bounding box center [888, 625] width 67 height 13
click at [290, 284] on label "Mother's brother" at bounding box center [202, 298] width 261 height 47
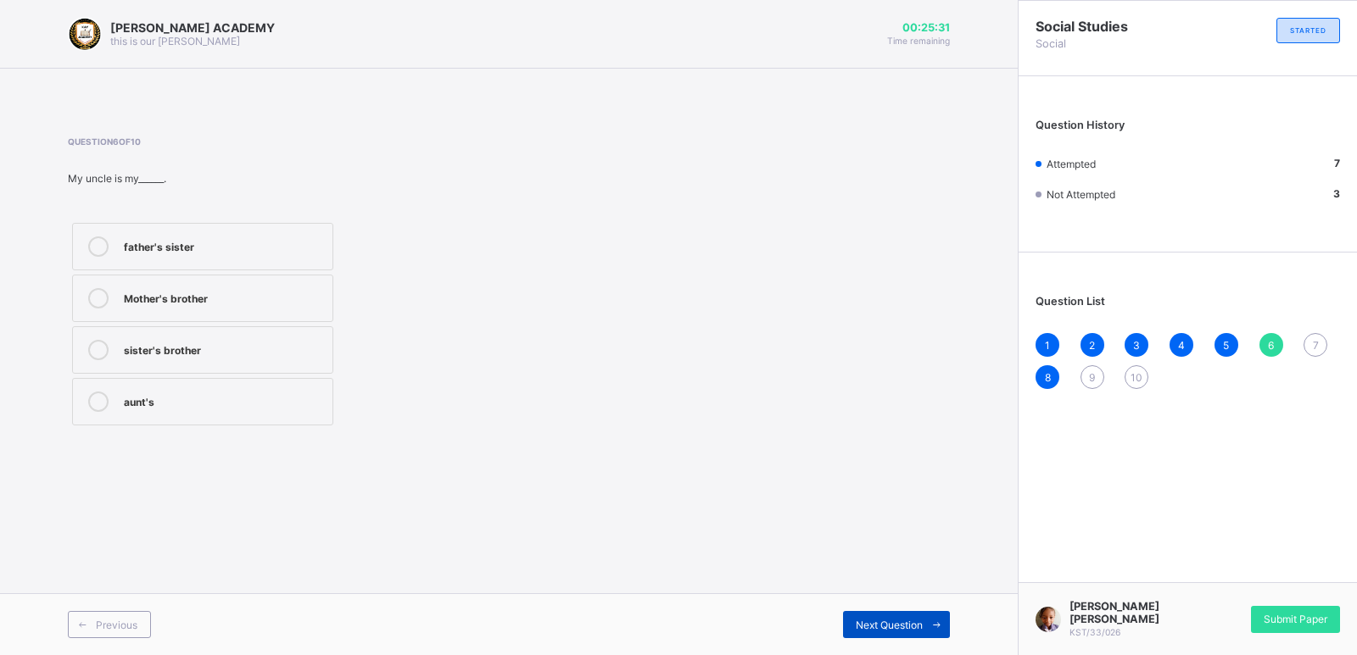
click at [887, 616] on div "Next Question" at bounding box center [896, 624] width 107 height 27
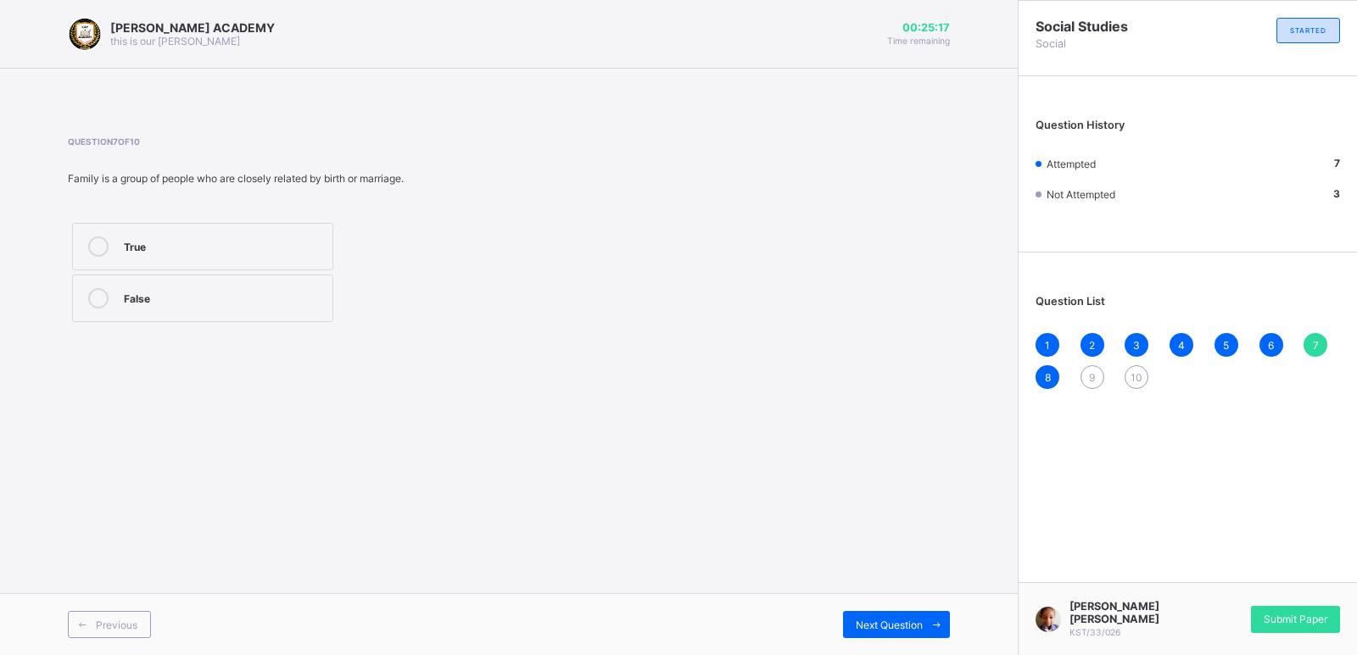
click at [236, 232] on label "True" at bounding box center [202, 246] width 261 height 47
click at [870, 614] on div "Next Question" at bounding box center [896, 624] width 107 height 27
click at [894, 616] on div "Next Question" at bounding box center [896, 624] width 107 height 27
click at [302, 232] on label "Parents's parent" at bounding box center [202, 246] width 261 height 47
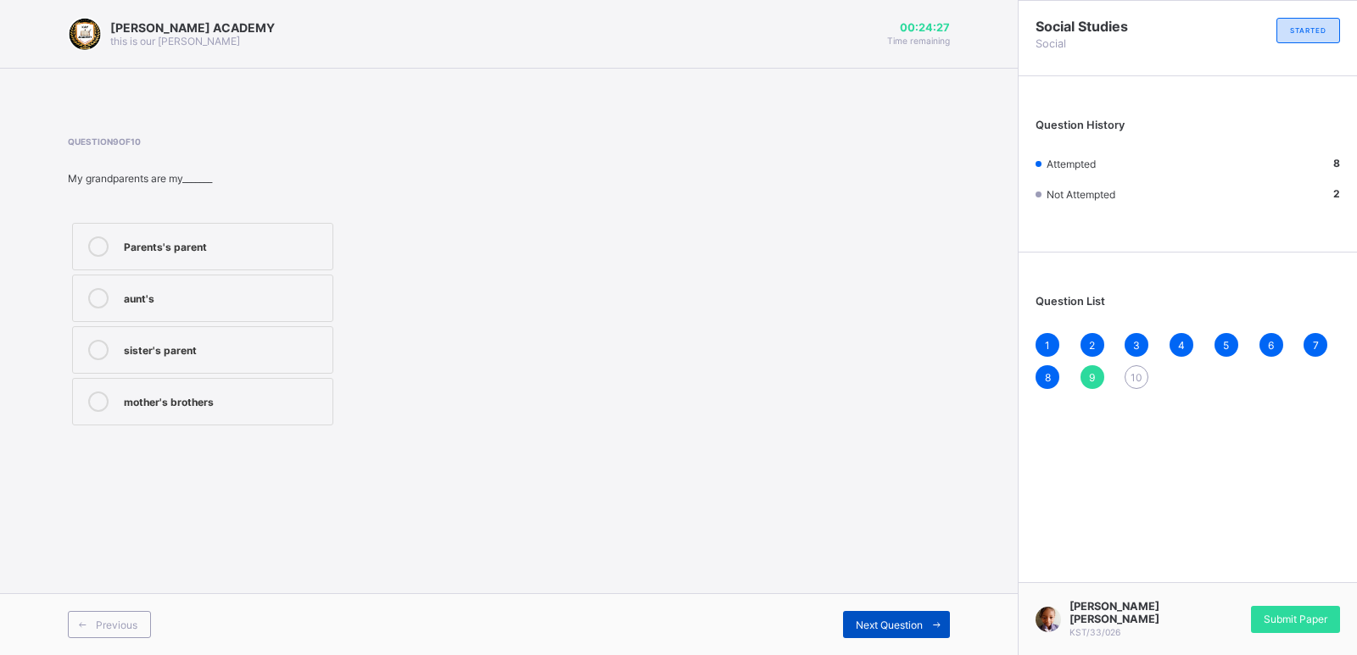
click at [906, 614] on div "Next Question" at bounding box center [896, 624] width 107 height 27
click at [251, 398] on div "Grandfather" at bounding box center [224, 400] width 200 height 17
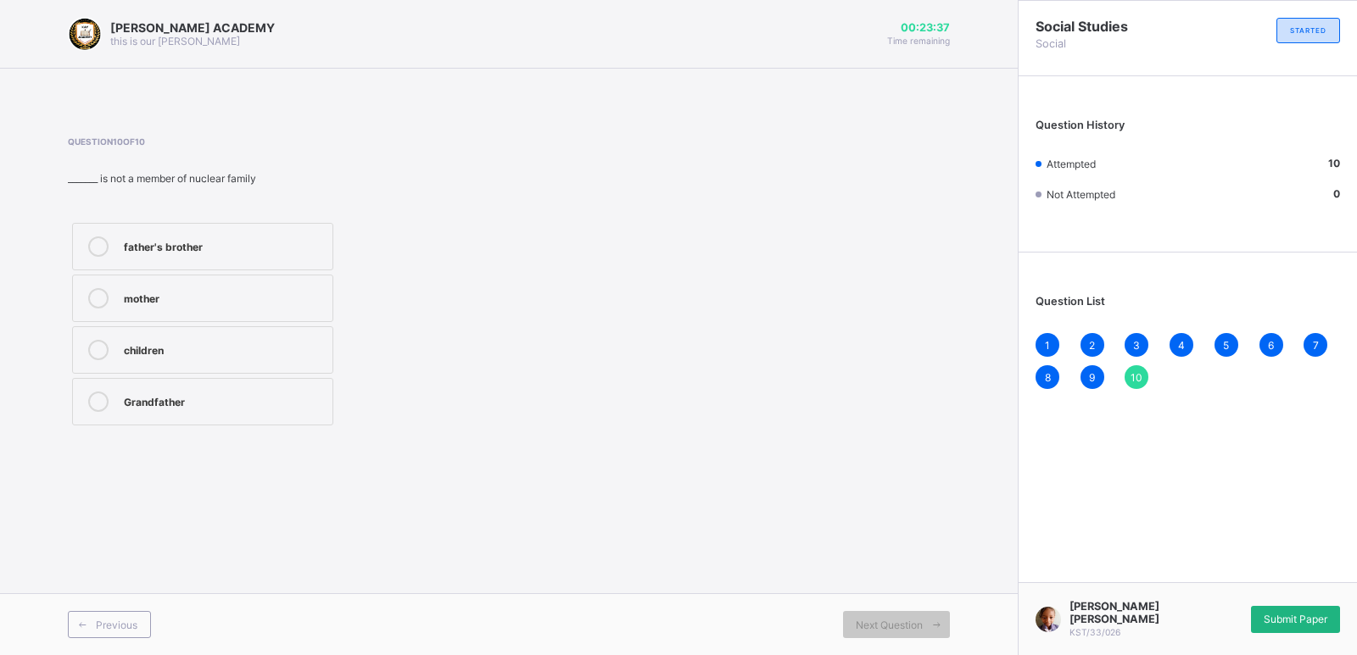
click at [1292, 615] on div "Submit Paper" at bounding box center [1295, 619] width 89 height 27
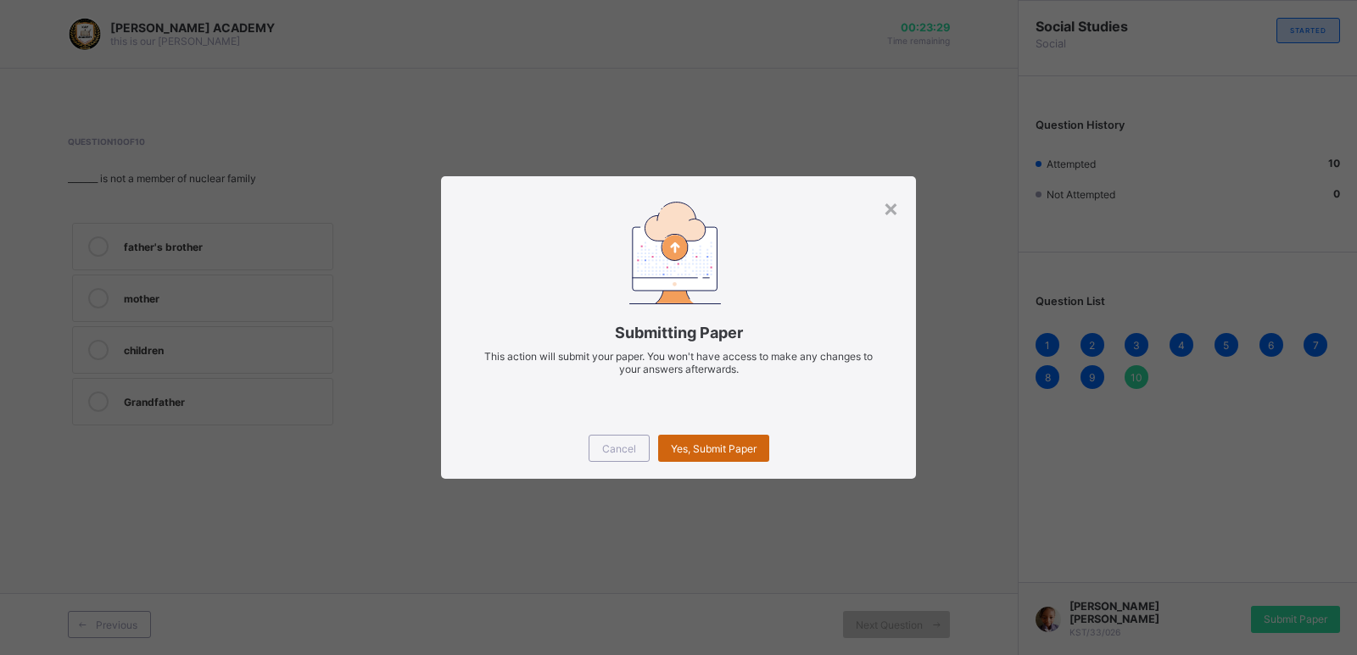
click at [720, 437] on div "Yes, Submit Paper" at bounding box center [713, 448] width 111 height 27
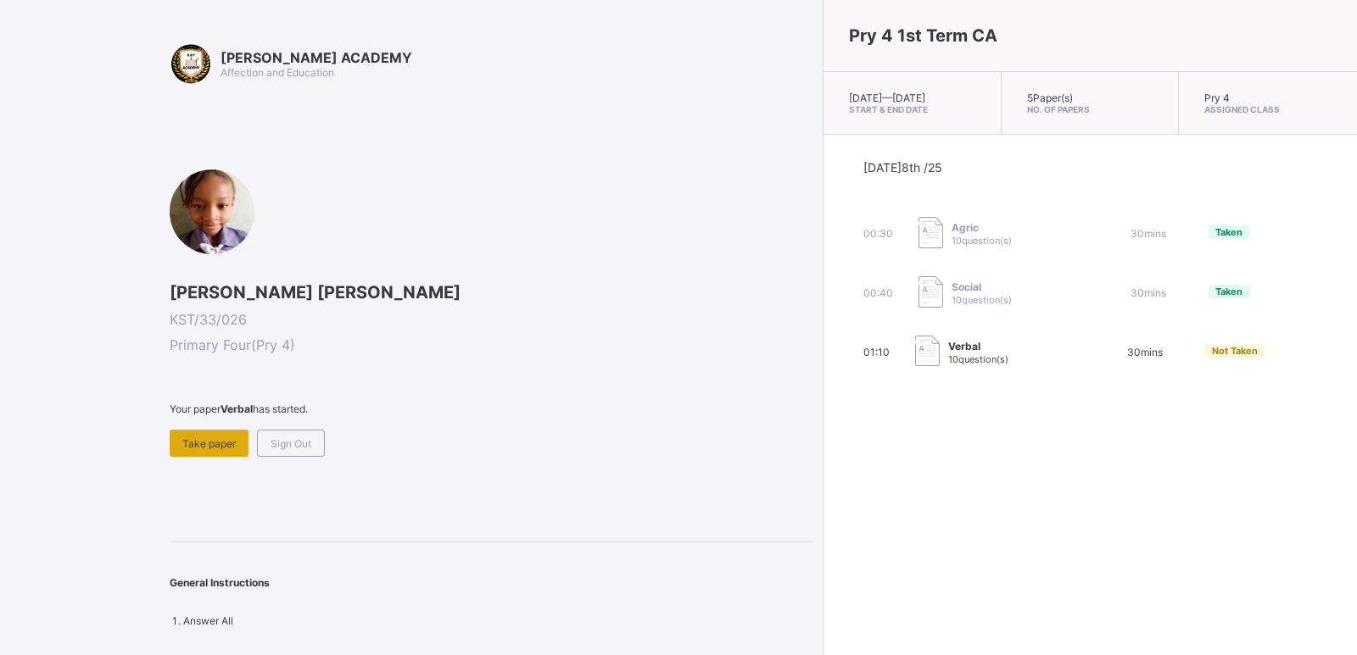
click at [193, 437] on span "Take paper" at bounding box center [208, 443] width 53 height 13
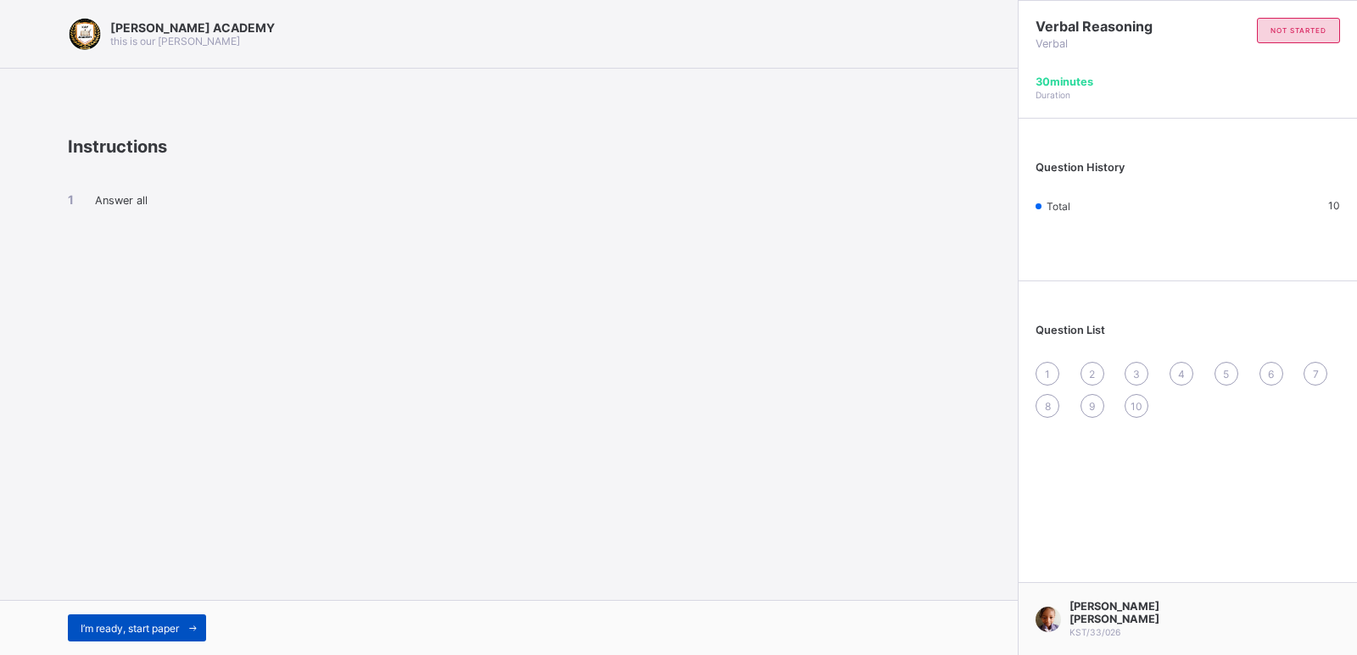
click at [136, 624] on span "I’m ready, start paper" at bounding box center [130, 628] width 98 height 13
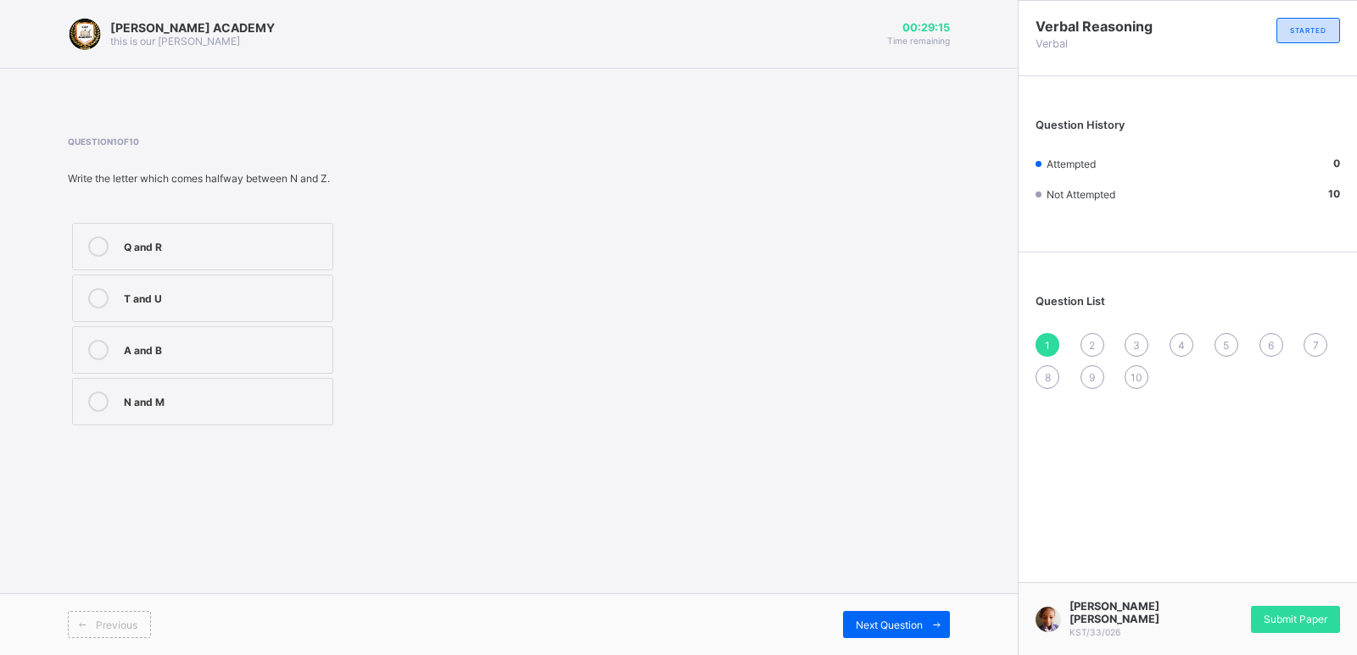
click at [301, 392] on div "N and M" at bounding box center [224, 400] width 200 height 17
click at [319, 239] on div "Q and R" at bounding box center [224, 245] width 200 height 17
click at [911, 616] on div "Next Question" at bounding box center [896, 624] width 107 height 27
click at [297, 397] on div "L" at bounding box center [224, 400] width 200 height 17
click at [909, 613] on div "Next Question" at bounding box center [896, 624] width 107 height 27
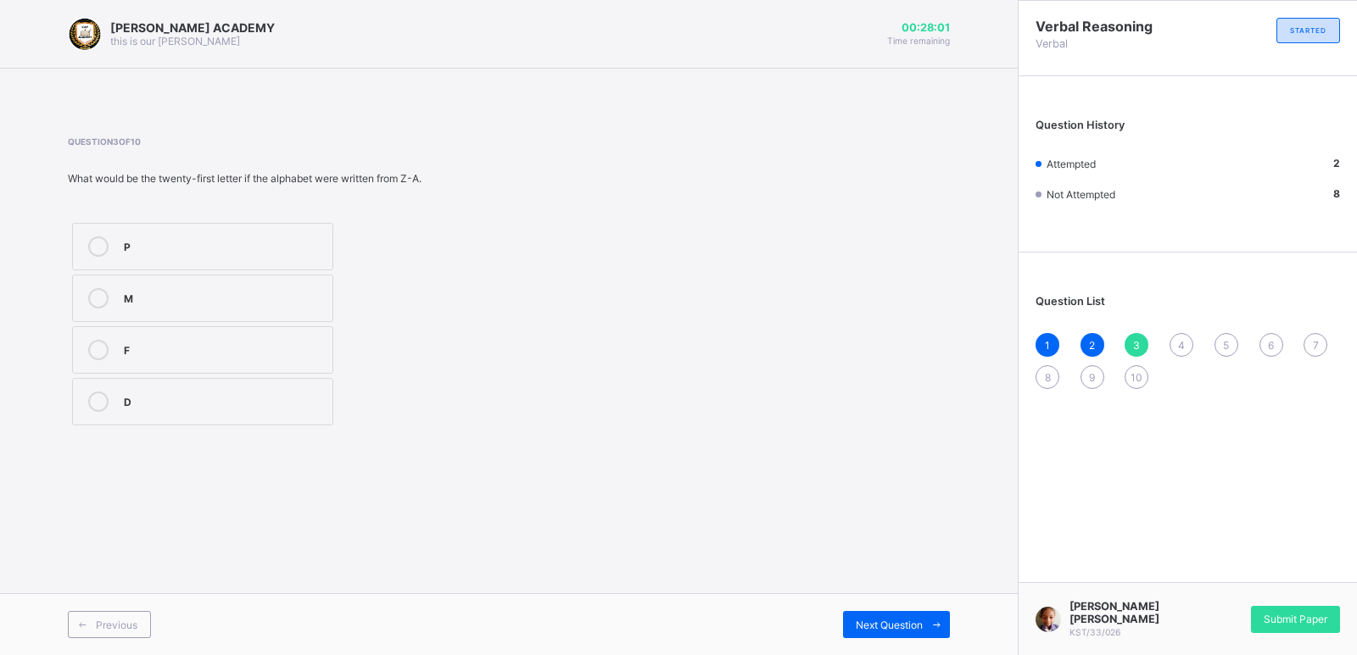
click at [279, 227] on label "P" at bounding box center [202, 246] width 261 height 47
click at [907, 616] on div "Next Question" at bounding box center [896, 624] width 107 height 27
click at [287, 343] on div "Z" at bounding box center [224, 348] width 200 height 17
click at [916, 612] on div "Next Question" at bounding box center [896, 624] width 107 height 27
click at [287, 244] on div "O" at bounding box center [224, 245] width 200 height 17
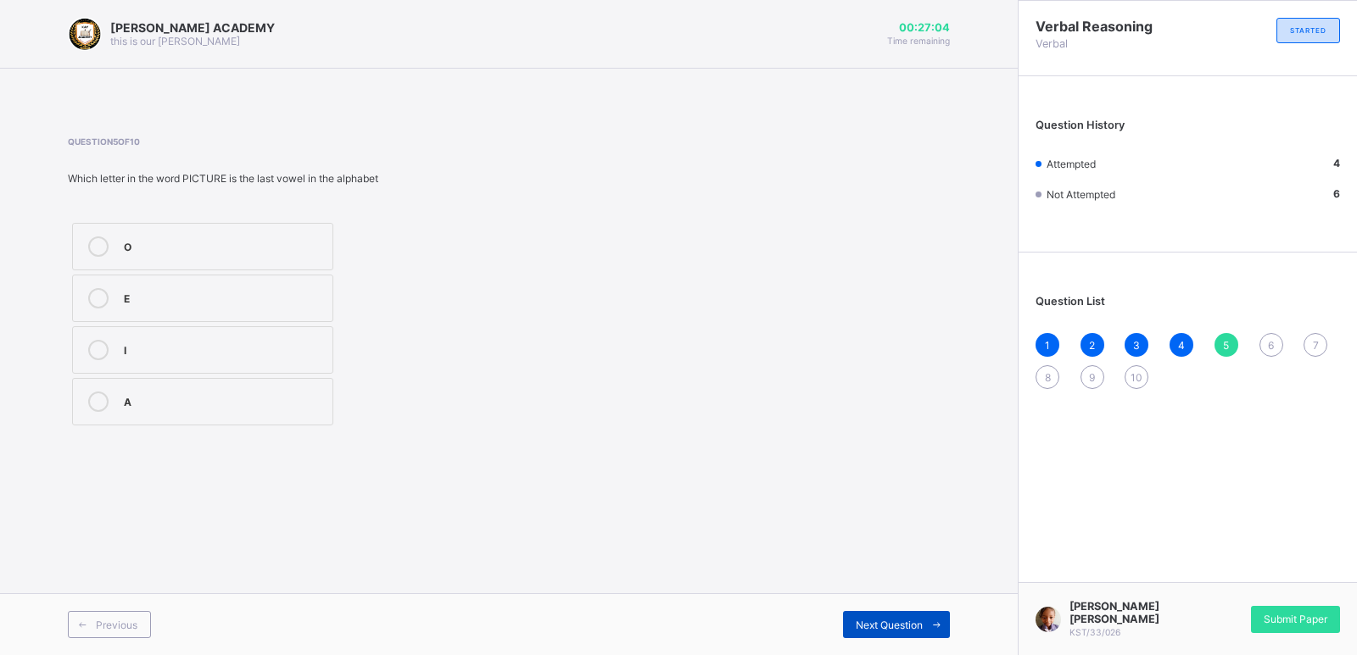
click at [897, 615] on div "Next Question" at bounding box center [896, 624] width 107 height 27
click at [1221, 343] on div "5" at bounding box center [1226, 345] width 24 height 24
click at [247, 233] on label "O" at bounding box center [202, 246] width 261 height 47
click at [895, 611] on div "Next Question" at bounding box center [896, 624] width 107 height 27
click at [304, 395] on div "None" at bounding box center [224, 400] width 200 height 17
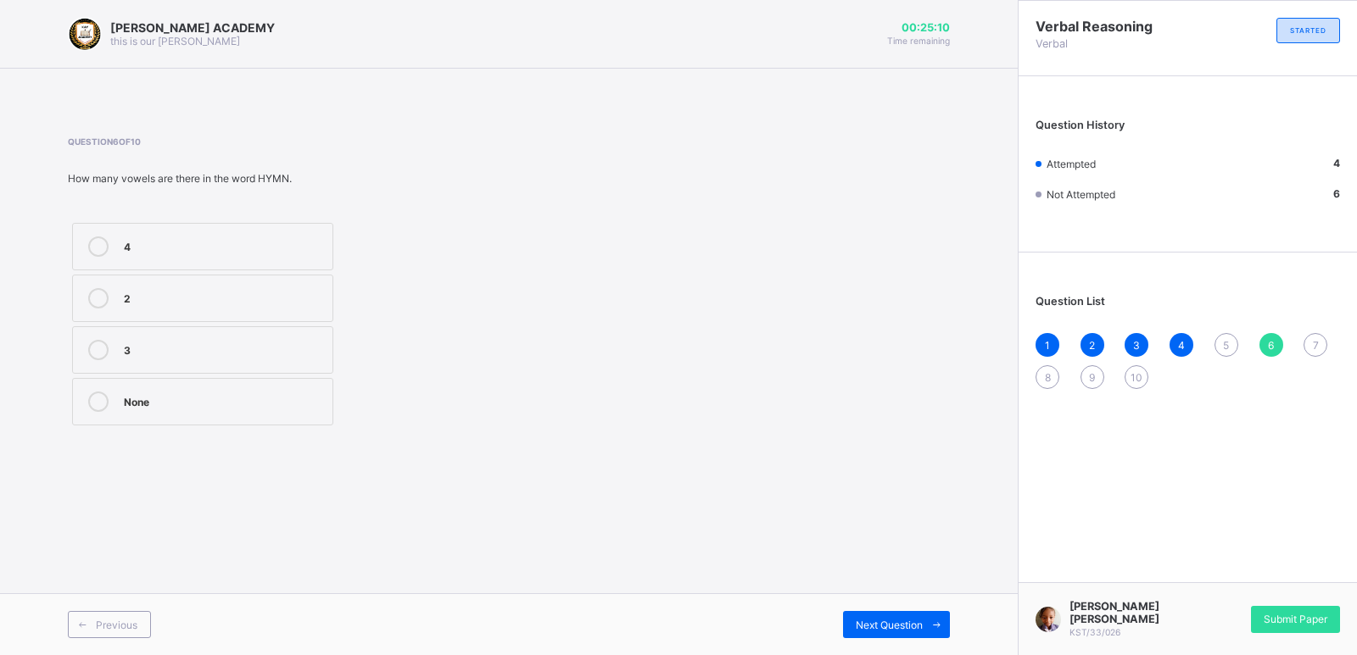
click at [1221, 337] on div "5" at bounding box center [1226, 345] width 24 height 24
click at [289, 236] on label "O" at bounding box center [202, 246] width 261 height 47
click at [292, 323] on div "O E I A" at bounding box center [203, 324] width 270 height 211
click at [307, 279] on label "E" at bounding box center [202, 298] width 261 height 47
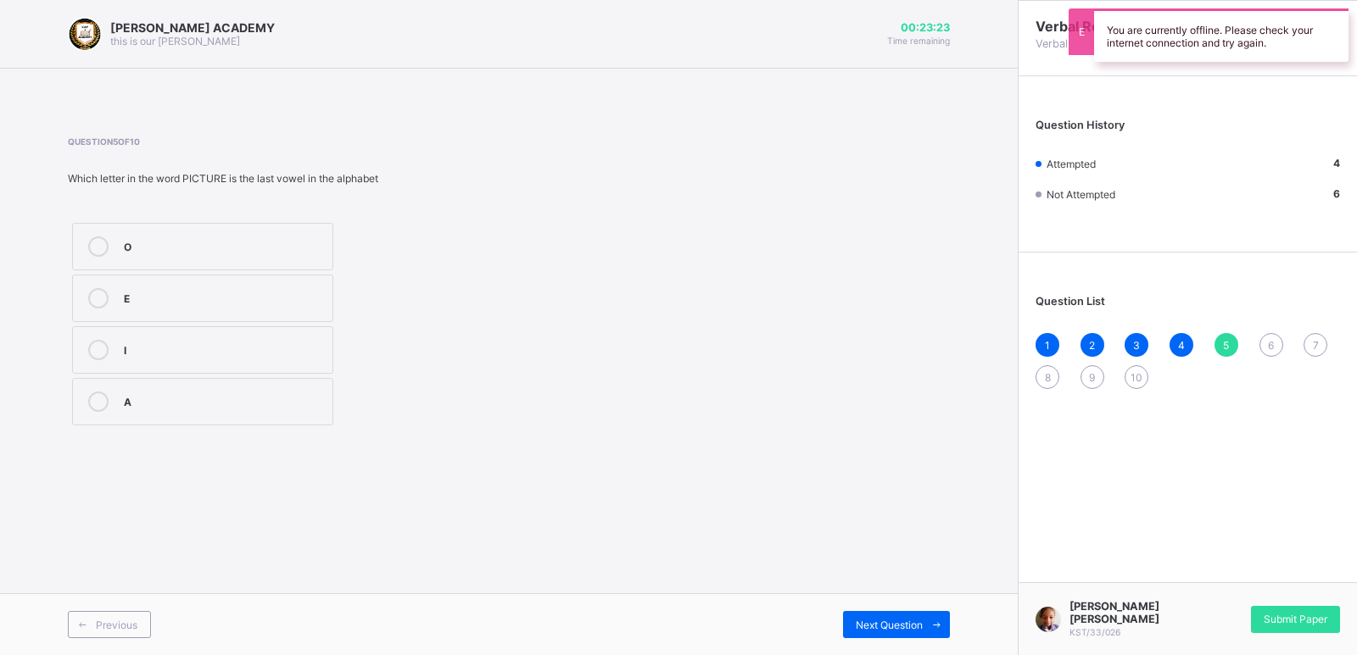
click at [298, 242] on div "O" at bounding box center [224, 245] width 200 height 17
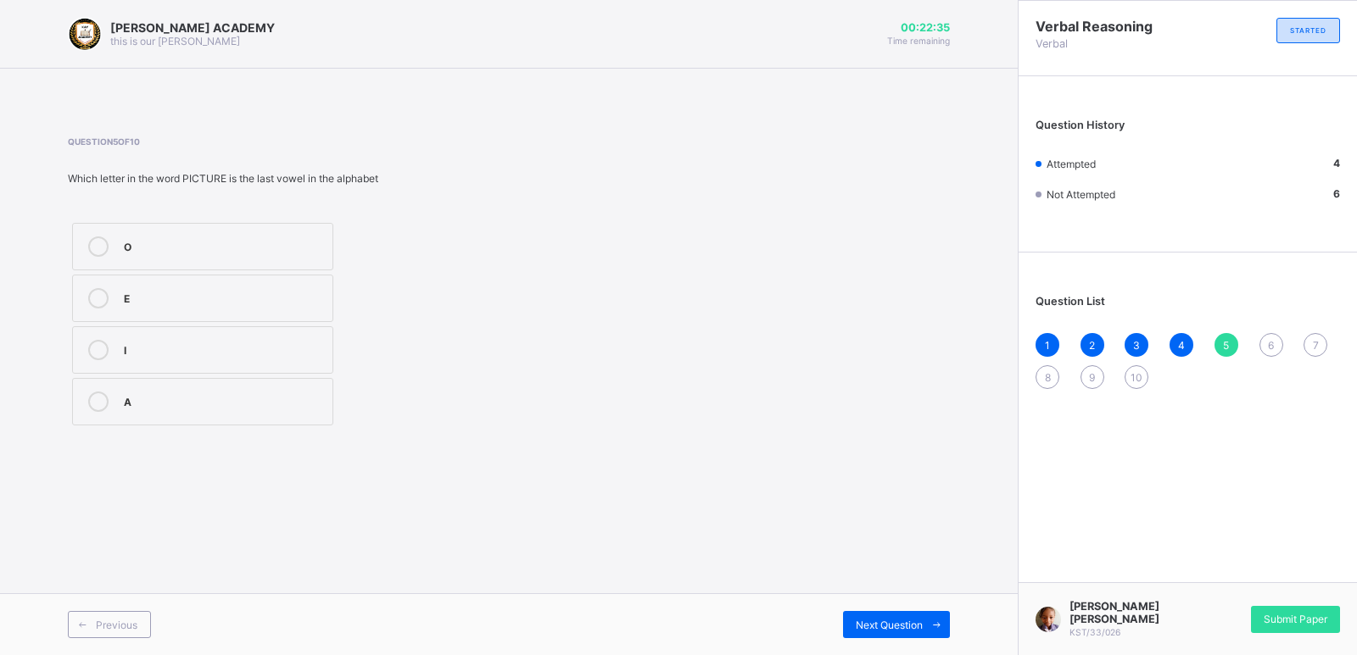
click at [281, 303] on div "E" at bounding box center [224, 296] width 200 height 17
click at [913, 616] on div "Next Question" at bounding box center [896, 624] width 107 height 27
click at [1225, 334] on div "5" at bounding box center [1226, 345] width 24 height 24
click at [249, 235] on label "O" at bounding box center [202, 246] width 261 height 47
click at [904, 626] on span "Next Question" at bounding box center [888, 625] width 67 height 13
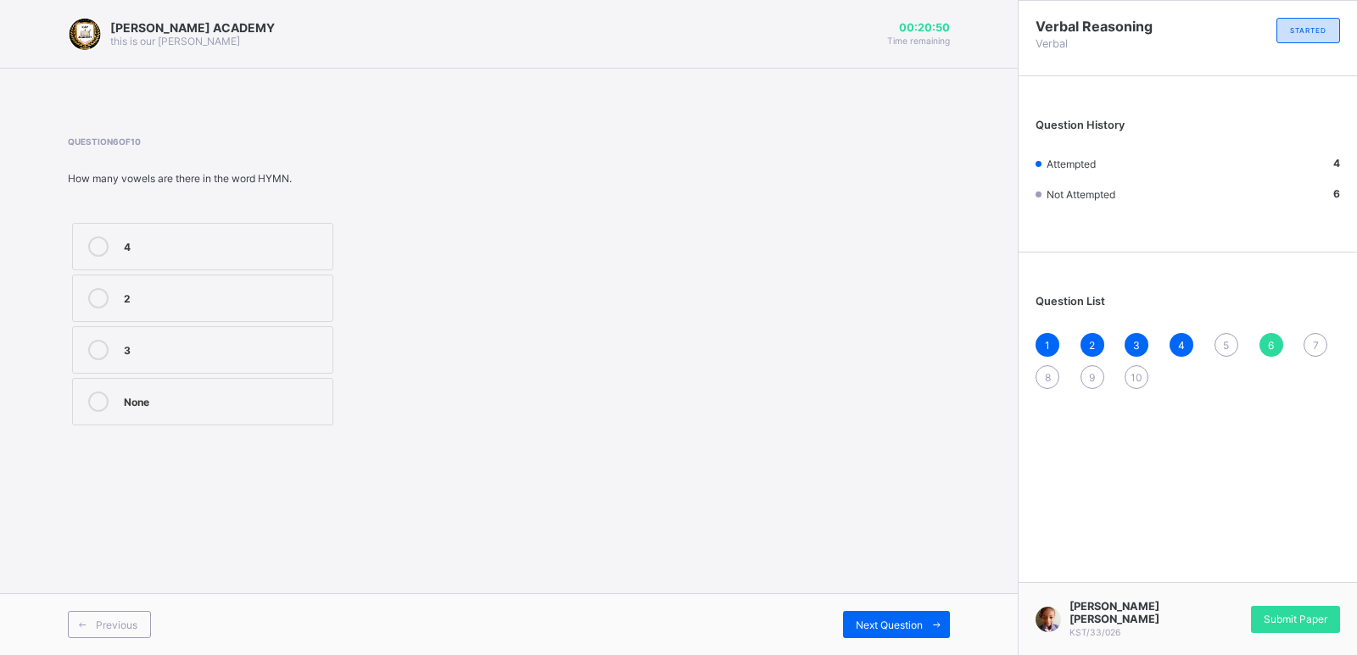
click at [304, 388] on label "None" at bounding box center [202, 401] width 261 height 47
click at [922, 610] on div "Previous Next Question" at bounding box center [508, 624] width 1017 height 62
click at [911, 625] on span "Next Question" at bounding box center [888, 625] width 67 height 13
click at [1226, 346] on span "5" at bounding box center [1226, 345] width 6 height 13
click at [217, 238] on div "O" at bounding box center [224, 245] width 200 height 17
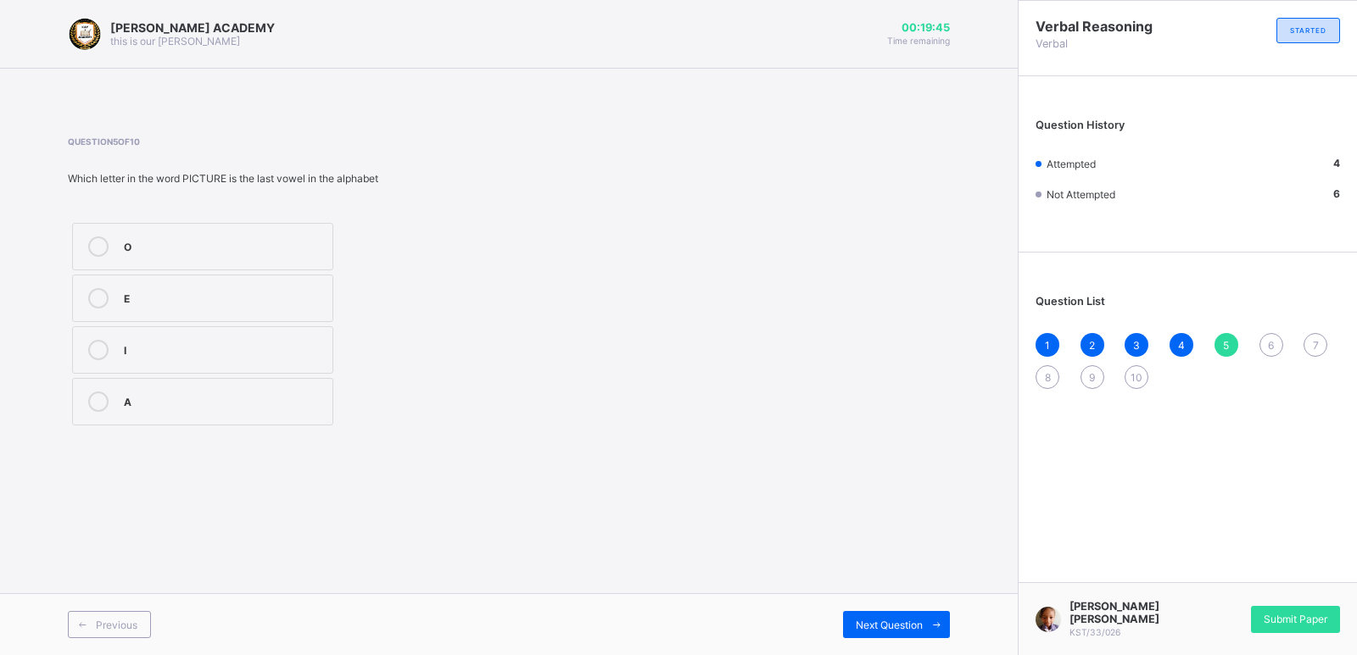
click at [757, 227] on div "Question 5 of 10 Which letter in the word PICTURE is the last vowel in the alph…" at bounding box center [509, 282] width 882 height 293
click at [878, 615] on div "Next Question" at bounding box center [896, 624] width 107 height 27
click at [1225, 333] on div "5" at bounding box center [1226, 345] width 24 height 24
click at [309, 228] on label "O" at bounding box center [202, 246] width 261 height 47
click at [905, 616] on div "Next Question" at bounding box center [896, 624] width 107 height 27
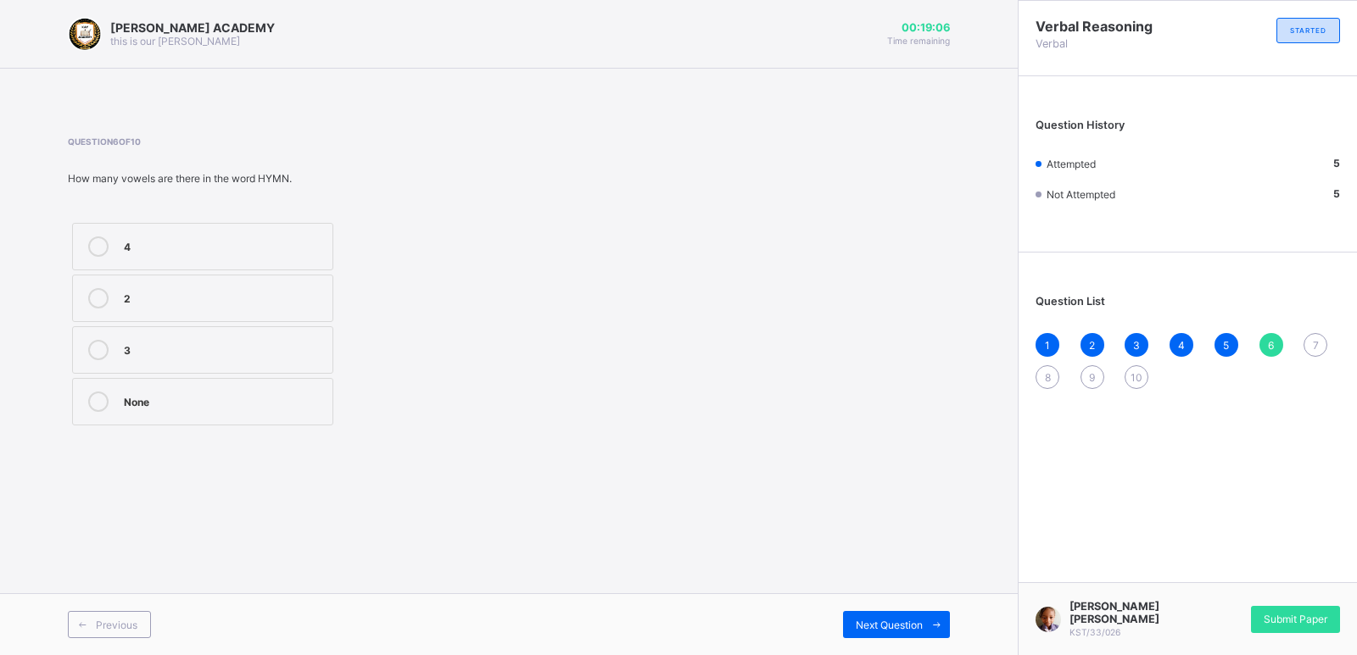
click at [245, 399] on div "None" at bounding box center [224, 400] width 200 height 17
click at [873, 616] on div "Next Question" at bounding box center [896, 624] width 107 height 27
click at [276, 293] on div "B" at bounding box center [224, 296] width 200 height 17
click at [900, 614] on div "Next Question" at bounding box center [896, 624] width 107 height 27
click at [285, 387] on label "21" at bounding box center [202, 401] width 261 height 47
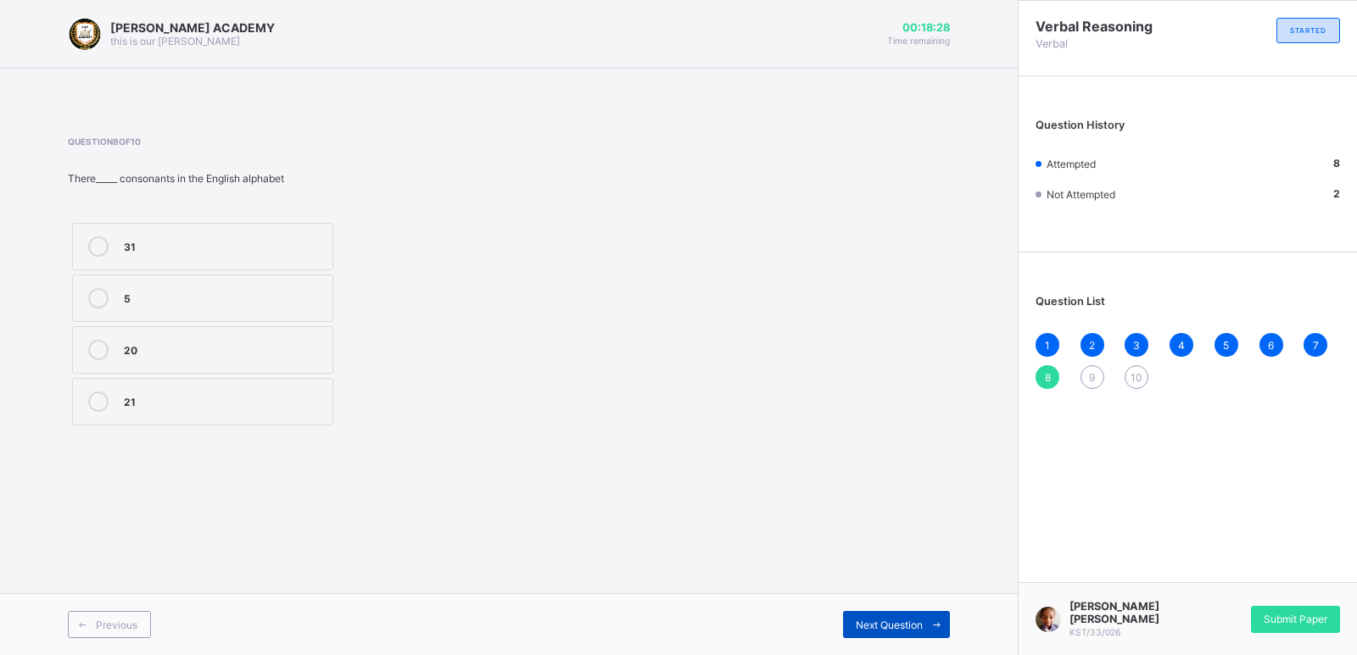
click at [890, 616] on div "Next Question" at bounding box center [896, 624] width 107 height 27
click at [284, 337] on label "5" at bounding box center [202, 349] width 261 height 47
click at [911, 614] on div "Next Question" at bounding box center [896, 624] width 107 height 27
click at [258, 401] on div "26" at bounding box center [224, 400] width 200 height 17
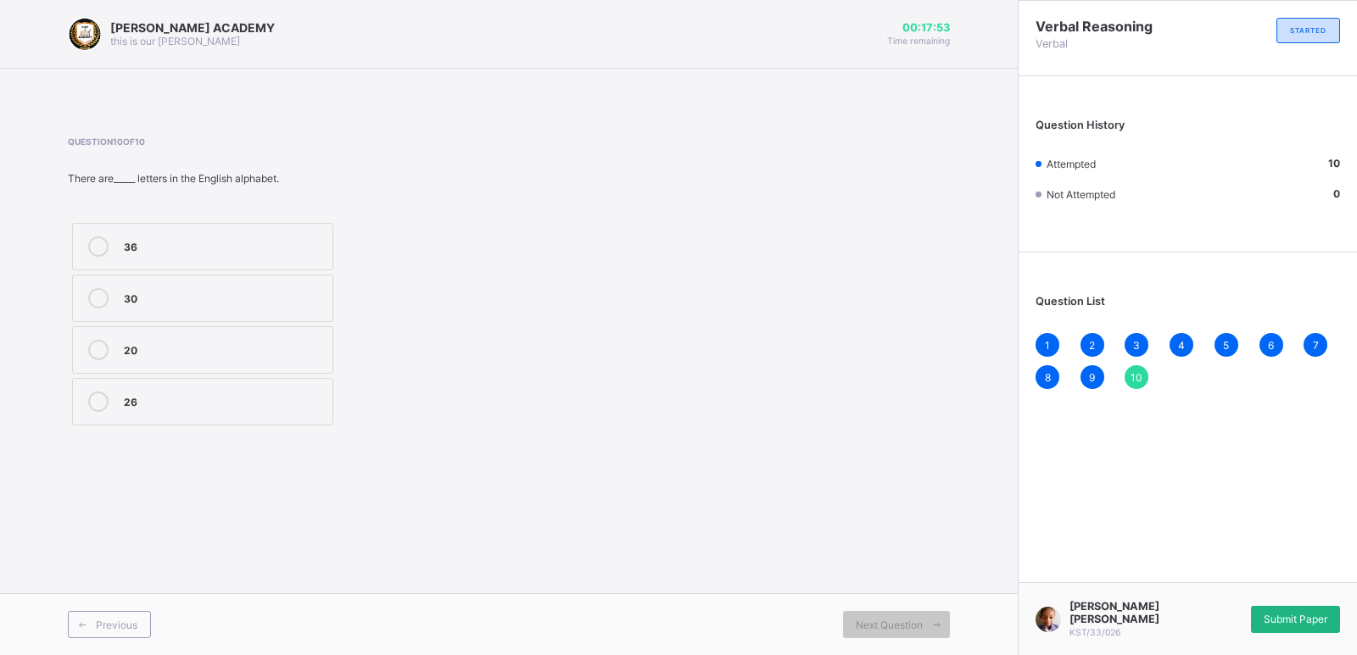
click at [1289, 615] on div "Submit Paper" at bounding box center [1295, 619] width 89 height 27
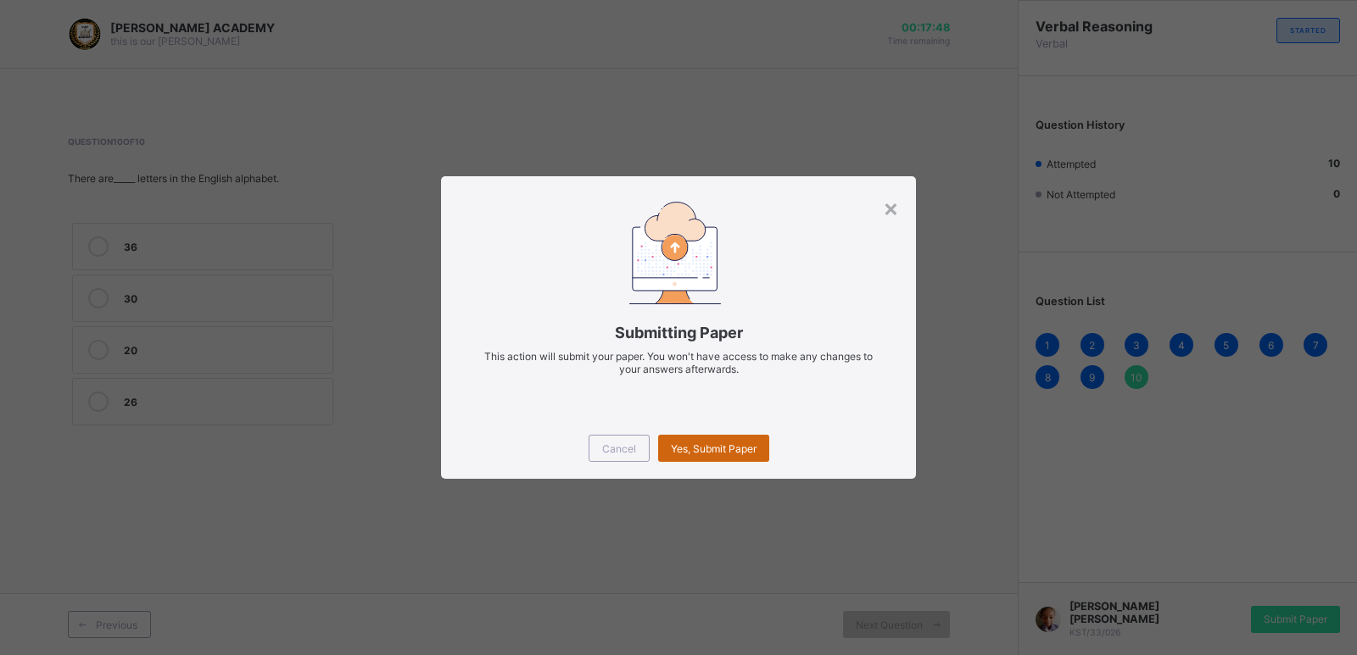
click at [728, 443] on span "Yes, Submit Paper" at bounding box center [714, 449] width 86 height 13
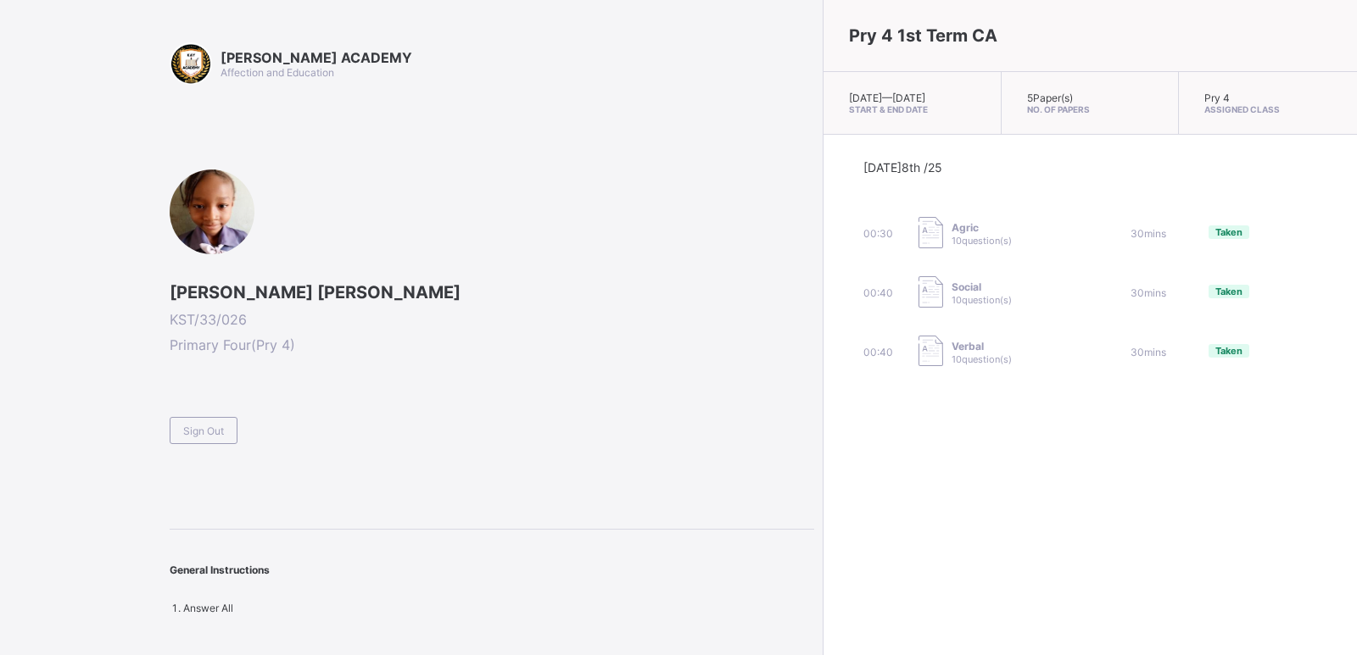
click at [168, 444] on div "KAY ACADEMY Affection and Education Amira Sambo Bello KST/33/026 Primary Four (…" at bounding box center [407, 327] width 814 height 655
click at [199, 434] on span "Sign Out" at bounding box center [203, 431] width 41 height 13
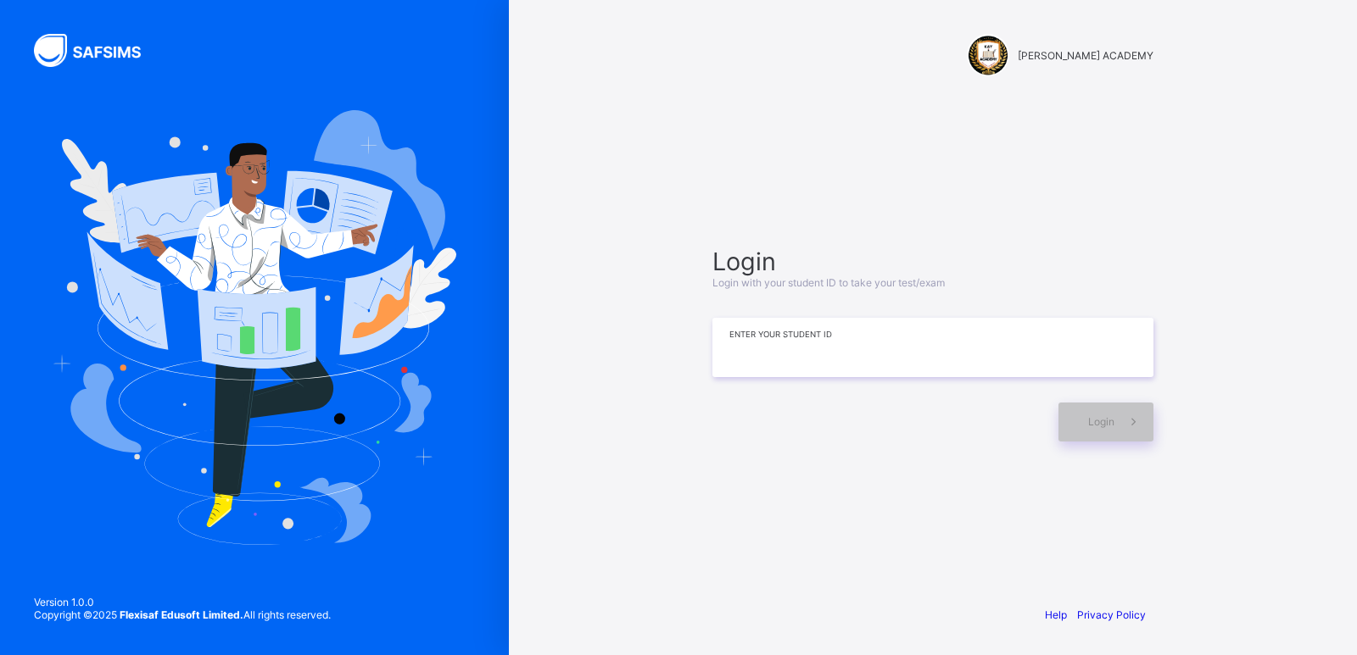
click at [895, 348] on input at bounding box center [932, 347] width 441 height 59
type input "*********"
click at [1094, 422] on span "Login" at bounding box center [1101, 421] width 26 height 13
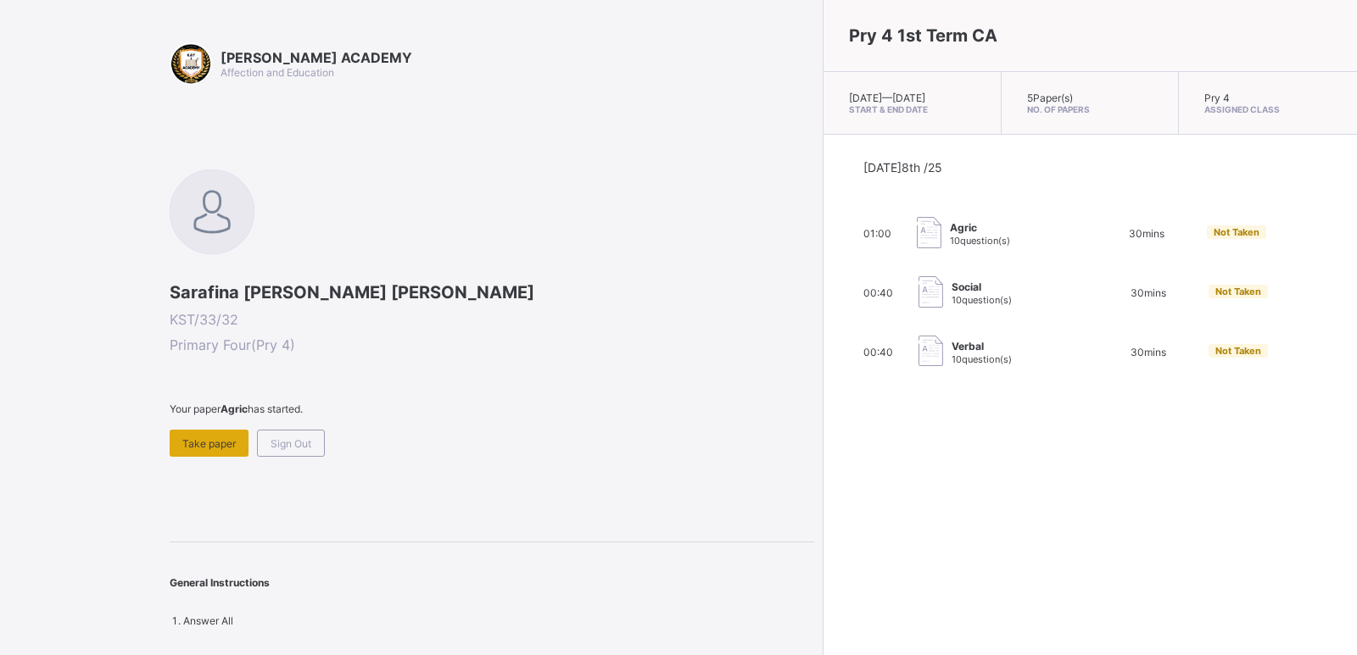
click at [191, 432] on div "Take paper" at bounding box center [209, 443] width 79 height 27
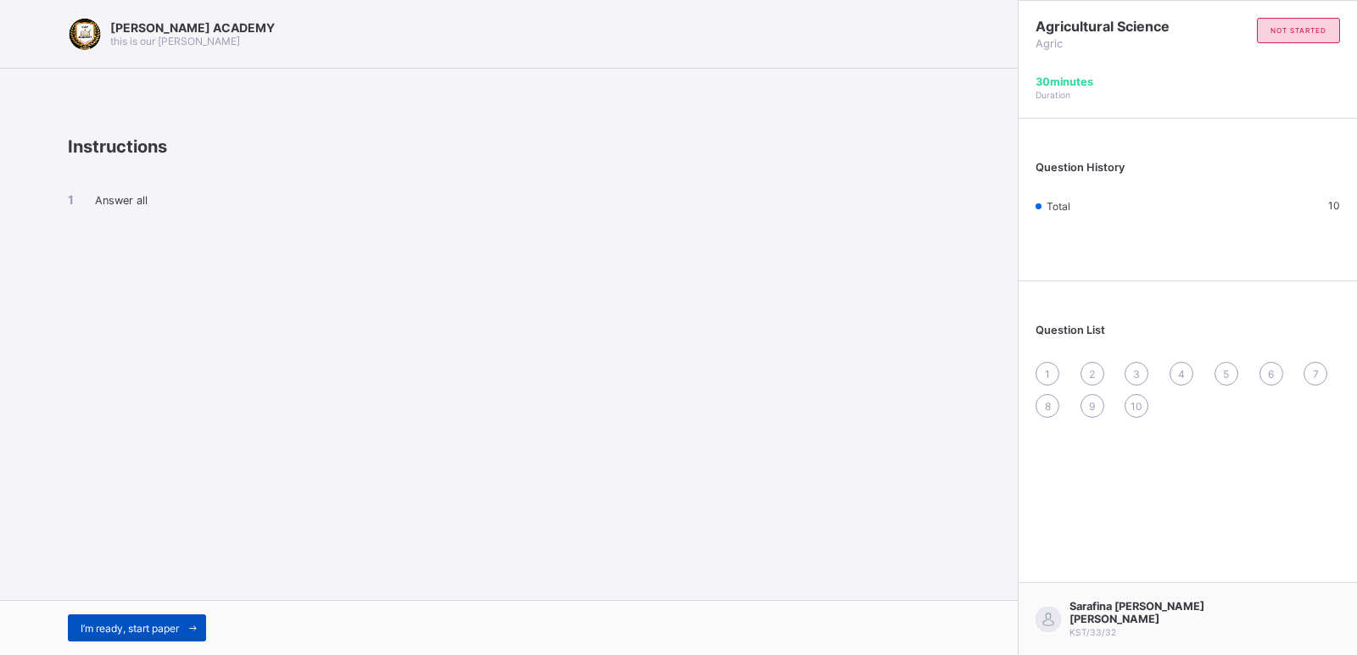
click at [145, 616] on div "I’m ready, start paper" at bounding box center [137, 628] width 138 height 27
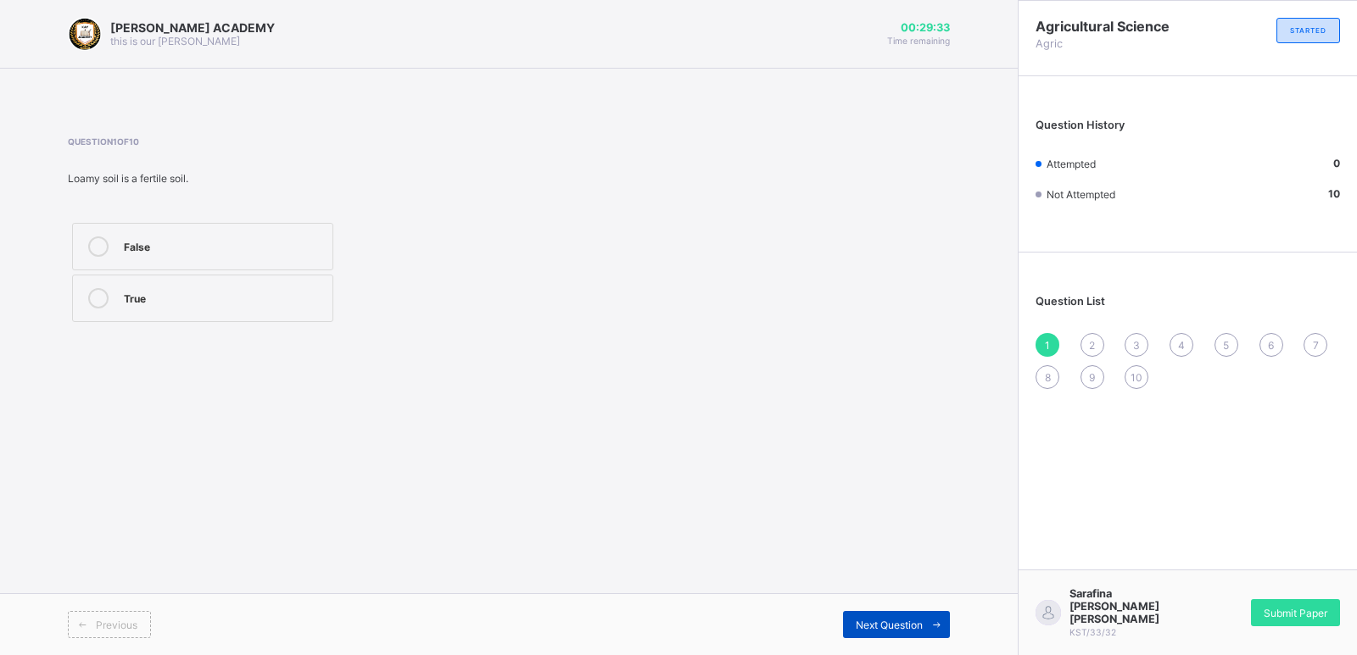
click at [927, 616] on span at bounding box center [935, 624] width 27 height 27
click at [1041, 341] on div "1" at bounding box center [1047, 345] width 24 height 24
drag, startPoint x: 282, startPoint y: 294, endPoint x: 35, endPoint y: 319, distance: 248.8
click at [35, 319] on div "KAY ACADEMY this is our motton 00:29:21 Time remaining Question 1 of 10 Loamy s…" at bounding box center [508, 327] width 1017 height 655
click at [139, 294] on div "True" at bounding box center [224, 296] width 200 height 17
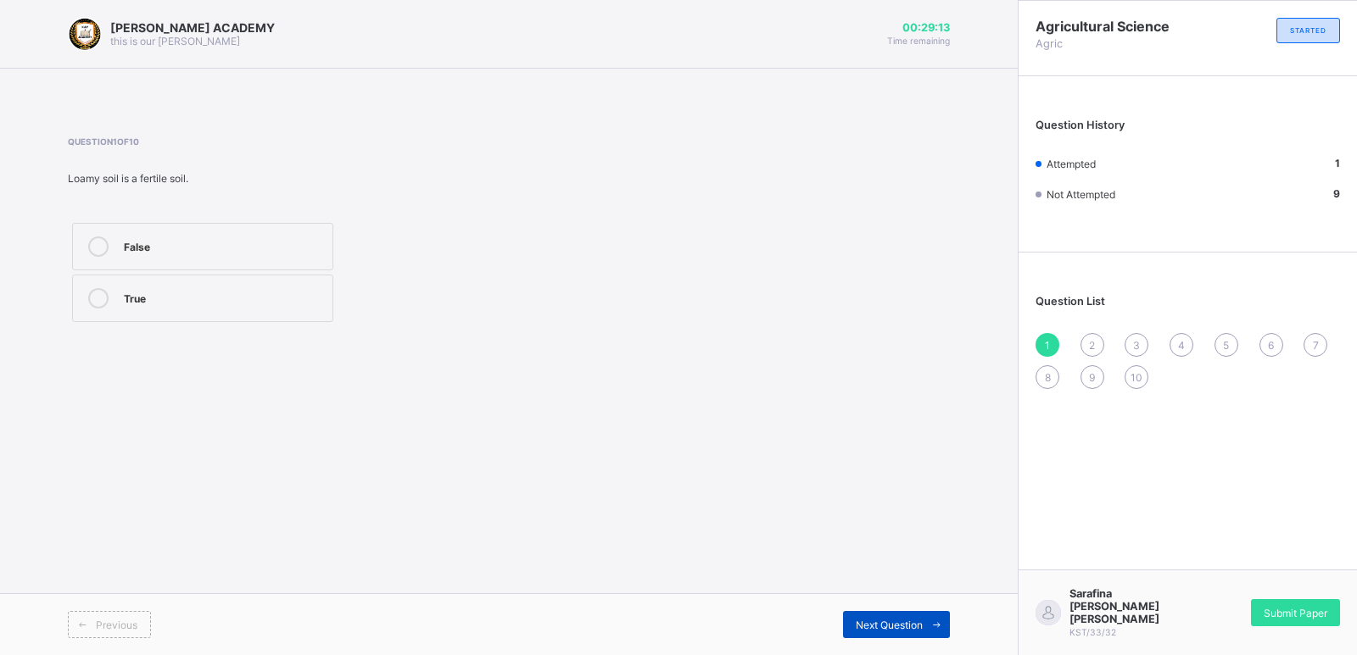
click at [867, 627] on span "Next Question" at bounding box center [888, 625] width 67 height 13
click at [244, 226] on label "Weathering" at bounding box center [202, 246] width 261 height 47
click at [903, 621] on span "Next Question" at bounding box center [888, 625] width 67 height 13
click at [226, 259] on label "True" at bounding box center [202, 246] width 261 height 47
click at [858, 611] on div "Next Question" at bounding box center [896, 624] width 107 height 27
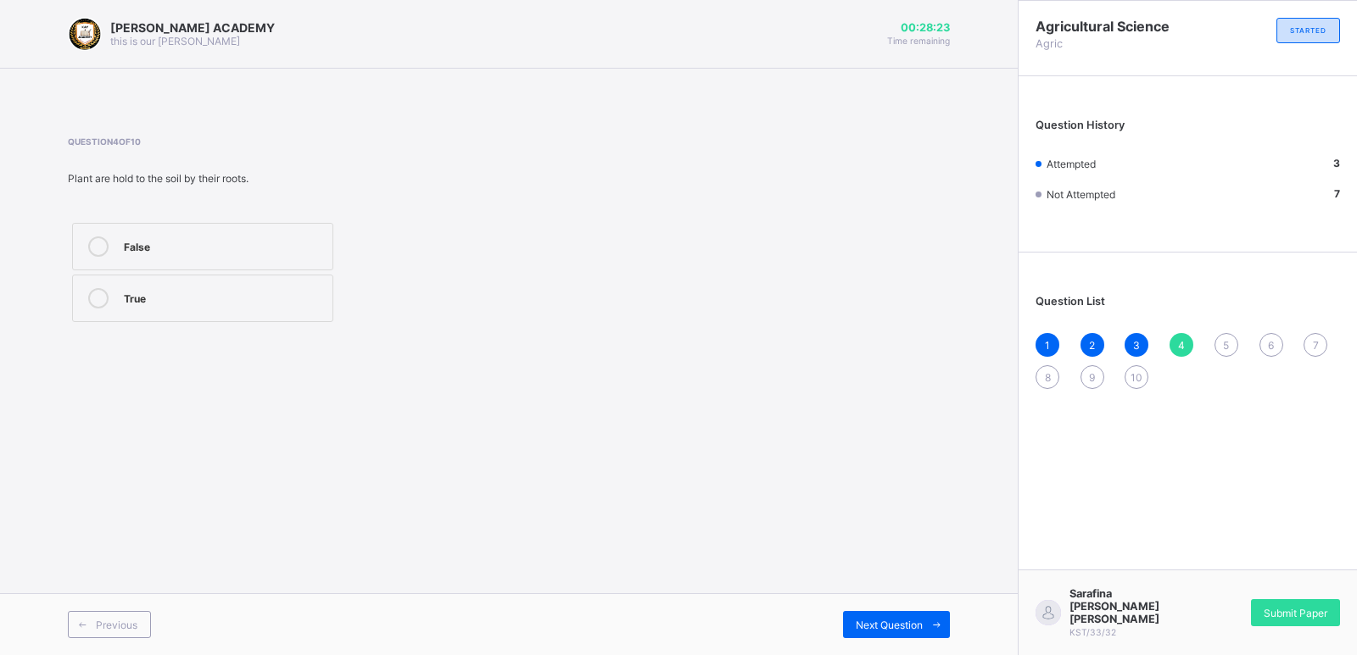
click at [220, 314] on label "True" at bounding box center [202, 298] width 261 height 47
click at [905, 625] on span "Next Question" at bounding box center [888, 625] width 67 height 13
click at [163, 240] on div "True" at bounding box center [224, 245] width 200 height 17
click at [877, 620] on span "Next Question" at bounding box center [888, 625] width 67 height 13
click at [261, 394] on div "[PERSON_NAME] soil" at bounding box center [224, 400] width 200 height 17
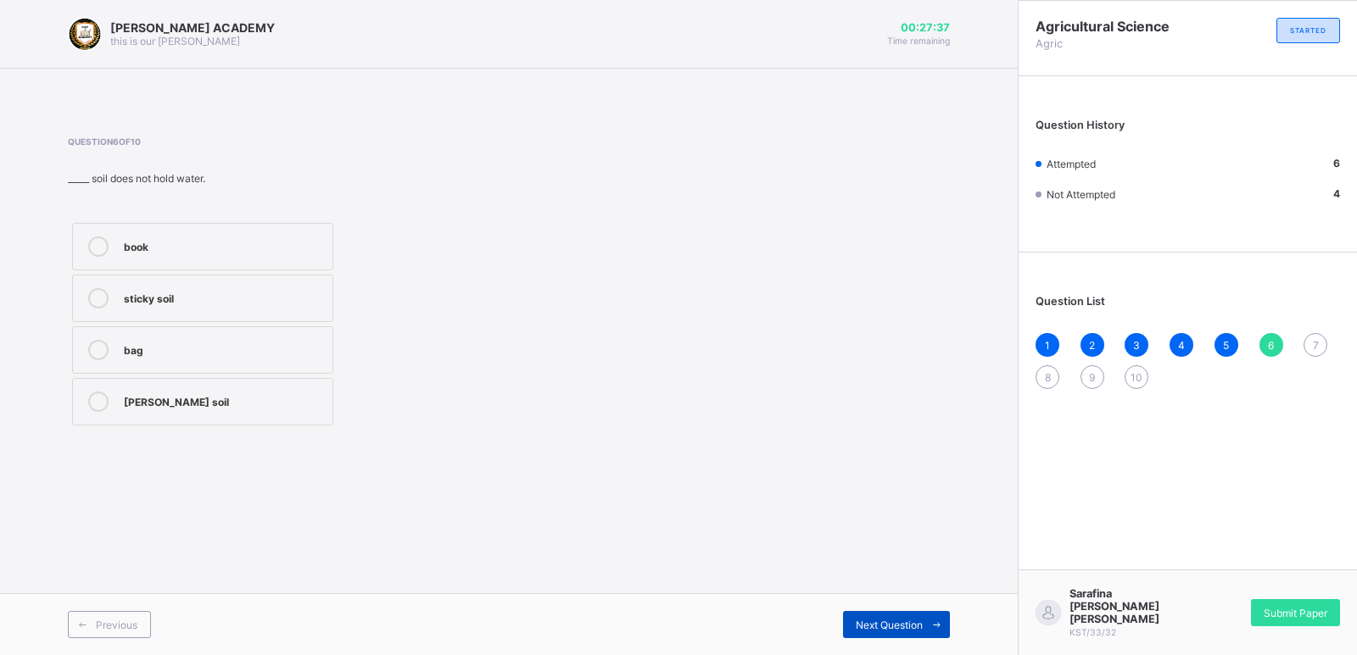
click at [887, 622] on span "Next Question" at bounding box center [888, 625] width 67 height 13
click at [158, 401] on div "Loamy soil" at bounding box center [224, 400] width 200 height 17
click at [885, 616] on div "Next Question" at bounding box center [896, 624] width 107 height 27
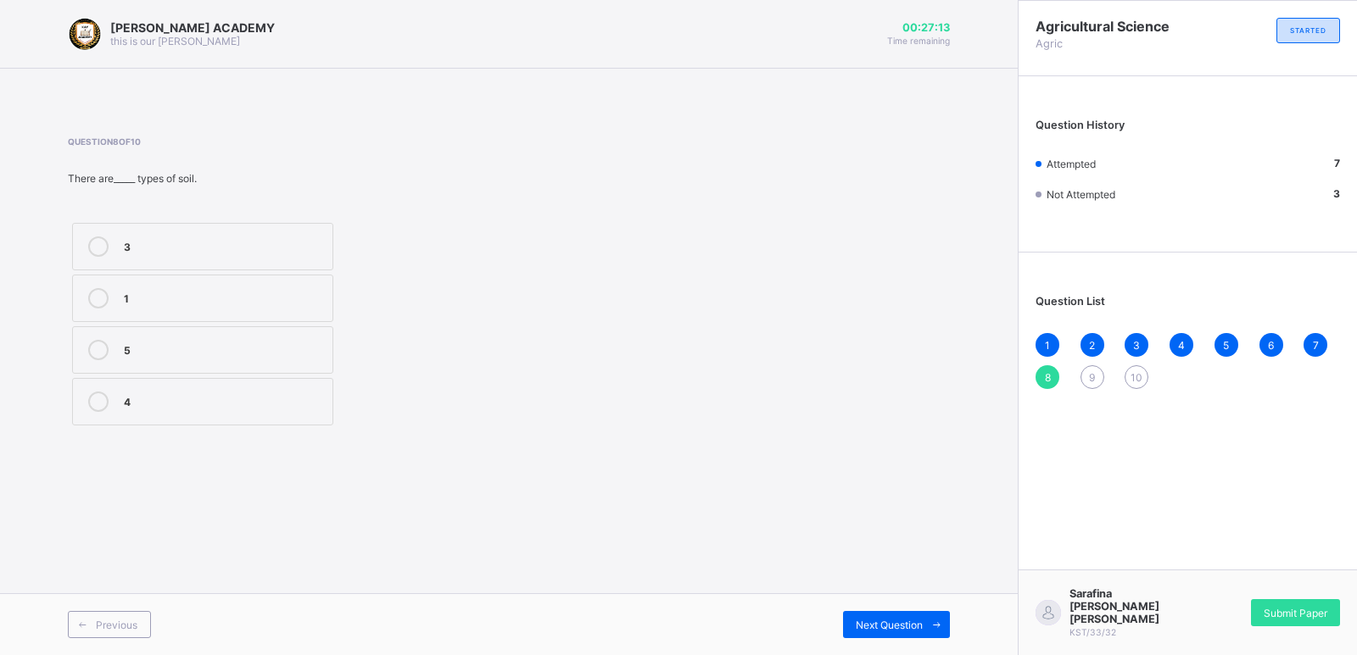
click at [282, 234] on label "3" at bounding box center [202, 246] width 261 height 47
click at [919, 617] on div "Next Question" at bounding box center [896, 624] width 107 height 27
click at [176, 225] on label "True" at bounding box center [202, 246] width 261 height 47
click at [913, 619] on span "Next Question" at bounding box center [888, 625] width 67 height 13
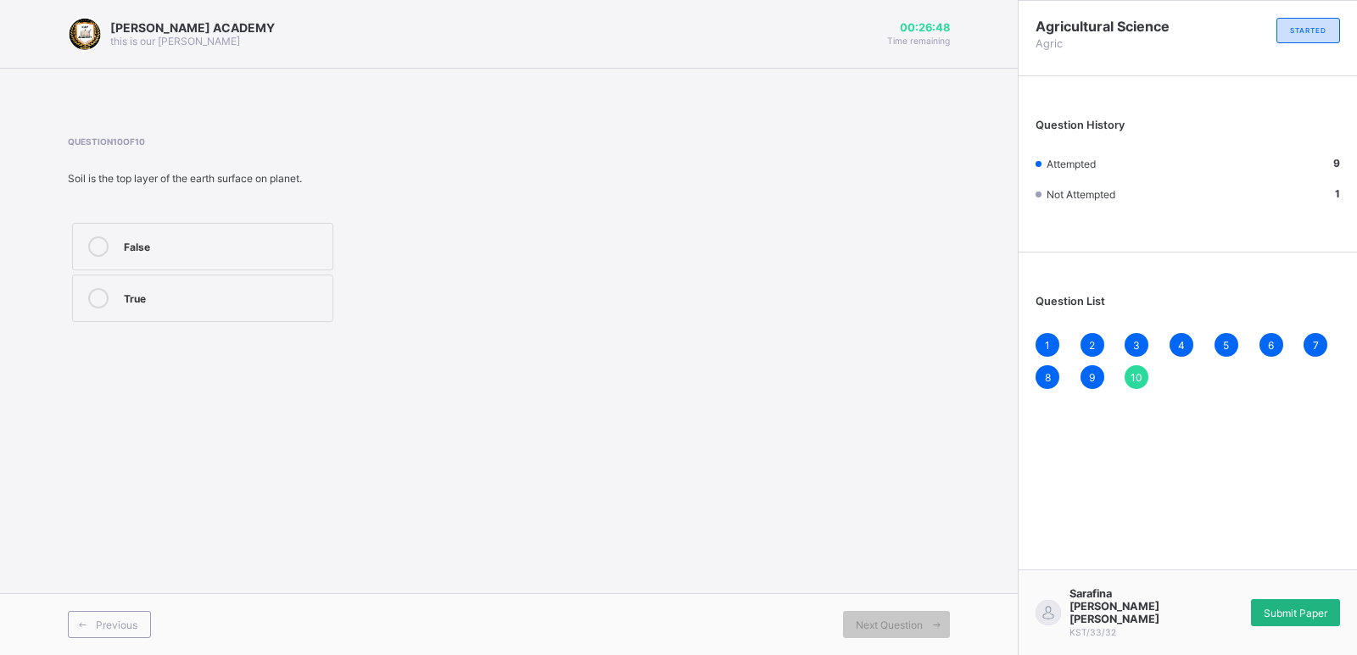
click at [1262, 627] on div "Submit Paper" at bounding box center [1295, 612] width 89 height 27
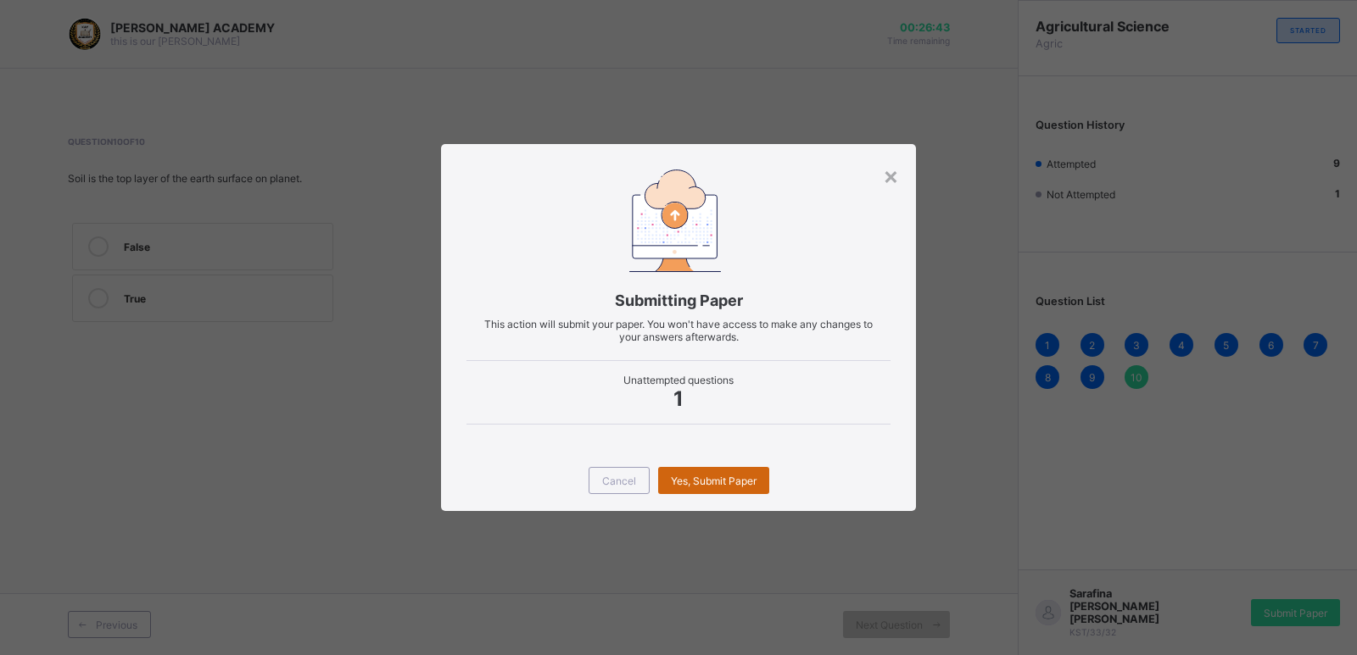
click at [704, 482] on span "Yes, Submit Paper" at bounding box center [714, 481] width 86 height 13
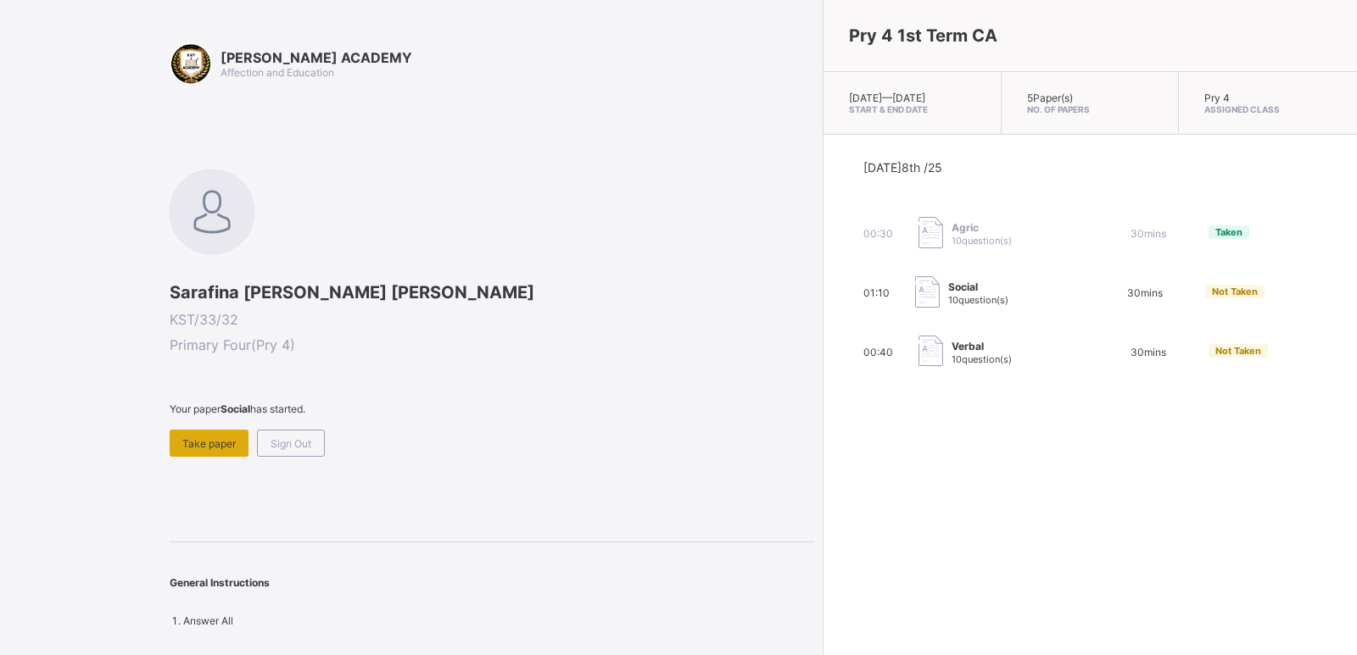
click at [226, 450] on div "Take paper" at bounding box center [209, 443] width 79 height 27
click at [227, 442] on span "Take paper" at bounding box center [208, 443] width 53 height 13
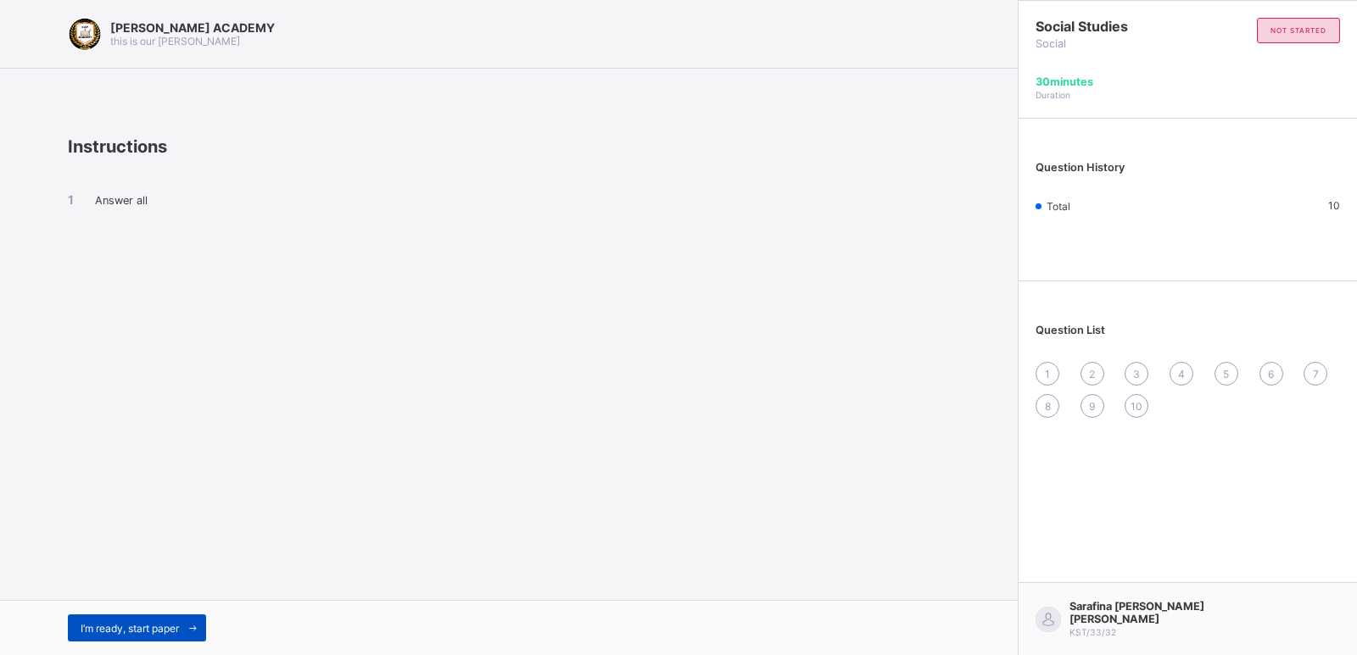
click at [120, 630] on span "I’m ready, start paper" at bounding box center [130, 628] width 98 height 13
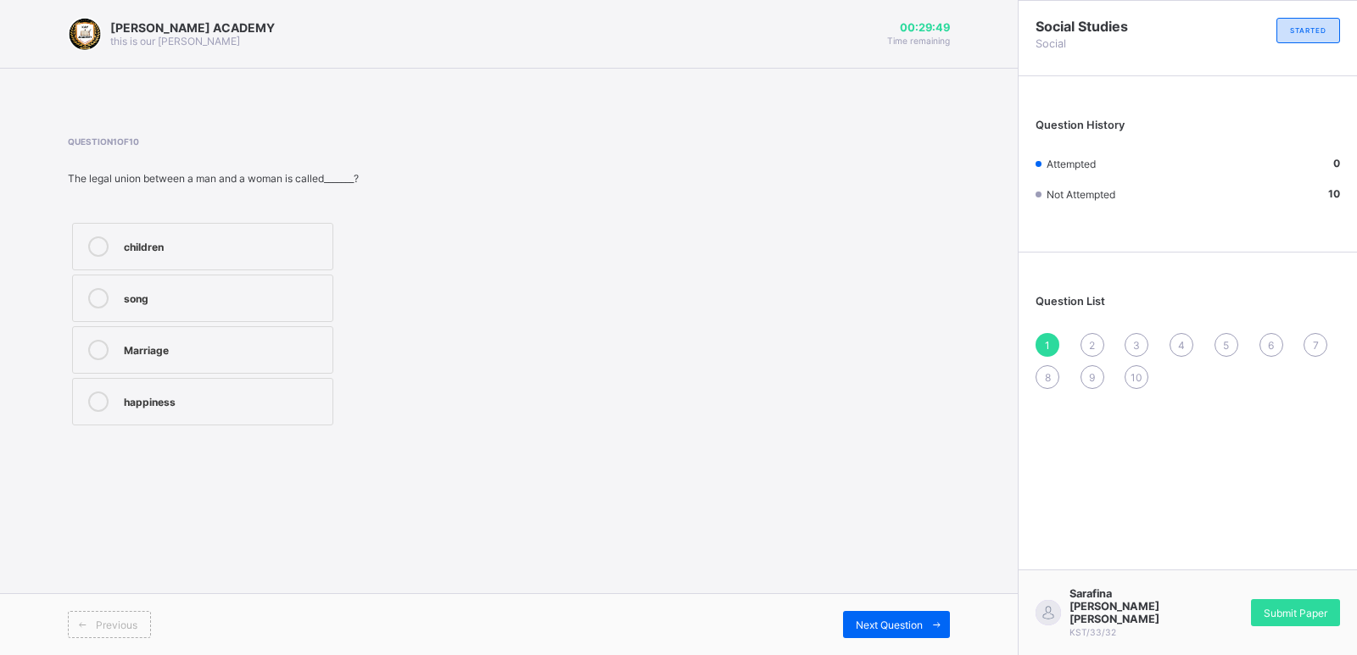
click at [136, 342] on div "Marriage" at bounding box center [224, 348] width 200 height 17
click at [938, 627] on icon at bounding box center [936, 625] width 13 height 11
drag, startPoint x: 635, startPoint y: 590, endPoint x: 152, endPoint y: 401, distance: 518.9
click at [152, 401] on div "KAY ACADEMY this is our motton 00:28:58 Time remaining Question 2 of 10 _______…" at bounding box center [508, 327] width 1017 height 655
click at [152, 401] on div "Grandfather" at bounding box center [224, 400] width 200 height 17
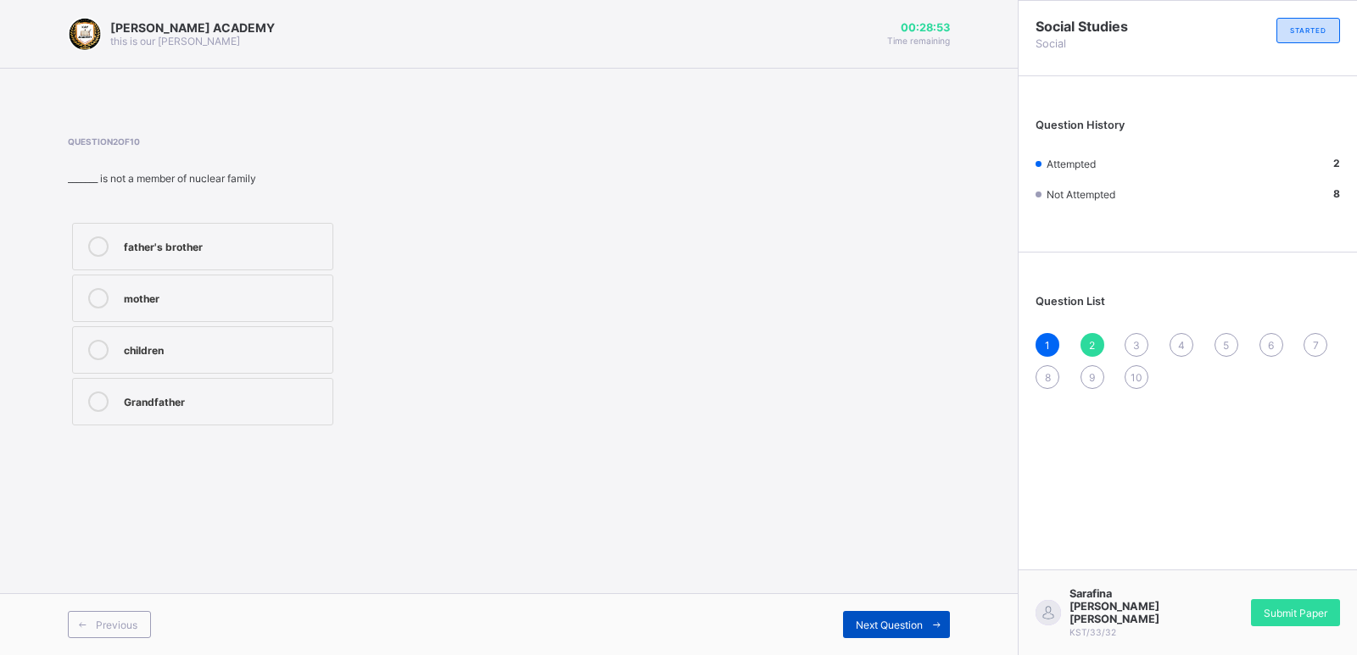
click at [913, 621] on span "Next Question" at bounding box center [888, 625] width 67 height 13
click at [279, 337] on label "sister's brother" at bounding box center [202, 349] width 261 height 47
click at [863, 617] on div "Next Question" at bounding box center [896, 624] width 107 height 27
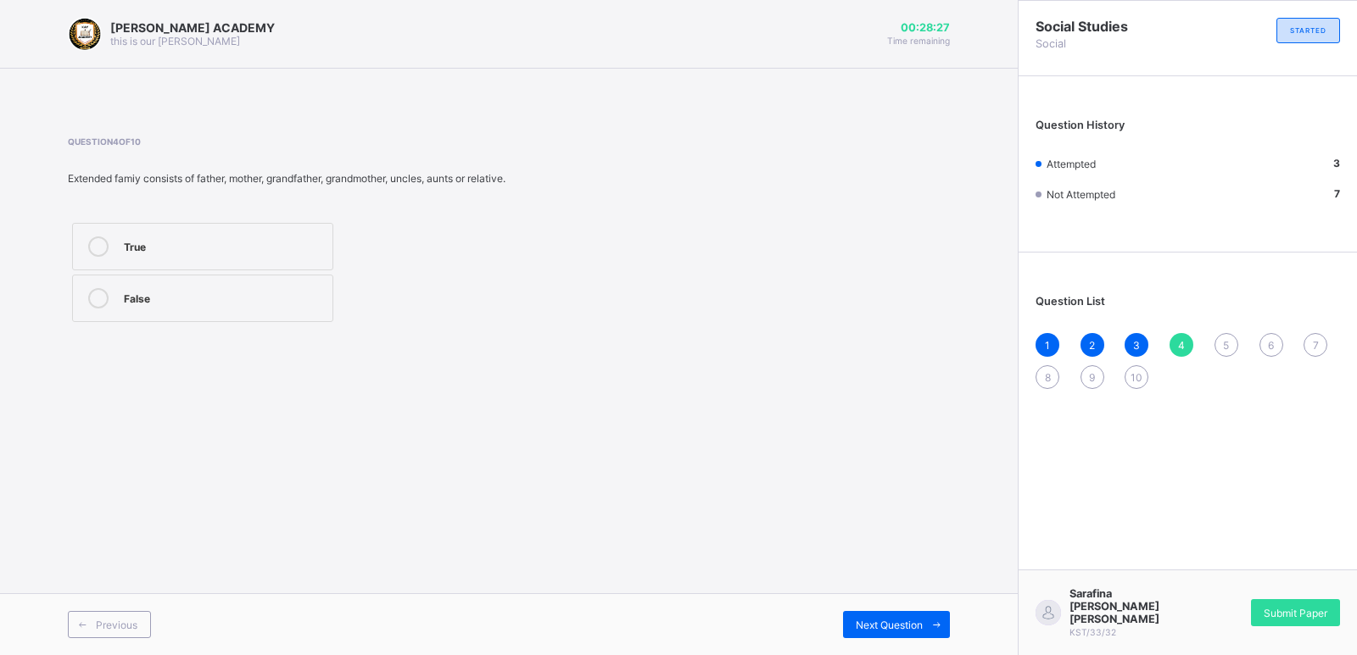
click at [248, 234] on label "True" at bounding box center [202, 246] width 261 height 47
click at [899, 616] on div "Next Question" at bounding box center [896, 624] width 107 height 27
click at [269, 235] on label "Nuclear Family" at bounding box center [202, 246] width 261 height 47
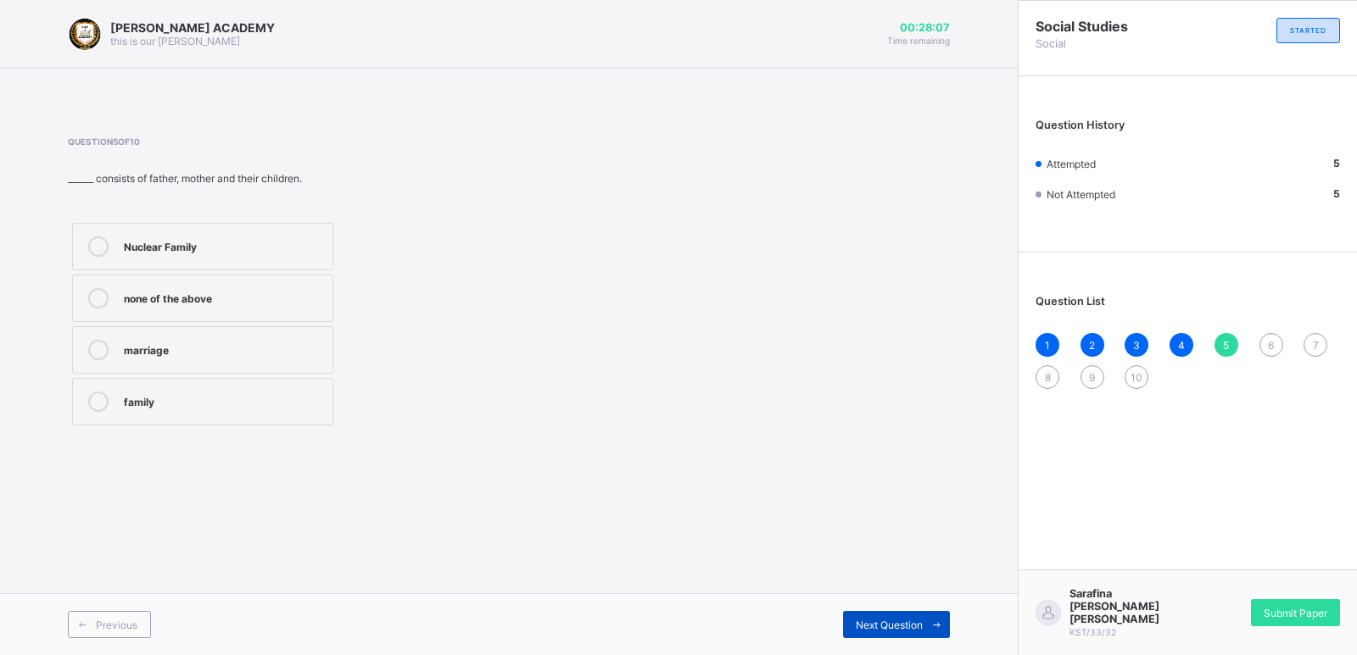
click at [907, 614] on div "Next Question" at bounding box center [896, 624] width 107 height 27
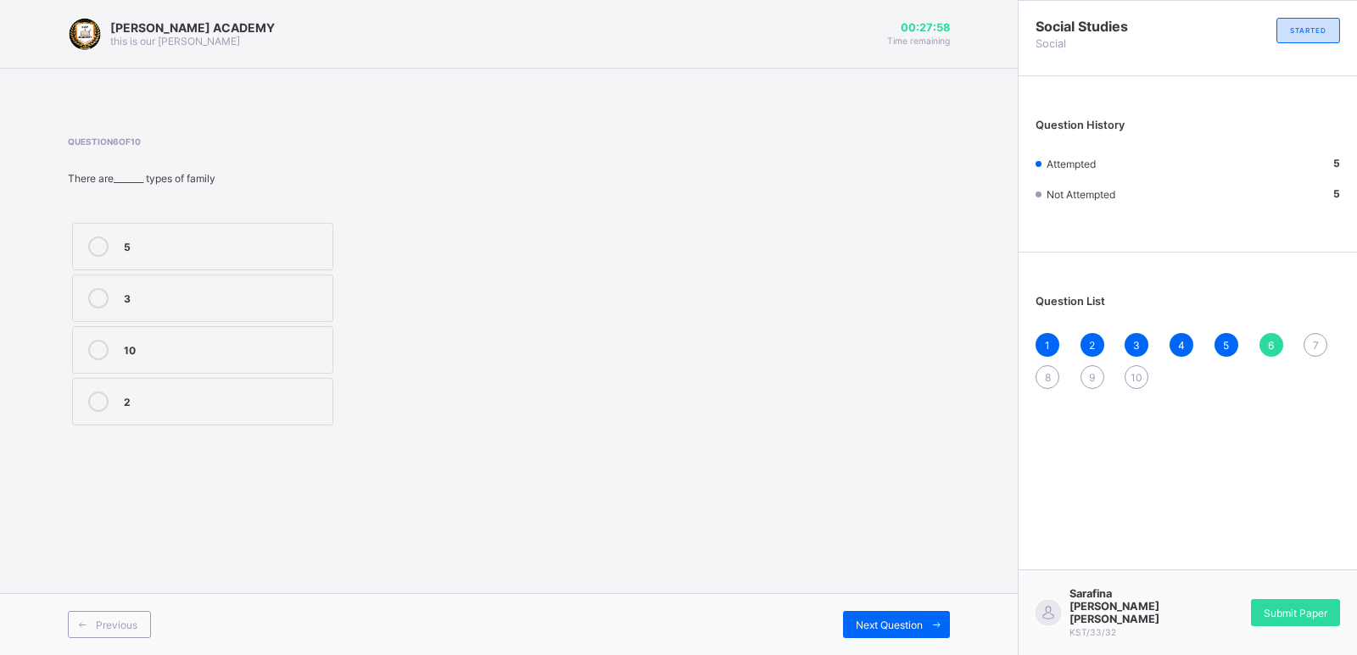
click at [248, 419] on label "2" at bounding box center [202, 401] width 261 height 47
click at [920, 611] on div "Next Question" at bounding box center [896, 624] width 107 height 27
click at [211, 394] on div "Mother's sister" at bounding box center [224, 400] width 200 height 17
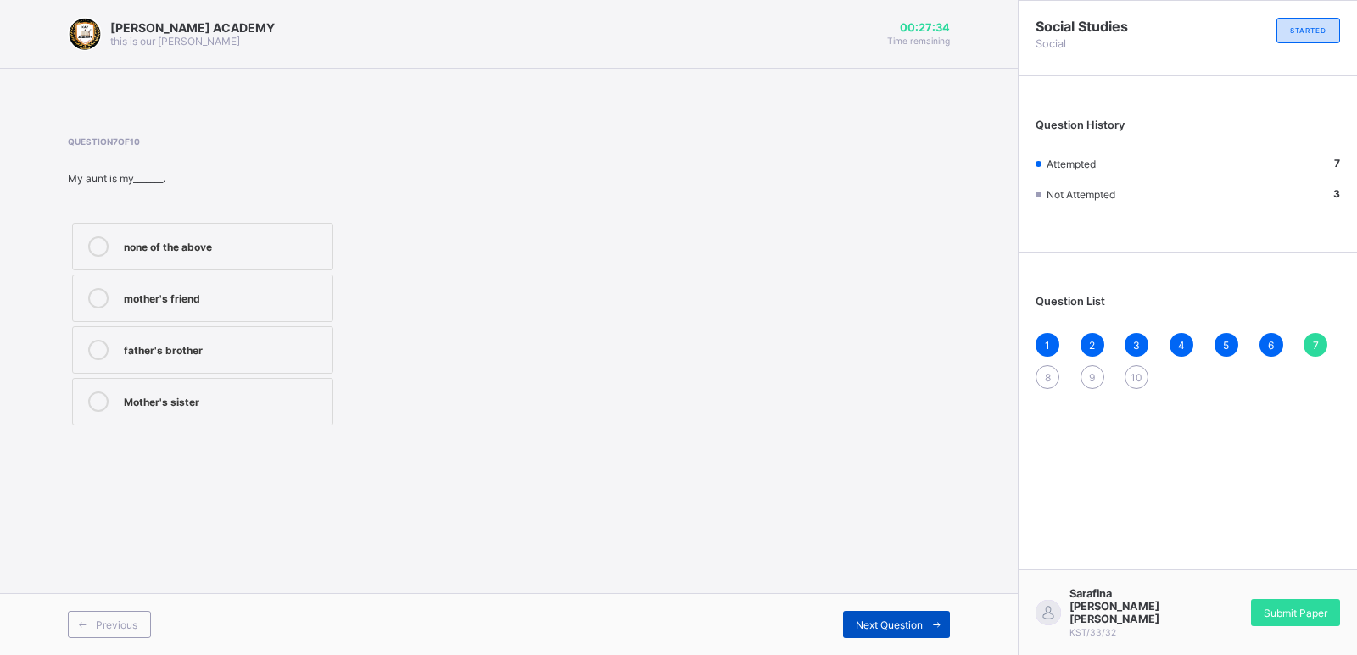
click at [892, 613] on div "Next Question" at bounding box center [896, 624] width 107 height 27
click at [171, 247] on div "Parents's parent" at bounding box center [224, 245] width 200 height 17
click at [857, 614] on div "Next Question" at bounding box center [896, 624] width 107 height 27
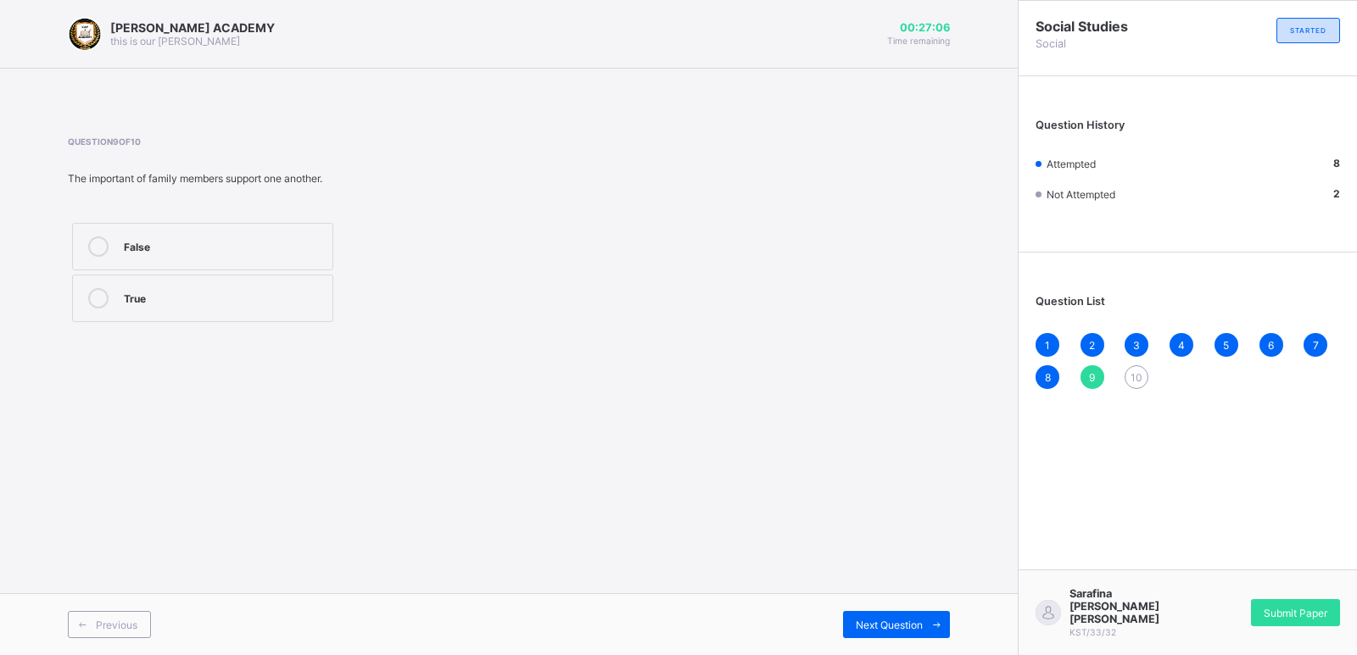
click at [147, 292] on div "True" at bounding box center [224, 296] width 200 height 17
click at [877, 625] on span "Next Question" at bounding box center [888, 625] width 67 height 13
click at [1291, 615] on div "Submit Paper" at bounding box center [1295, 612] width 89 height 27
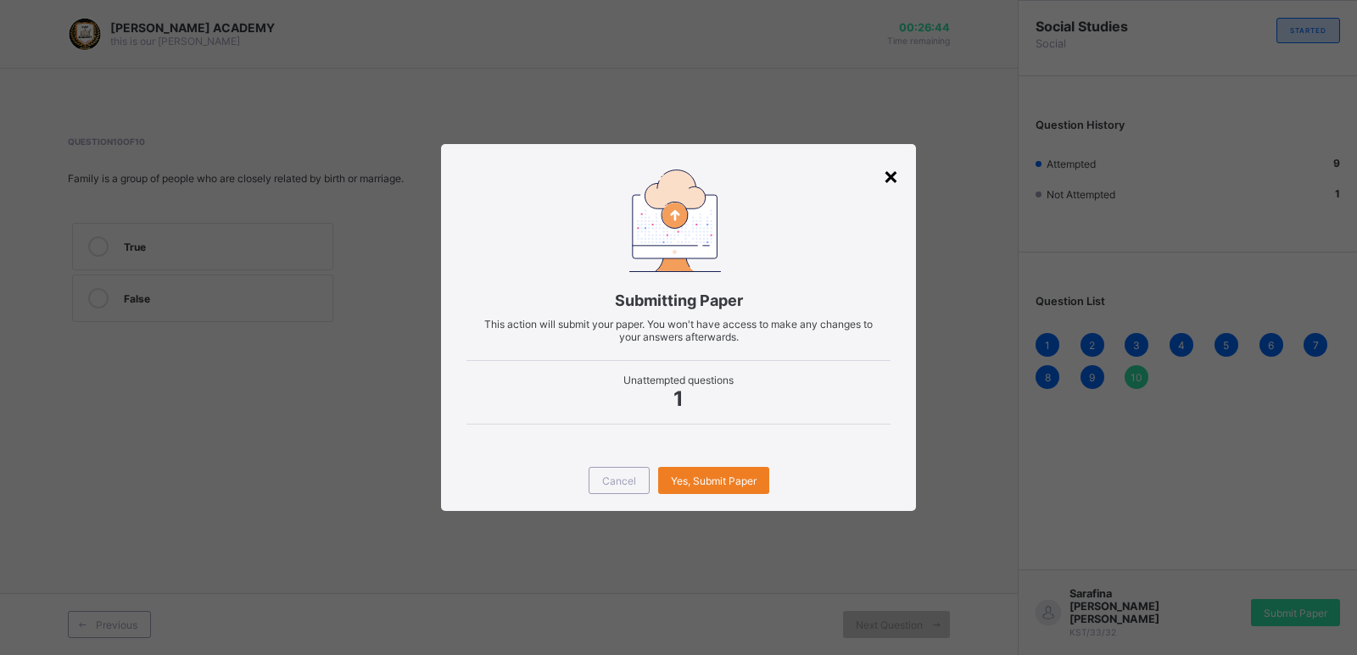
click at [883, 175] on div "×" at bounding box center [891, 175] width 16 height 29
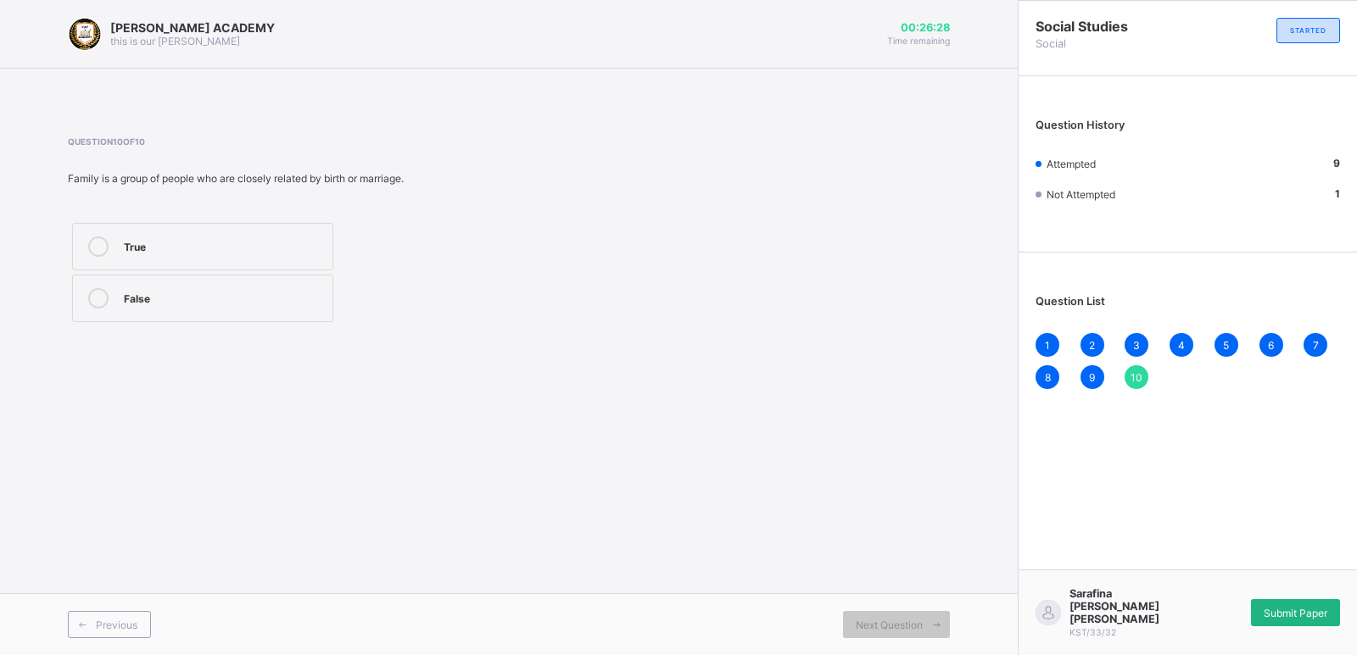
click at [1311, 620] on span "Submit Paper" at bounding box center [1295, 613] width 64 height 13
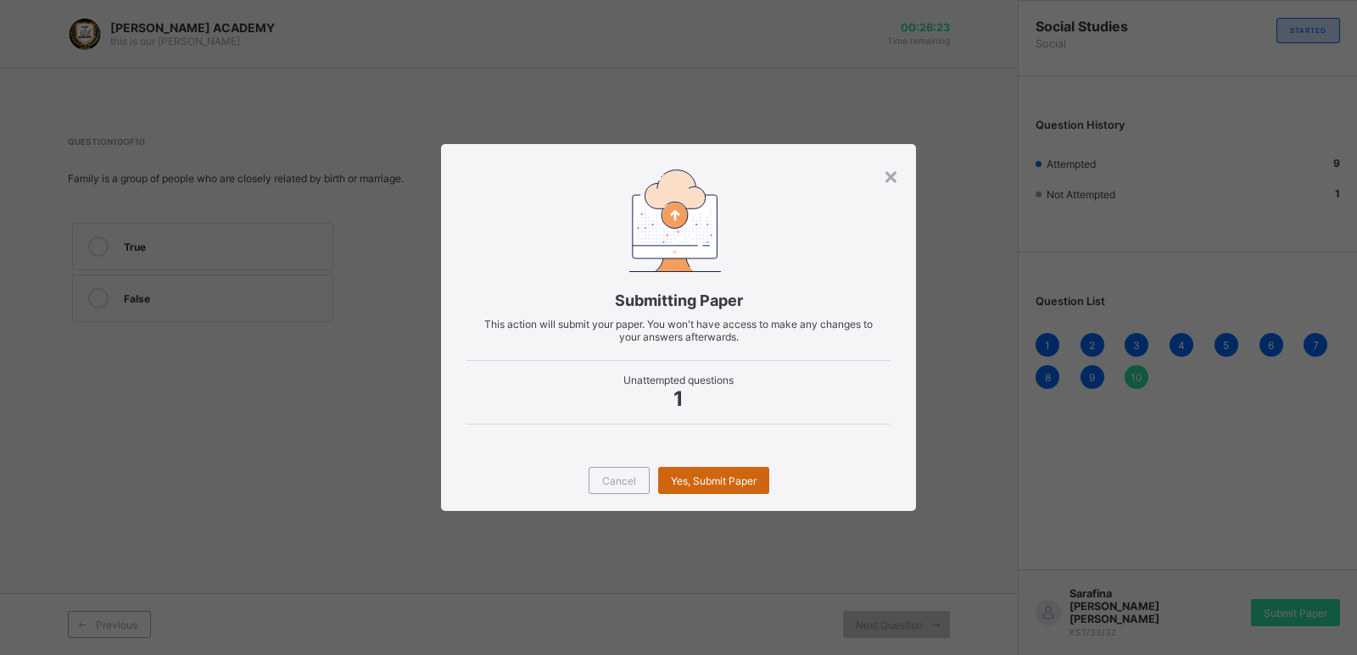
click at [671, 487] on span "Yes, Submit Paper" at bounding box center [714, 481] width 86 height 13
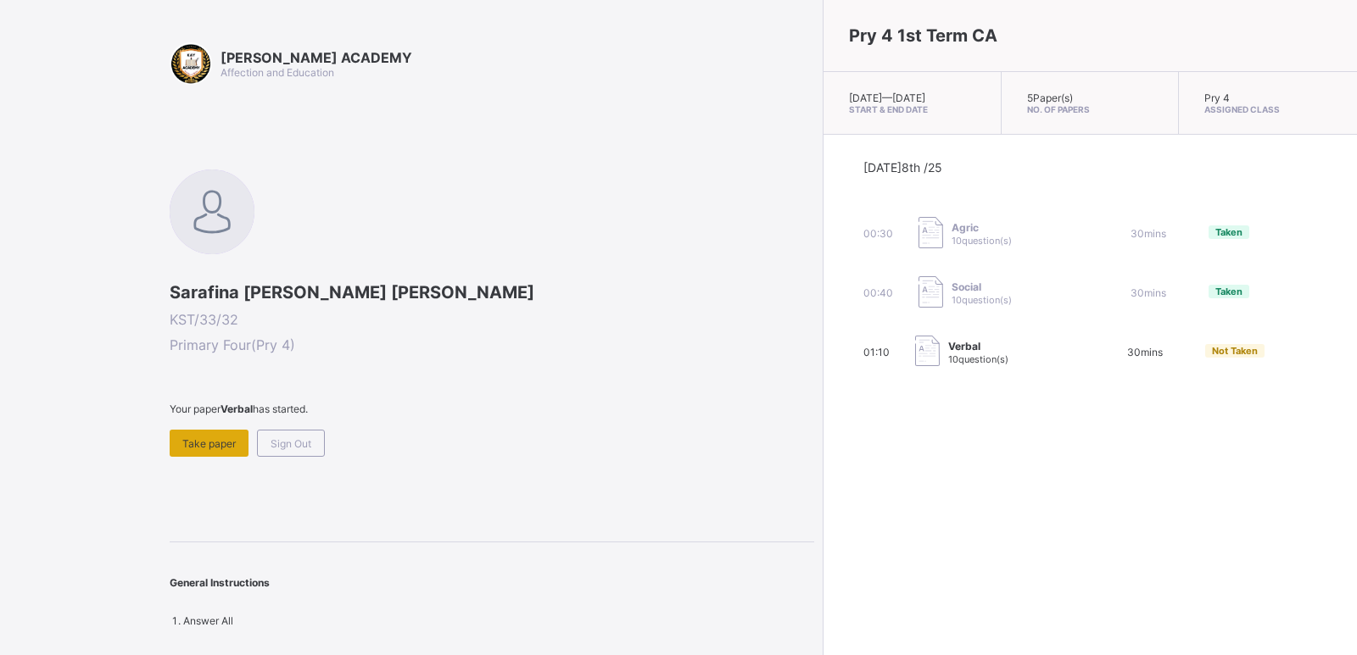
click at [214, 447] on span "Take paper" at bounding box center [208, 443] width 53 height 13
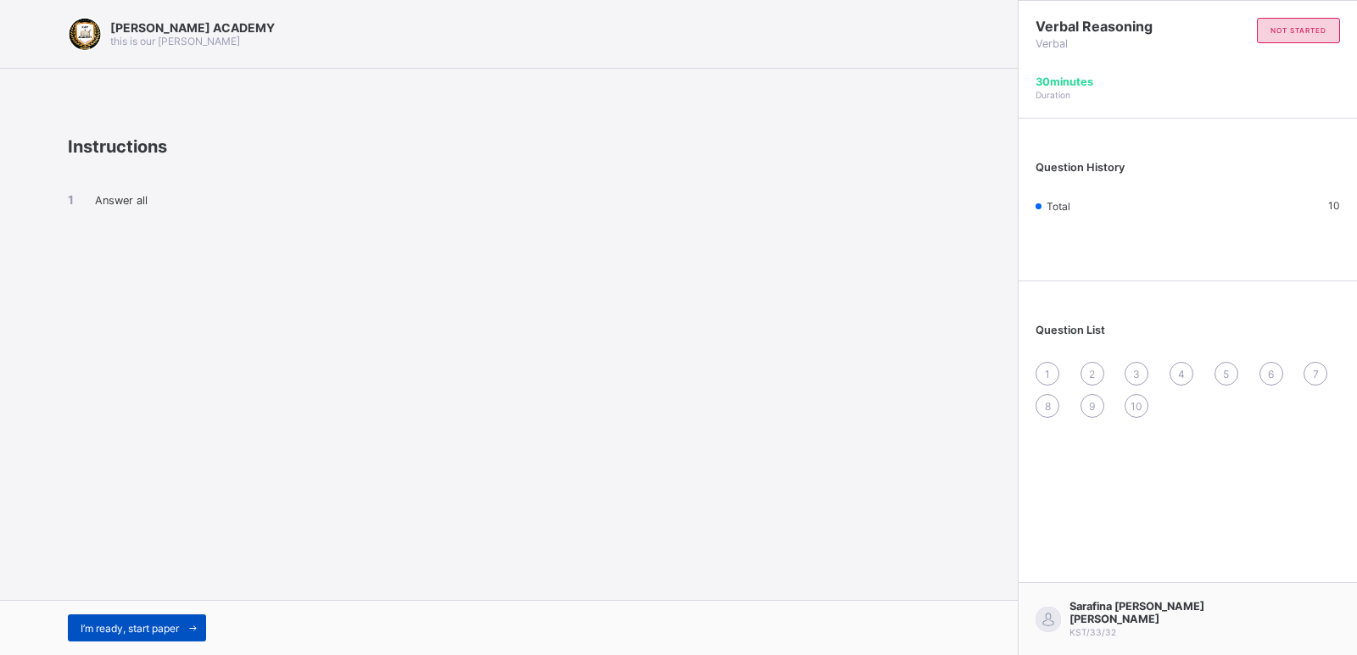
click at [100, 627] on span "I’m ready, start paper" at bounding box center [130, 628] width 98 height 13
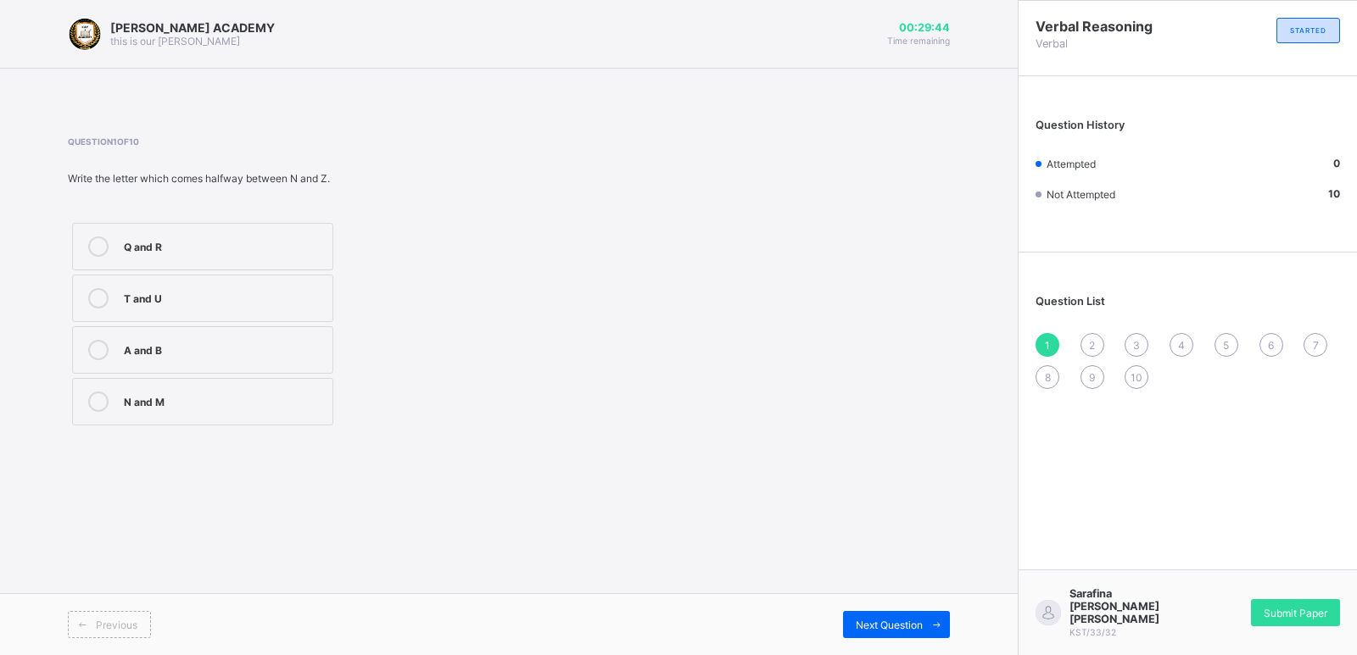
click at [136, 298] on div "T and U" at bounding box center [224, 296] width 200 height 17
click at [897, 619] on span "Next Question" at bounding box center [888, 625] width 67 height 13
click at [130, 294] on div "N" at bounding box center [224, 296] width 200 height 17
click at [1046, 336] on div "1" at bounding box center [1047, 345] width 24 height 24
click at [880, 621] on span "Next Question" at bounding box center [888, 625] width 67 height 13
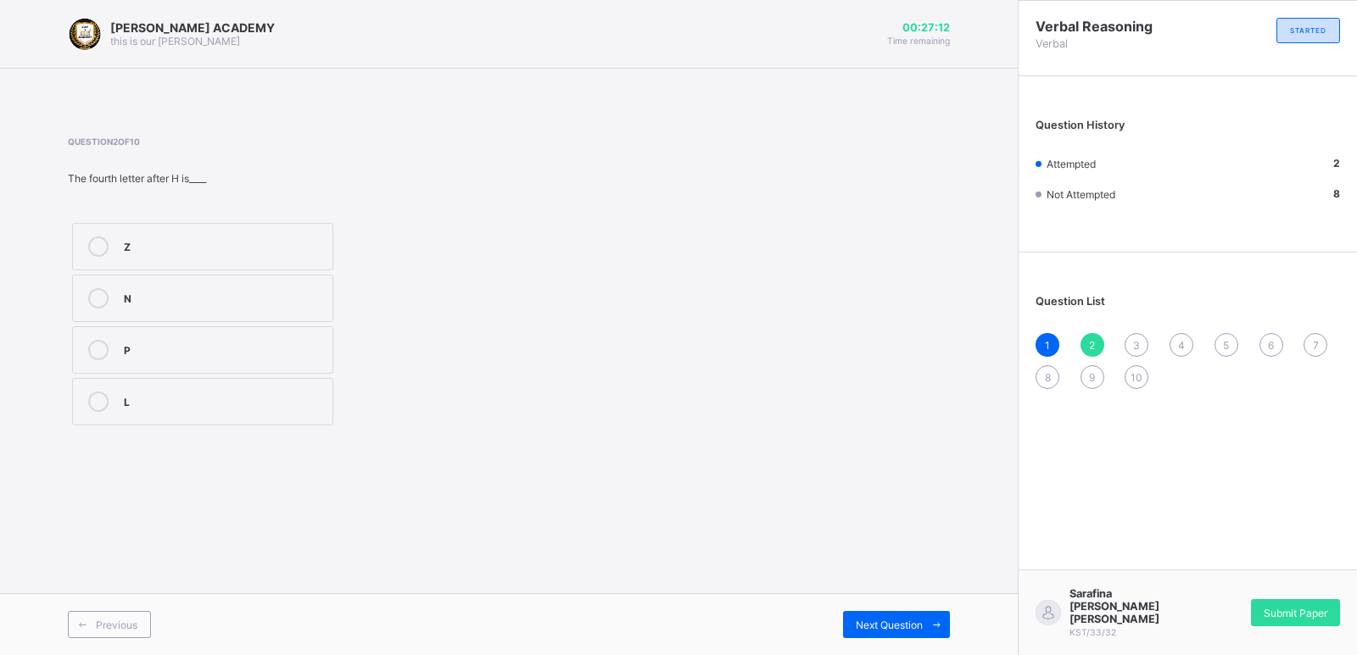
click at [207, 283] on label "N" at bounding box center [202, 298] width 261 height 47
click at [196, 207] on div "Question 2 of 10 The fourth letter after H is____ Z N P L" at bounding box center [292, 282] width 449 height 293
click at [910, 619] on span "Next Question" at bounding box center [888, 625] width 67 height 13
click at [203, 305] on div "M" at bounding box center [224, 298] width 200 height 20
click at [874, 625] on span "Next Question" at bounding box center [888, 625] width 67 height 13
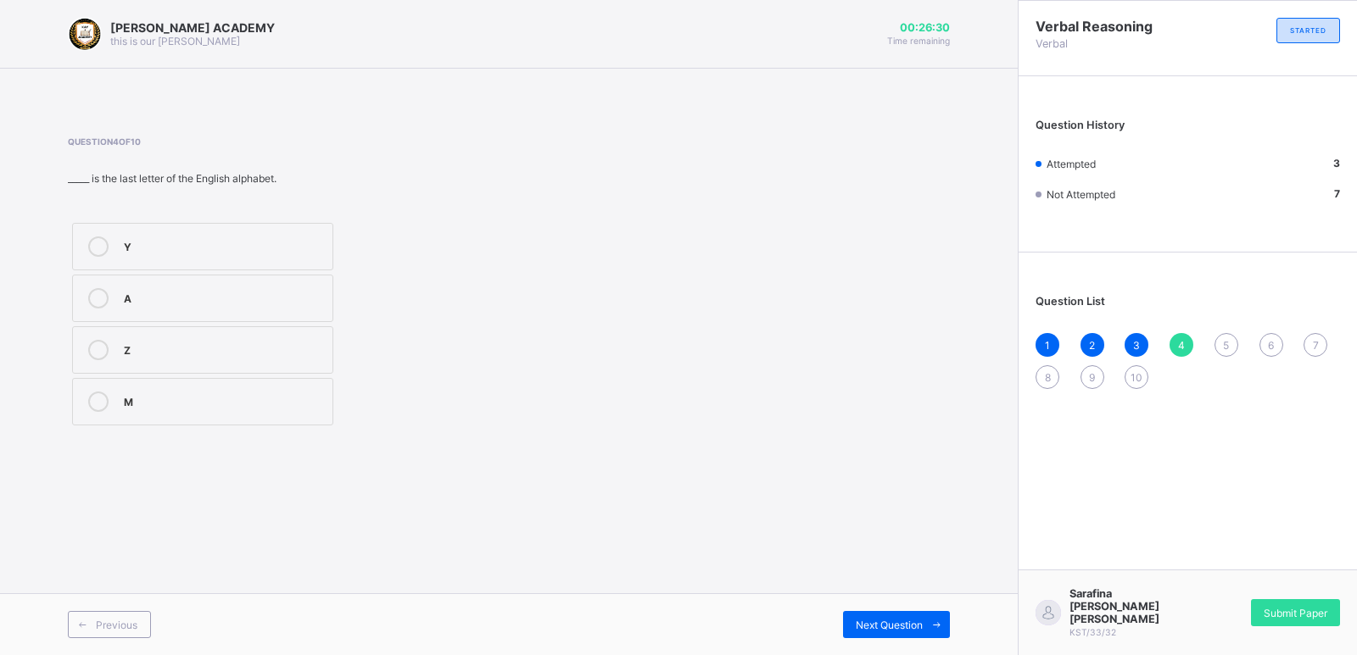
click at [182, 344] on div "Z" at bounding box center [224, 348] width 200 height 17
click at [923, 626] on span at bounding box center [935, 624] width 27 height 27
click at [129, 287] on label "E" at bounding box center [202, 298] width 261 height 47
click at [916, 613] on div "Next Question" at bounding box center [896, 624] width 107 height 27
click at [91, 398] on icon at bounding box center [98, 402] width 20 height 20
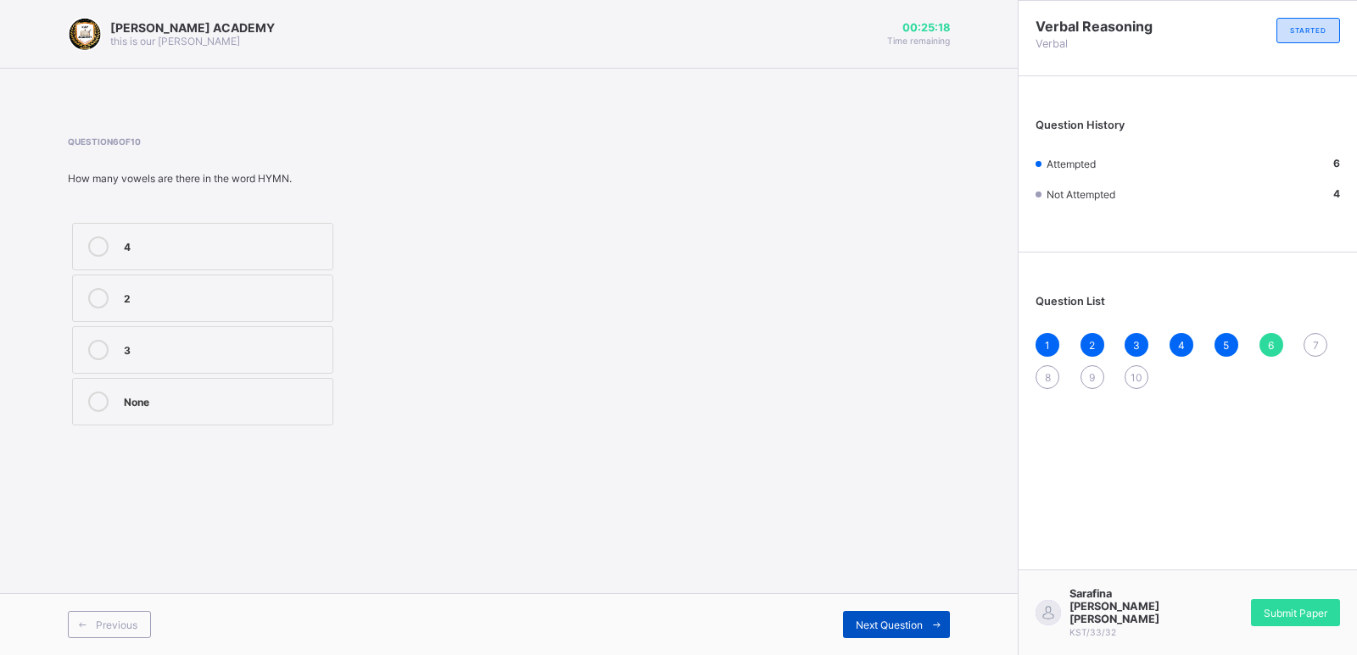
click at [900, 611] on div "Next Question" at bounding box center [896, 624] width 107 height 27
click at [209, 302] on div "B" at bounding box center [224, 296] width 200 height 17
click at [913, 627] on span "Next Question" at bounding box center [888, 625] width 67 height 13
click at [168, 415] on label "21" at bounding box center [202, 401] width 261 height 47
click at [894, 587] on div "KAY ACADEMY this is our motton 00:24:56 Time remaining Question 8 of 10 There__…" at bounding box center [508, 327] width 1017 height 655
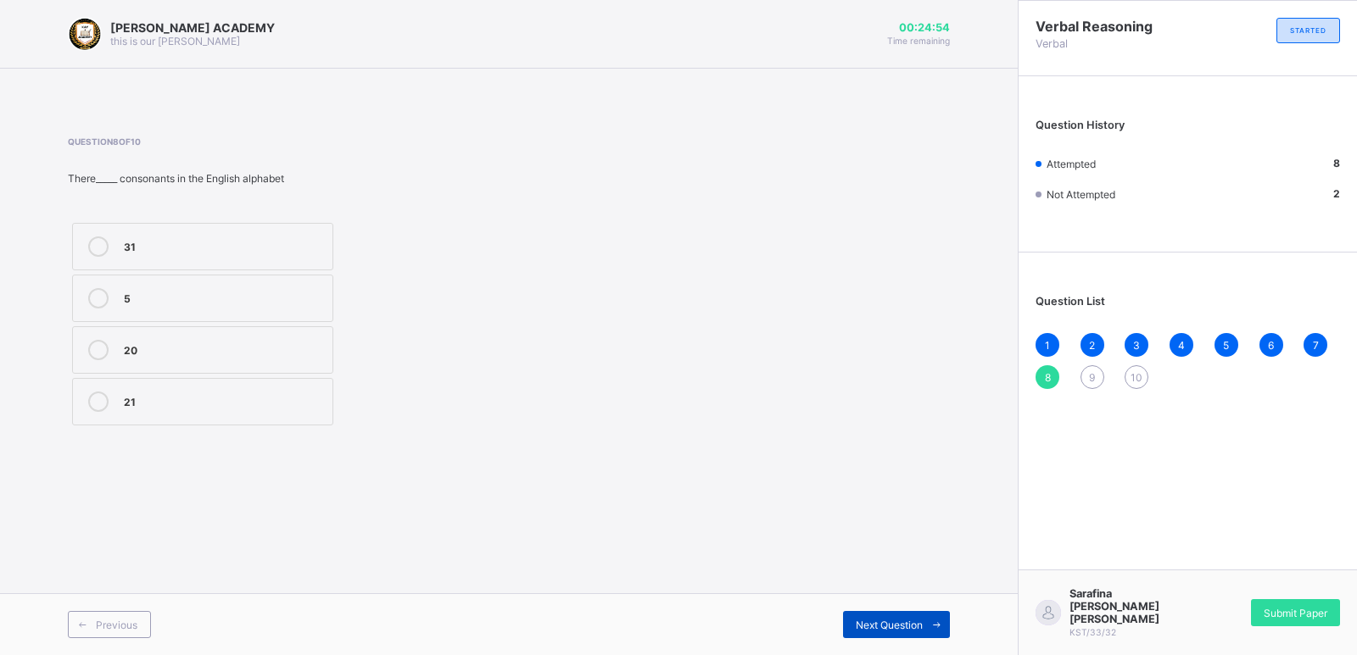
click at [899, 628] on span "Next Question" at bounding box center [888, 625] width 67 height 13
click at [223, 344] on div "5" at bounding box center [224, 348] width 200 height 17
drag, startPoint x: 223, startPoint y: 344, endPoint x: 892, endPoint y: 613, distance: 720.9
click at [892, 613] on div "KAY ACADEMY this is our motton 00:24:40 Time remaining Question 9 of 10 There a…" at bounding box center [508, 327] width 1017 height 655
click at [907, 620] on span "Next Question" at bounding box center [888, 625] width 67 height 13
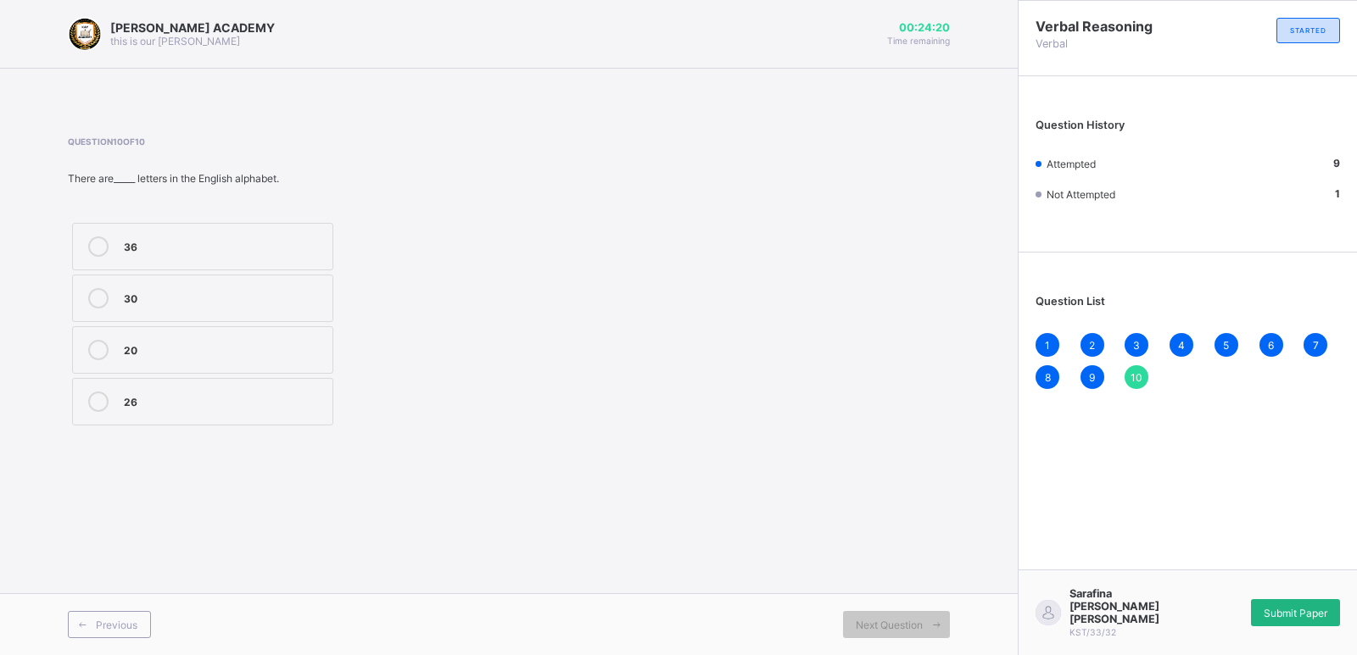
click at [1297, 620] on span "Submit Paper" at bounding box center [1295, 613] width 64 height 13
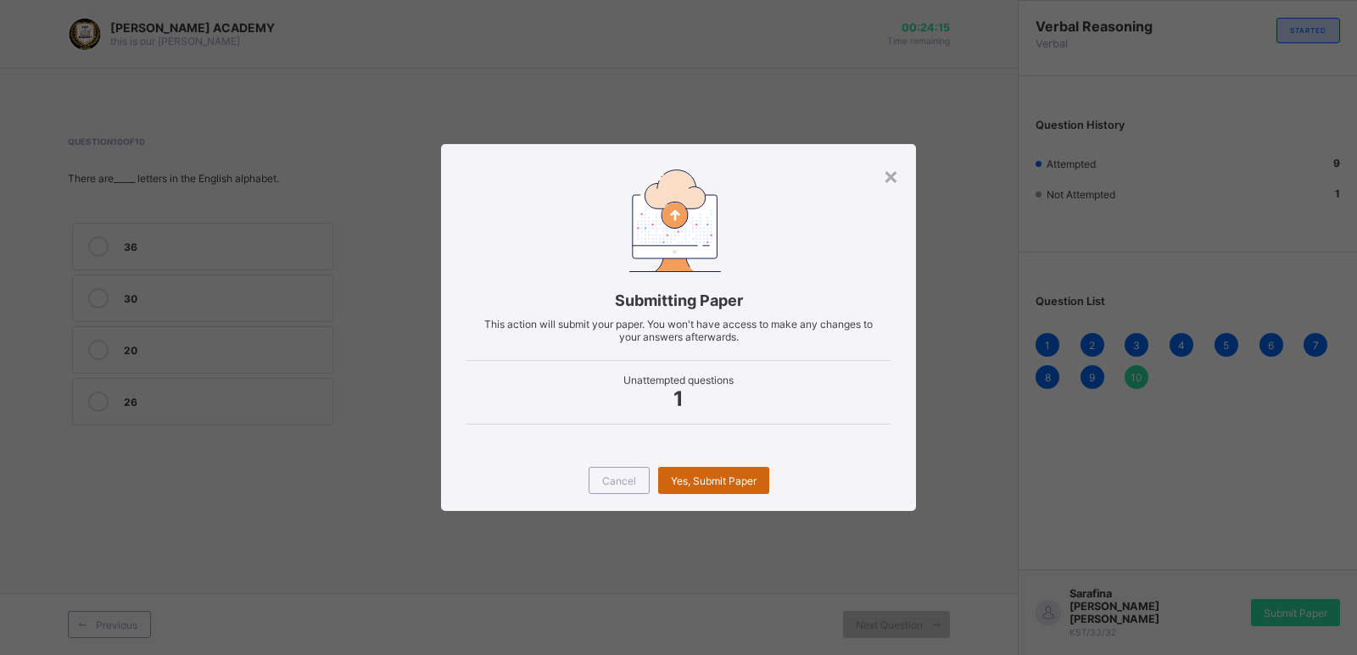
click at [726, 483] on span "Yes, Submit Paper" at bounding box center [714, 481] width 86 height 13
